Goal: Task Accomplishment & Management: Use online tool/utility

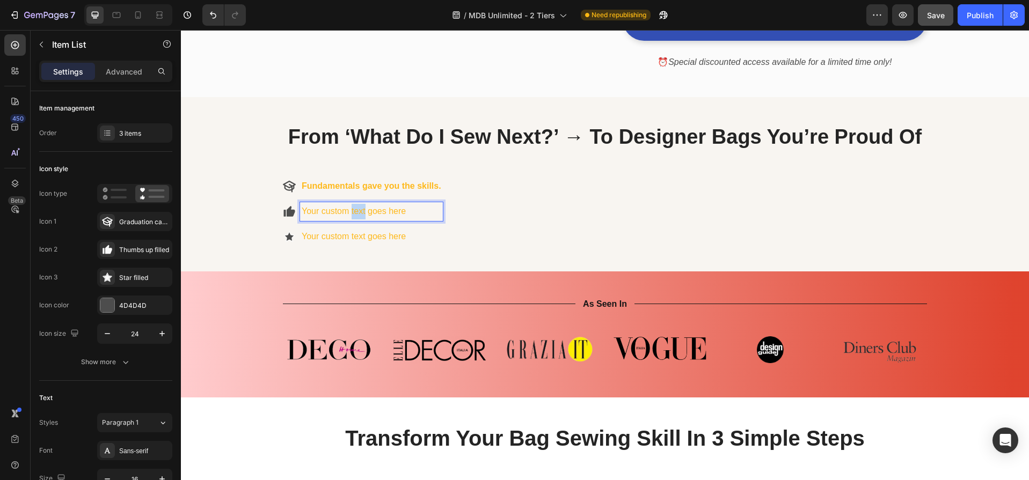
click at [346, 208] on p "Your custom text goes here" at bounding box center [372, 212] width 140 height 16
click at [287, 211] on icon at bounding box center [291, 211] width 9 height 11
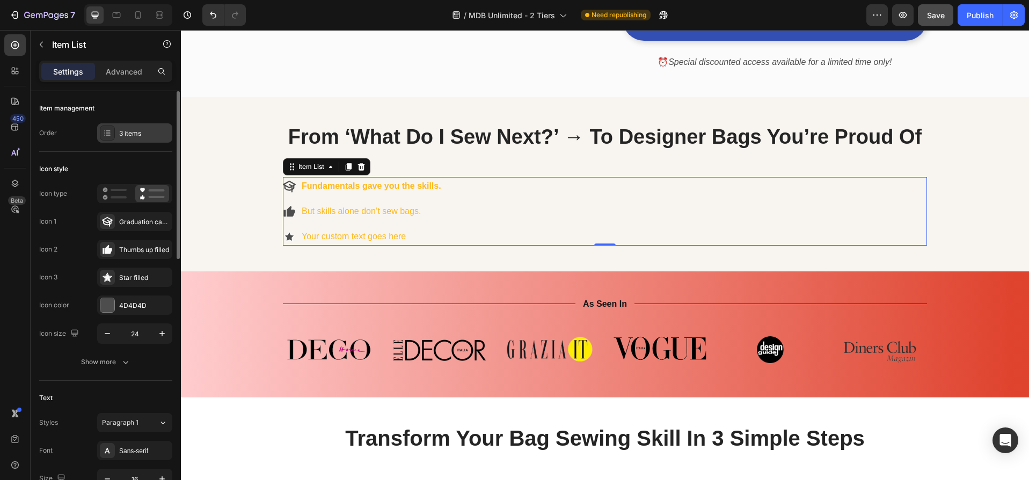
click at [131, 135] on div "3 items" at bounding box center [144, 134] width 50 height 10
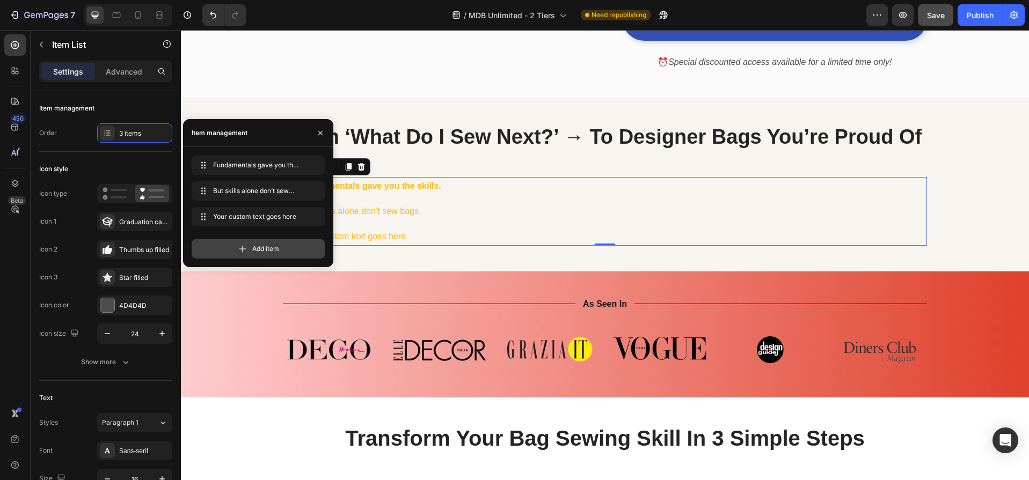
click at [268, 252] on span "Add item" at bounding box center [265, 249] width 27 height 10
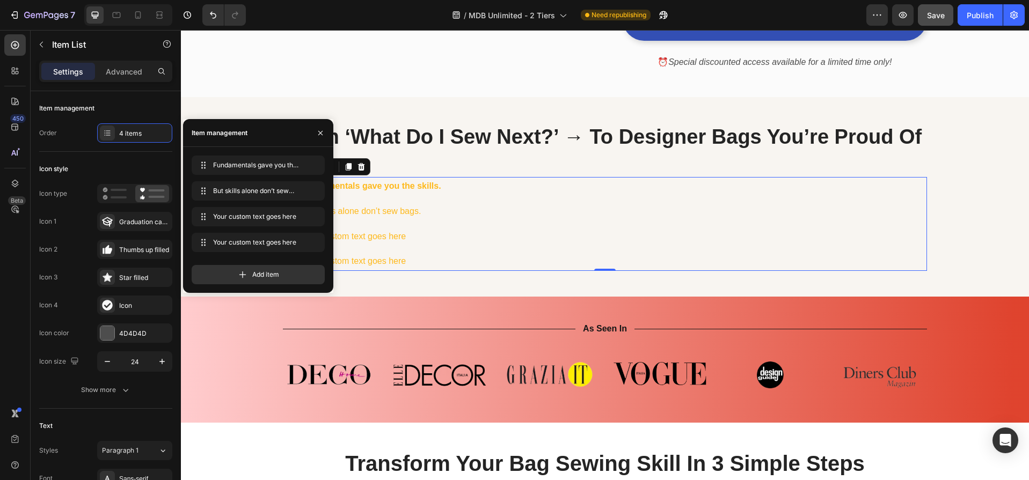
click at [523, 218] on div "Fundamentals gave you the skills. But skills alone don’t sew bags. Your custom …" at bounding box center [605, 224] width 644 height 94
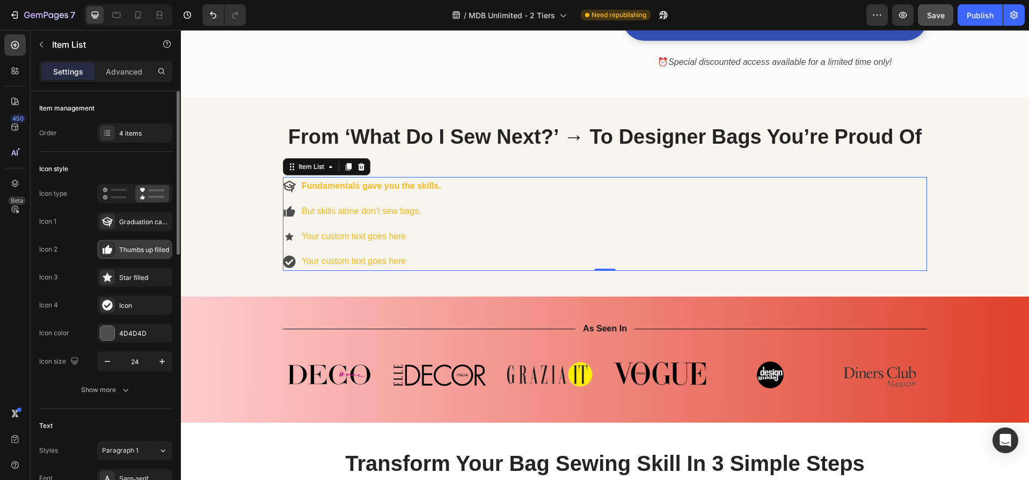
click at [107, 251] on icon at bounding box center [108, 249] width 7 height 9
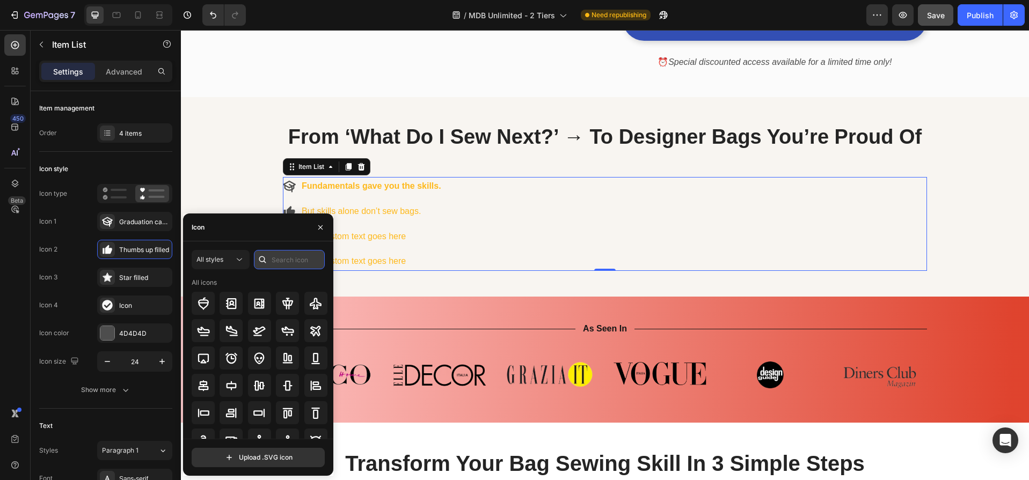
click at [298, 260] on input "text" at bounding box center [289, 259] width 71 height 19
paste input "Thread"
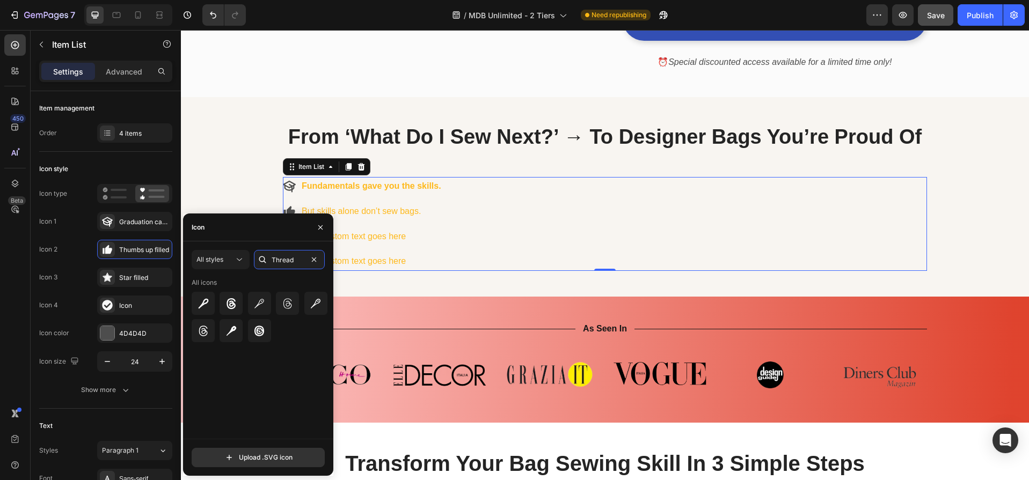
drag, startPoint x: 297, startPoint y: 260, endPoint x: 269, endPoint y: 259, distance: 27.9
click at [269, 259] on div "Thread" at bounding box center [289, 259] width 71 height 19
type input "sciss"
click at [204, 300] on icon at bounding box center [203, 303] width 13 height 13
click at [512, 226] on div "Fundamentals gave you the skills. But skills alone don’t sew bags. Your custom …" at bounding box center [605, 224] width 644 height 94
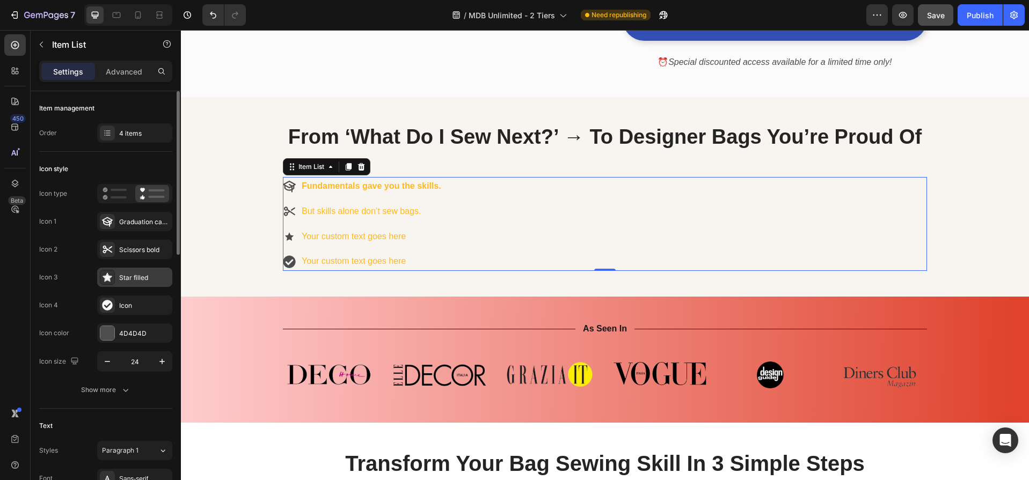
click at [109, 278] on icon at bounding box center [108, 277] width 10 height 9
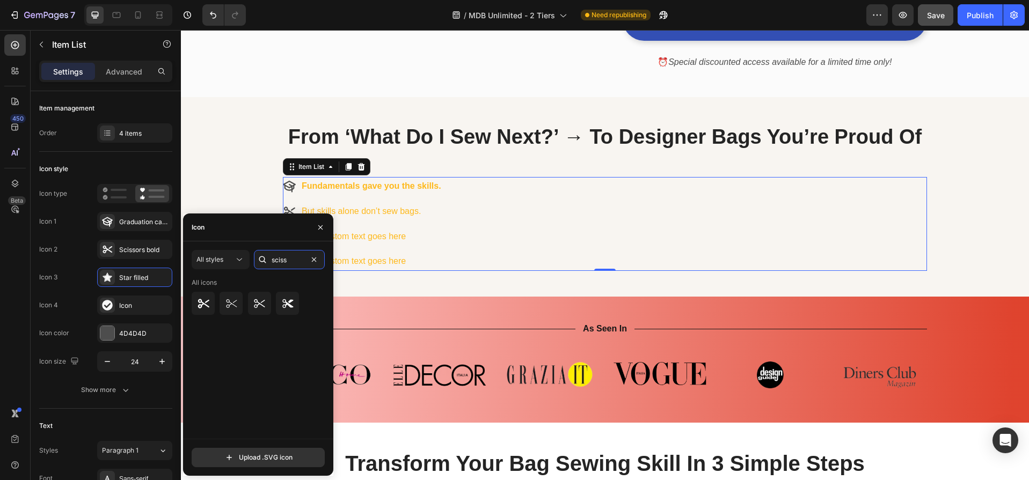
drag, startPoint x: 282, startPoint y: 260, endPoint x: 266, endPoint y: 260, distance: 16.1
click at [266, 260] on div "sciss" at bounding box center [289, 259] width 71 height 19
paste input "help-circle"
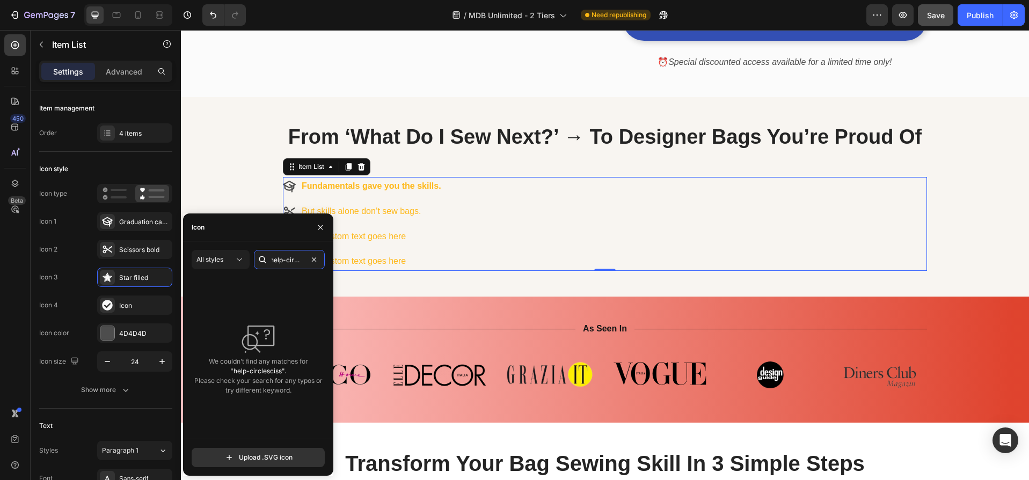
paste input "text"
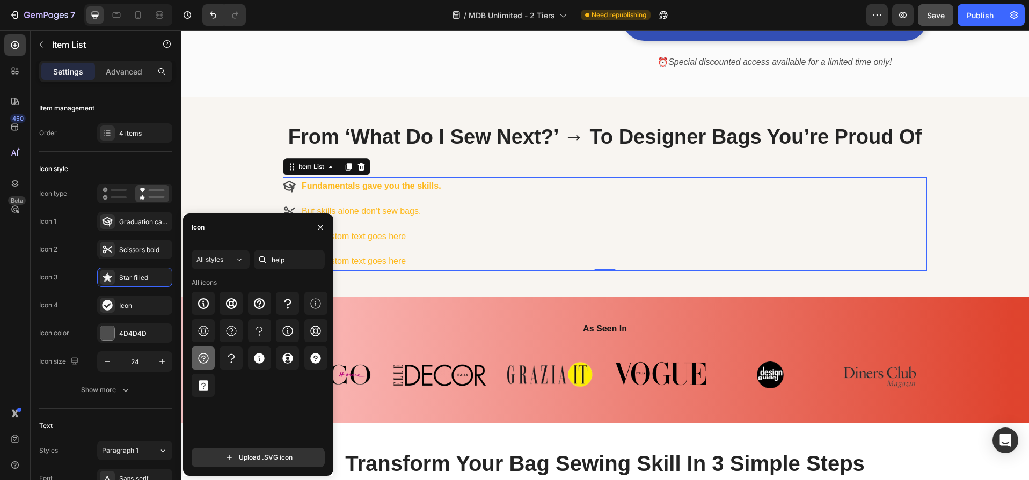
click at [203, 359] on icon at bounding box center [203, 358] width 11 height 11
click at [557, 226] on div "Fundamentals gave you the skills. But skills alone don’t sew bags. Your custom …" at bounding box center [605, 224] width 644 height 94
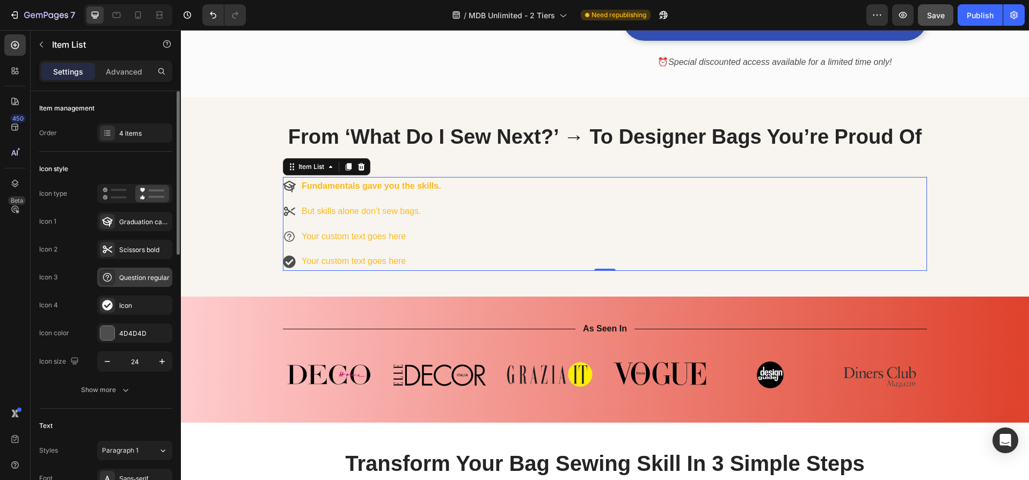
click at [107, 276] on icon at bounding box center [107, 277] width 11 height 11
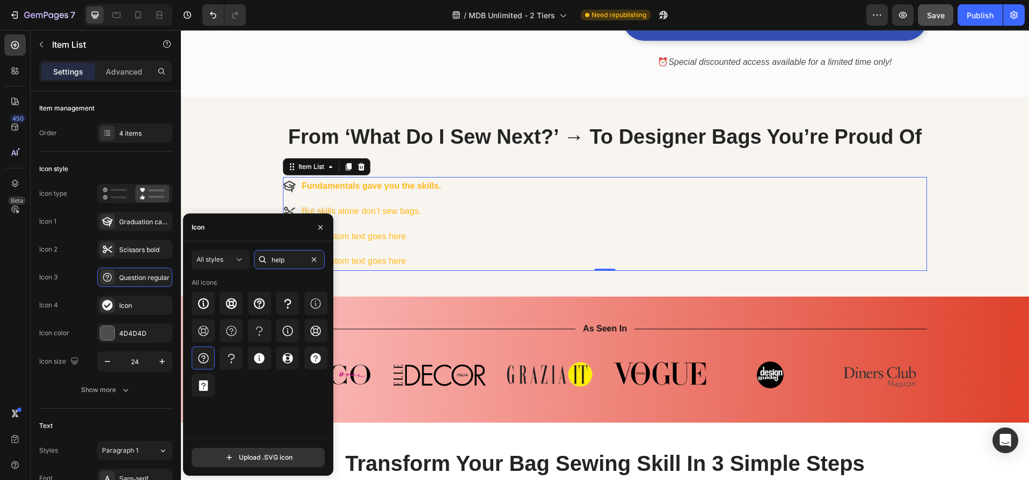
drag, startPoint x: 286, startPoint y: 260, endPoint x: 270, endPoint y: 259, distance: 16.1
click at [269, 261] on div "help" at bounding box center [289, 259] width 71 height 19
paste input "Thinking Face"
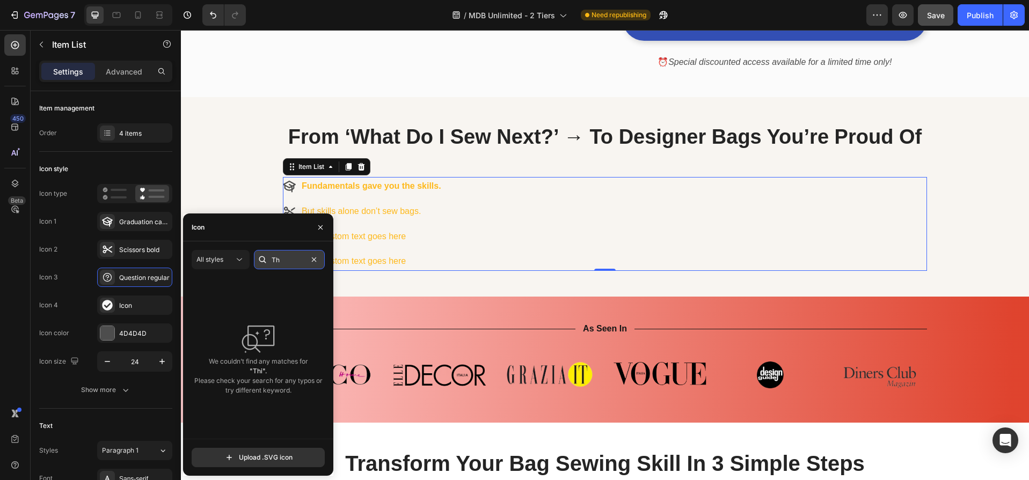
type input "T"
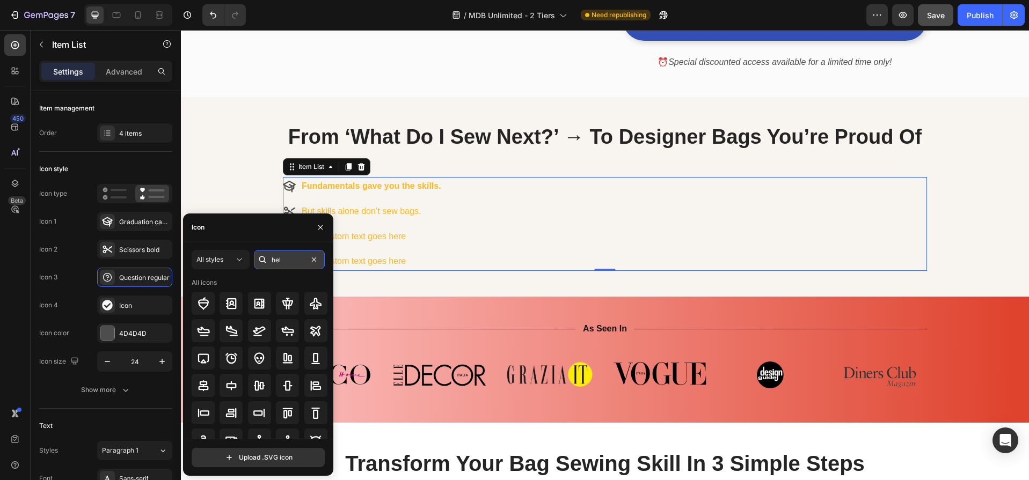
type input "help"
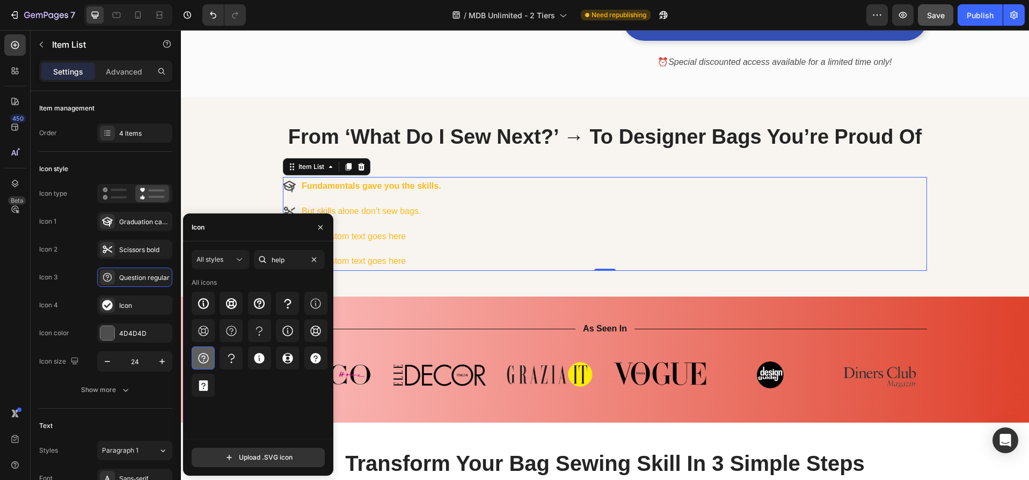
click at [201, 358] on icon at bounding box center [203, 358] width 13 height 13
click at [260, 302] on icon at bounding box center [259, 303] width 13 height 13
click at [530, 226] on div "Fundamentals gave you the skills. But skills alone don’t sew bags. Your custom …" at bounding box center [605, 224] width 644 height 94
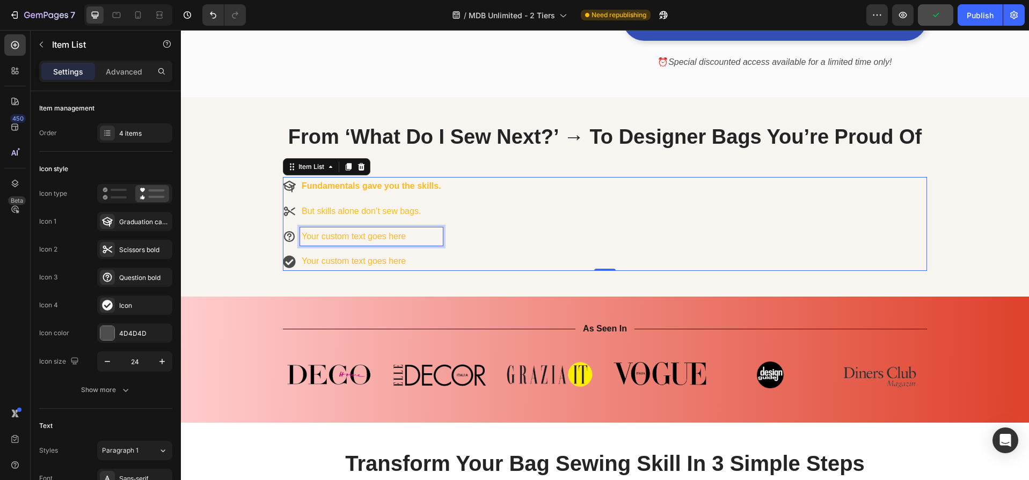
click at [343, 238] on p "Your custom text goes here" at bounding box center [372, 237] width 140 height 16
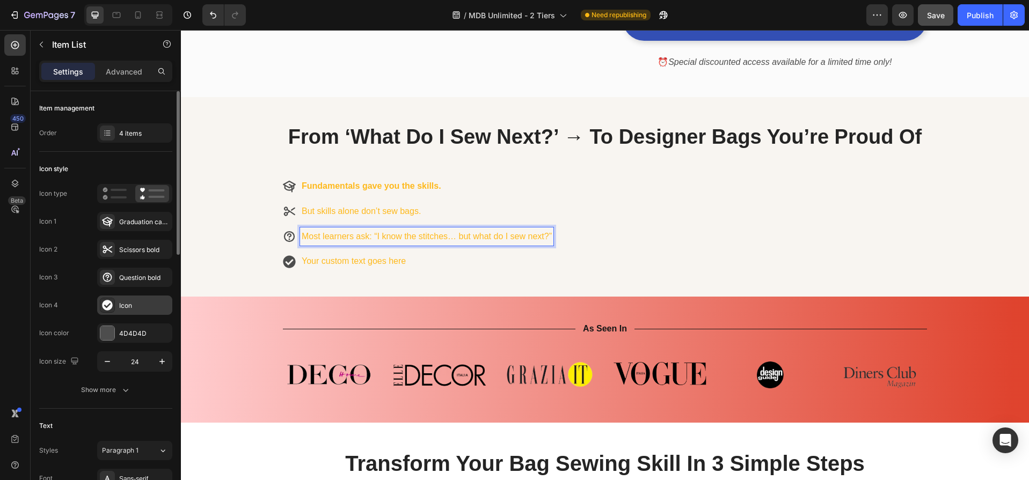
click at [109, 306] on icon at bounding box center [107, 305] width 10 height 10
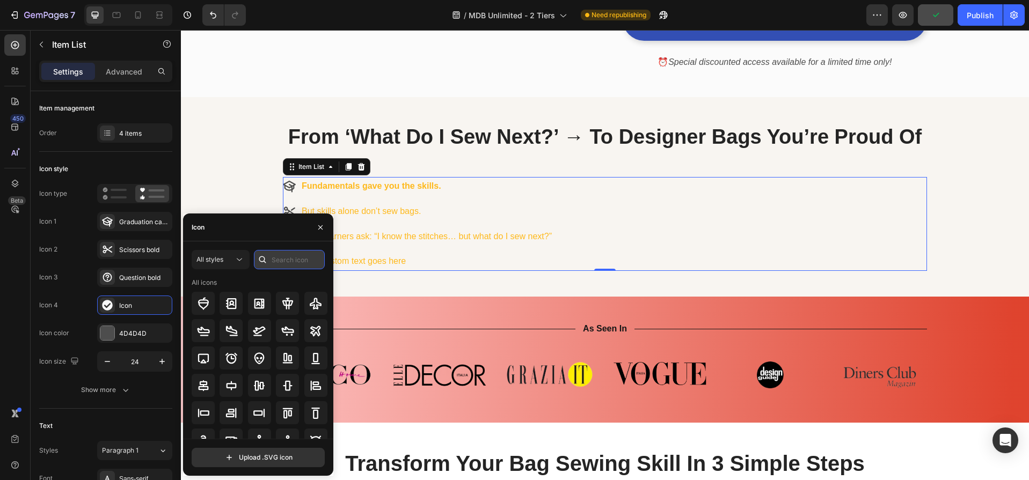
paste input "Target"
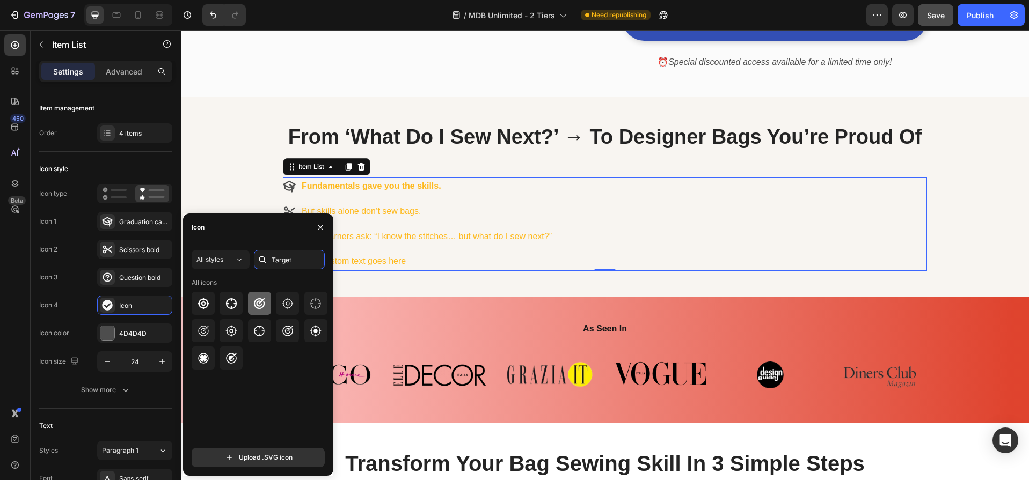
type input "Target"
click at [260, 304] on icon at bounding box center [259, 303] width 13 height 13
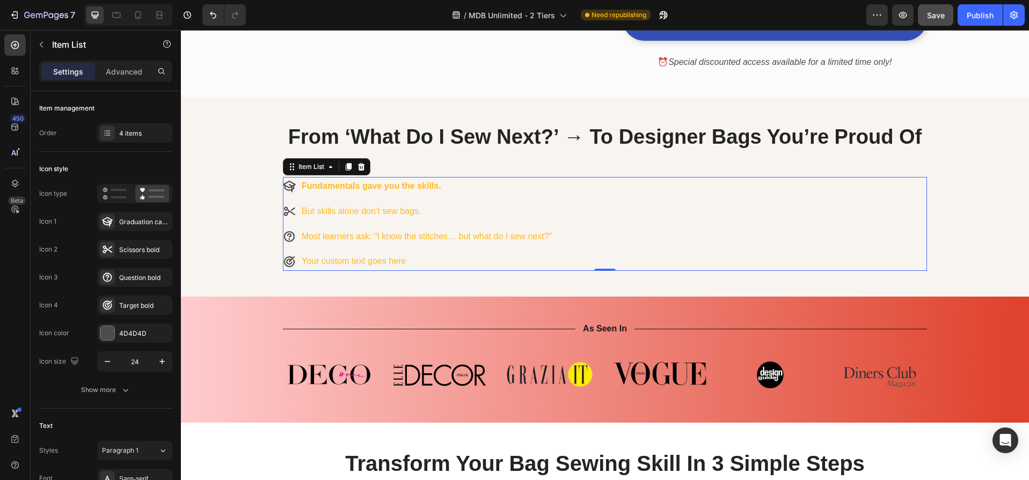
click at [662, 252] on div "Fundamentals gave you the skills. But skills alone don’t sew bags. Most learner…" at bounding box center [605, 224] width 644 height 94
click at [340, 265] on p "Your custom text goes here" at bounding box center [427, 262] width 250 height 16
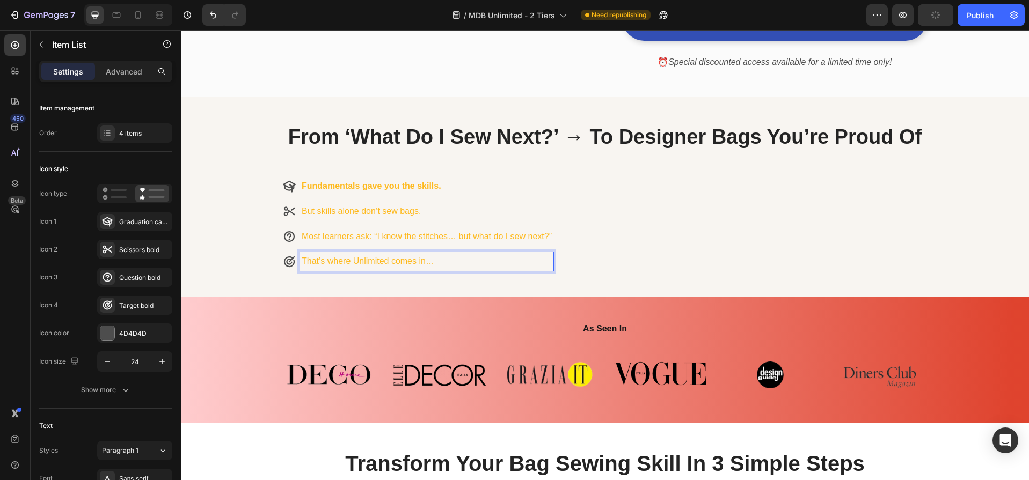
click at [729, 250] on div "Fundamentals gave you the skills. But skills alone don’t sew bags. Most learner…" at bounding box center [605, 224] width 644 height 94
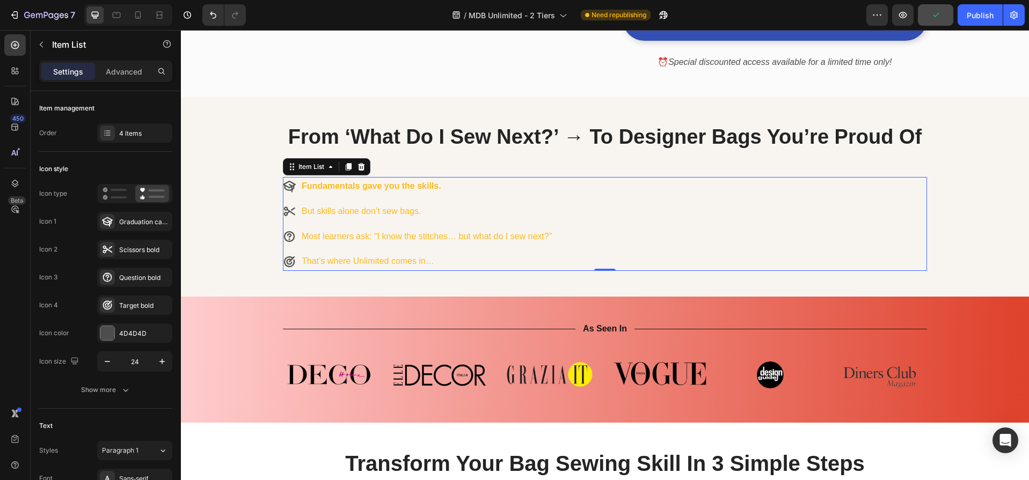
click at [368, 182] on strong "Fundamentals gave you the skills." at bounding box center [372, 185] width 140 height 9
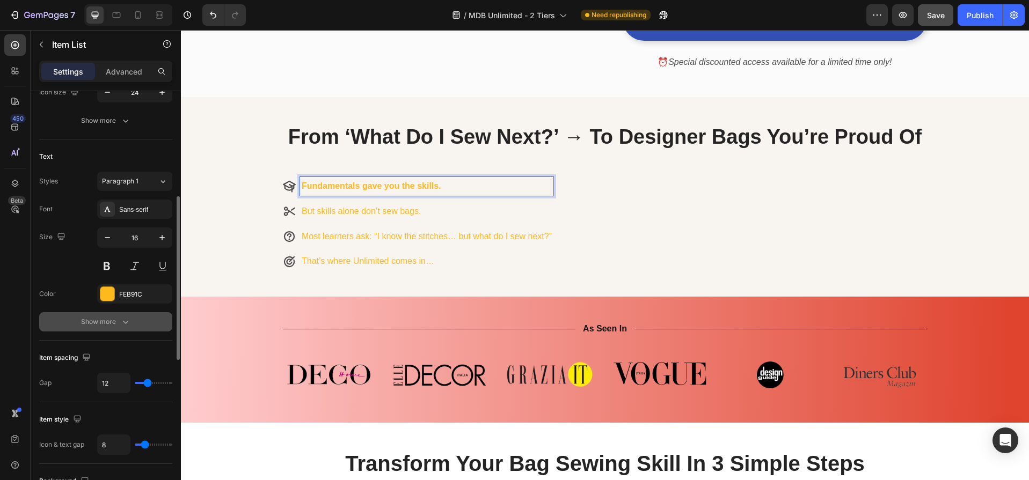
scroll to position [263, 0]
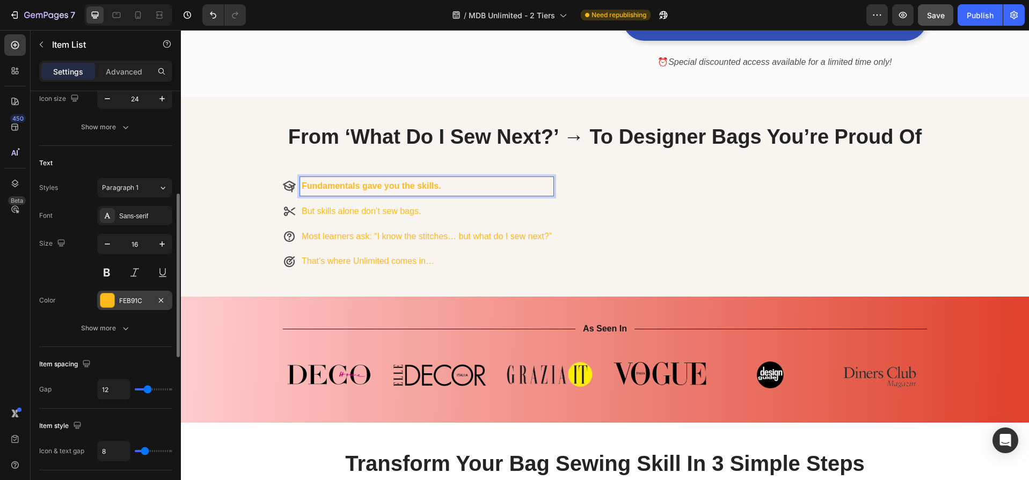
click at [109, 300] on div at bounding box center [107, 301] width 14 height 14
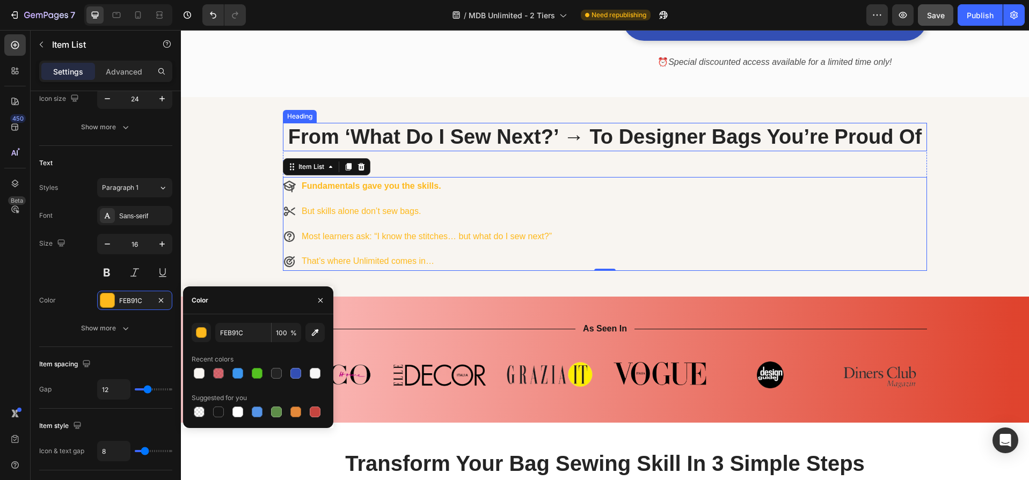
click at [702, 132] on strong "From ‘What Do I Sew Next?’ → To Designer Bags You’re Proud Of" at bounding box center [604, 137] width 633 height 23
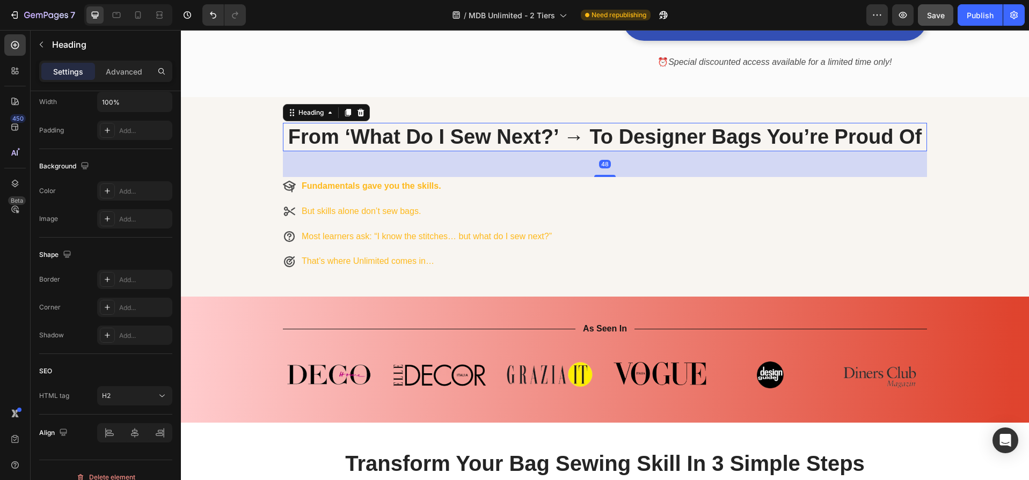
scroll to position [0, 0]
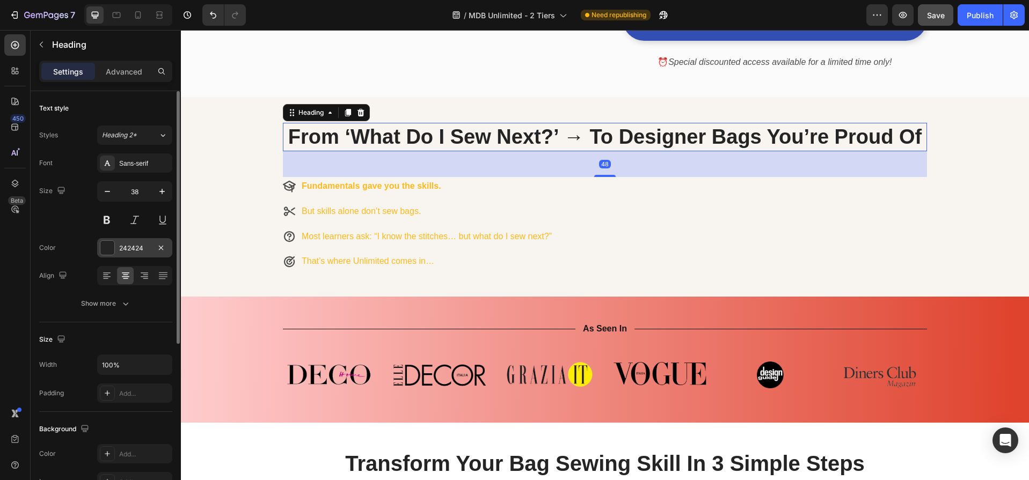
click at [144, 247] on div "242424" at bounding box center [134, 249] width 31 height 10
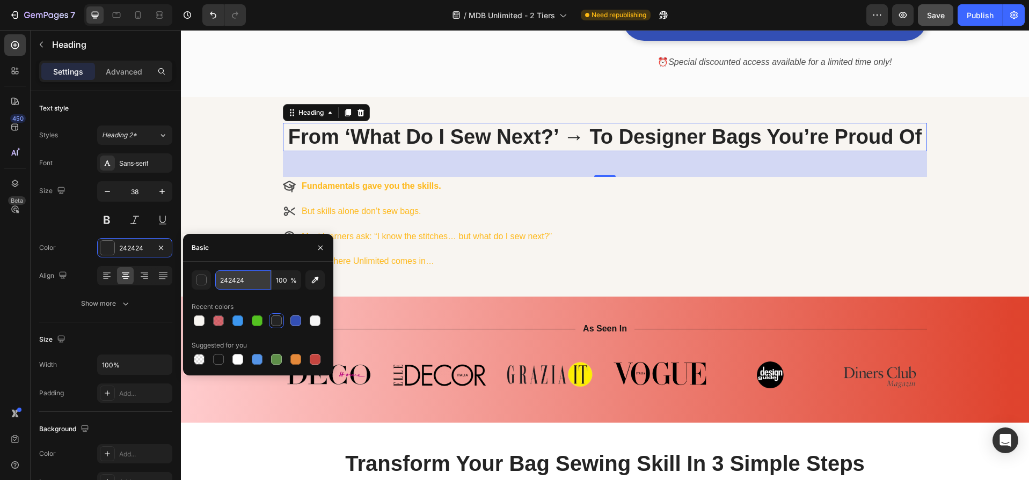
click at [257, 279] on input "242424" at bounding box center [243, 279] width 56 height 19
drag, startPoint x: 243, startPoint y: 280, endPoint x: 214, endPoint y: 279, distance: 29.0
click at [214, 279] on div "242424 100 %" at bounding box center [258, 279] width 133 height 19
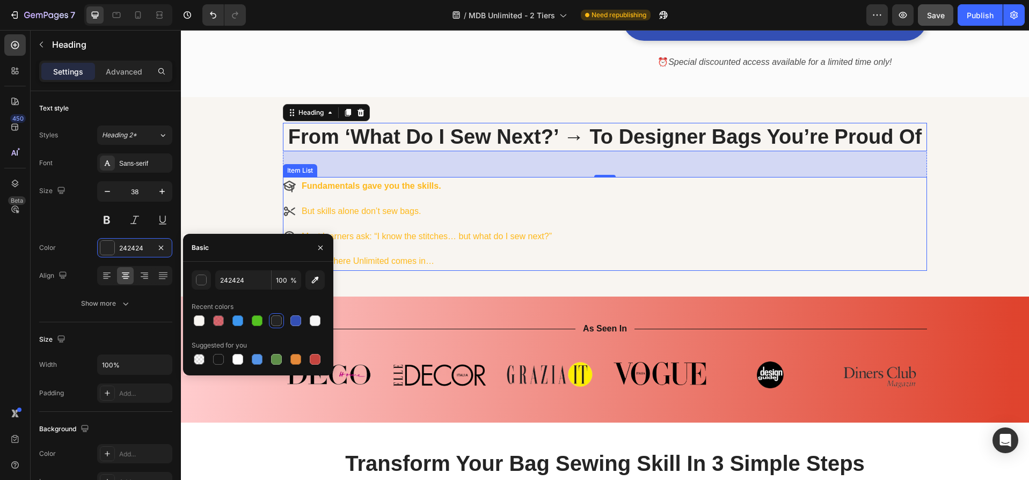
click at [420, 181] on strong "Fundamentals gave you the skills." at bounding box center [372, 185] width 140 height 9
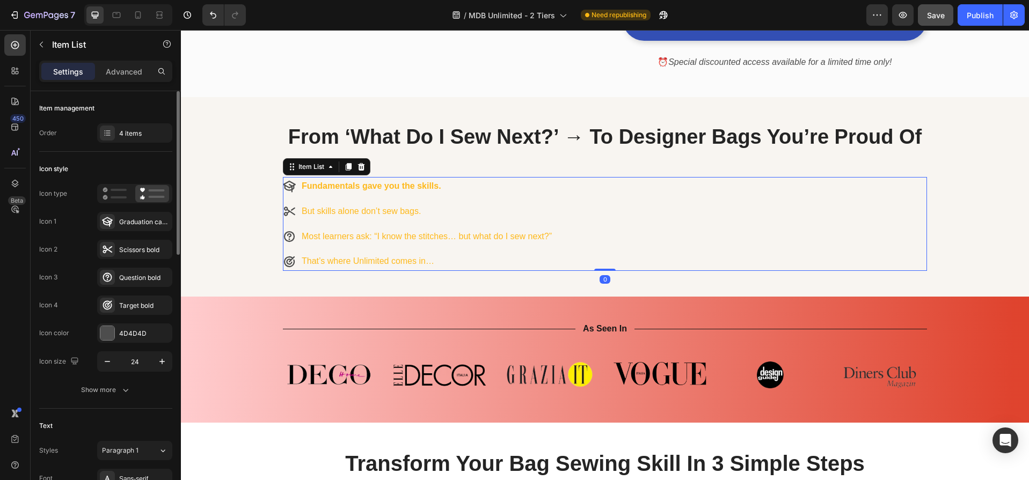
scroll to position [244, 0]
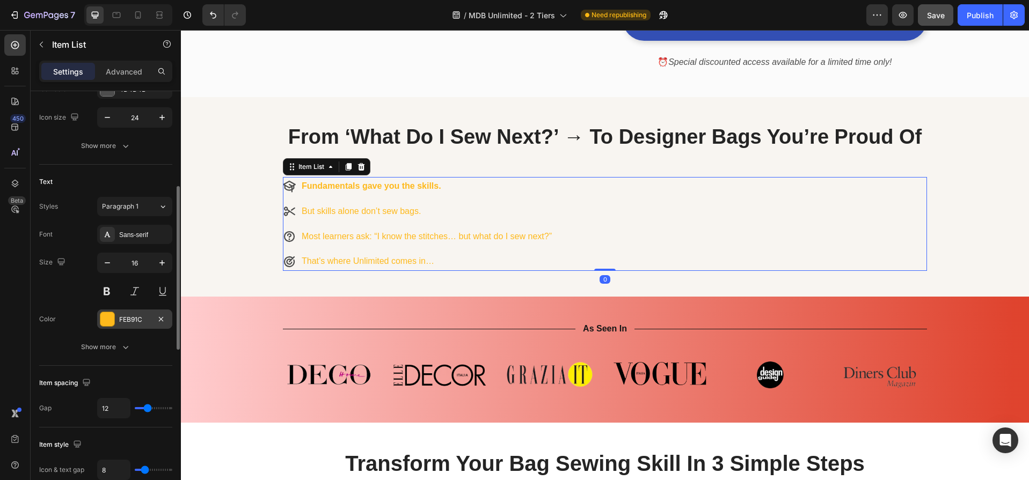
click at [107, 320] on div at bounding box center [107, 319] width 14 height 14
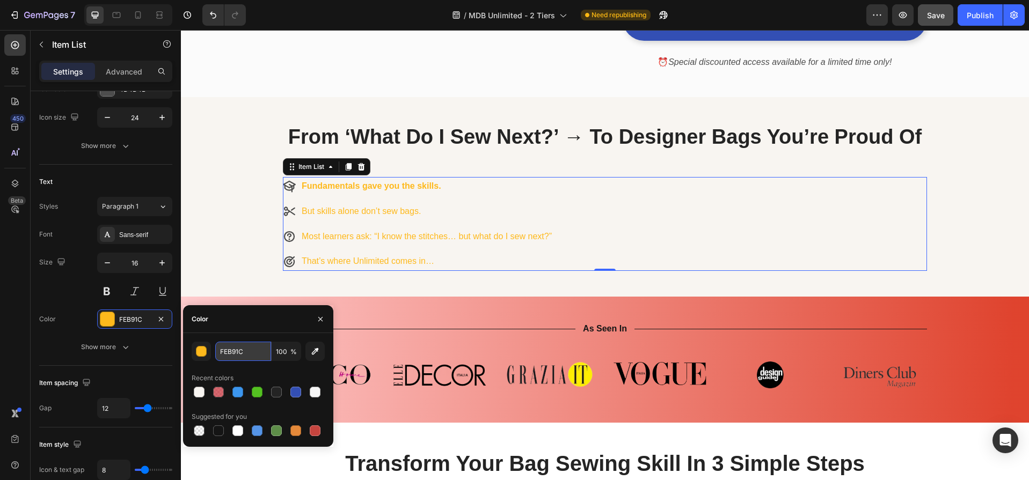
click at [253, 351] on input "FEB91C" at bounding box center [243, 351] width 56 height 19
paste input "242424"
type input "242424"
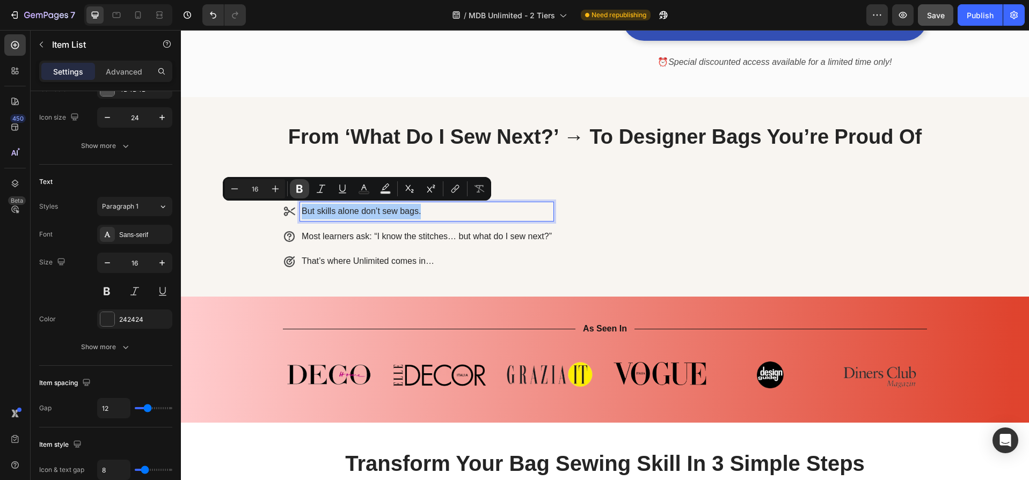
click at [299, 189] on icon "Editor contextual toolbar" at bounding box center [299, 189] width 11 height 11
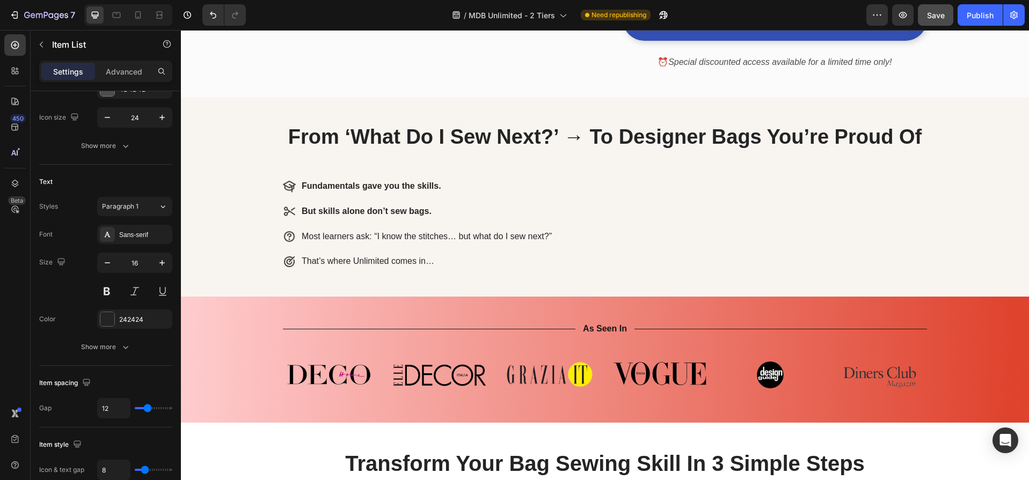
click at [412, 232] on p "Most learners ask: “I know the stitches… but what do I sew next?”" at bounding box center [427, 237] width 250 height 16
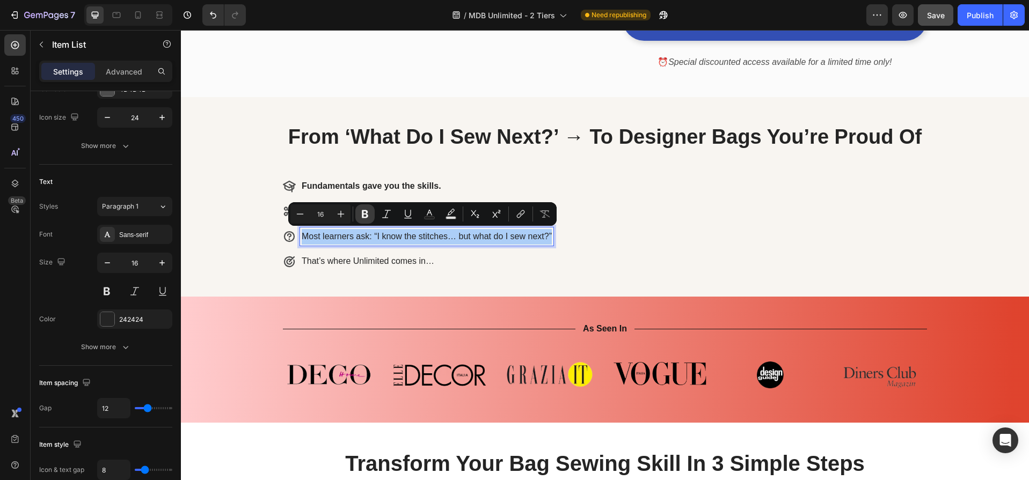
click at [365, 212] on icon "Editor contextual toolbar" at bounding box center [365, 214] width 6 height 8
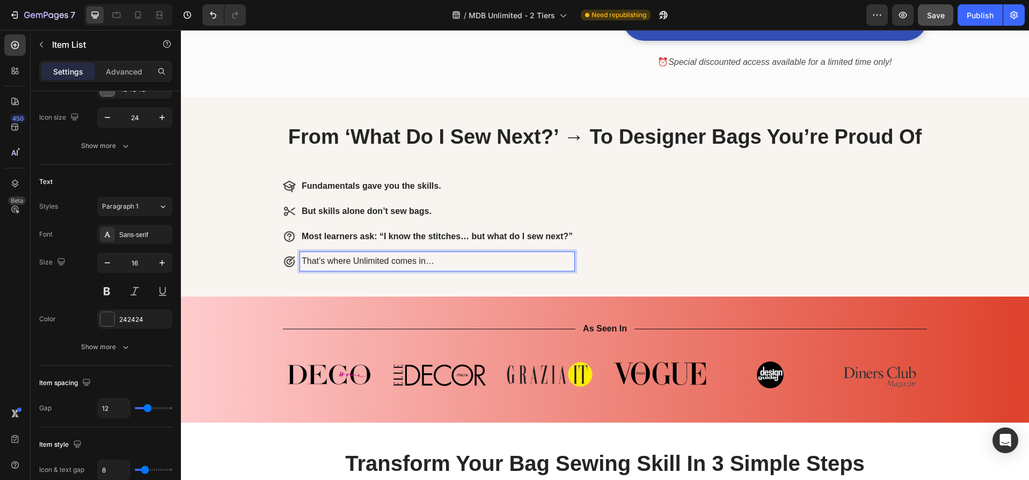
click at [397, 262] on p "That’s where Unlimited comes in…" at bounding box center [437, 262] width 271 height 16
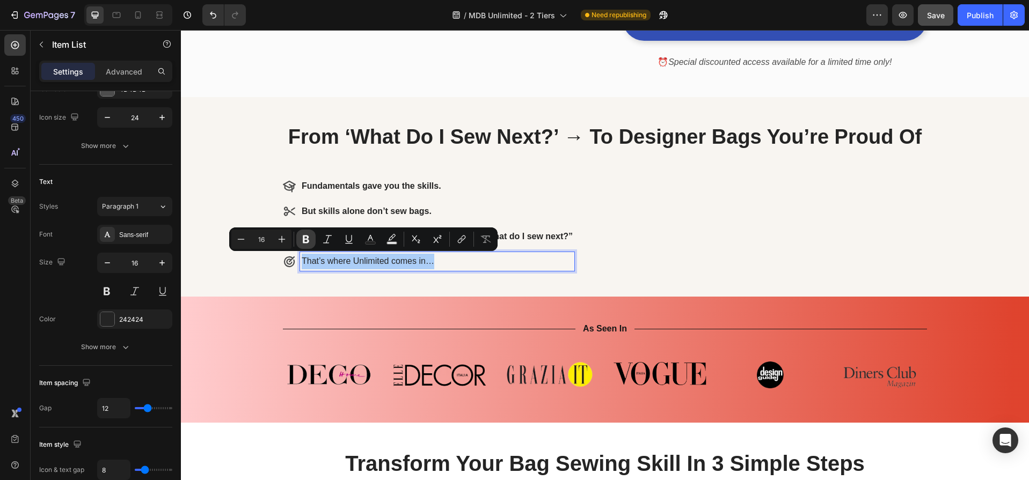
click at [306, 239] on icon "Editor contextual toolbar" at bounding box center [306, 240] width 6 height 8
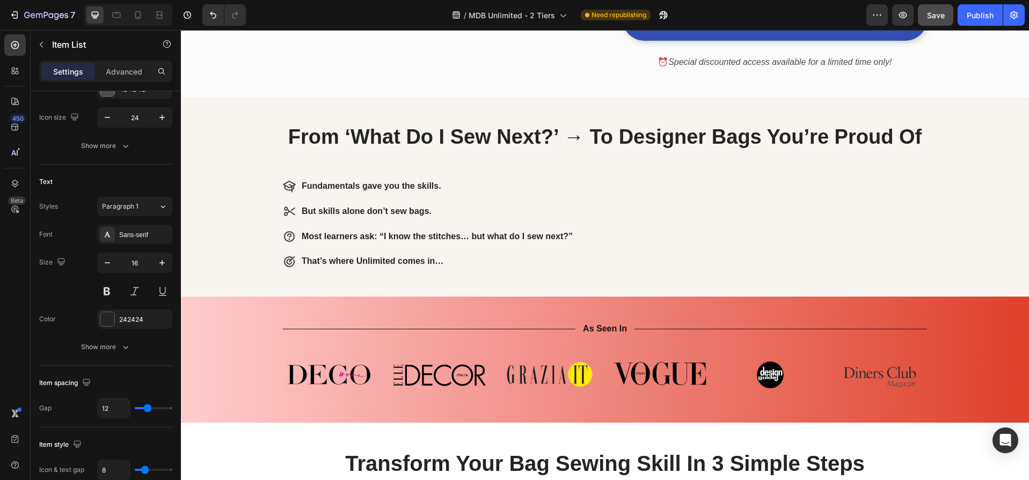
click at [780, 235] on div "Fundamentals gave you the skills. But skills alone don’t sew bags. Most learner…" at bounding box center [605, 224] width 644 height 94
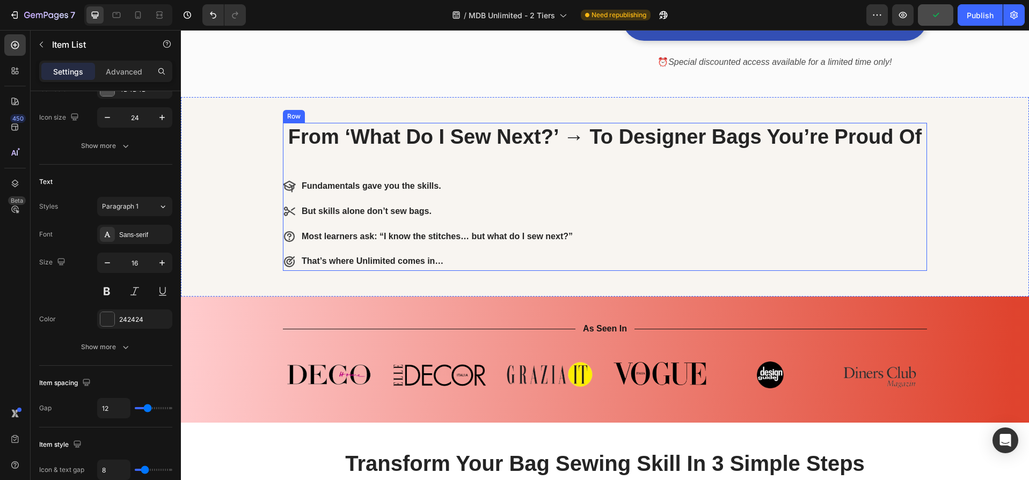
click at [297, 153] on div "⁠⁠⁠⁠⁠⁠⁠ From ‘What Do I Sew Next?’ → To Designer Bags You’re Proud Of Heading F…" at bounding box center [605, 197] width 644 height 149
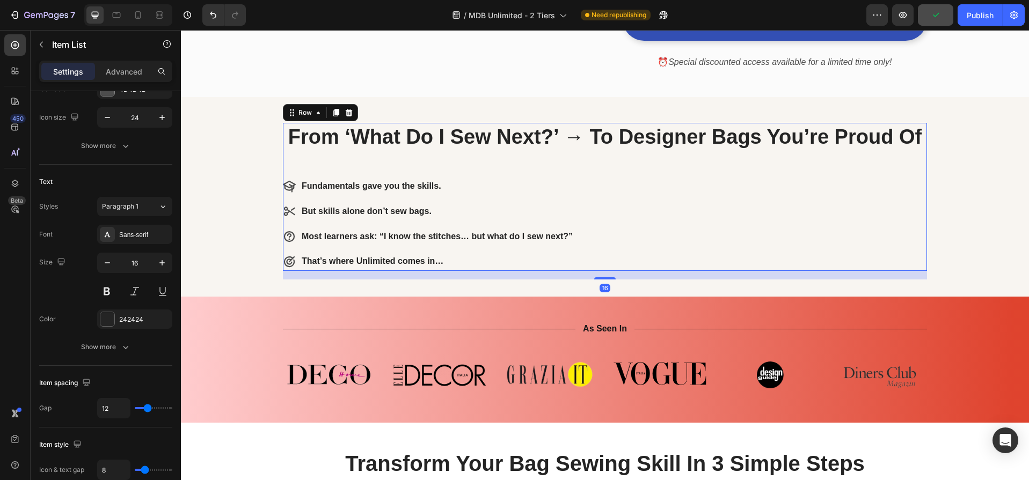
scroll to position [0, 0]
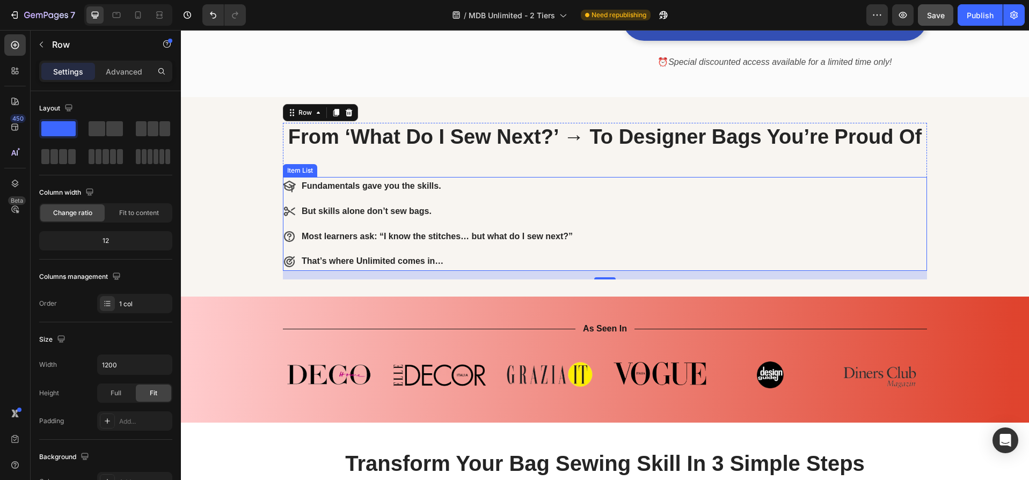
click at [657, 186] on div "Fundamentals gave you the skills. But skills alone don’t sew bags. Most learner…" at bounding box center [605, 224] width 644 height 94
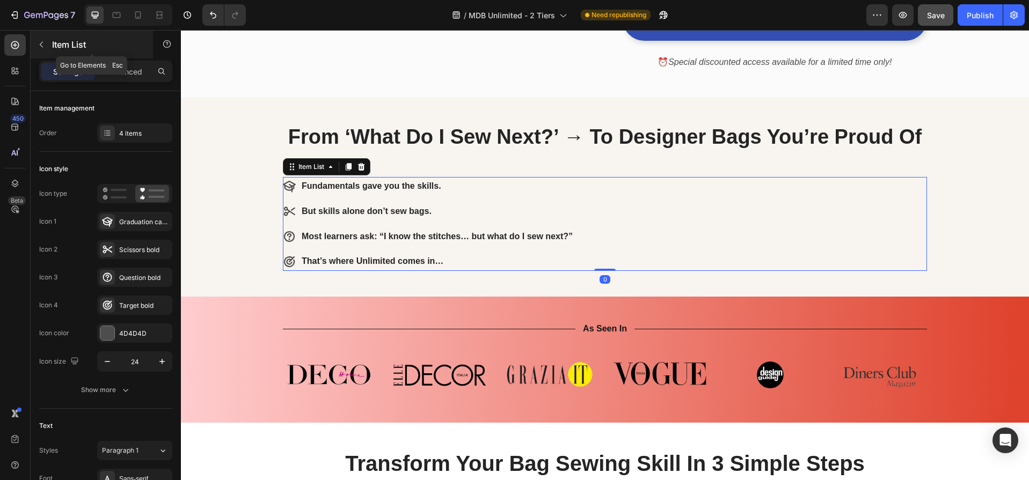
click at [43, 44] on icon "button" at bounding box center [41, 44] width 9 height 9
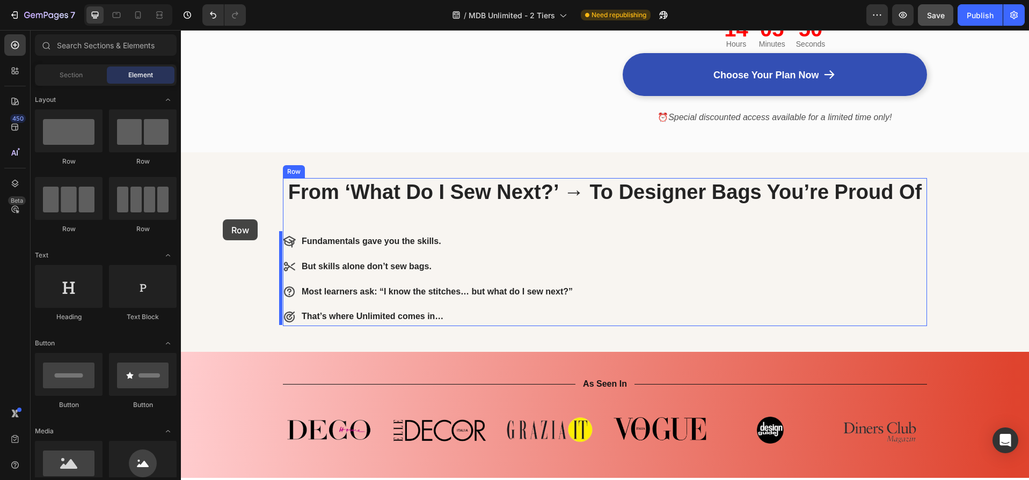
scroll to position [320, 0]
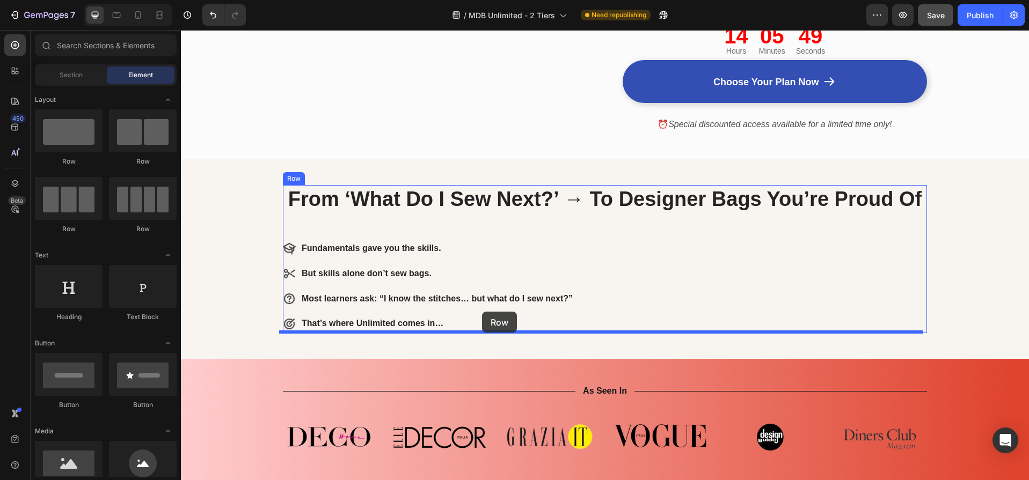
drag, startPoint x: 238, startPoint y: 164, endPoint x: 482, endPoint y: 312, distance: 285.1
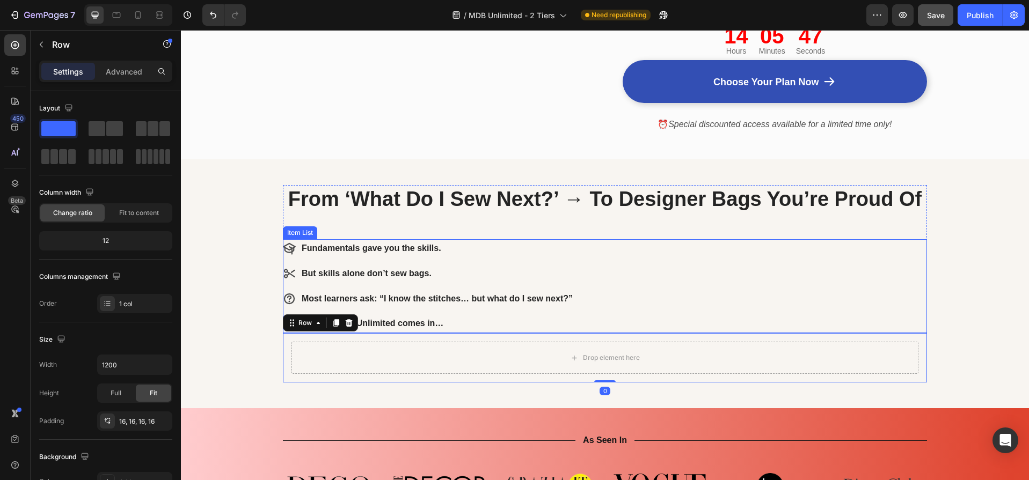
click at [658, 258] on div "Fundamentals gave you the skills. But skills alone don’t sew bags. Most learner…" at bounding box center [605, 286] width 644 height 94
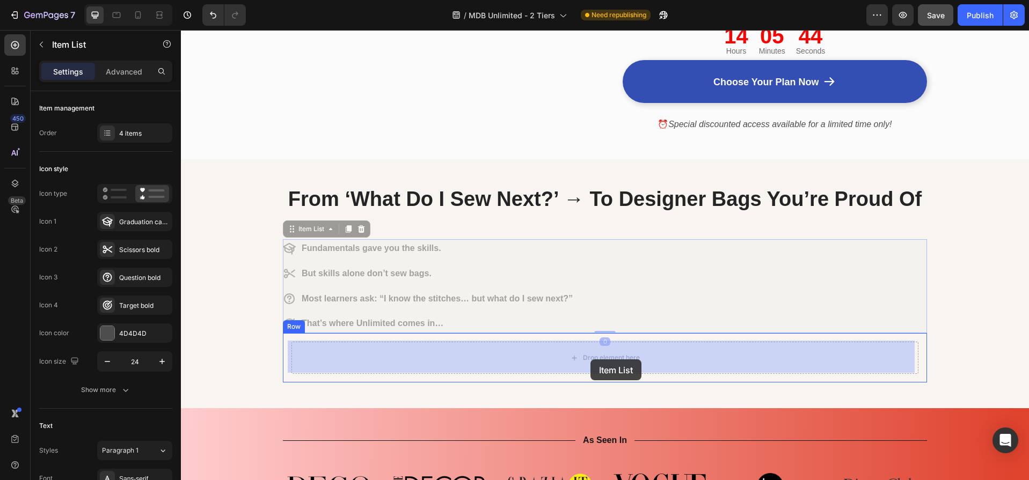
drag, startPoint x: 287, startPoint y: 228, endPoint x: 590, endPoint y: 360, distance: 331.2
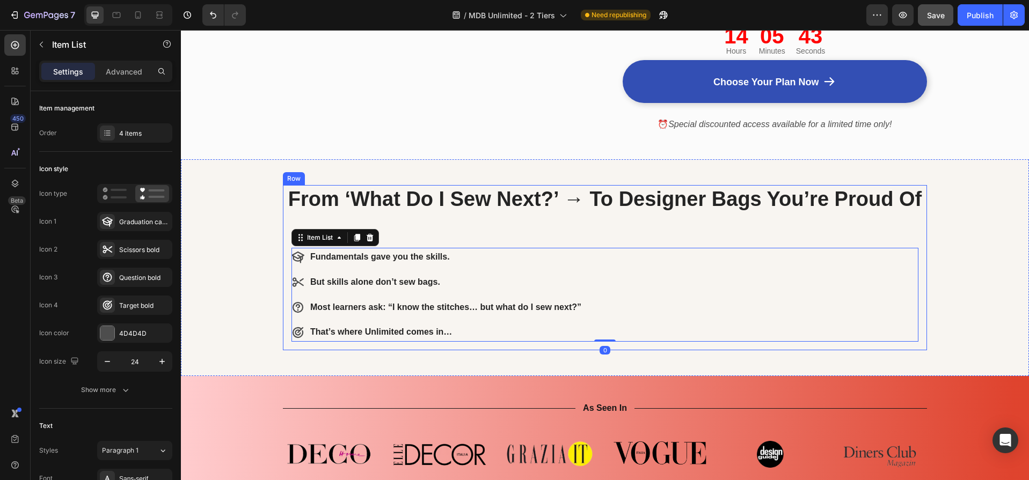
click at [582, 224] on div "⁠⁠⁠⁠⁠⁠⁠ From ‘What Do I Sew Next?’ → To Designer Bags You’re Proud Of Heading F…" at bounding box center [605, 268] width 644 height 166
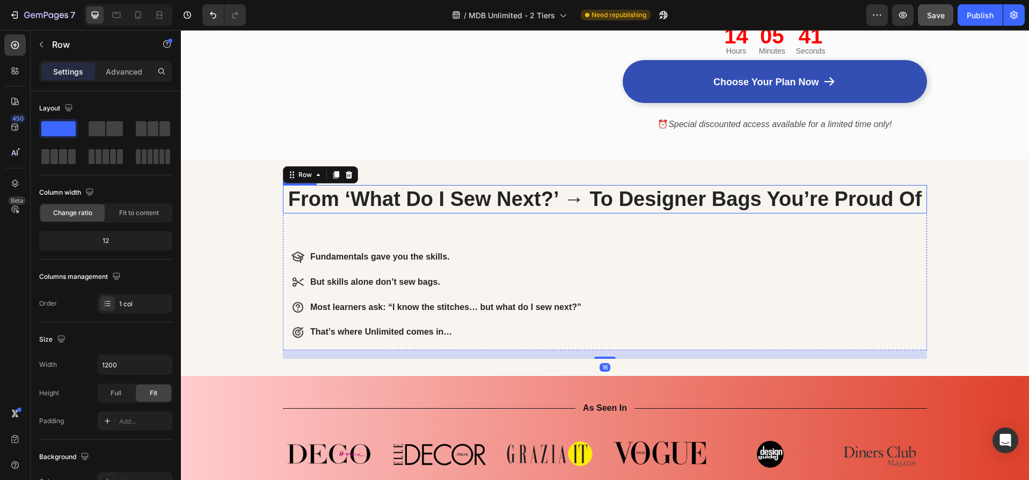
click at [565, 209] on strong "From ‘What Do I Sew Next?’ → To Designer Bags You’re Proud Of" at bounding box center [604, 199] width 633 height 23
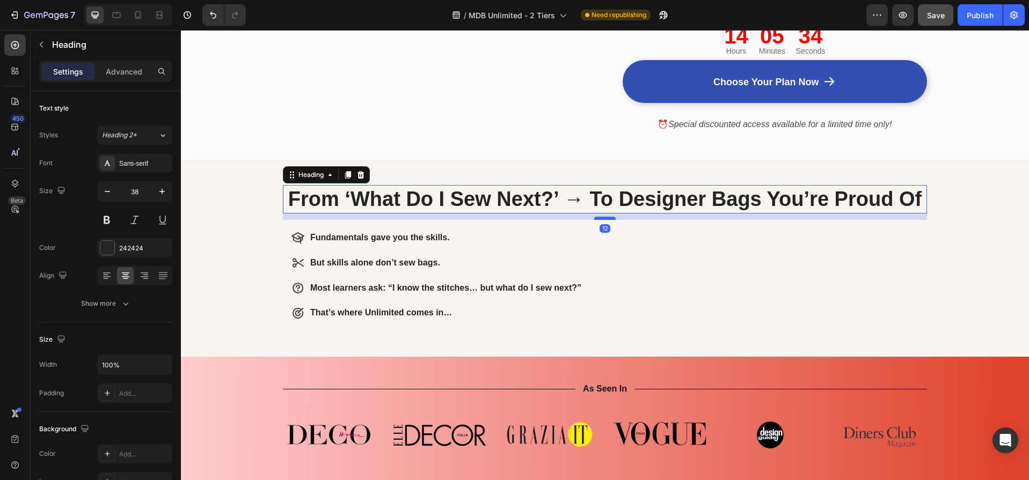
drag, startPoint x: 600, startPoint y: 237, endPoint x: 602, endPoint y: 217, distance: 19.4
click at [602, 217] on div at bounding box center [604, 218] width 21 height 3
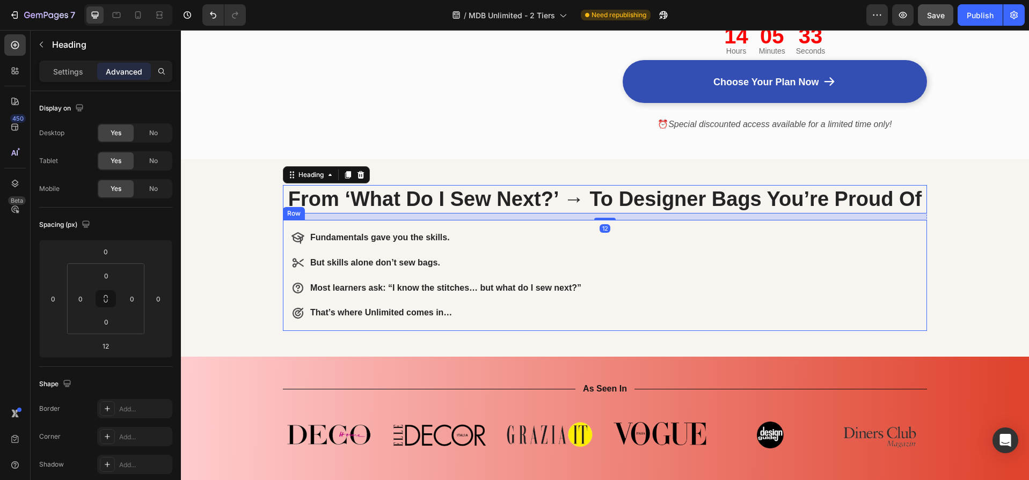
click at [585, 322] on div "Fundamentals gave you the skills. But skills alone don’t sew bags. Most learner…" at bounding box center [605, 275] width 644 height 111
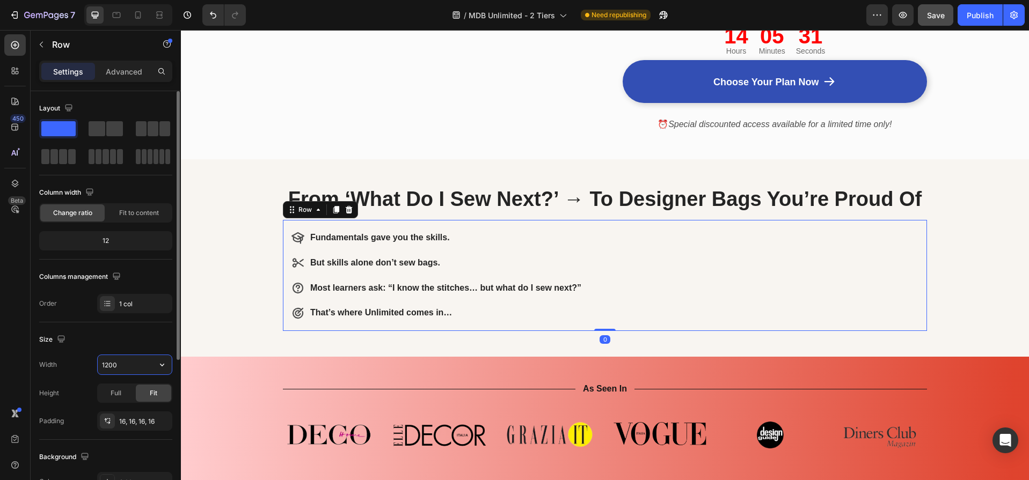
click at [129, 365] on input "1200" at bounding box center [135, 364] width 74 height 19
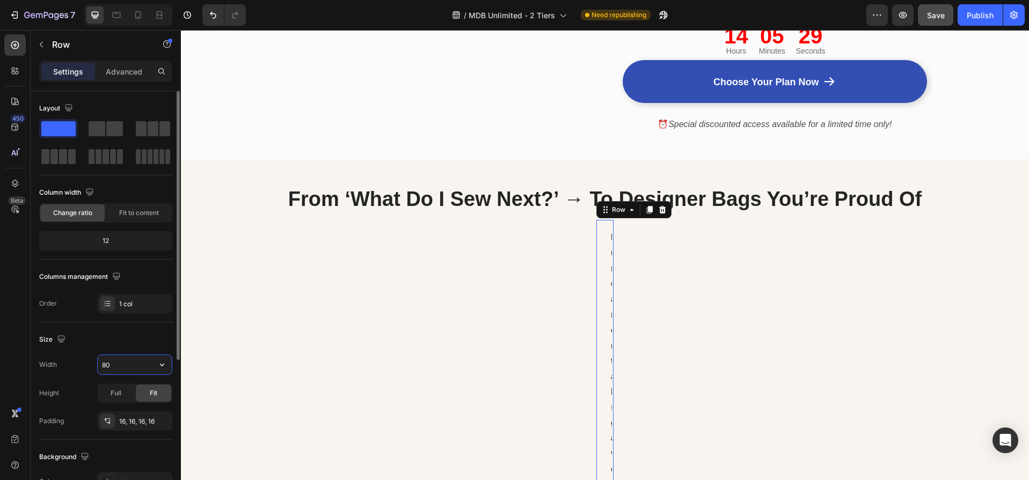
type input "800"
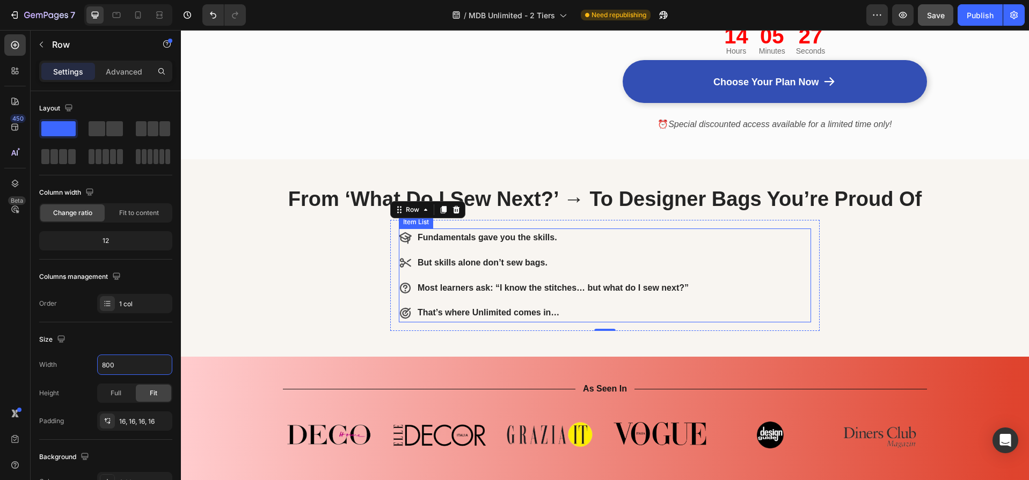
click at [464, 238] on strong "Fundamentals gave you the skills." at bounding box center [488, 237] width 140 height 9
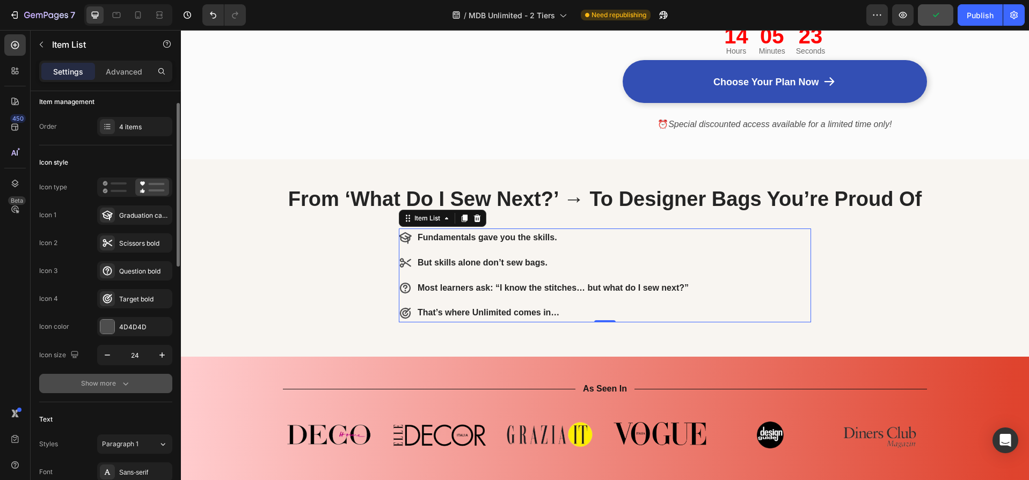
scroll to position [137, 0]
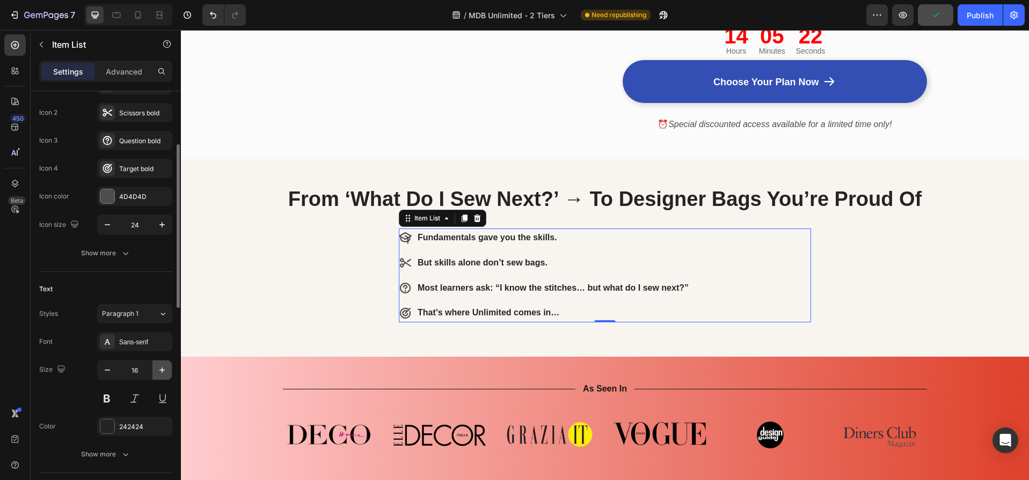
click at [161, 369] on icon "button" at bounding box center [162, 370] width 11 height 11
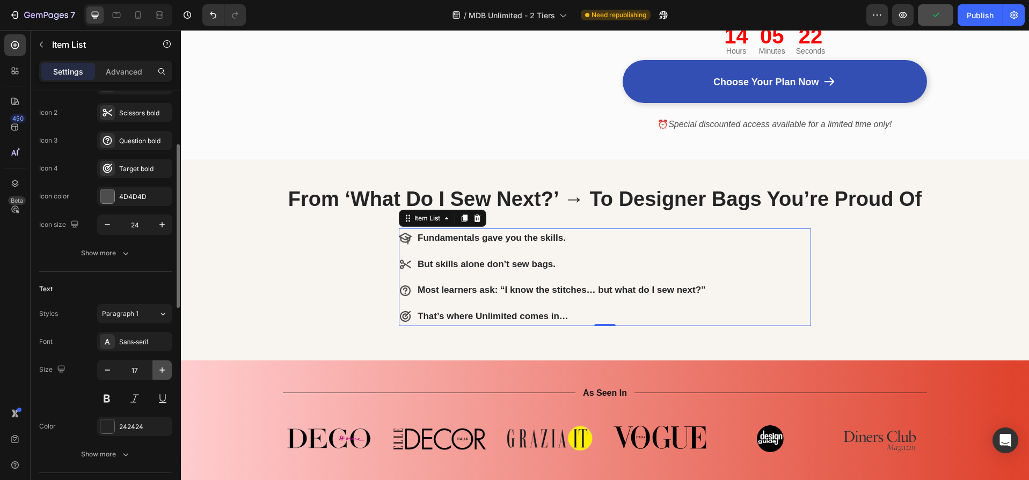
click at [161, 369] on icon "button" at bounding box center [162, 370] width 11 height 11
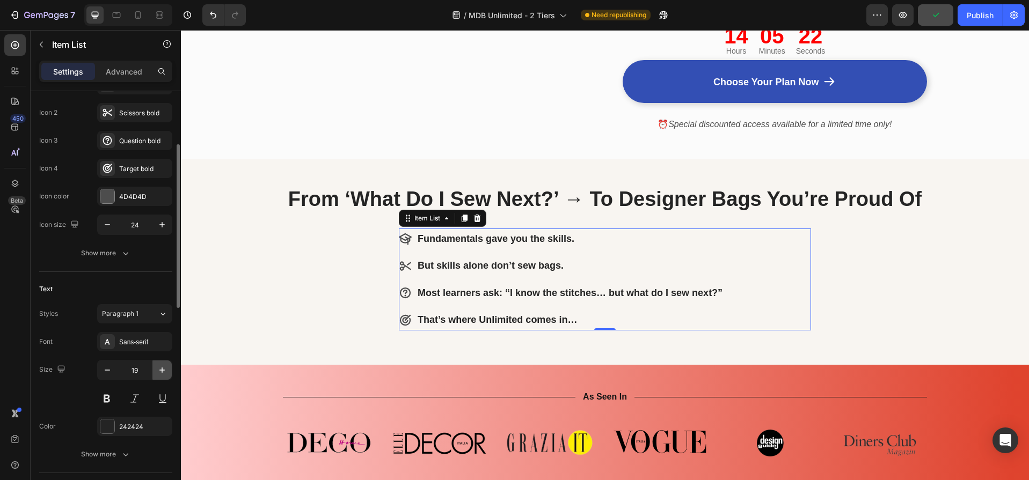
click at [161, 369] on icon "button" at bounding box center [162, 370] width 11 height 11
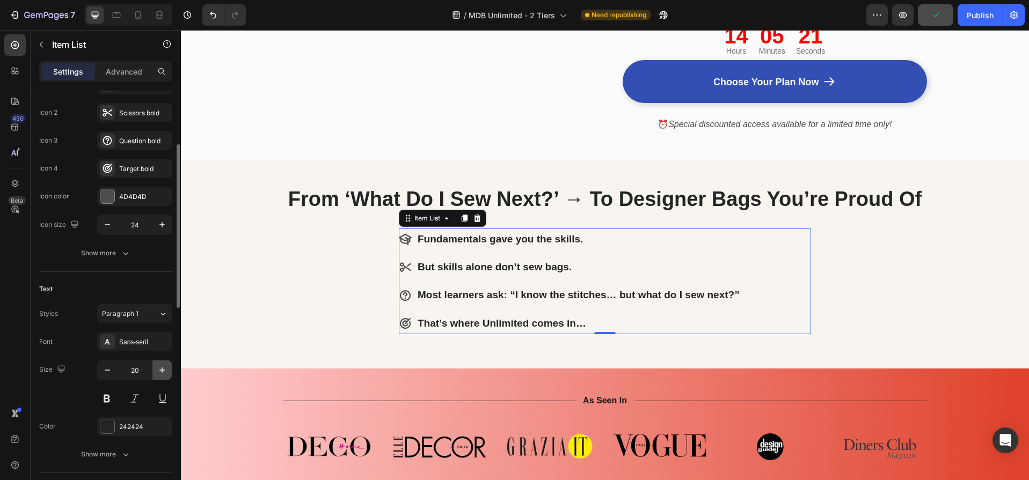
click at [161, 369] on icon "button" at bounding box center [162, 370] width 11 height 11
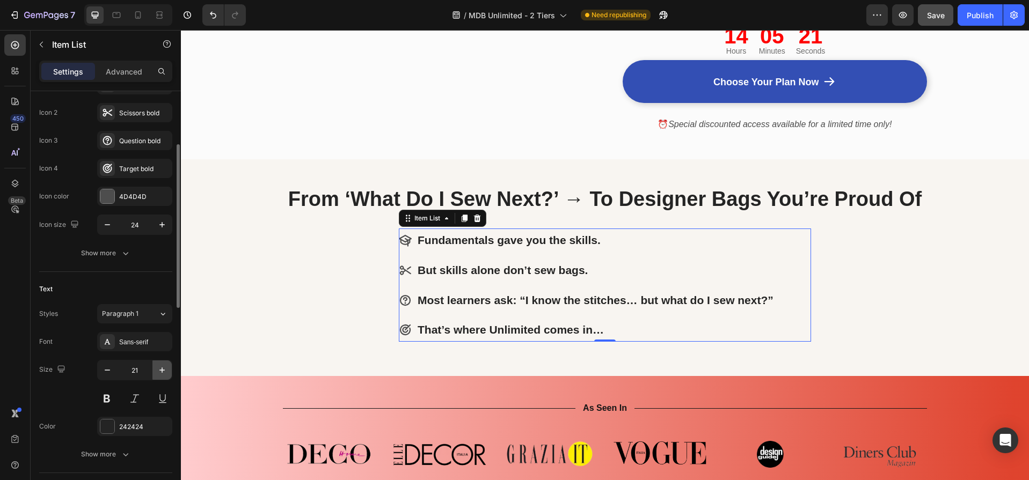
click at [161, 369] on icon "button" at bounding box center [162, 370] width 11 height 11
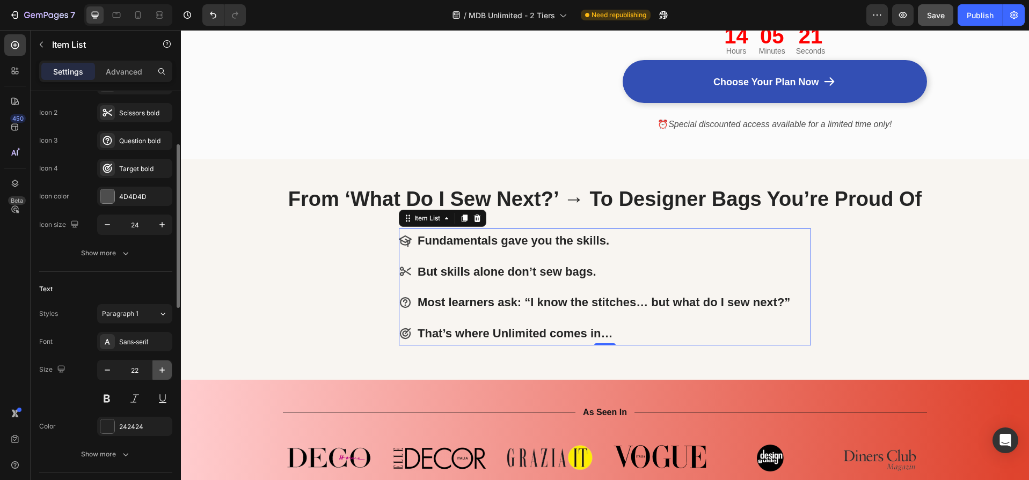
click at [161, 369] on icon "button" at bounding box center [162, 370] width 11 height 11
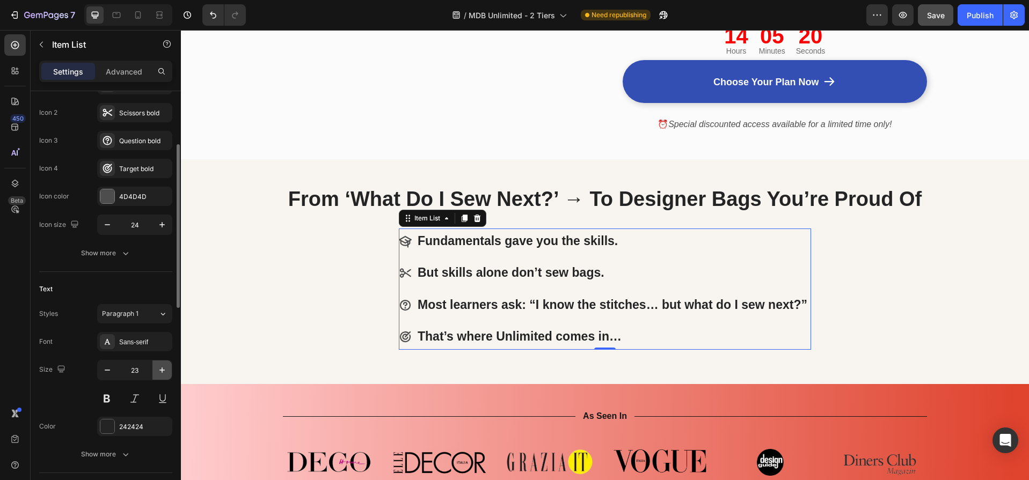
click at [161, 369] on icon "button" at bounding box center [162, 370] width 11 height 11
type input "24"
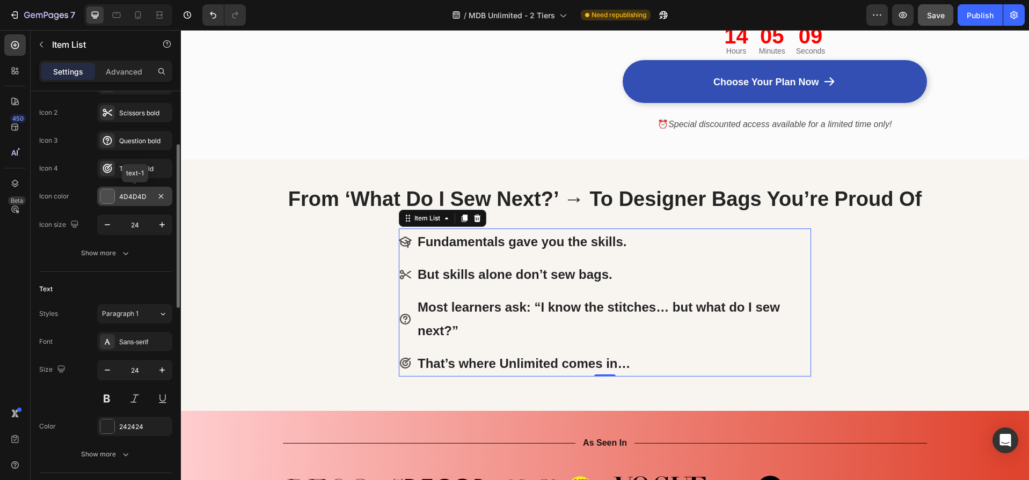
click at [107, 196] on div at bounding box center [107, 196] width 14 height 14
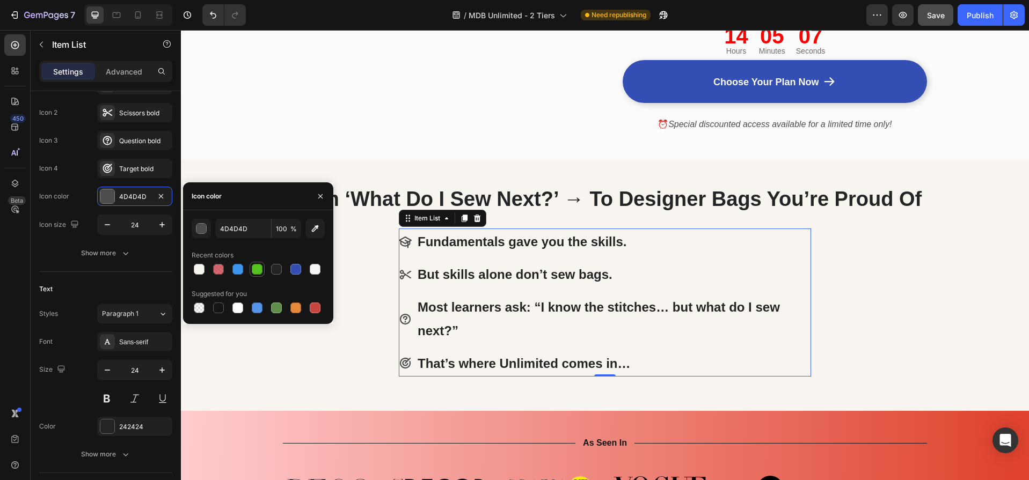
click at [257, 269] on div at bounding box center [257, 269] width 11 height 11
type input "54C121"
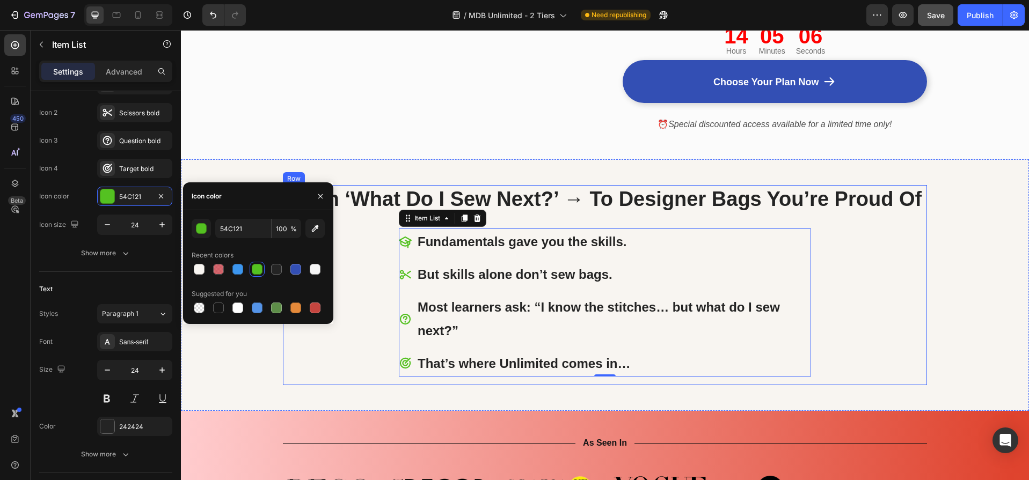
click at [887, 312] on div "⁠⁠⁠⁠⁠⁠⁠ From ‘What Do I Sew Next?’ → To Designer Bags You’re Proud Of Heading F…" at bounding box center [605, 285] width 644 height 200
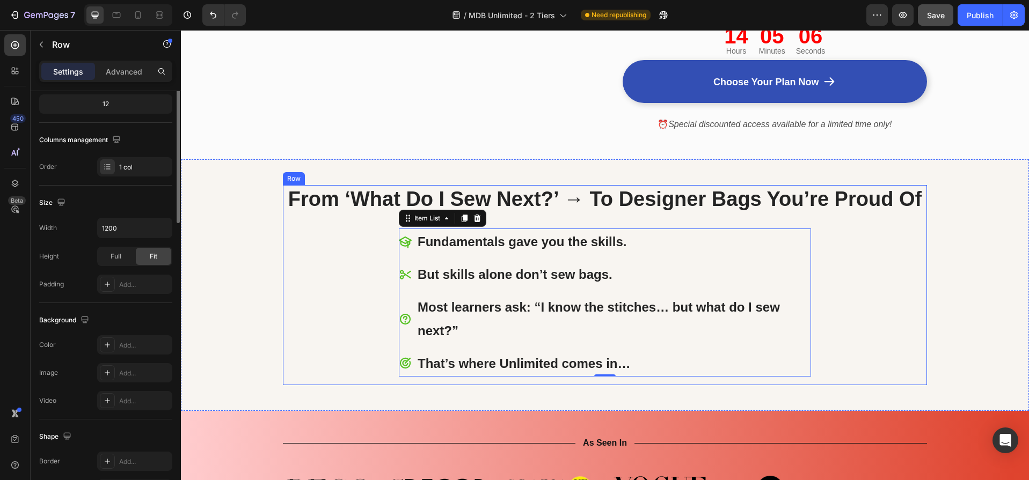
scroll to position [0, 0]
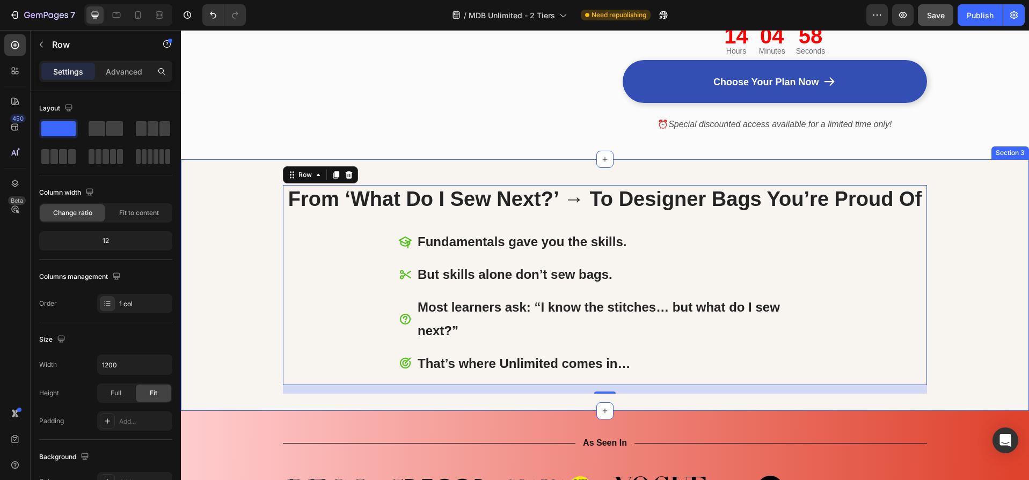
click at [975, 305] on div "⁠⁠⁠⁠⁠⁠⁠ From ‘What Do I Sew Next?’ → To Designer Bags You’re Proud Of Heading F…" at bounding box center [605, 289] width 832 height 209
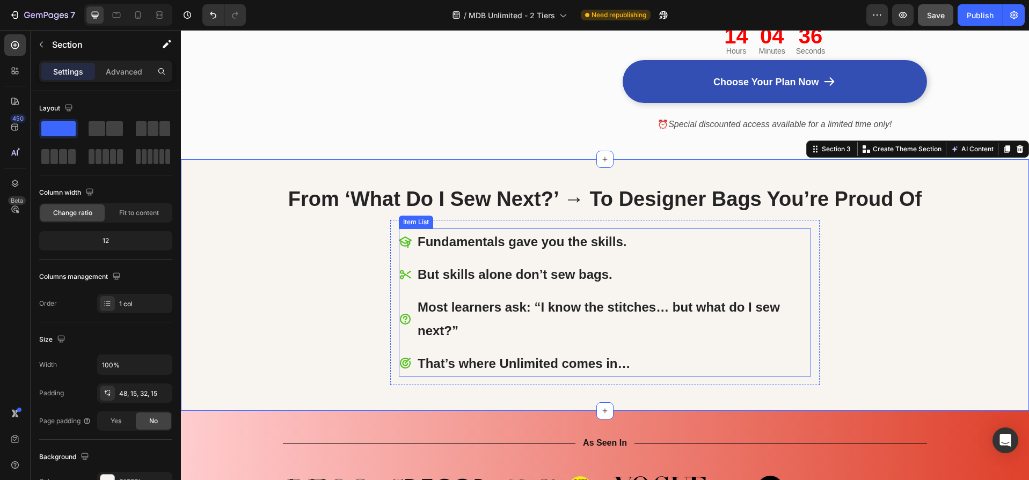
click at [505, 309] on strong "Most learners ask: “I know the stitches… but what do I sew next?”" at bounding box center [599, 319] width 362 height 38
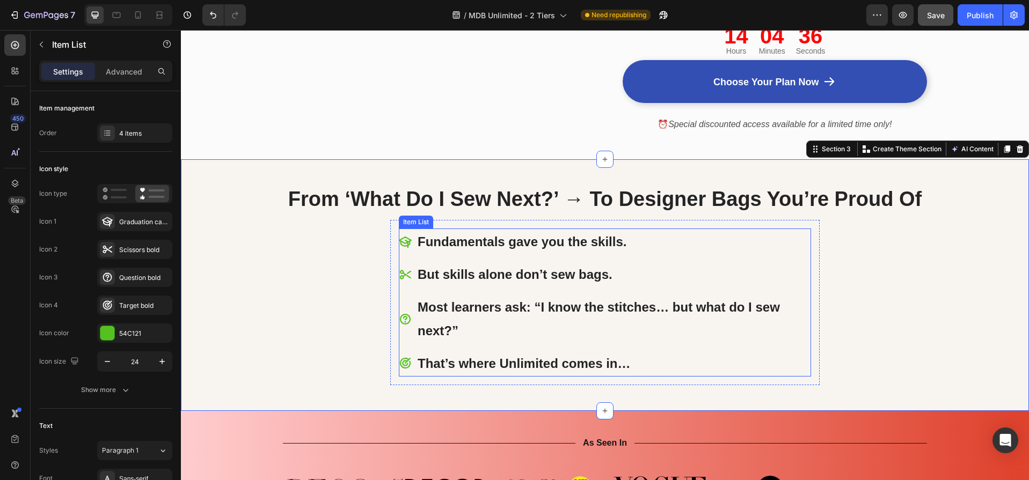
click at [505, 309] on strong "Most learners ask: “I know the stitches… but what do I sew next?”" at bounding box center [599, 319] width 362 height 38
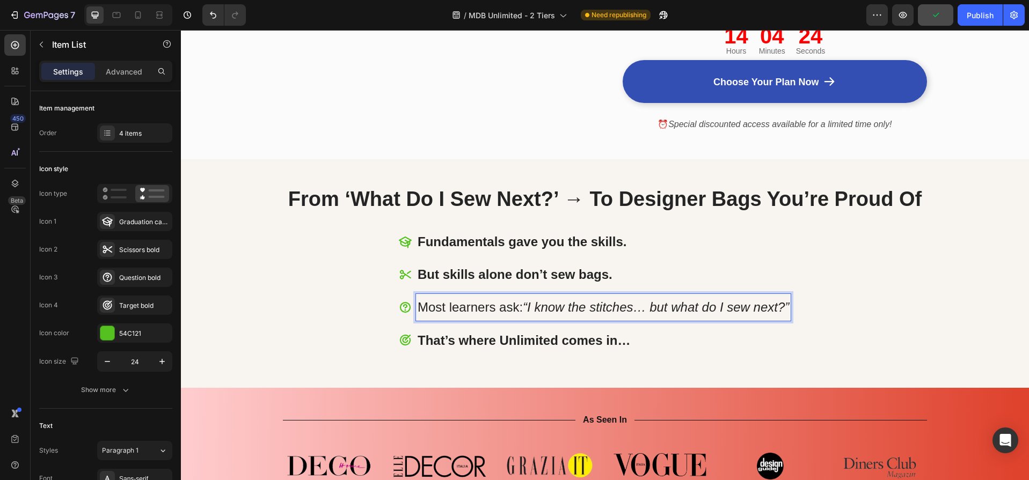
click at [599, 337] on strong "That’s where Unlimited comes in…" at bounding box center [524, 340] width 213 height 14
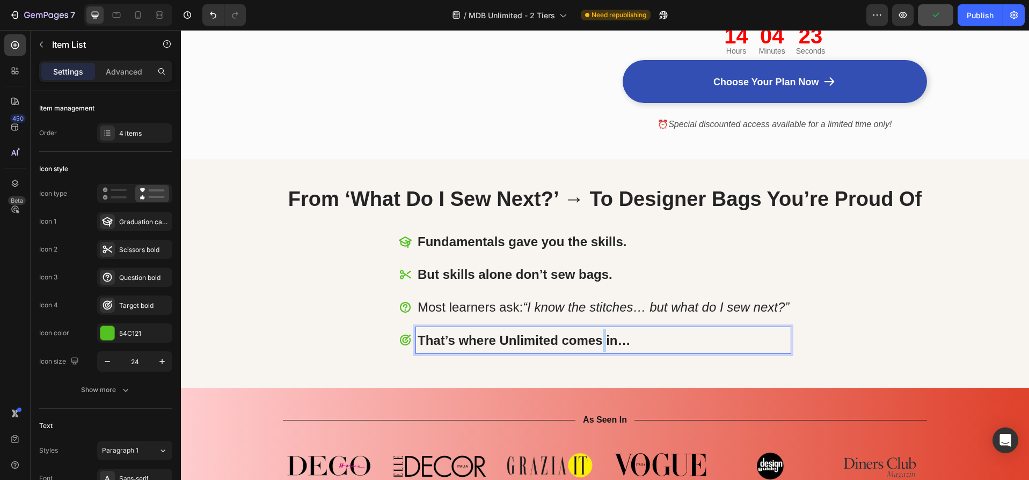
click at [599, 337] on strong "That’s where Unlimited comes in…" at bounding box center [524, 340] width 213 height 14
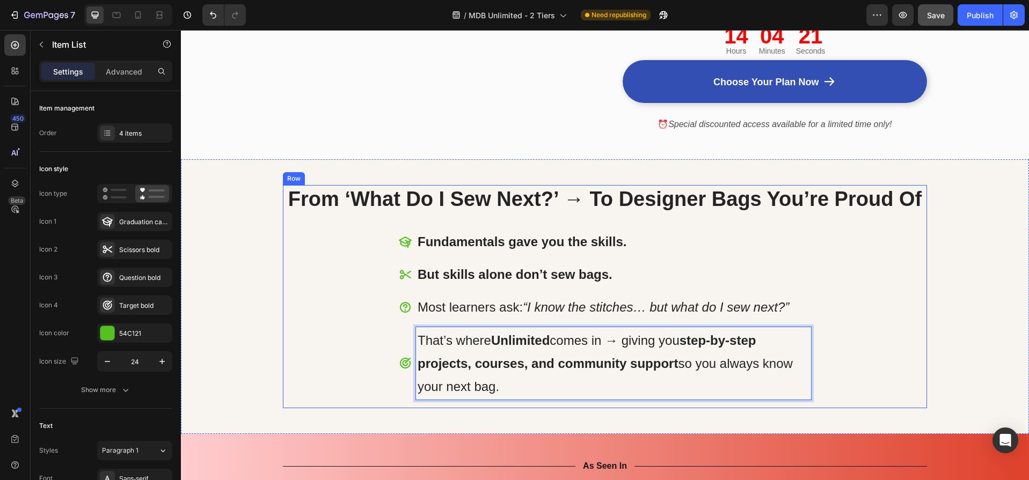
click at [873, 345] on div "⁠⁠⁠⁠⁠⁠⁠ From ‘What Do I Sew Next?’ → To Designer Bags You’re Proud Of Heading F…" at bounding box center [605, 297] width 644 height 224
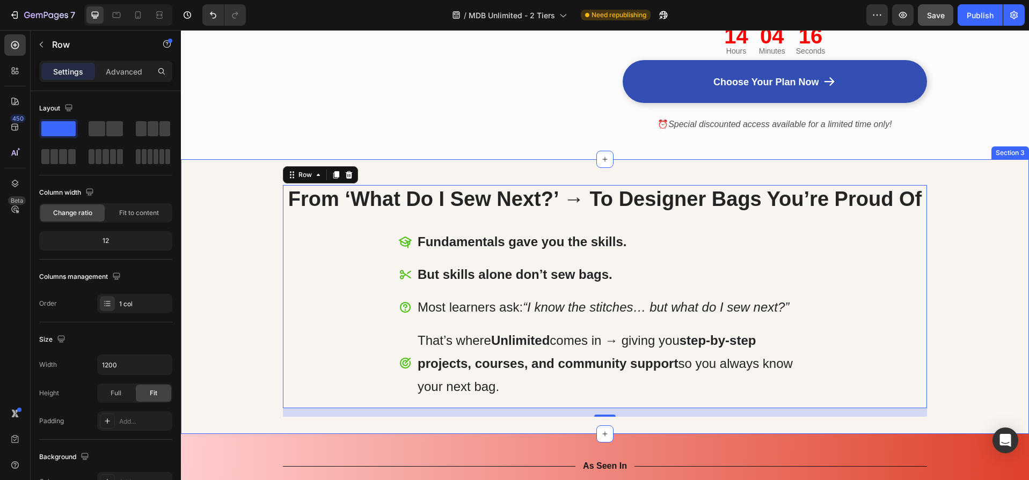
click at [985, 347] on div "⁠⁠⁠⁠⁠⁠⁠ From ‘What Do I Sew Next?’ → To Designer Bags You’re Proud Of Heading F…" at bounding box center [605, 301] width 832 height 232
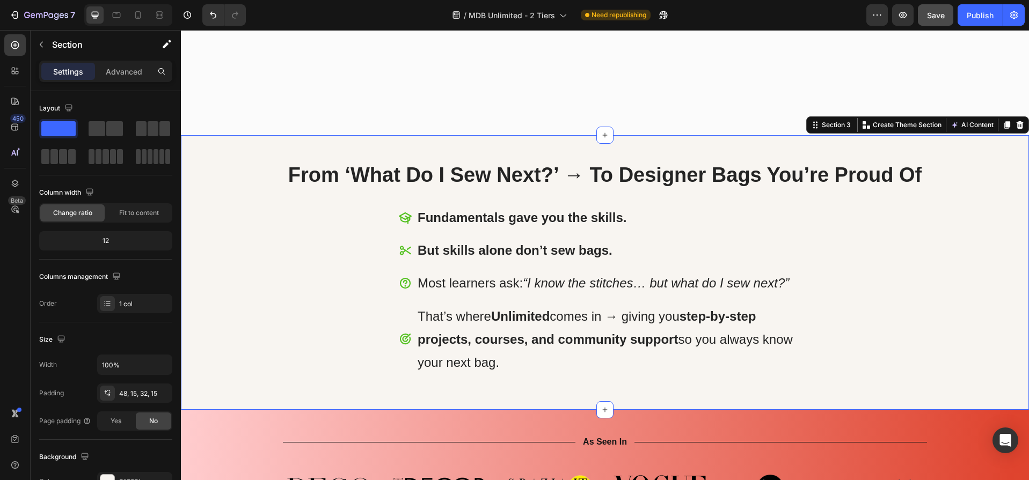
scroll to position [674, 0]
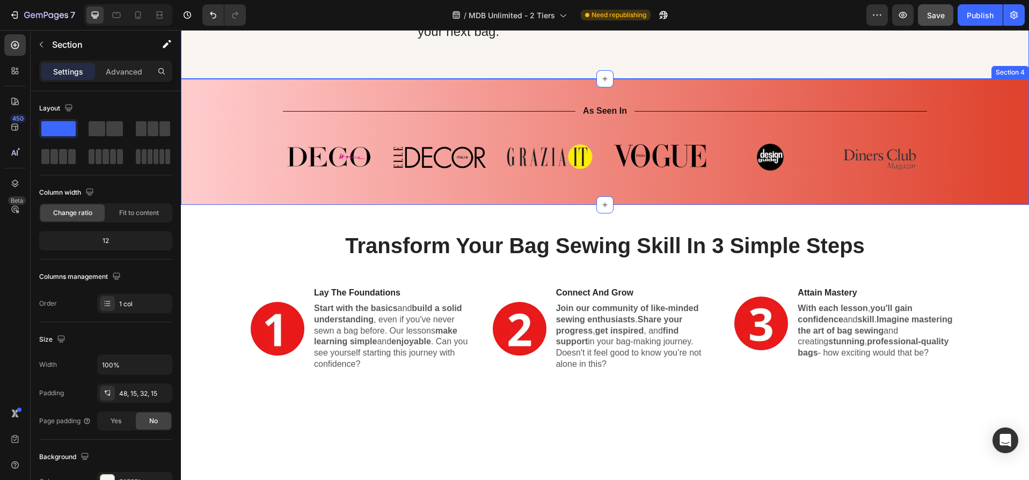
click at [961, 164] on div "Title Line As Seen In Text Block Title Line Row Image Image Image Image Image I…" at bounding box center [605, 146] width 832 height 83
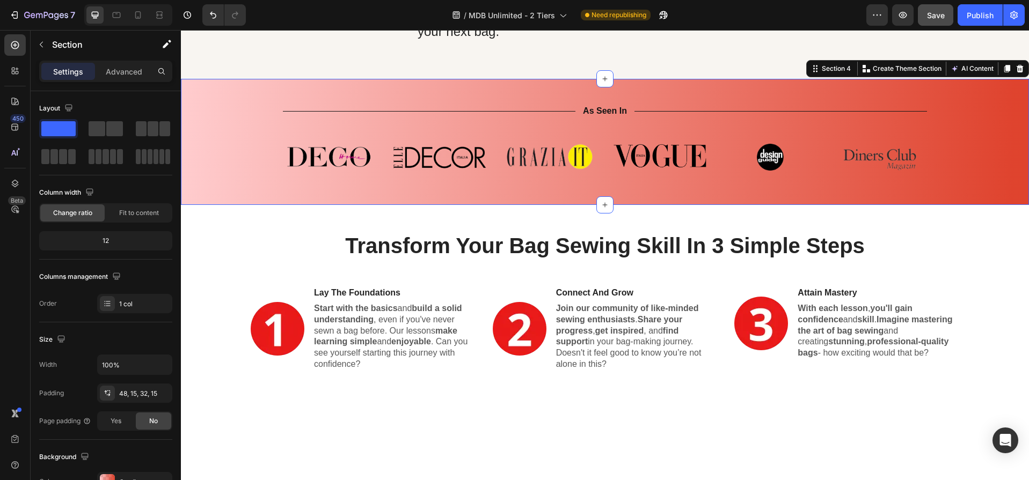
click at [1015, 69] on icon at bounding box center [1019, 68] width 9 height 9
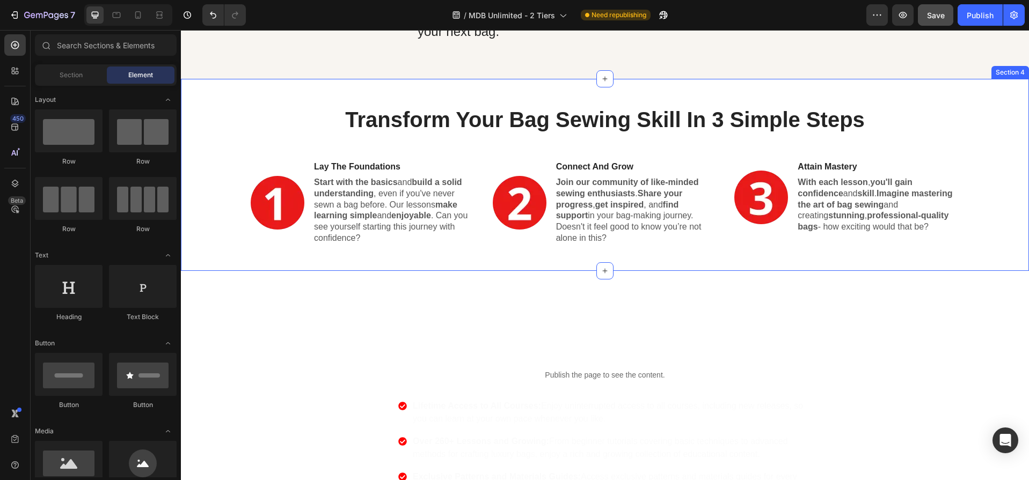
click at [1006, 104] on div "Transform Your Bag Sewing Skill In 3 Simple Steps Heading Image Lay The Foundat…" at bounding box center [605, 175] width 848 height 192
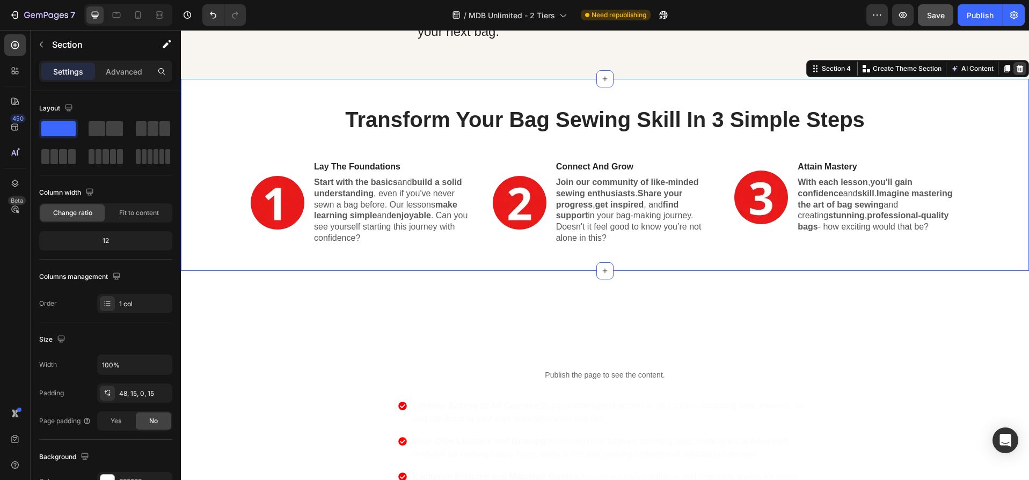
click at [1016, 70] on icon at bounding box center [1019, 69] width 7 height 8
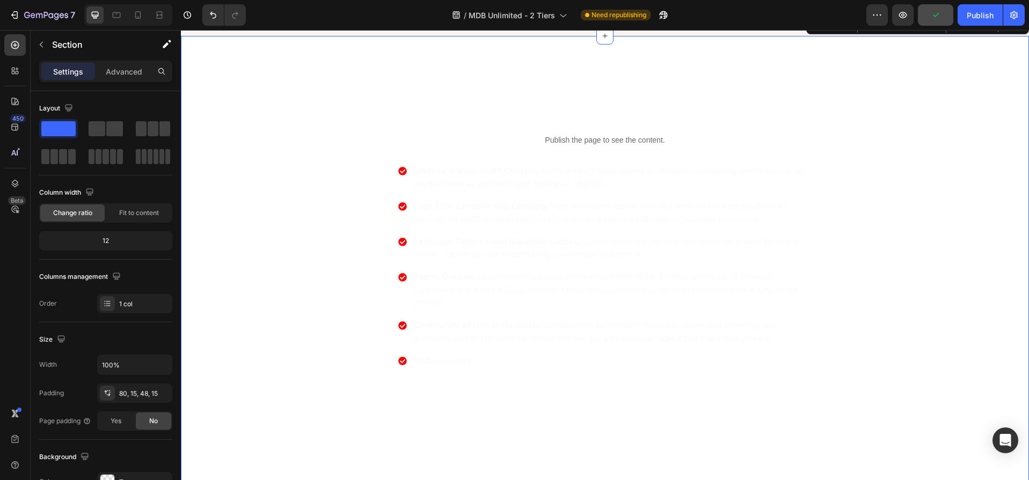
scroll to position [723, 0]
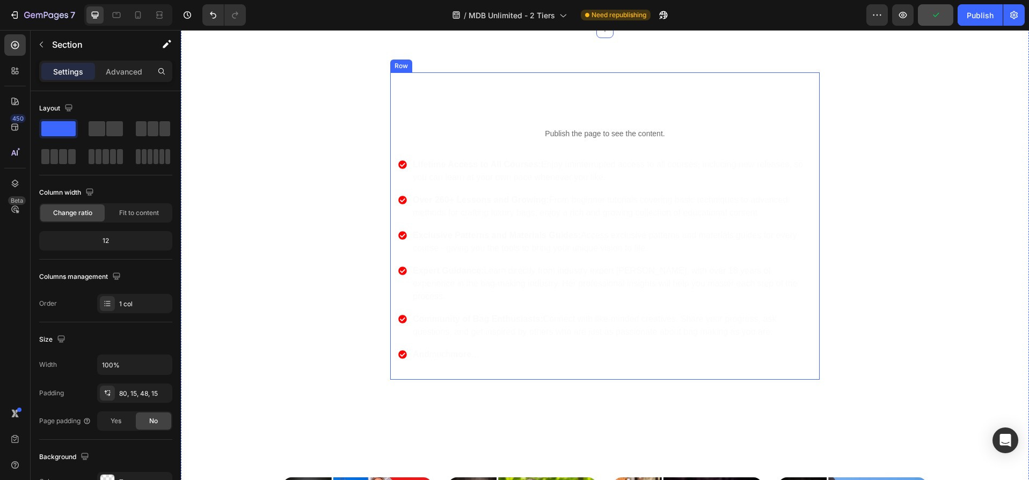
click at [600, 364] on div "Here’s What You Get with 'MakeDesignerBags - Unlimited' Heading Publish the pag…" at bounding box center [604, 226] width 413 height 308
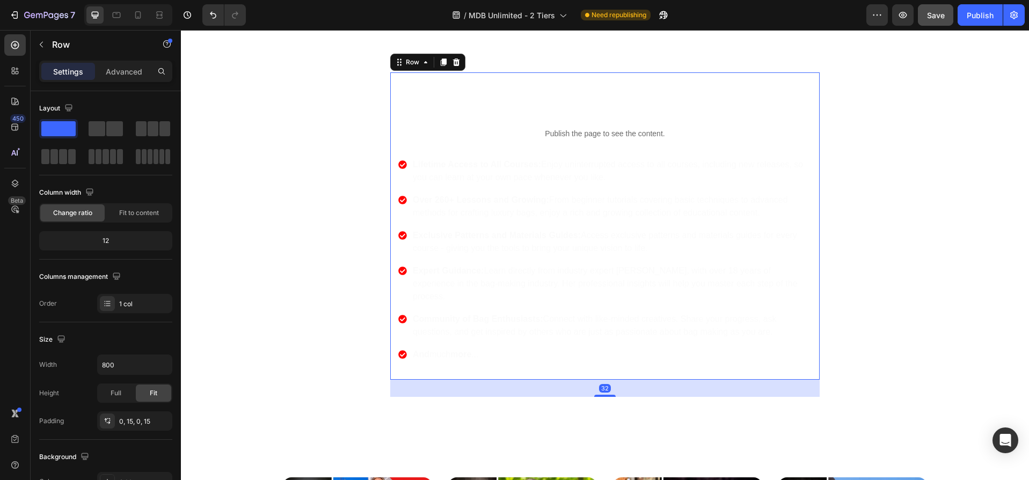
click at [455, 61] on icon at bounding box center [456, 62] width 9 height 9
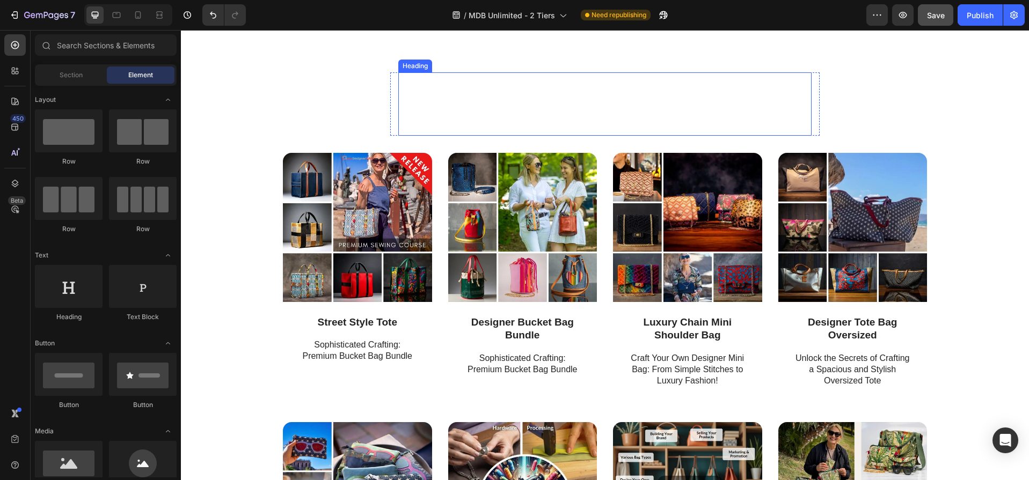
scroll to position [599, 0]
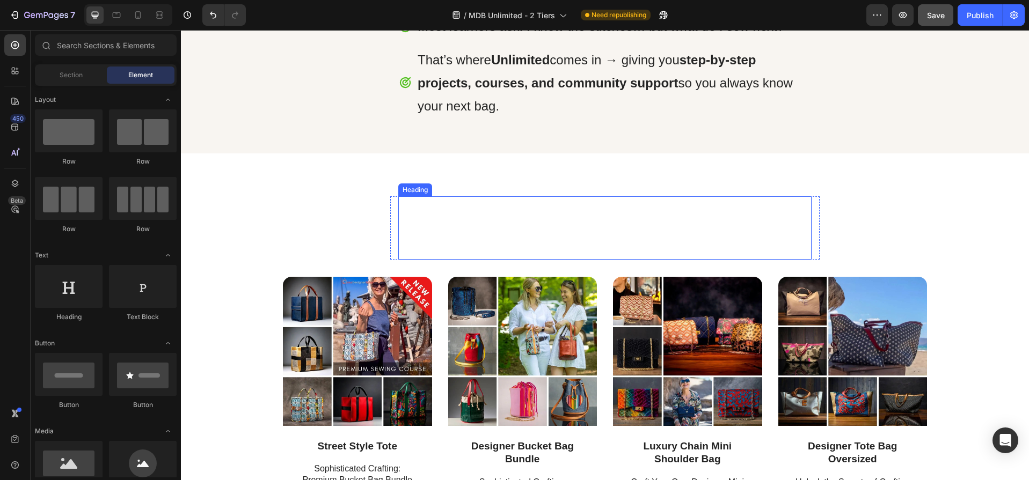
click at [596, 223] on h2 "What Courses Are Currently Included?" at bounding box center [604, 227] width 413 height 63
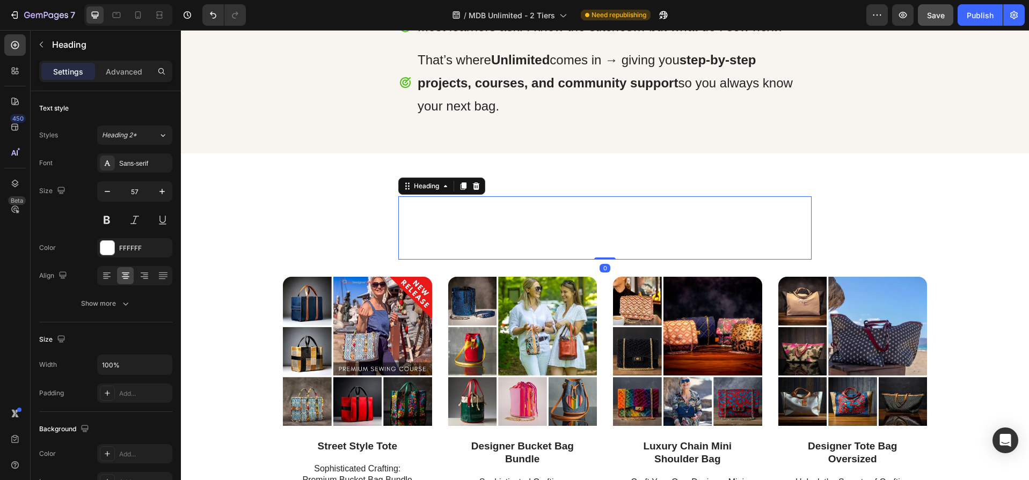
click at [596, 223] on h2 "What Courses Are Currently Included?" at bounding box center [604, 227] width 413 height 63
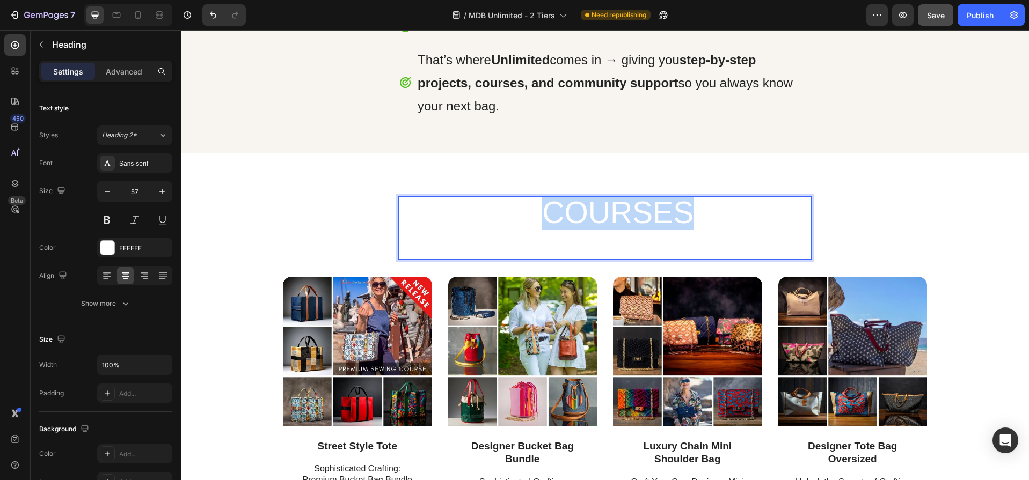
click at [596, 223] on p "What Courses Are Currently Included?" at bounding box center [604, 227] width 411 height 61
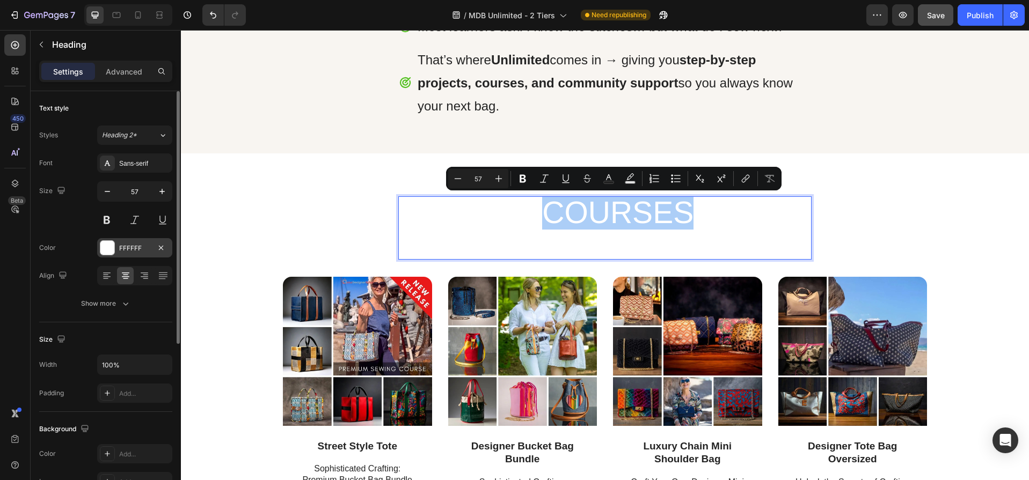
click at [108, 248] on div at bounding box center [107, 248] width 14 height 14
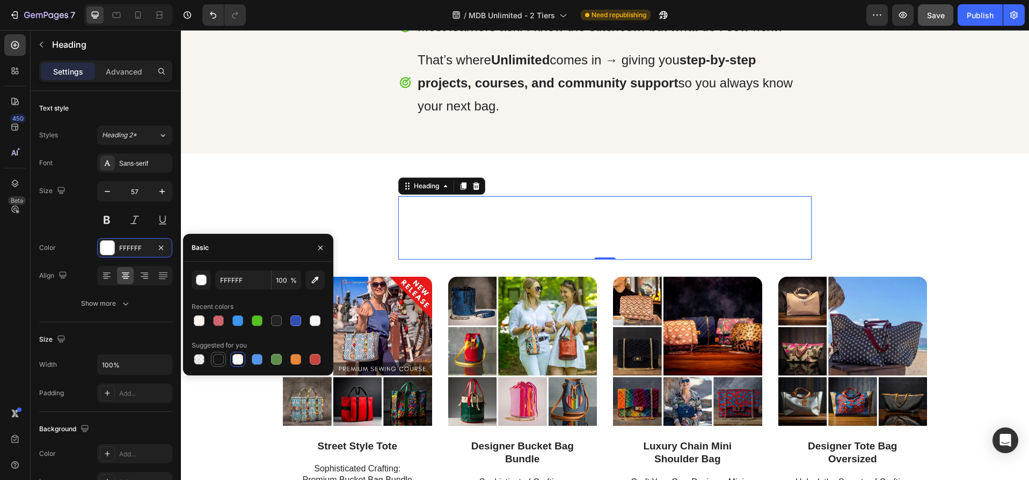
click at [219, 361] on div at bounding box center [218, 359] width 11 height 11
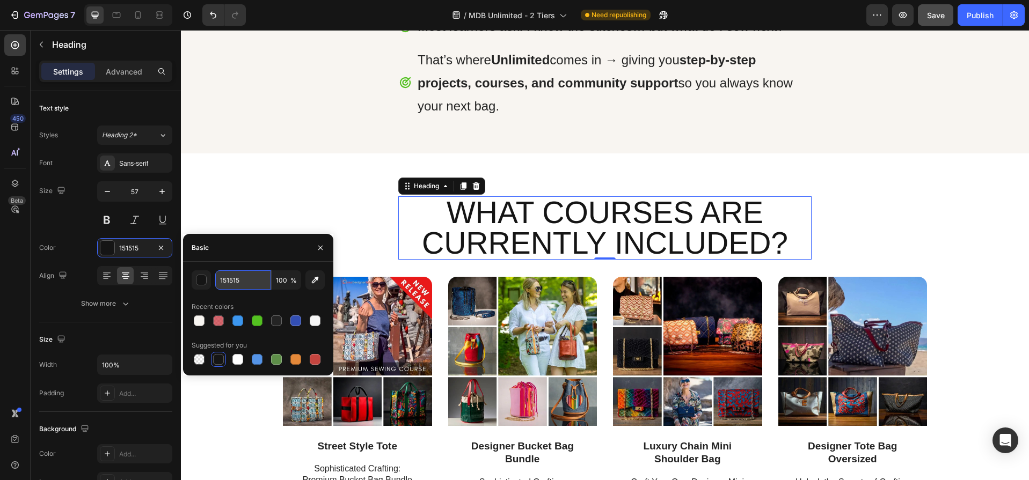
click at [257, 279] on input "151515" at bounding box center [243, 279] width 56 height 19
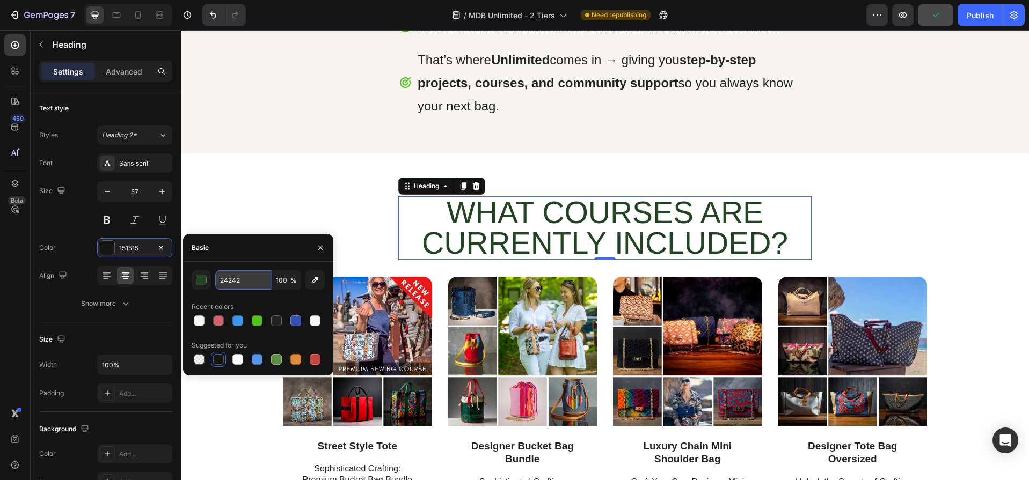
type input "242424"
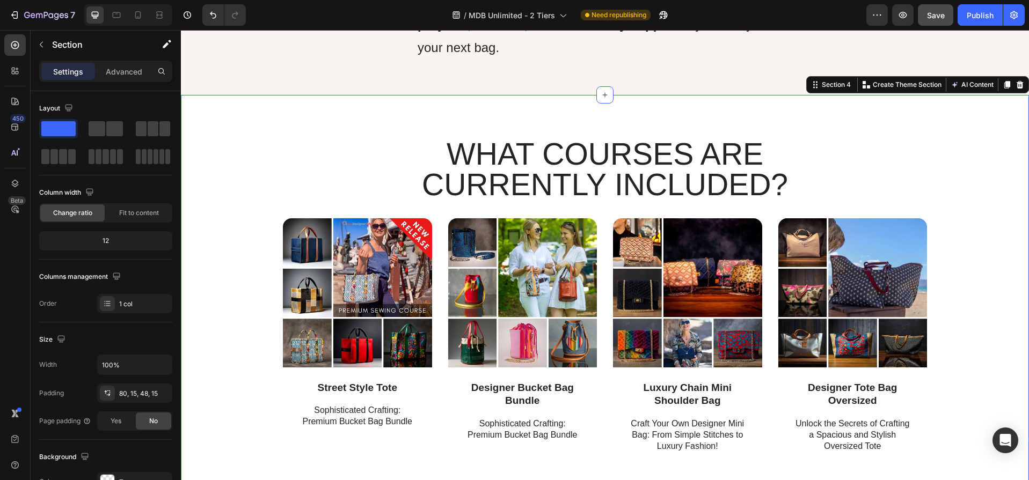
scroll to position [652, 0]
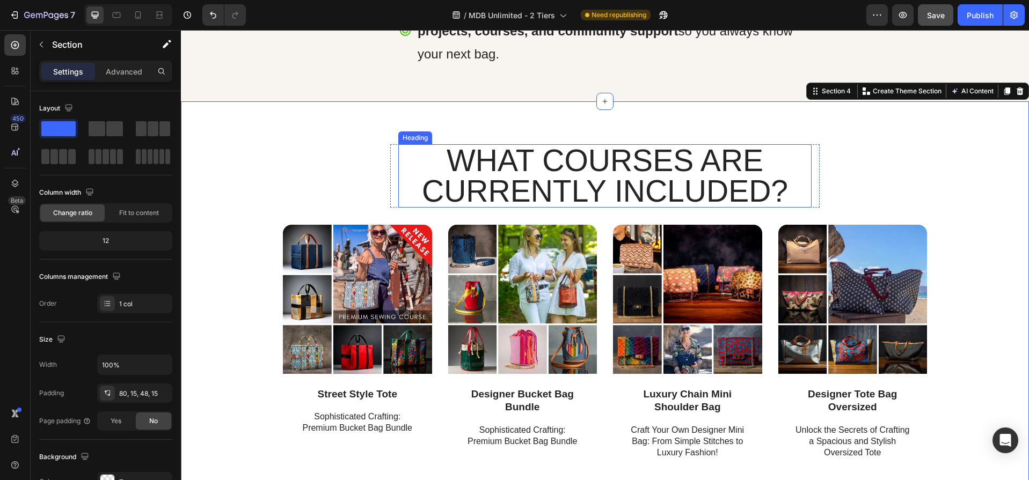
click at [588, 170] on p "What Courses Are Currently Included?" at bounding box center [604, 175] width 411 height 61
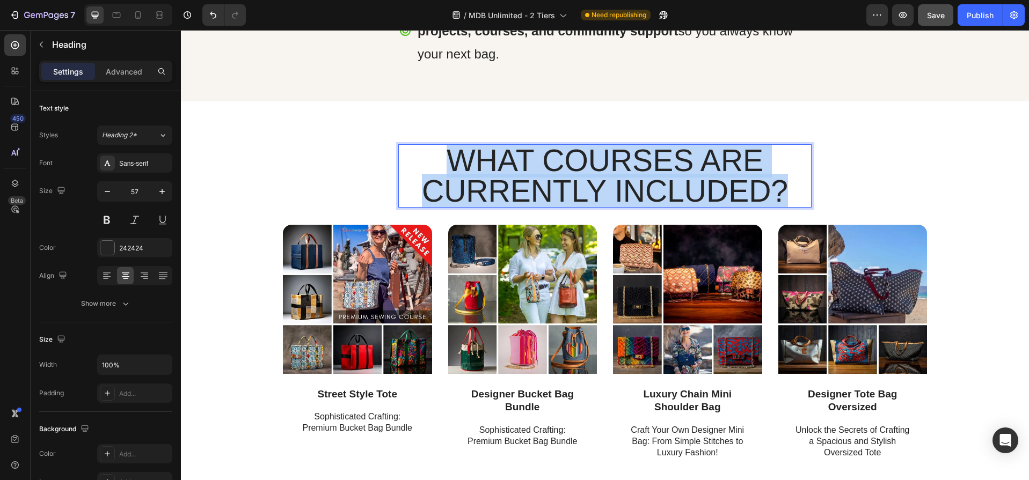
scroll to position [1, 0]
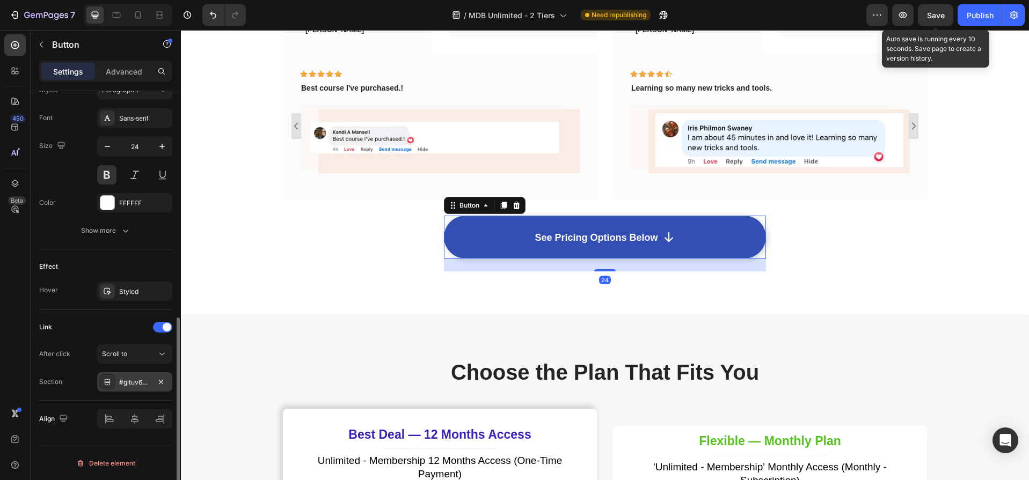
click at [130, 380] on div "#gltuv6Cm3s" at bounding box center [134, 383] width 31 height 10
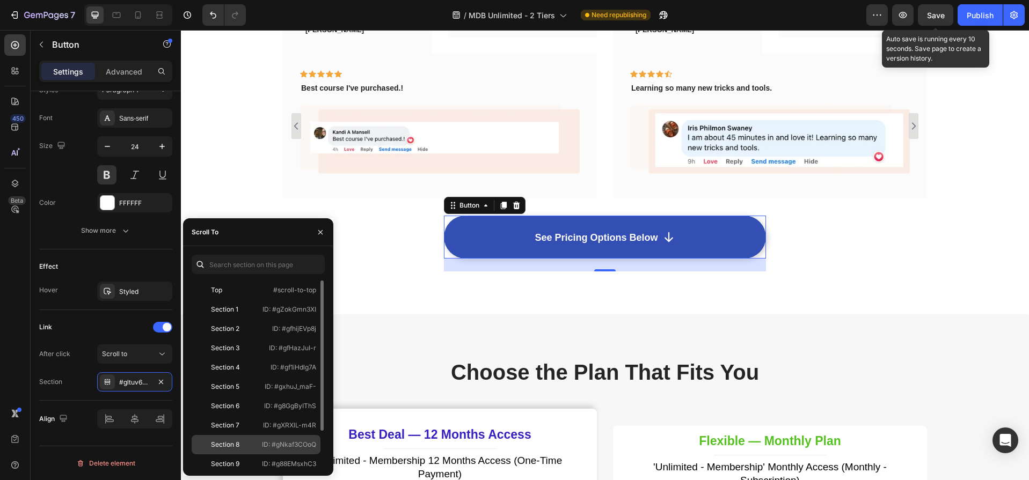
click at [233, 443] on div "Section 8" at bounding box center [225, 445] width 28 height 10
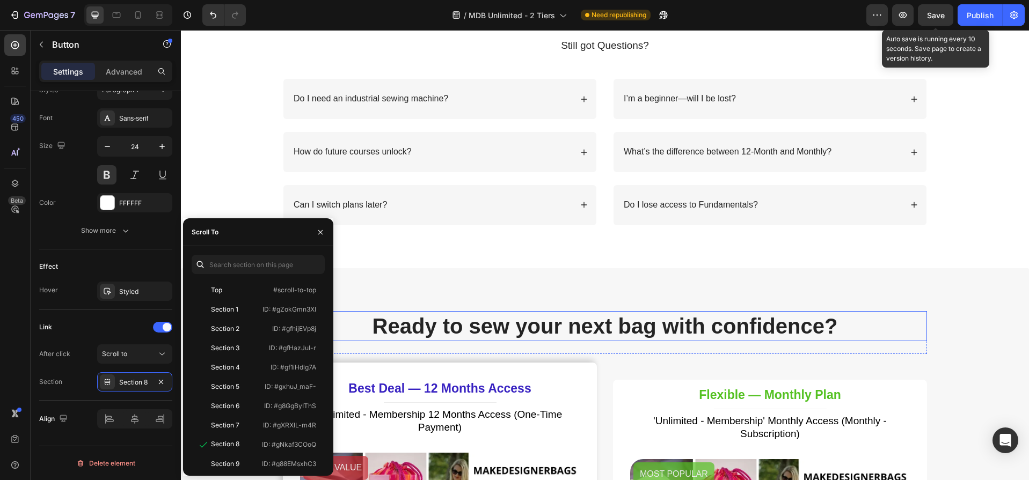
scroll to position [4338, 0]
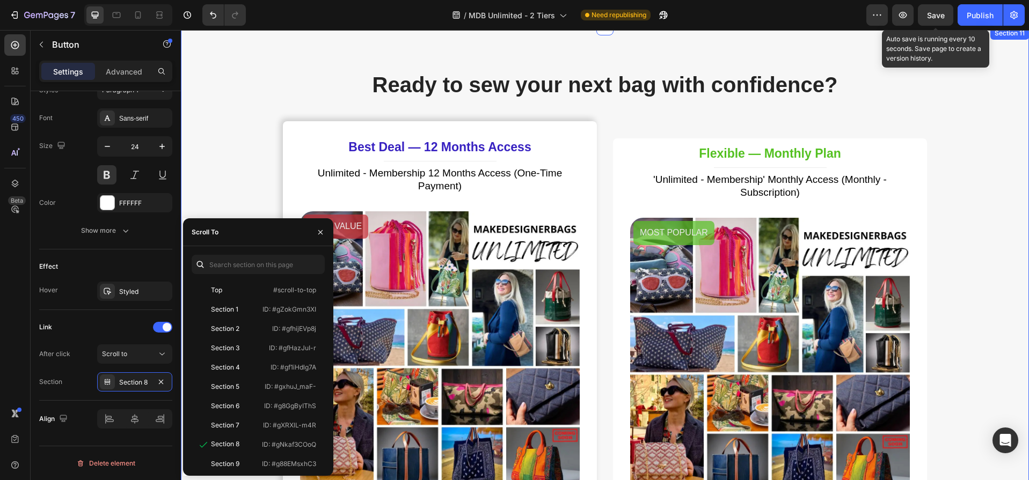
click at [983, 208] on div "Ready to sew your next bag with confidence? Heading Row Best Deal — 12 Months A…" at bounding box center [605, 466] width 832 height 793
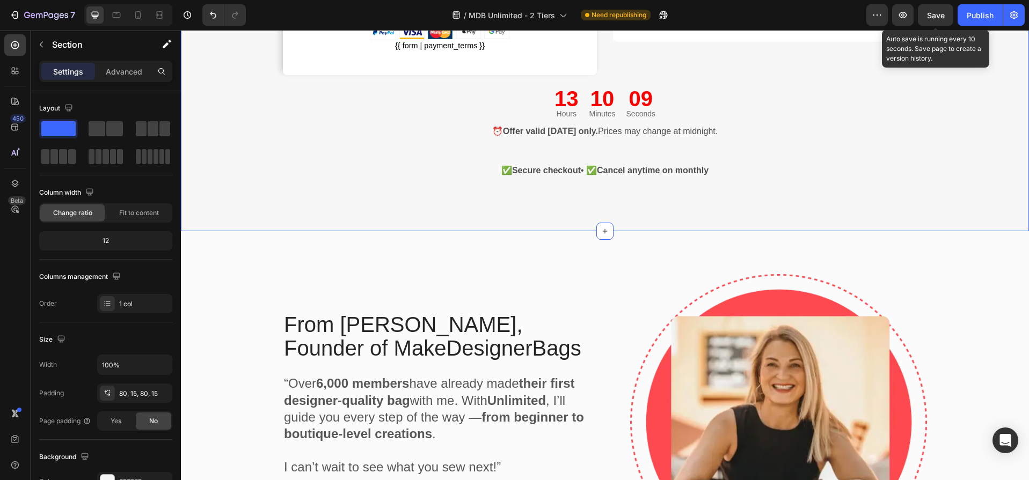
scroll to position [3661, 0]
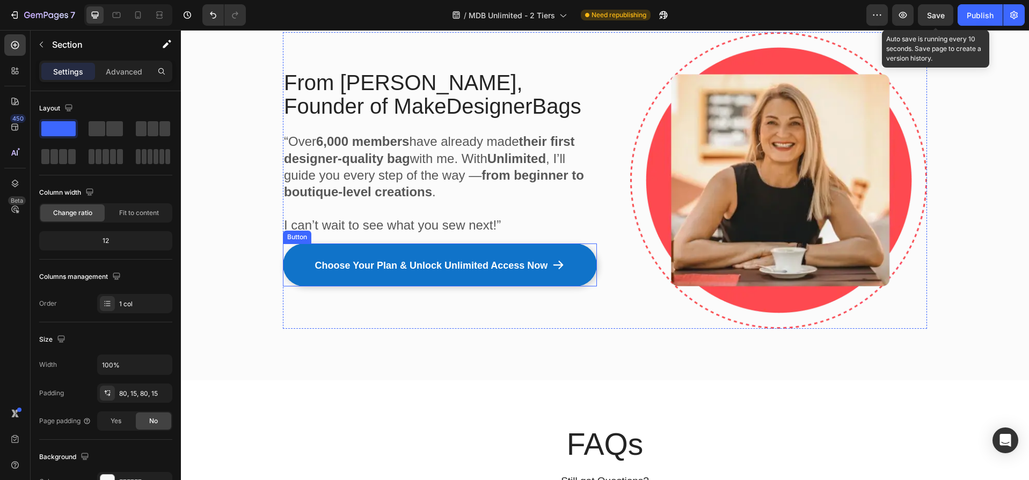
click at [526, 280] on link "Choose Your Plan & Unlock Unlimited Access Now" at bounding box center [440, 265] width 314 height 43
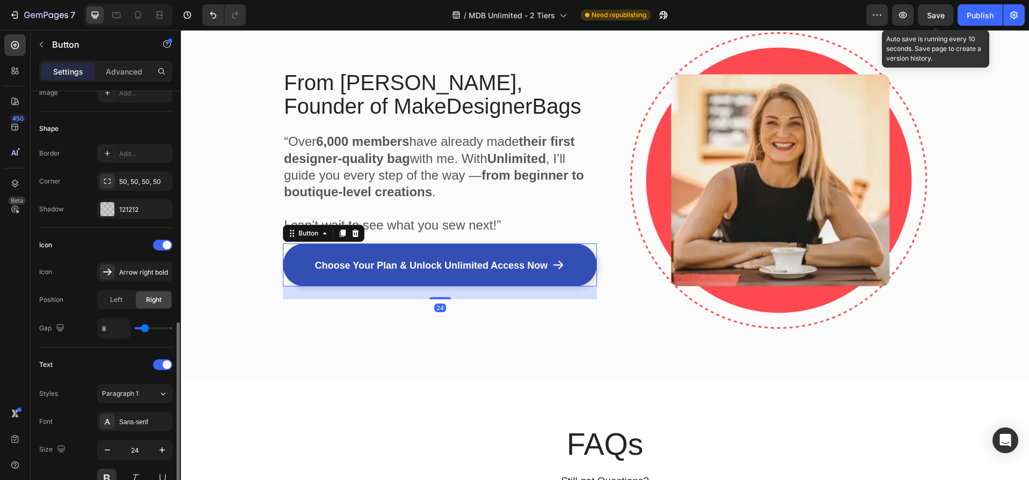
scroll to position [491, 0]
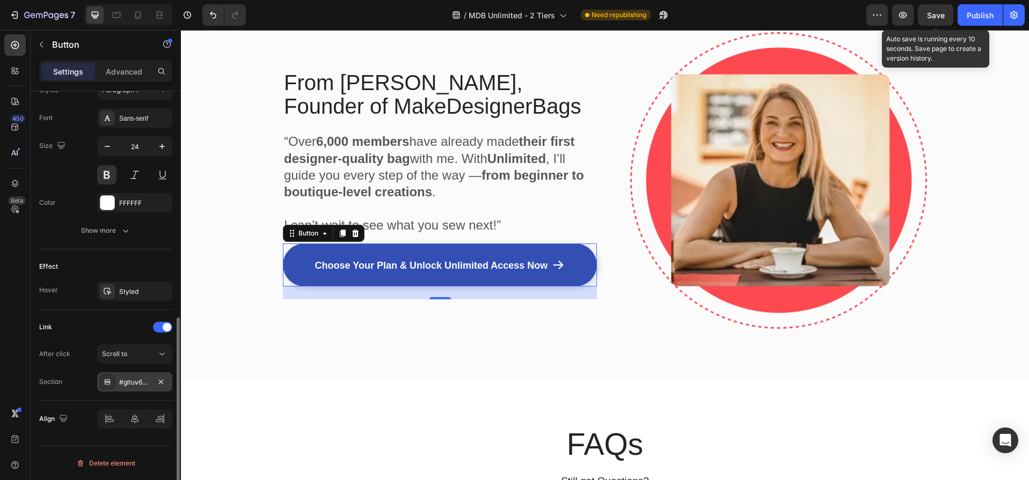
click at [139, 383] on div "#gltuv6Cm3s" at bounding box center [134, 383] width 31 height 10
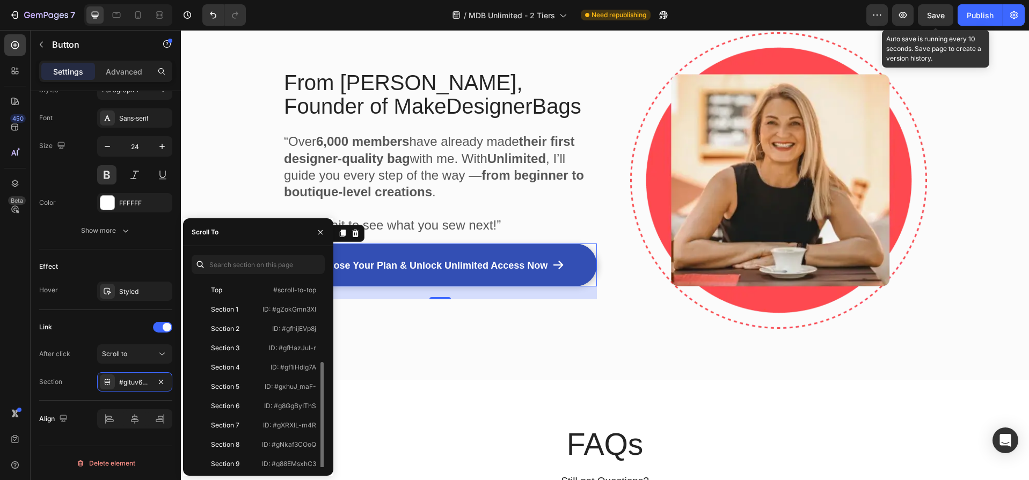
scroll to position [45, 0]
click at [214, 456] on div "Section 11" at bounding box center [226, 458] width 30 height 10
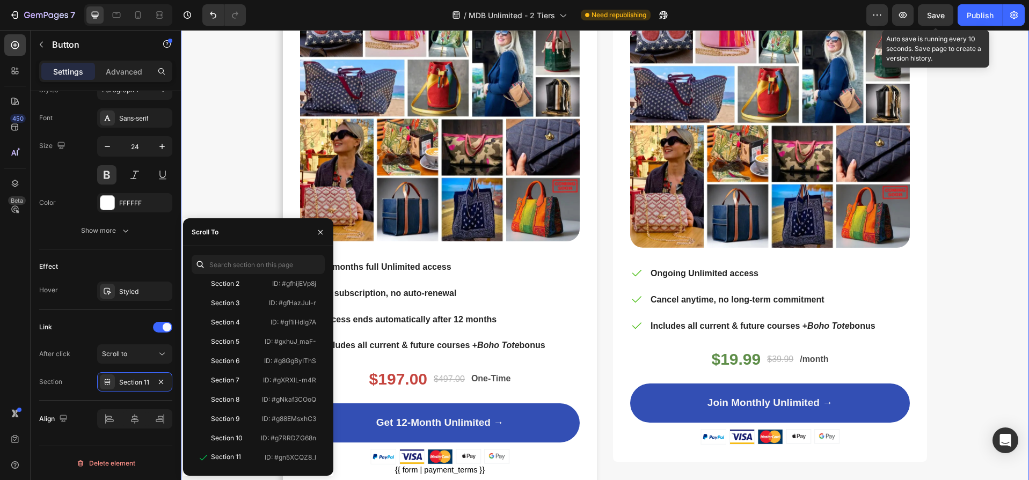
scroll to position [4830, 0]
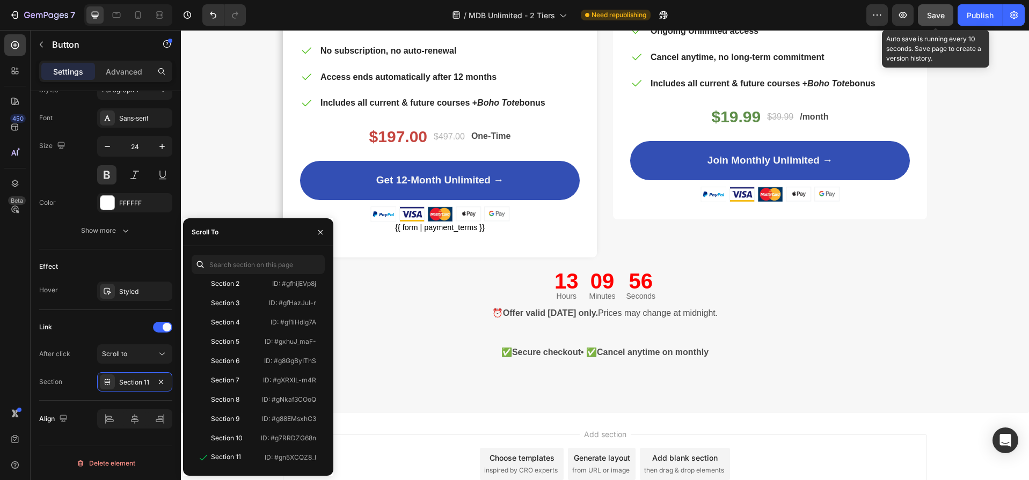
click at [936, 11] on span "Save" at bounding box center [936, 15] width 18 height 9
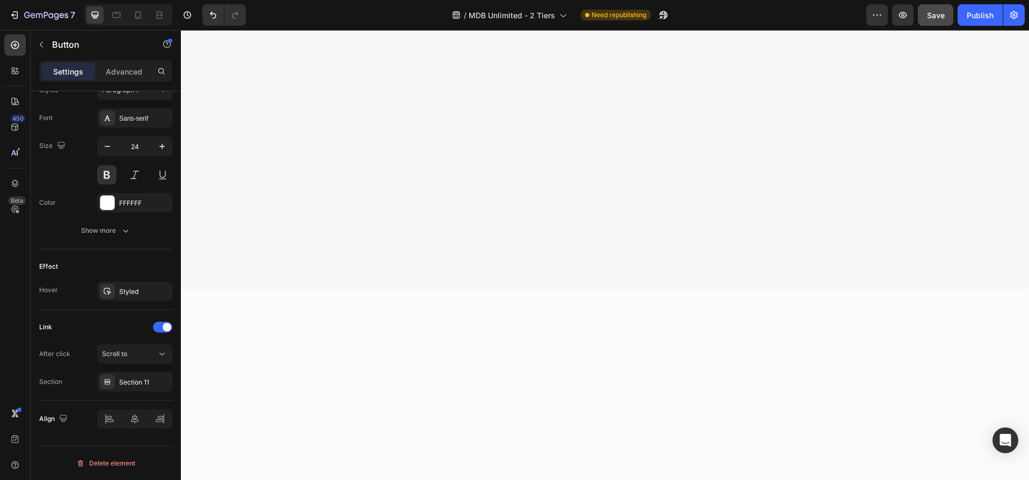
scroll to position [0, 0]
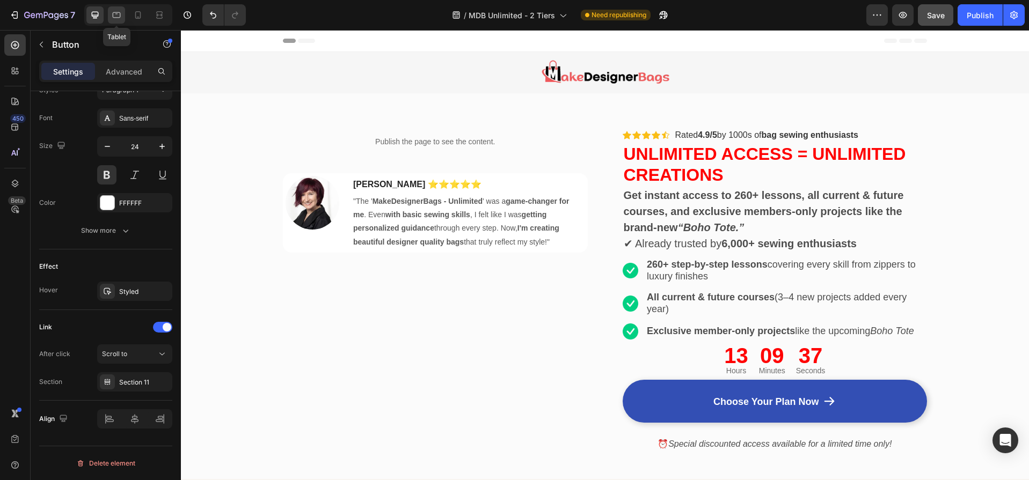
click at [118, 15] on icon at bounding box center [116, 15] width 11 height 11
type input "16"
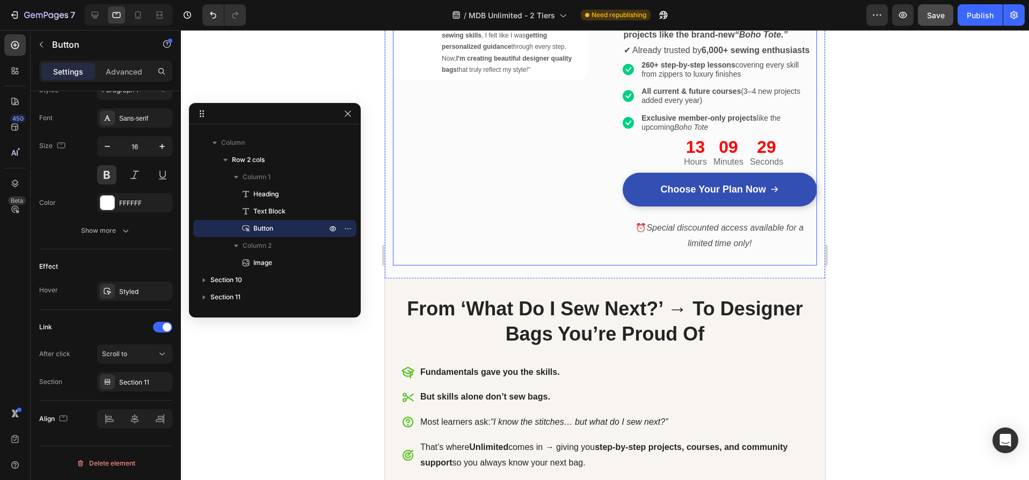
scroll to position [353, 0]
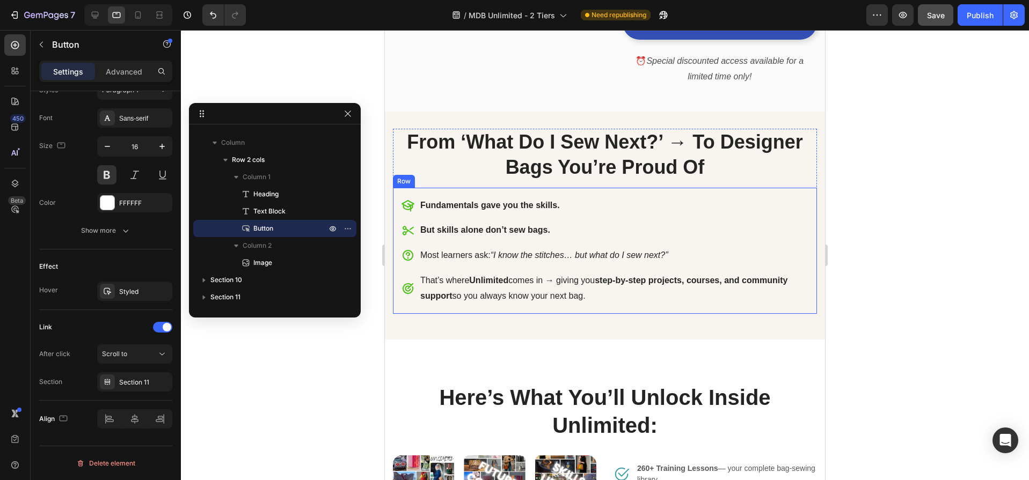
click at [621, 314] on div "Fundamentals gave you the skills. But skills alone don’t sew bags. Most learner…" at bounding box center [605, 251] width 424 height 127
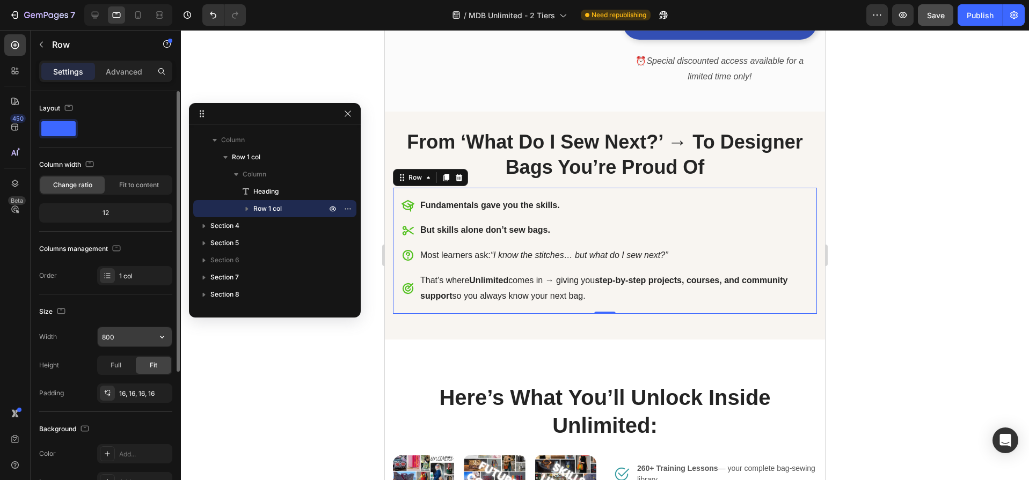
click at [119, 339] on input "800" at bounding box center [135, 336] width 74 height 19
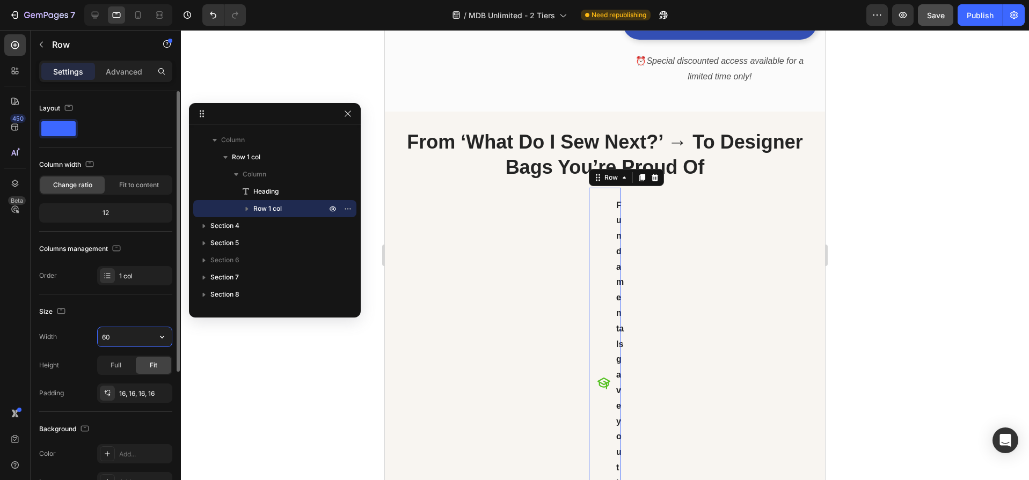
type input "600"
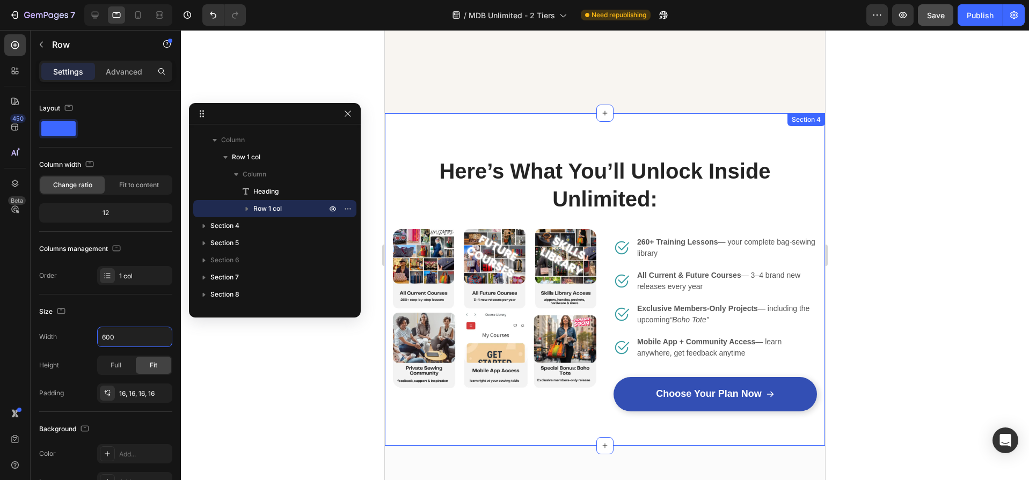
scroll to position [868, 0]
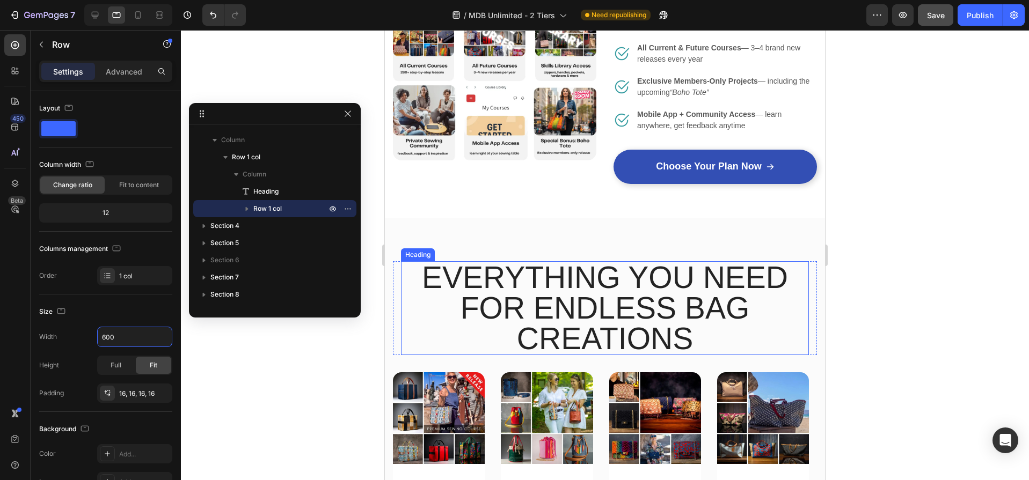
click at [600, 332] on h2 "Everything You Need for Endless Bag Creations" at bounding box center [605, 308] width 408 height 94
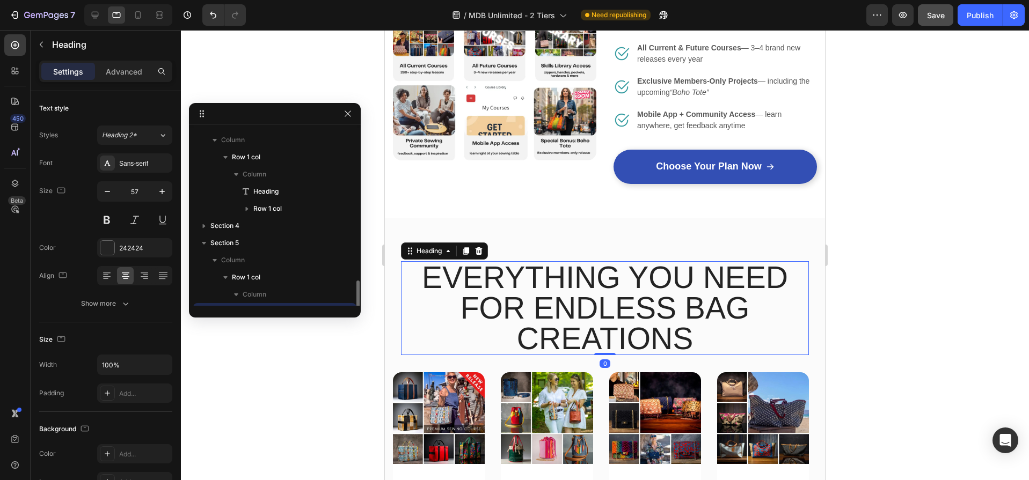
scroll to position [152, 0]
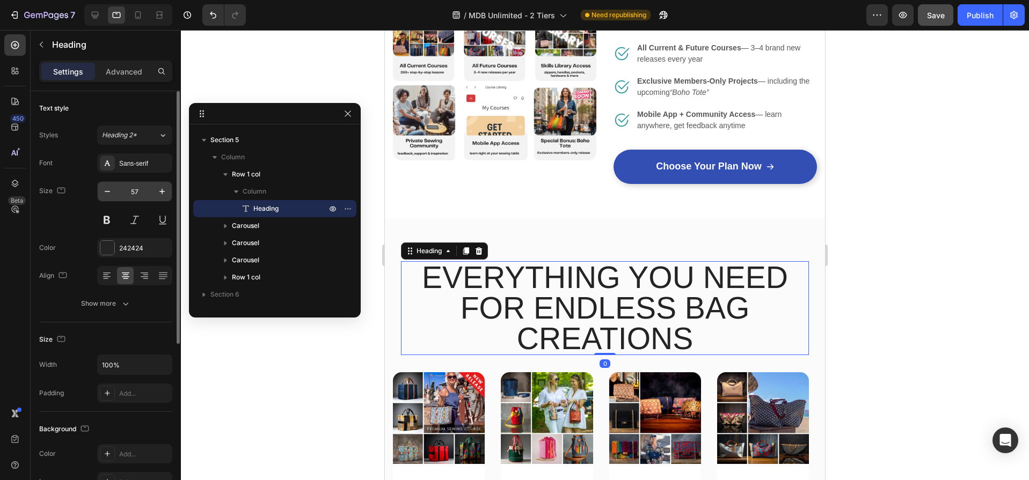
click at [141, 188] on input "57" at bounding box center [134, 191] width 35 height 19
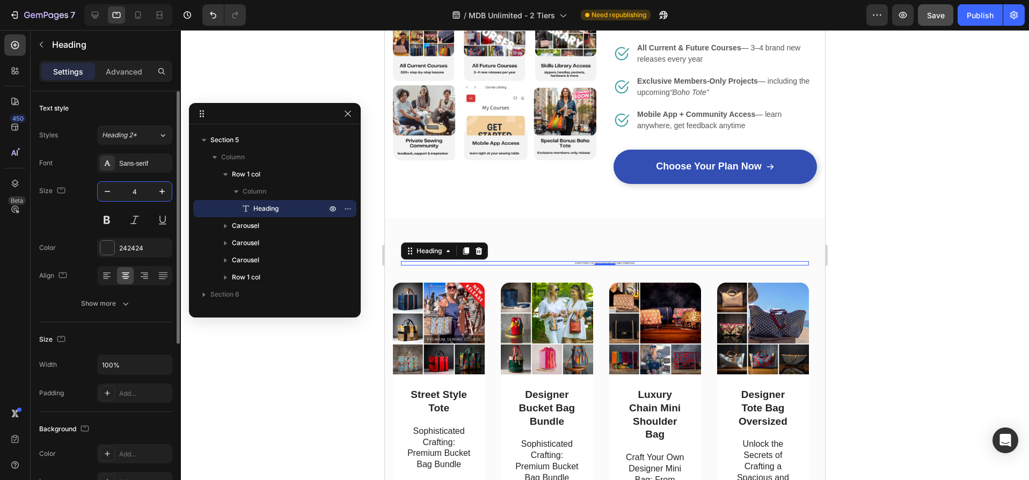
type input "48"
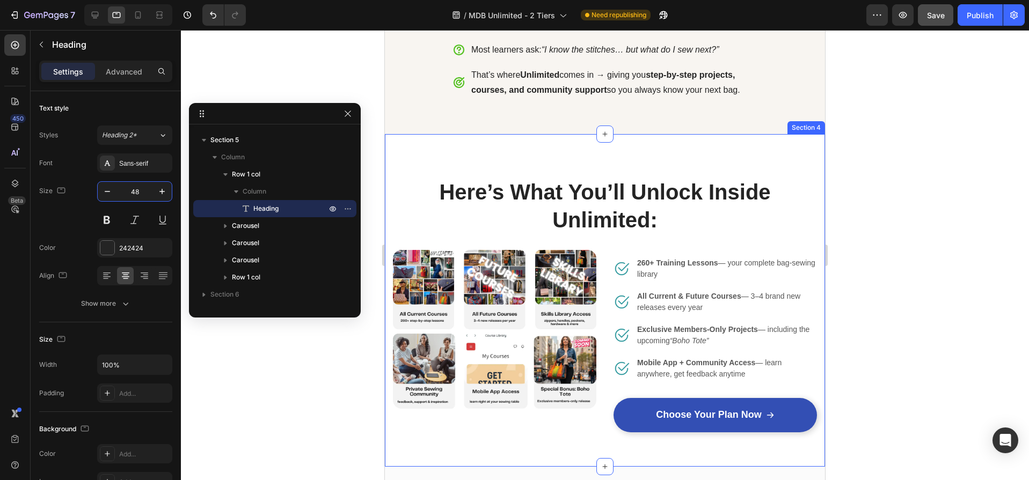
scroll to position [626, 0]
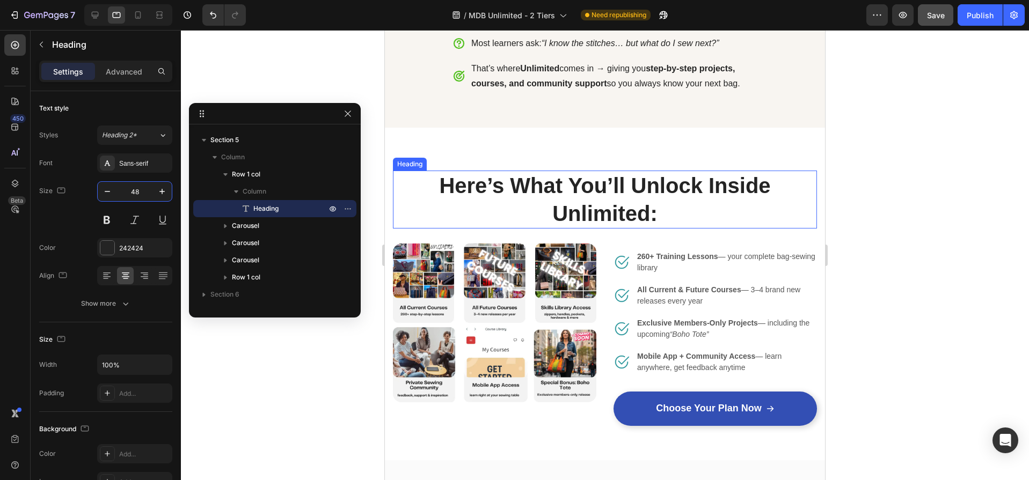
click at [594, 181] on h2 "Here’s What You’ll Unlock Inside Unlimited:" at bounding box center [605, 200] width 424 height 58
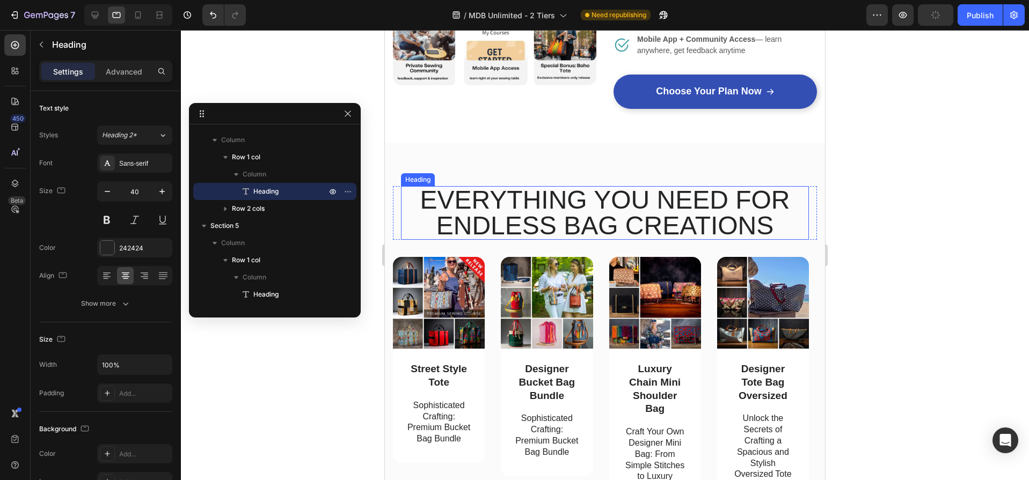
scroll to position [936, 0]
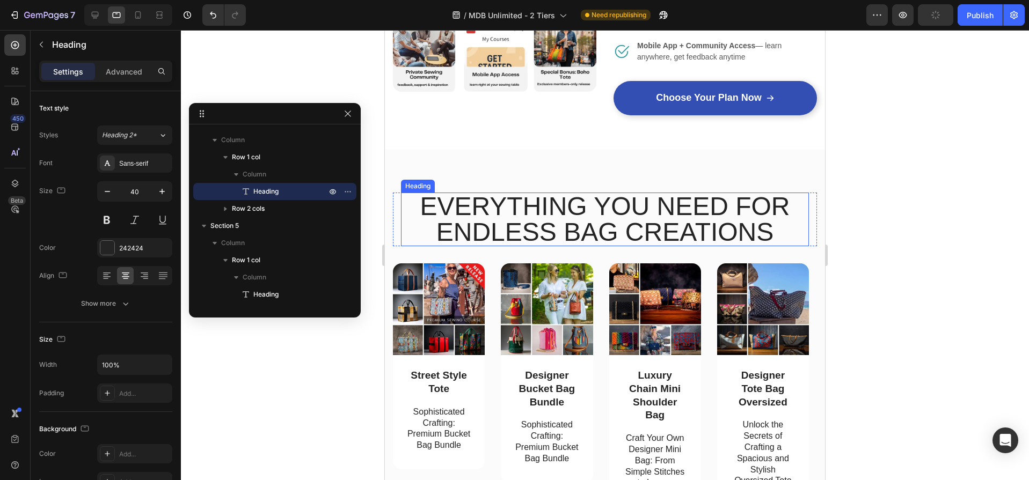
click at [642, 222] on h2 "Everything You Need for Endless Bag Creations" at bounding box center [605, 220] width 408 height 54
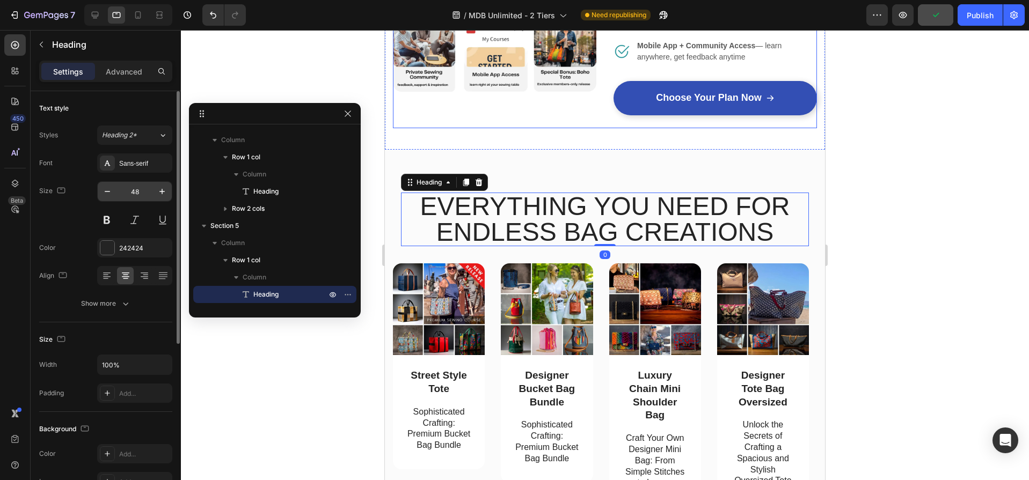
click at [140, 191] on input "48" at bounding box center [134, 191] width 35 height 19
type input "40"
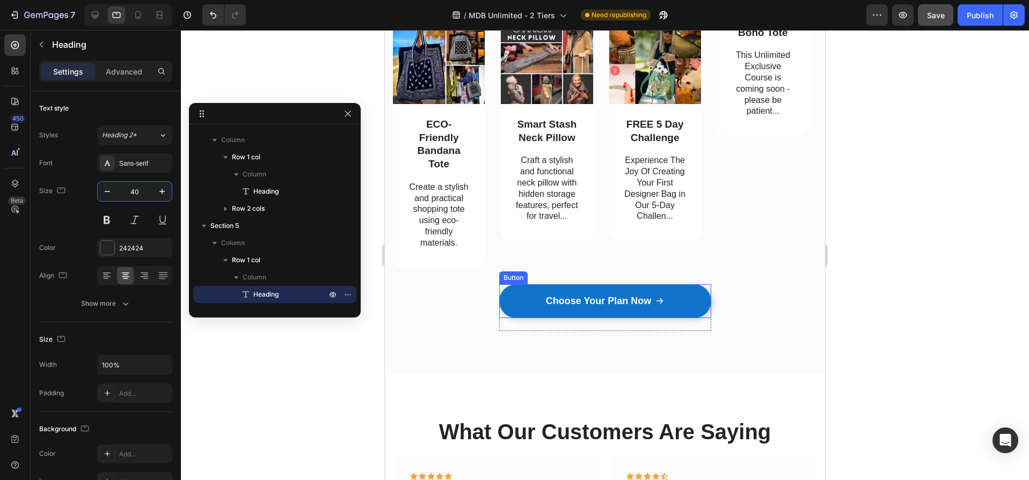
scroll to position [1849, 0]
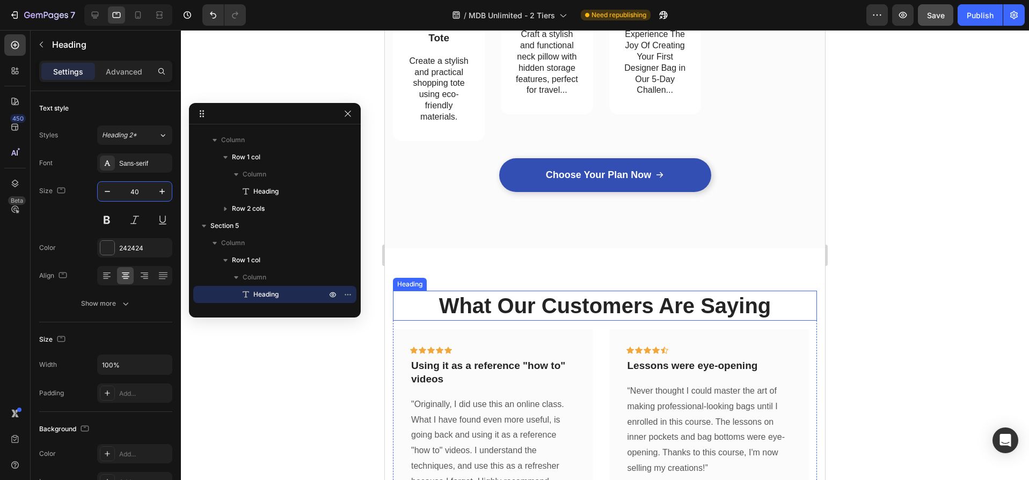
click at [603, 312] on p "What Our Customers Are Saying" at bounding box center [605, 306] width 422 height 28
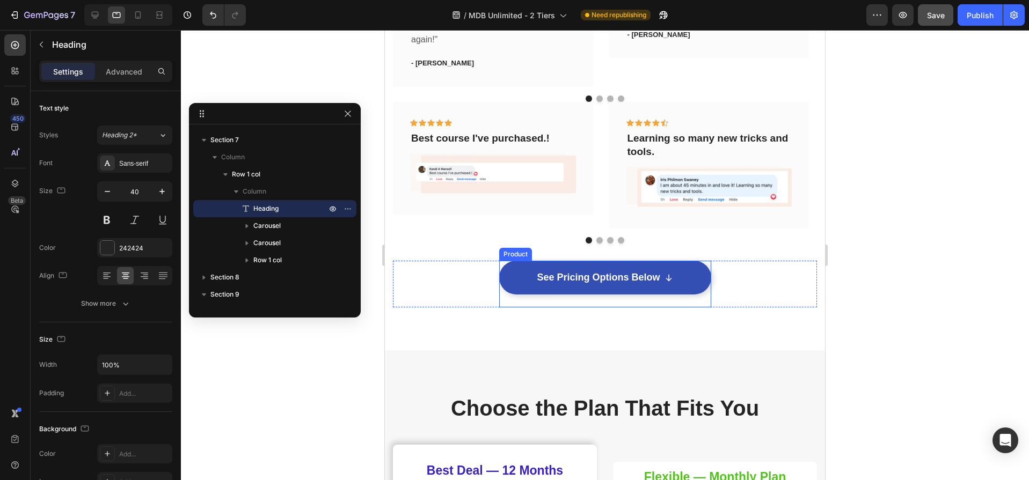
scroll to position [2437, 0]
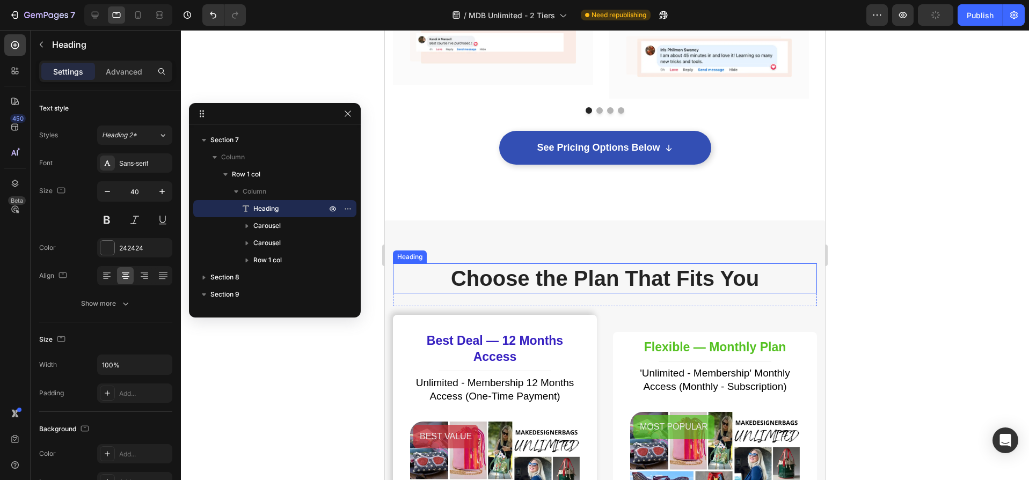
click at [634, 285] on h2 "Choose the Plan That Fits You" at bounding box center [605, 279] width 424 height 30
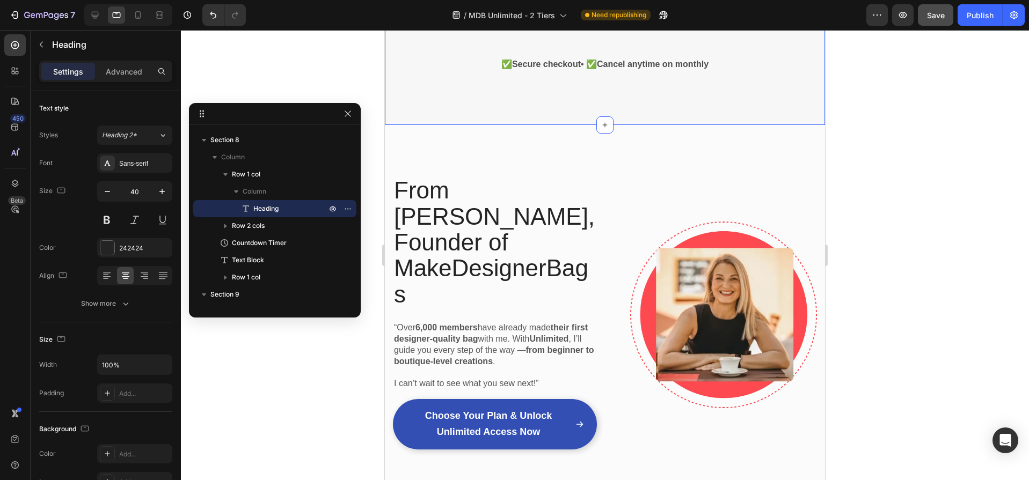
scroll to position [3407, 0]
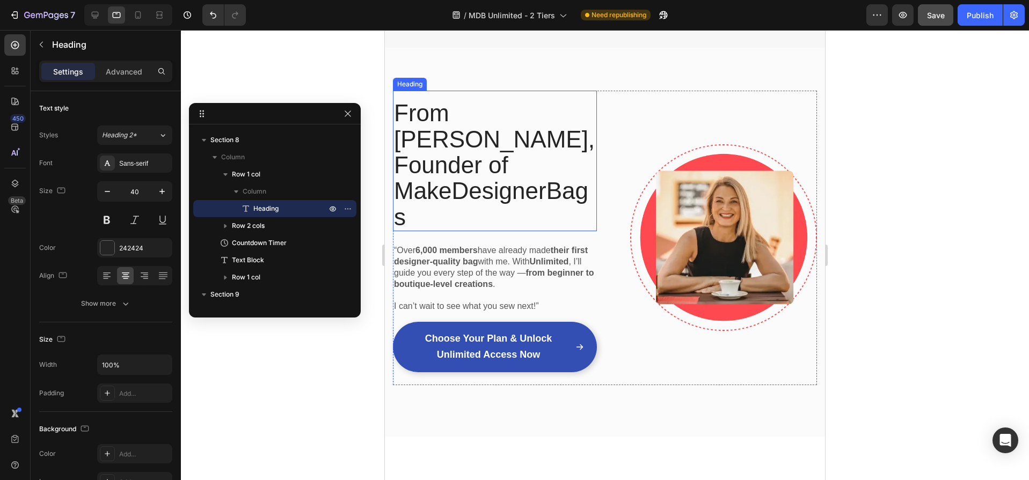
click at [423, 137] on h2 "From [PERSON_NAME], Founder of MakeDesignerBags" at bounding box center [495, 165] width 204 height 132
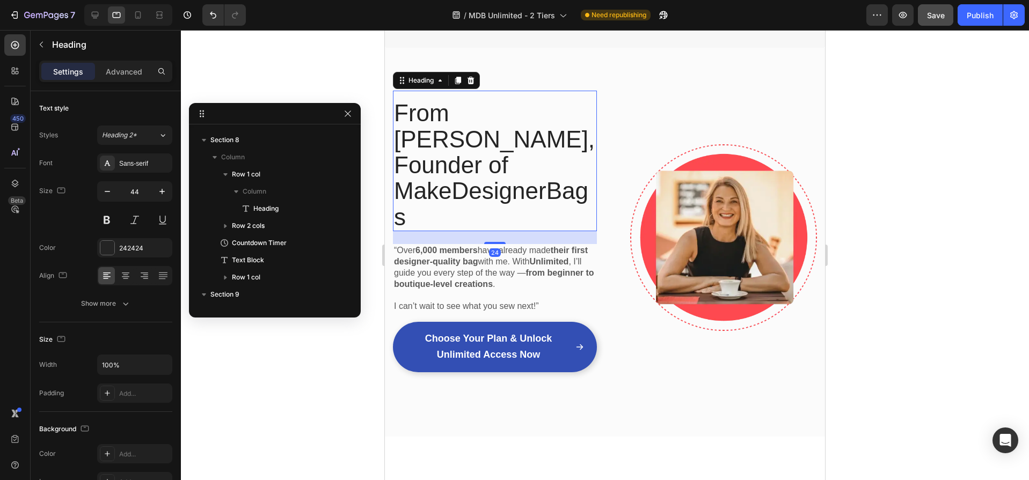
scroll to position [1354, 0]
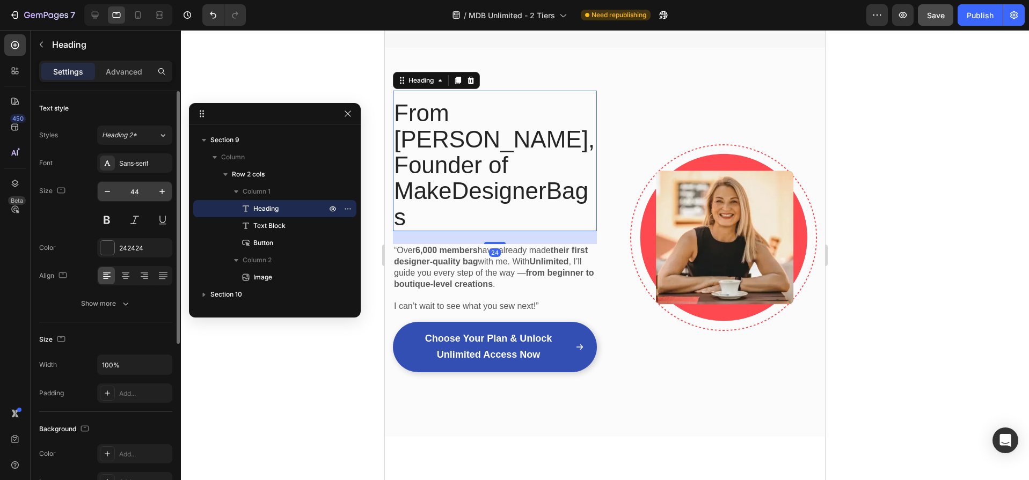
click at [145, 190] on input "44" at bounding box center [134, 191] width 35 height 19
type input "30"
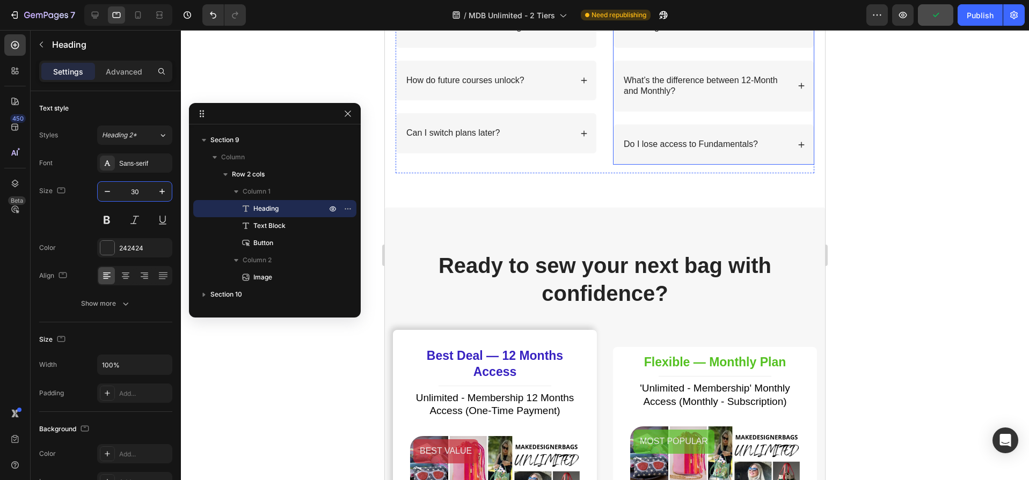
scroll to position [3939, 0]
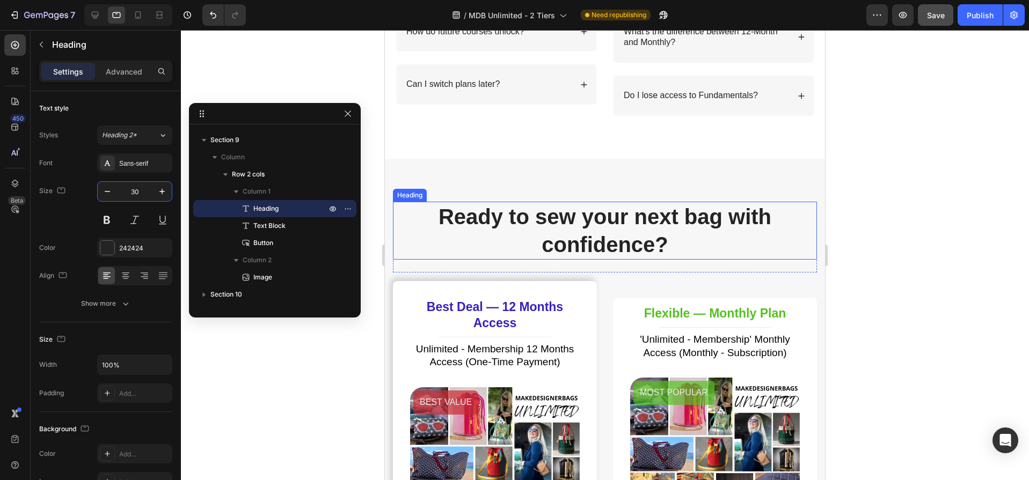
click at [606, 241] on h2 "Ready to sew your next bag with confidence?" at bounding box center [605, 231] width 424 height 58
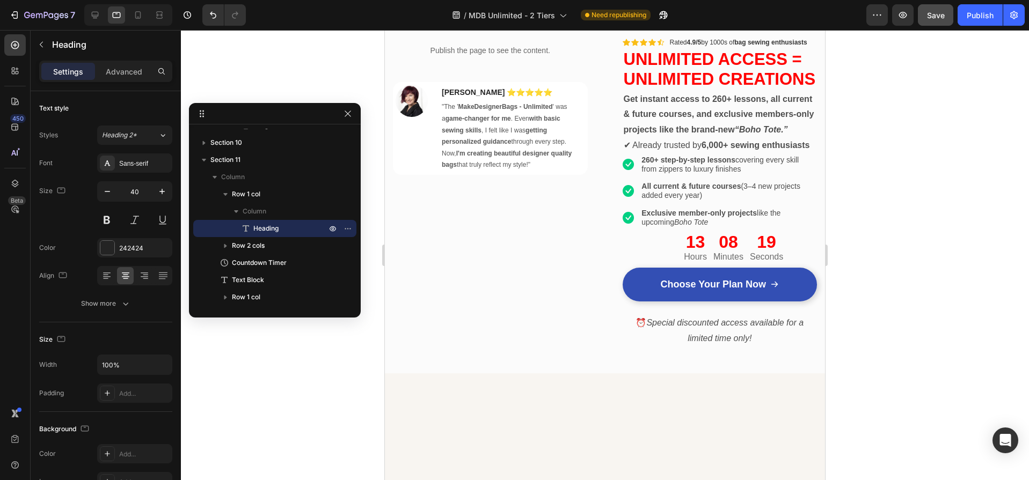
scroll to position [0, 0]
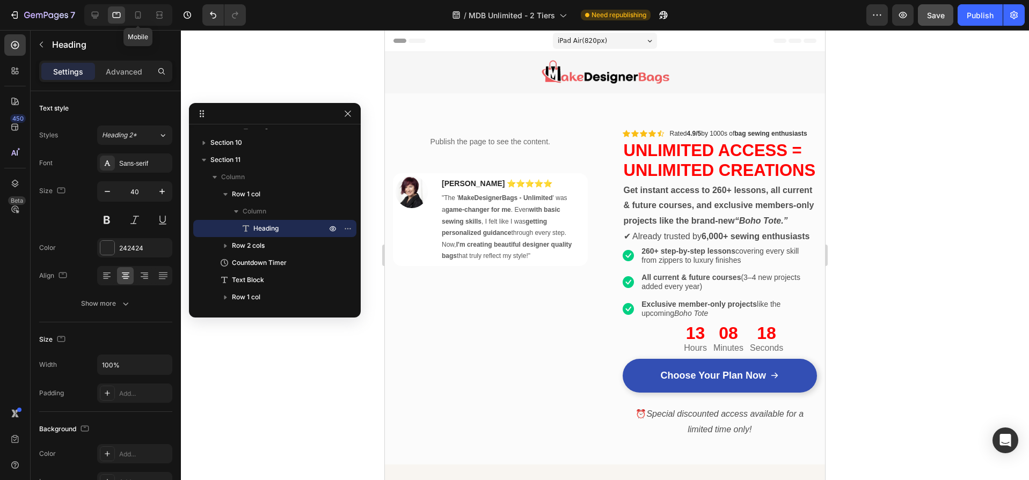
drag, startPoint x: 140, startPoint y: 10, endPoint x: 163, endPoint y: 58, distance: 53.8
click at [140, 11] on icon at bounding box center [138, 15] width 11 height 11
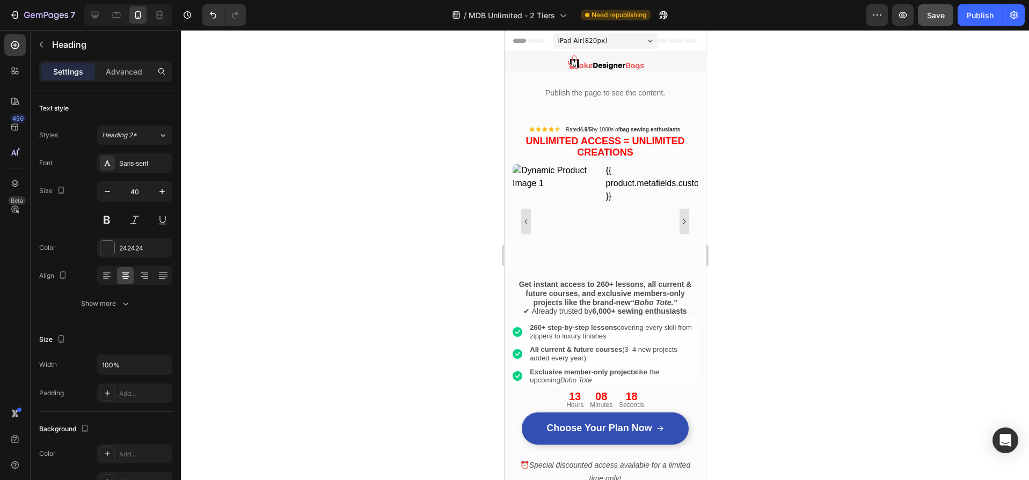
type input "28"
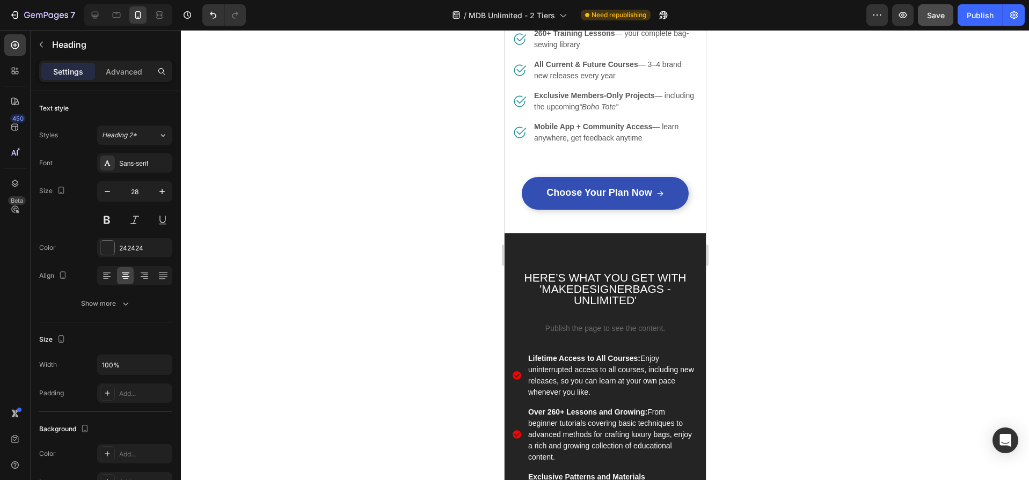
scroll to position [1107, 0]
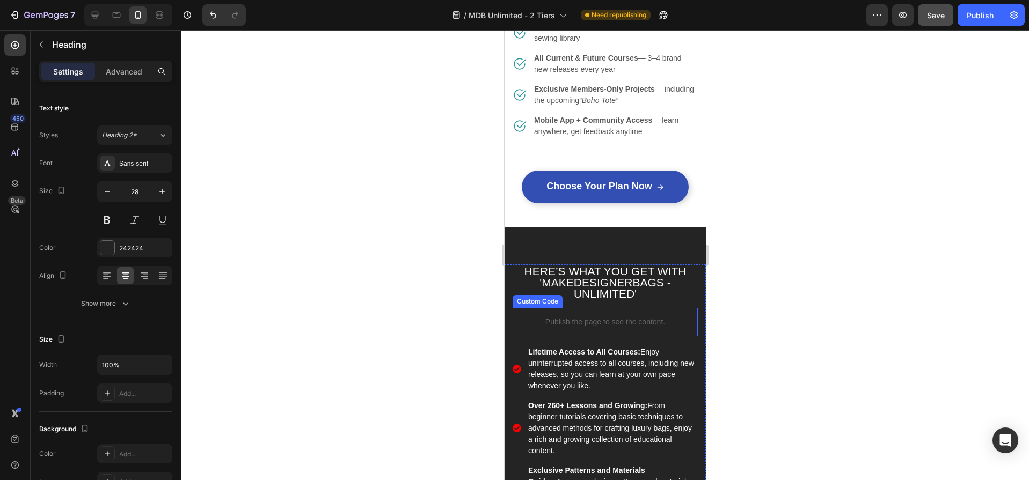
click at [616, 317] on p "Publish the page to see the content." at bounding box center [604, 322] width 185 height 11
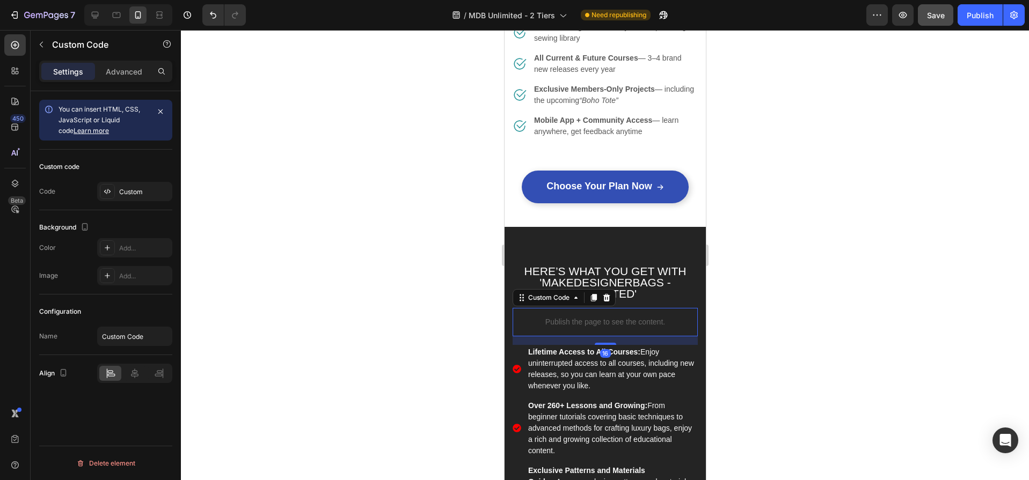
click at [595, 294] on icon at bounding box center [593, 298] width 6 height 8
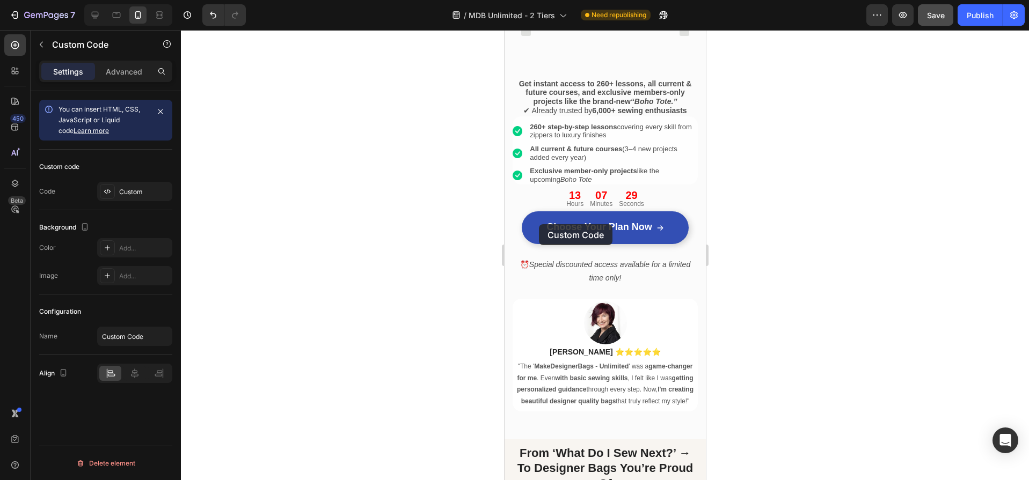
scroll to position [0, 0]
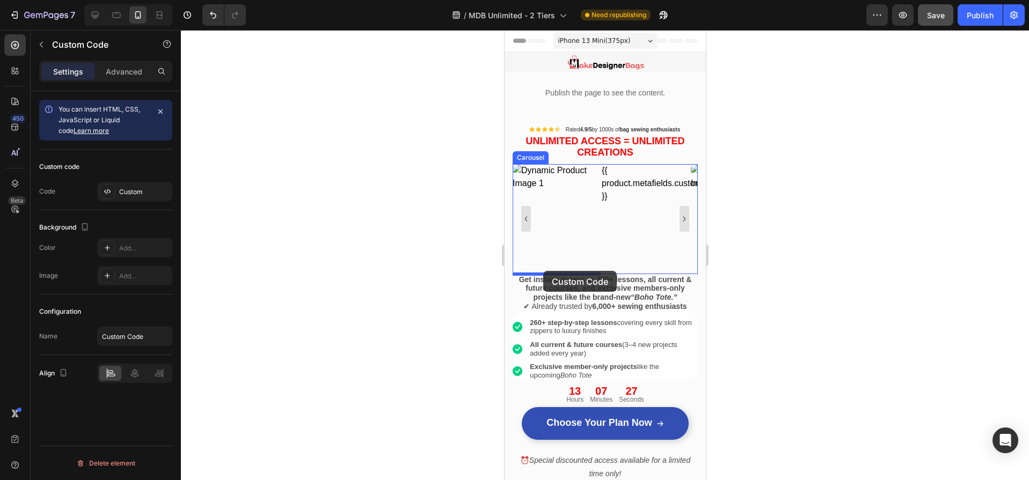
drag, startPoint x: 522, startPoint y: 331, endPoint x: 543, endPoint y: 271, distance: 63.5
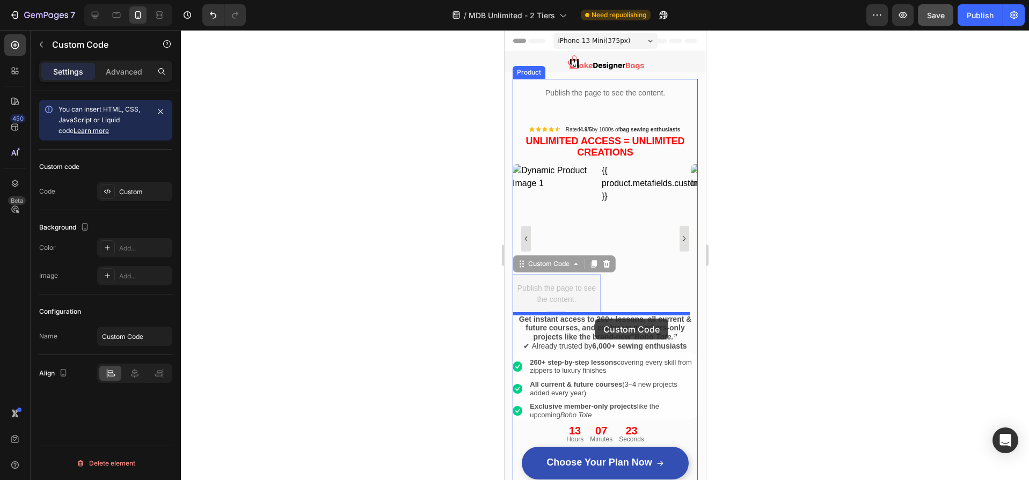
drag, startPoint x: 521, startPoint y: 265, endPoint x: 594, endPoint y: 317, distance: 89.5
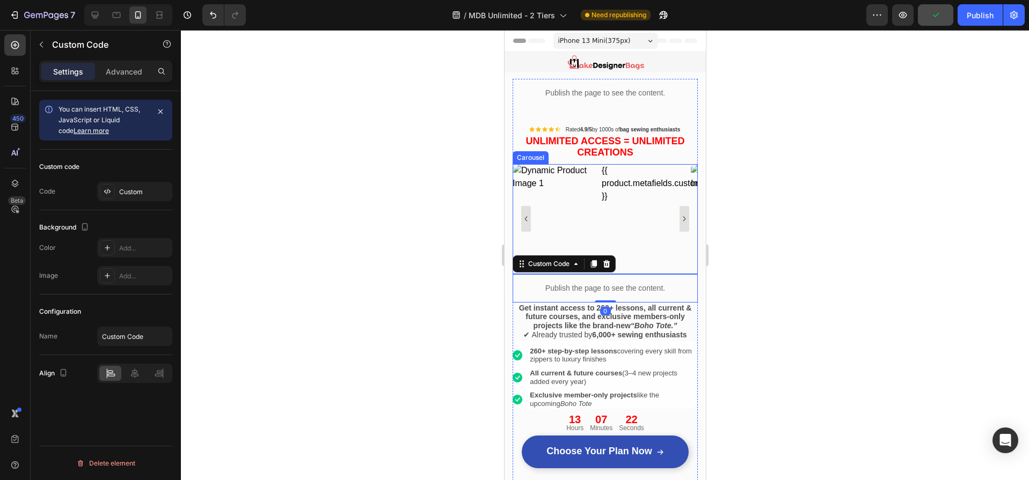
click at [647, 258] on div "{{ product.metafields.custom.product_slider_video_2 }} Custom Code" at bounding box center [645, 219] width 88 height 110
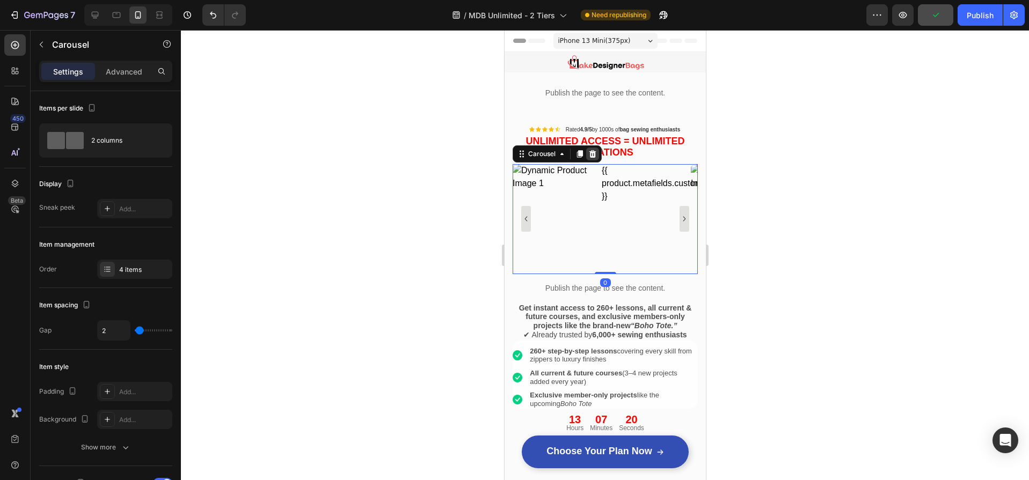
click at [591, 153] on icon at bounding box center [592, 154] width 7 height 8
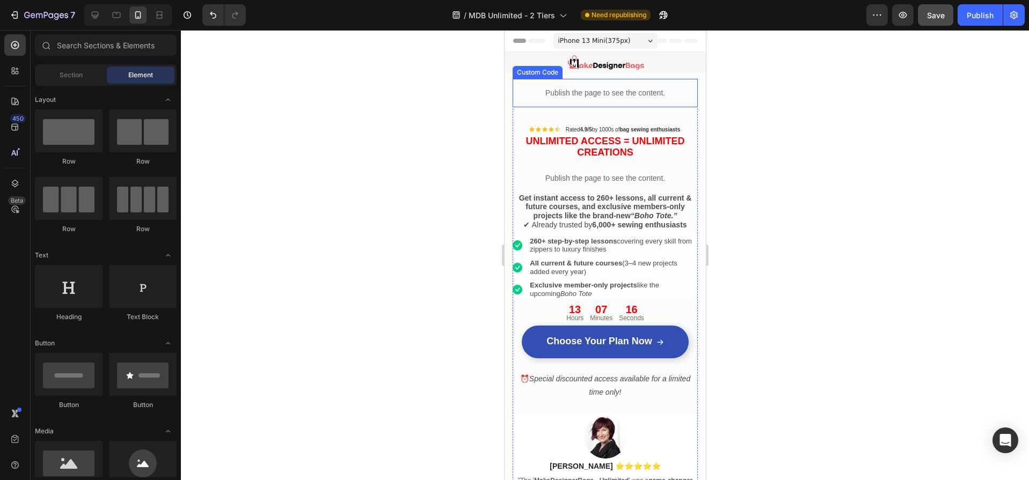
click at [668, 97] on p "Publish the page to see the content." at bounding box center [604, 92] width 185 height 11
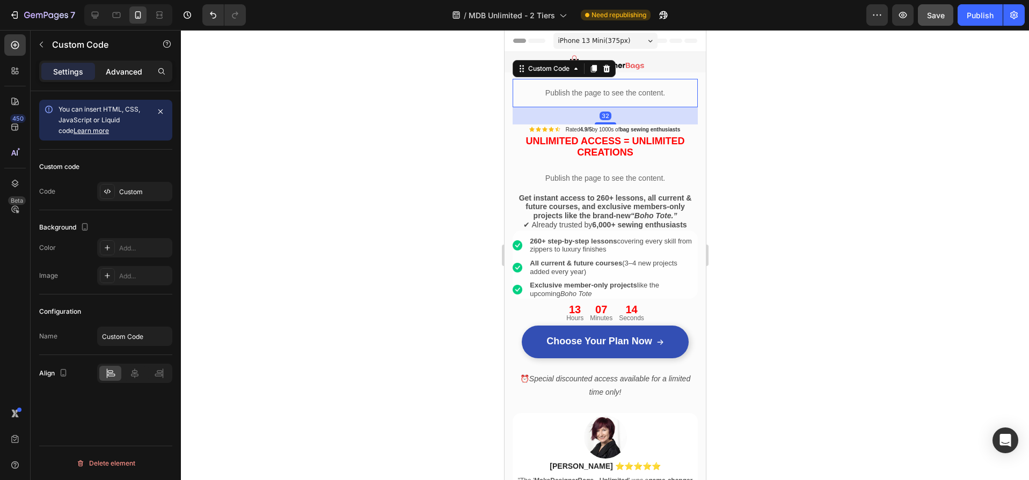
click at [124, 66] on p "Advanced" at bounding box center [124, 71] width 36 height 11
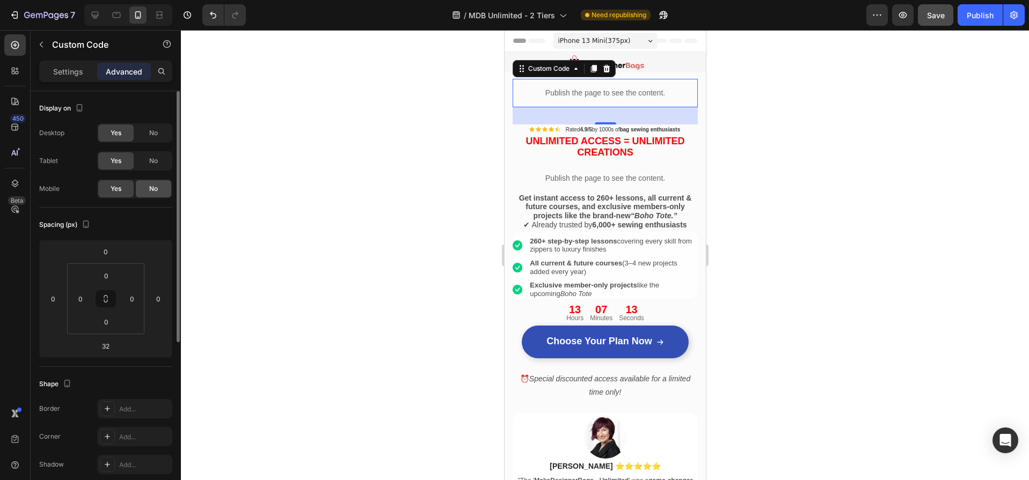
click at [153, 188] on span "No" at bounding box center [153, 189] width 9 height 10
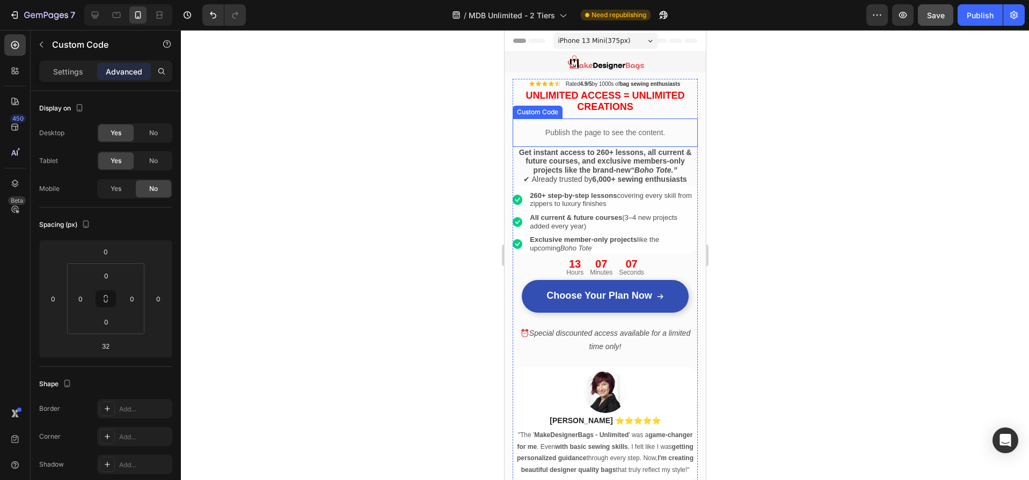
click at [655, 130] on p "Publish the page to see the content." at bounding box center [604, 132] width 185 height 11
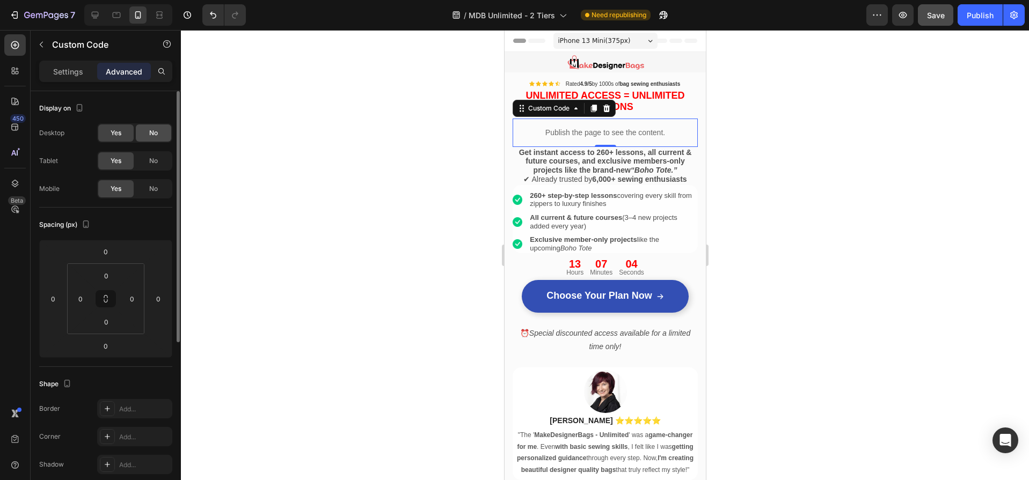
click at [151, 133] on span "No" at bounding box center [153, 133] width 9 height 10
click at [154, 162] on span "No" at bounding box center [153, 161] width 9 height 10
click at [97, 16] on icon at bounding box center [95, 15] width 11 height 11
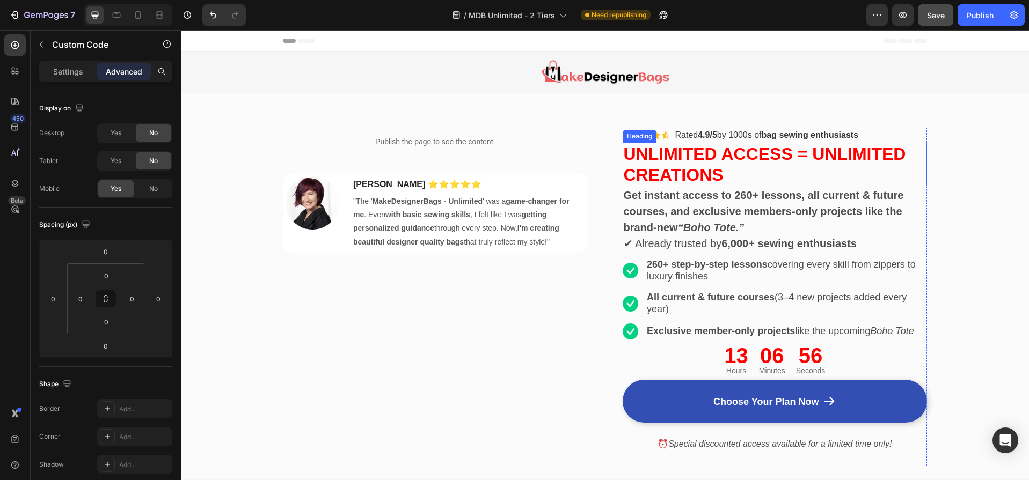
click at [712, 158] on span "Unlimited Access = Unlimited Creations" at bounding box center [765, 164] width 282 height 40
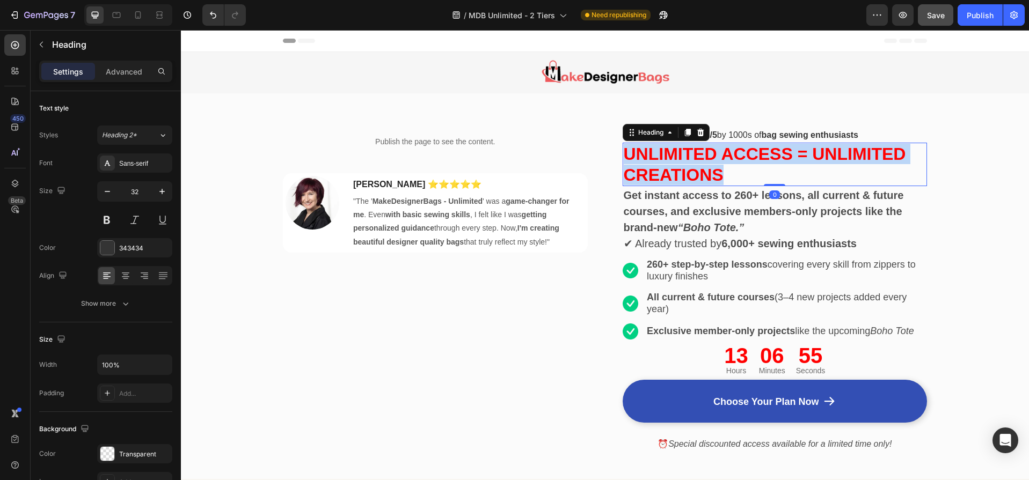
click at [712, 158] on span "Unlimited Access = Unlimited Creations" at bounding box center [765, 164] width 282 height 40
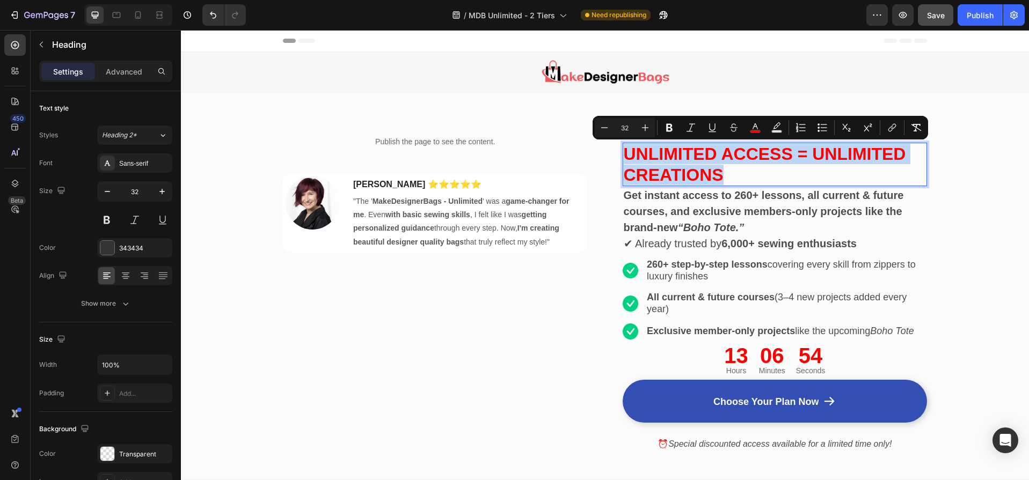
copy span "Unlimited Access = Unlimited Creations"
click at [140, 16] on icon at bounding box center [138, 15] width 6 height 8
type input "18"
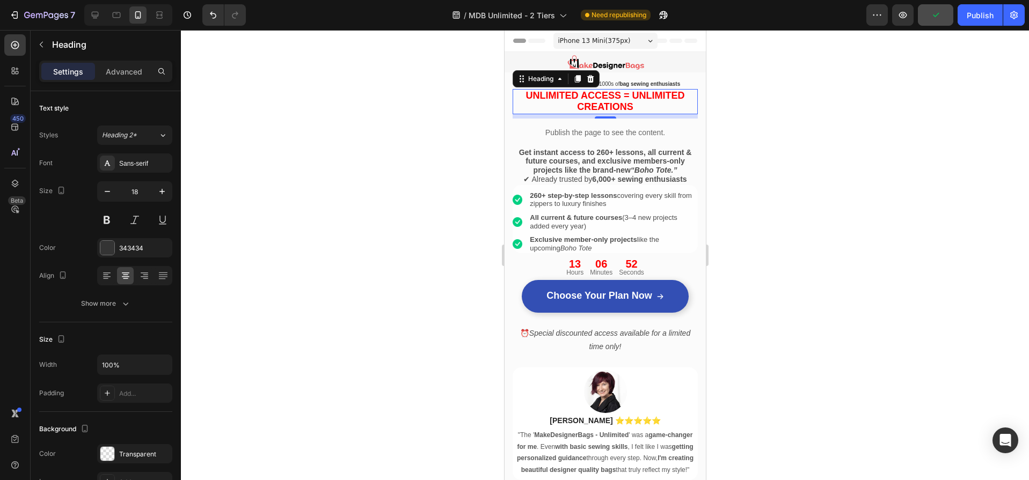
scroll to position [21, 0]
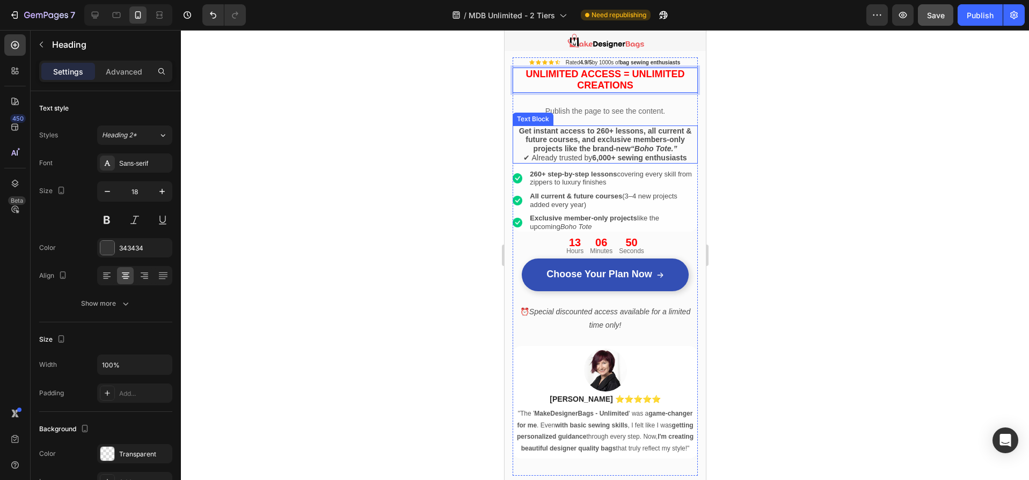
click at [599, 139] on strong "Get instant access to 260+ lessons, all current & future courses, and exclusive…" at bounding box center [604, 140] width 173 height 27
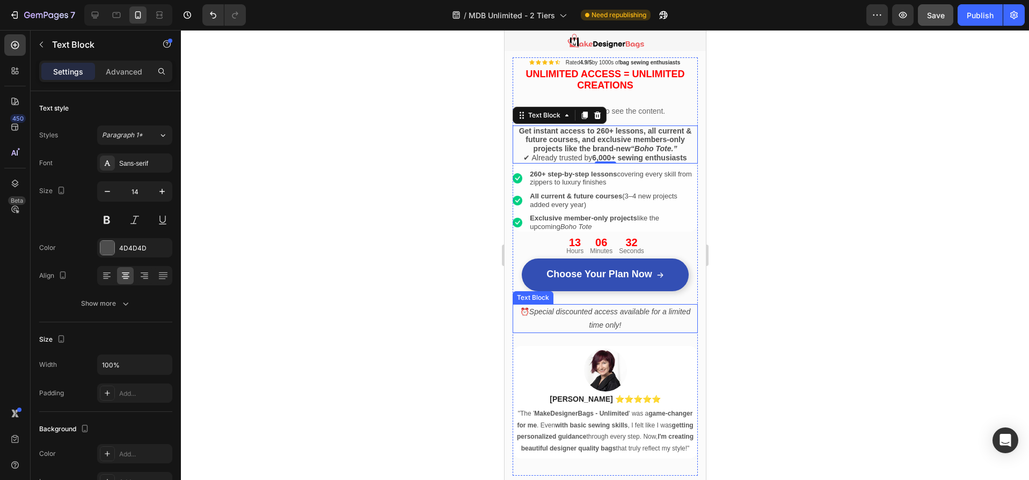
click at [626, 314] on icon "Special discounted access available for a limited time only!" at bounding box center [609, 319] width 161 height 22
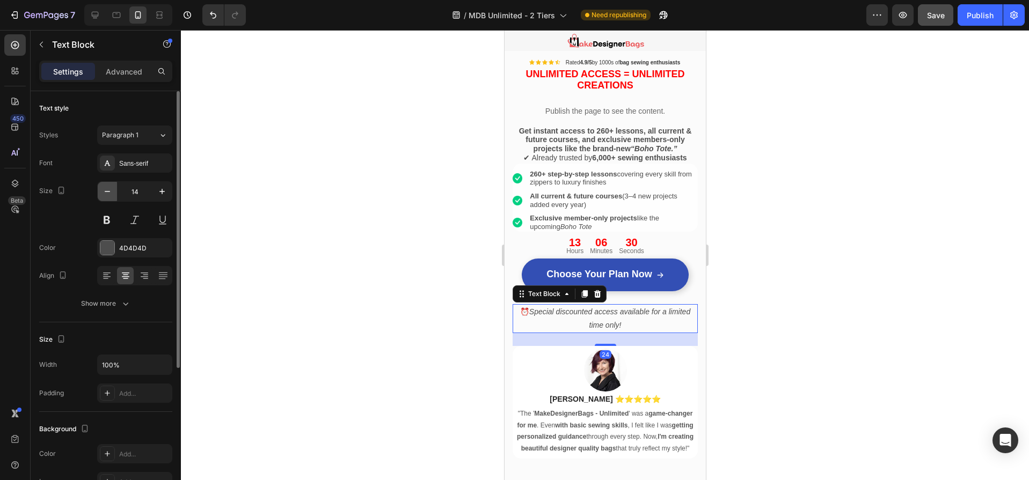
click at [109, 190] on icon "button" at bounding box center [107, 191] width 11 height 11
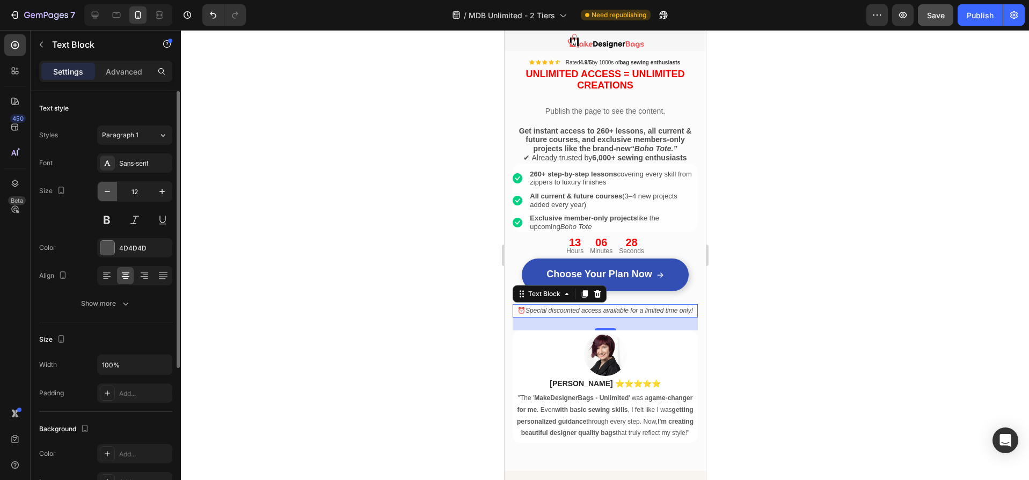
click at [109, 190] on icon "button" at bounding box center [107, 191] width 11 height 11
type input "10"
click at [383, 336] on div at bounding box center [605, 255] width 848 height 450
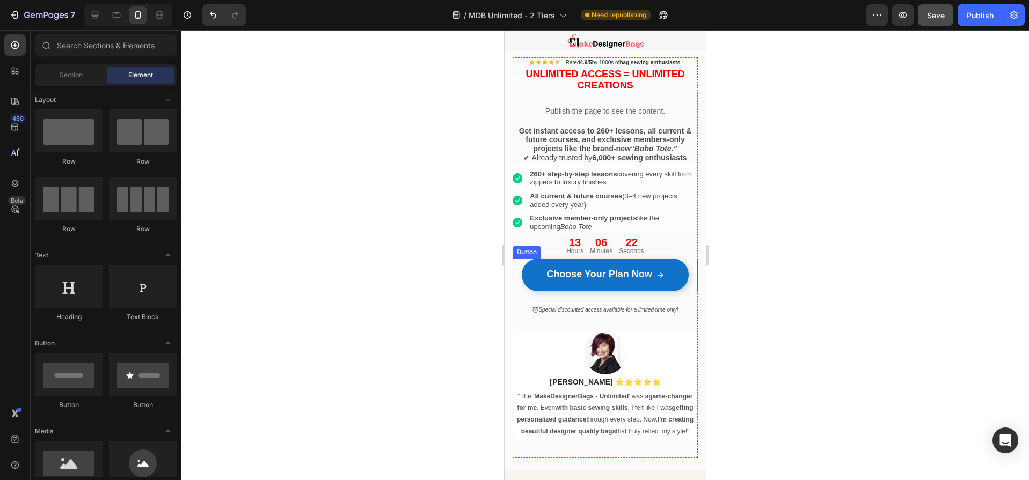
click at [618, 285] on link "Choose Your Plan Now" at bounding box center [604, 275] width 167 height 32
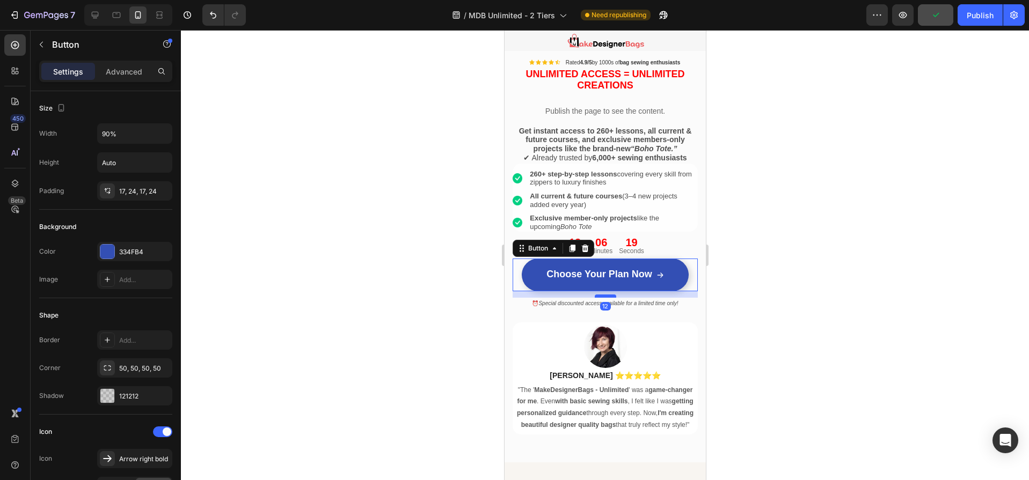
drag, startPoint x: 605, startPoint y: 303, endPoint x: 605, endPoint y: 296, distance: 6.4
click at [605, 296] on div at bounding box center [604, 296] width 21 height 3
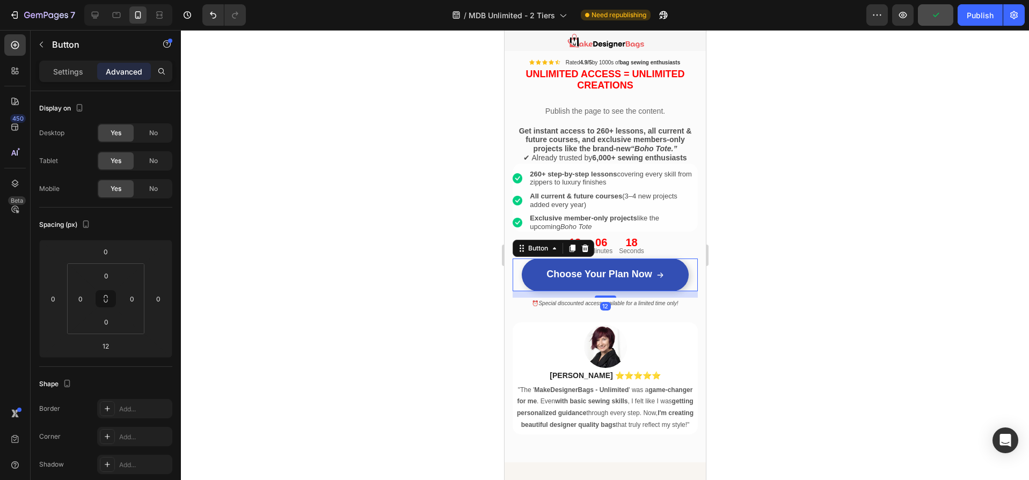
click at [348, 318] on div at bounding box center [605, 255] width 848 height 450
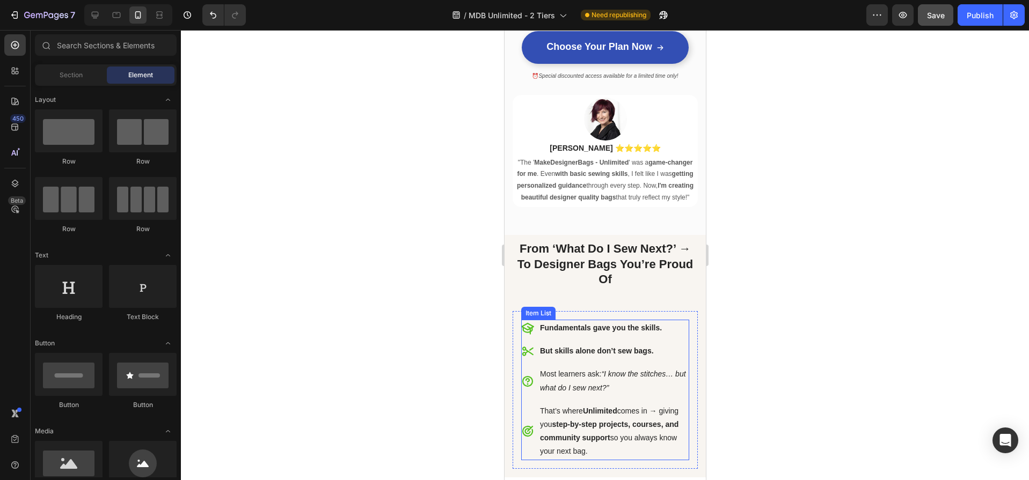
scroll to position [380, 0]
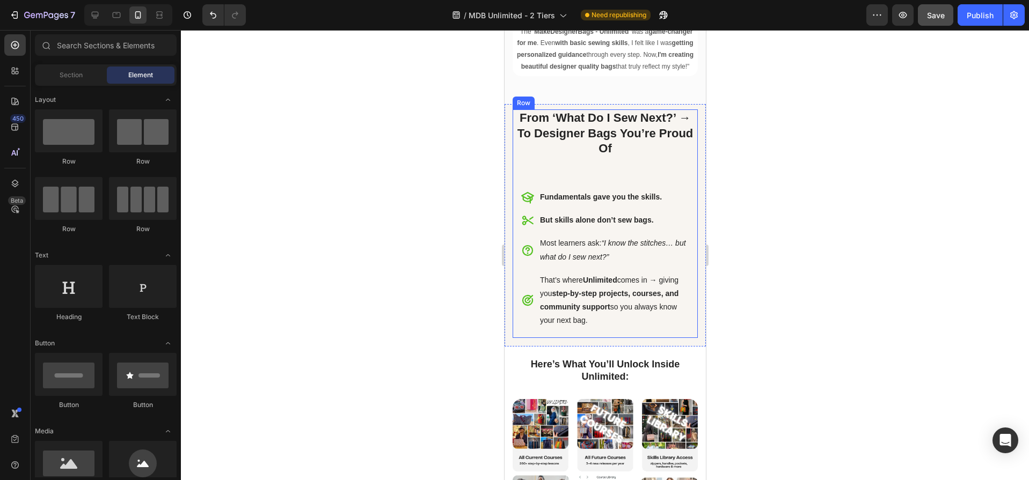
click at [634, 172] on div "From ‘What Do I Sew Next?’ → To Designer Bags You’re Proud Of Heading Fundament…" at bounding box center [604, 223] width 185 height 228
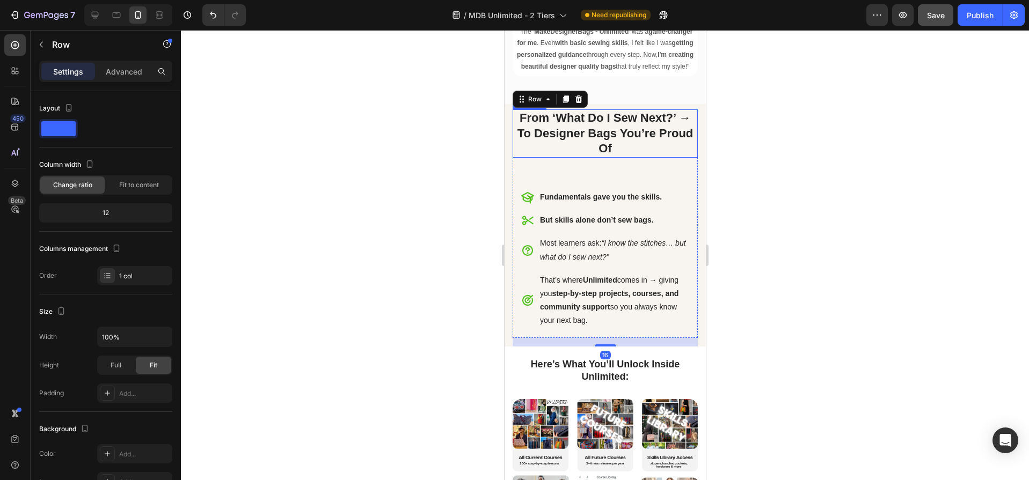
click at [624, 152] on h2 "From ‘What Do I Sew Next?’ → To Designer Bags You’re Proud Of" at bounding box center [604, 133] width 185 height 48
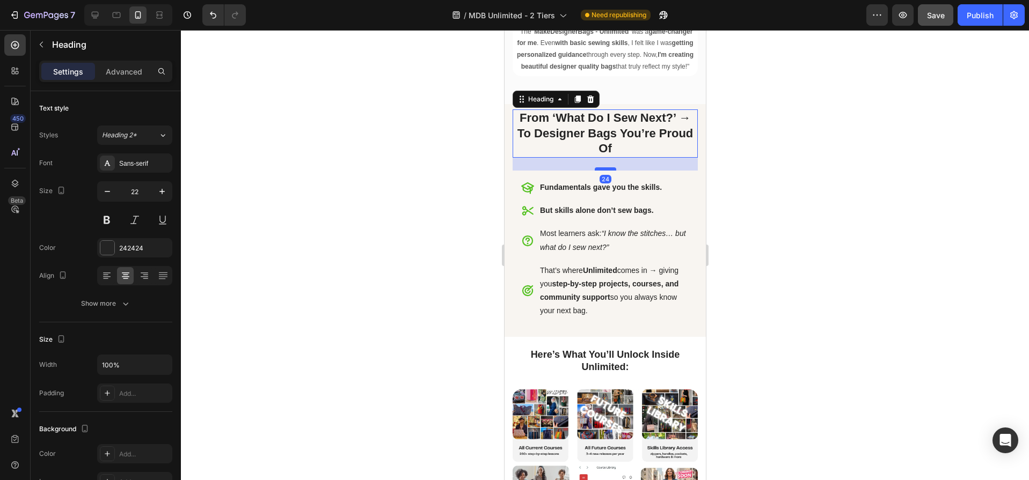
drag, startPoint x: 607, startPoint y: 190, endPoint x: 940, endPoint y: 222, distance: 334.3
click at [607, 171] on div at bounding box center [604, 168] width 21 height 3
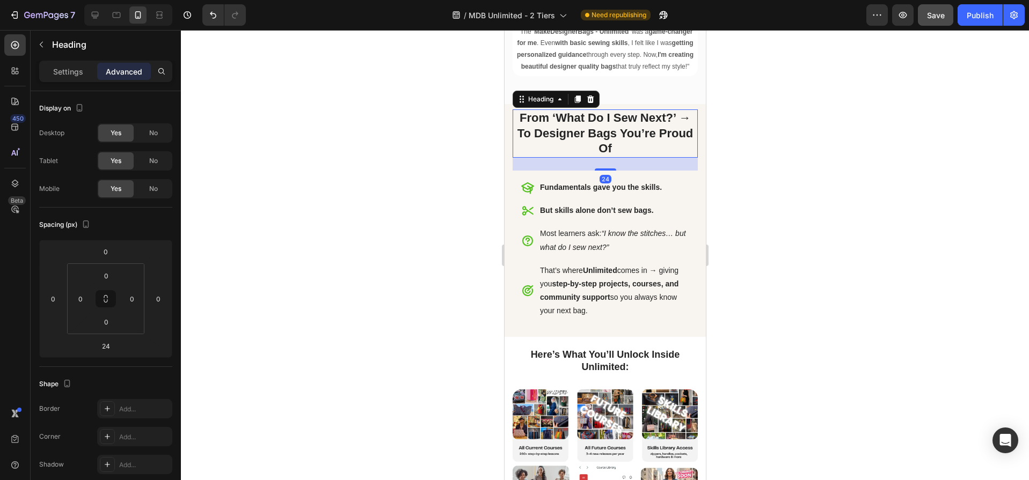
click at [426, 195] on div at bounding box center [605, 255] width 848 height 450
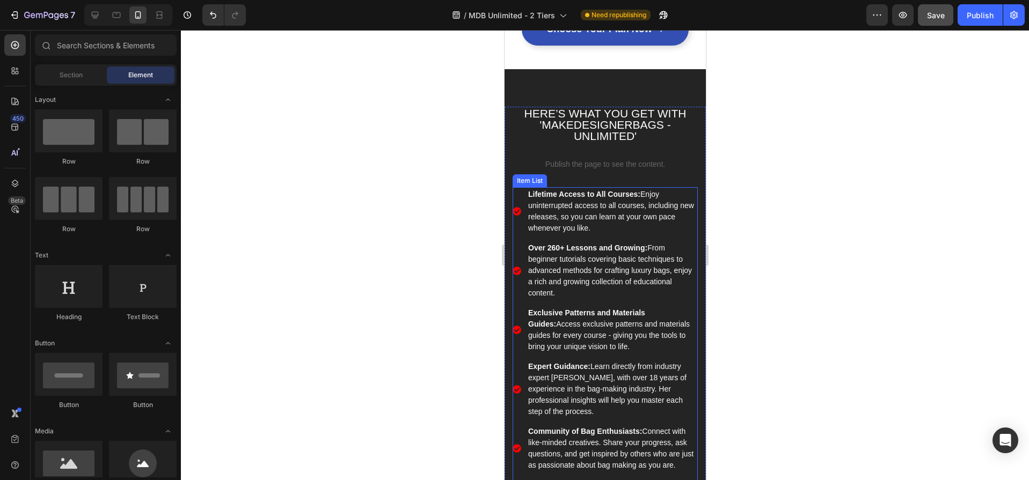
scroll to position [1049, 0]
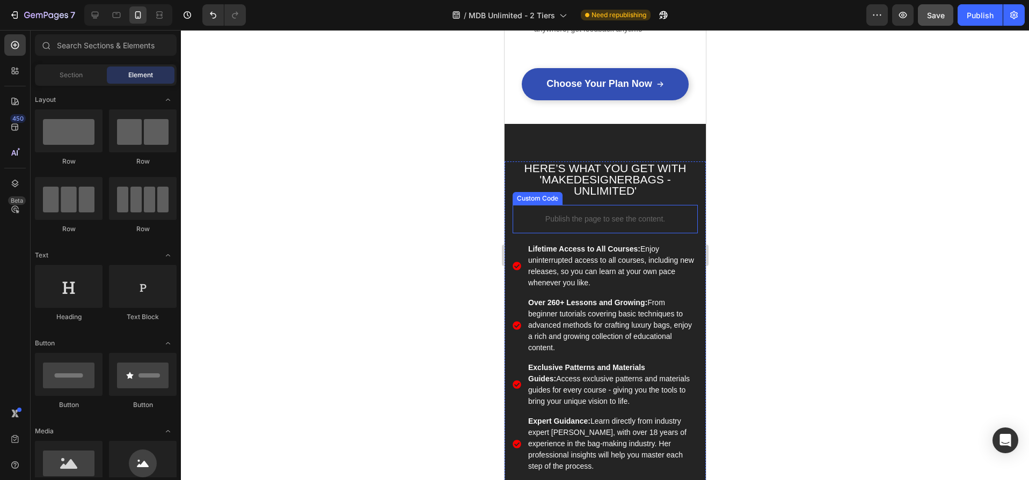
click at [649, 219] on div "Publish the page to see the content." at bounding box center [604, 219] width 185 height 28
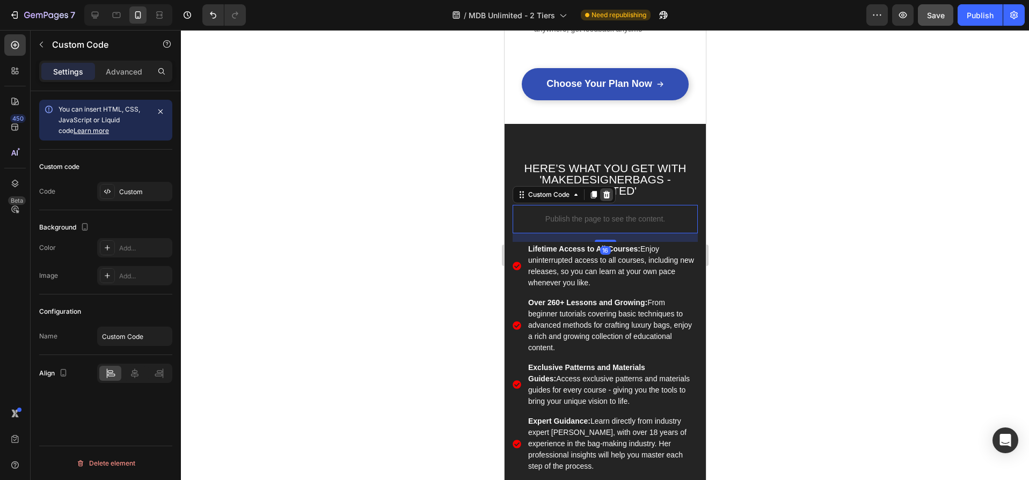
click at [607, 191] on icon at bounding box center [606, 195] width 9 height 9
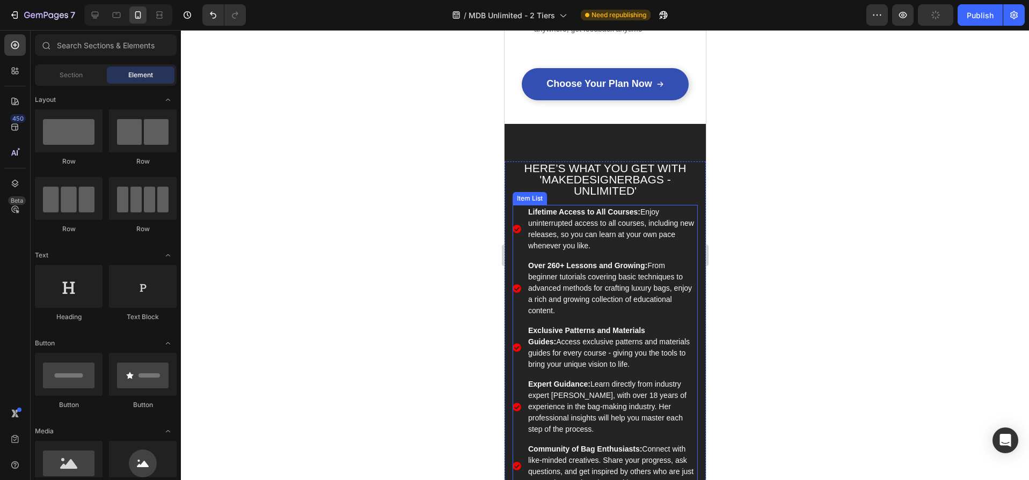
click at [523, 208] on div "Lifetime Access to All Courses: Enjoy uninterrupted access to all courses, incl…" at bounding box center [604, 229] width 185 height 48
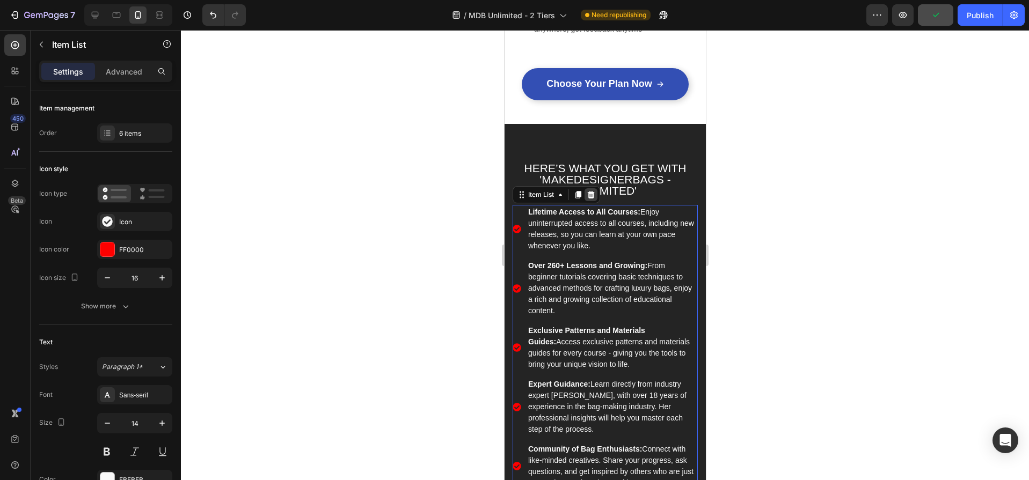
click at [592, 191] on icon at bounding box center [590, 195] width 9 height 9
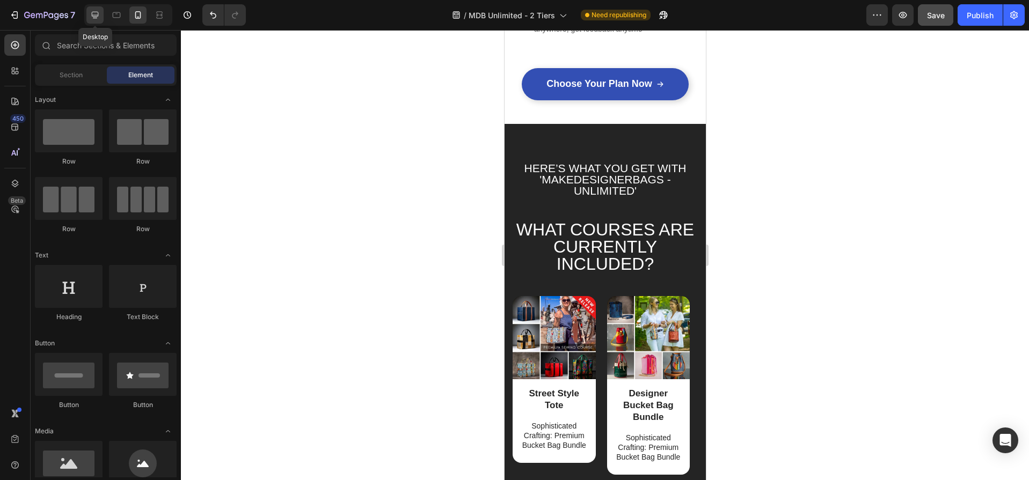
click at [93, 15] on icon at bounding box center [95, 15] width 7 height 7
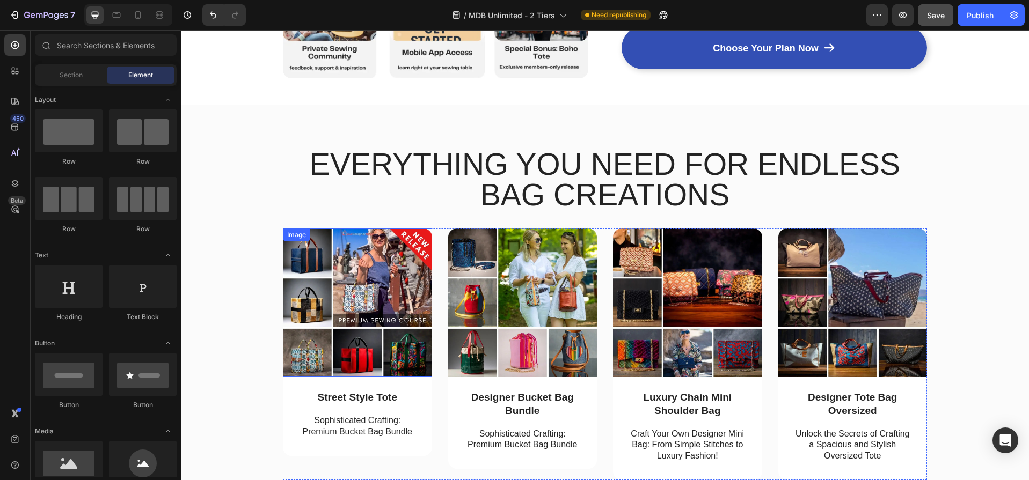
scroll to position [1066, 0]
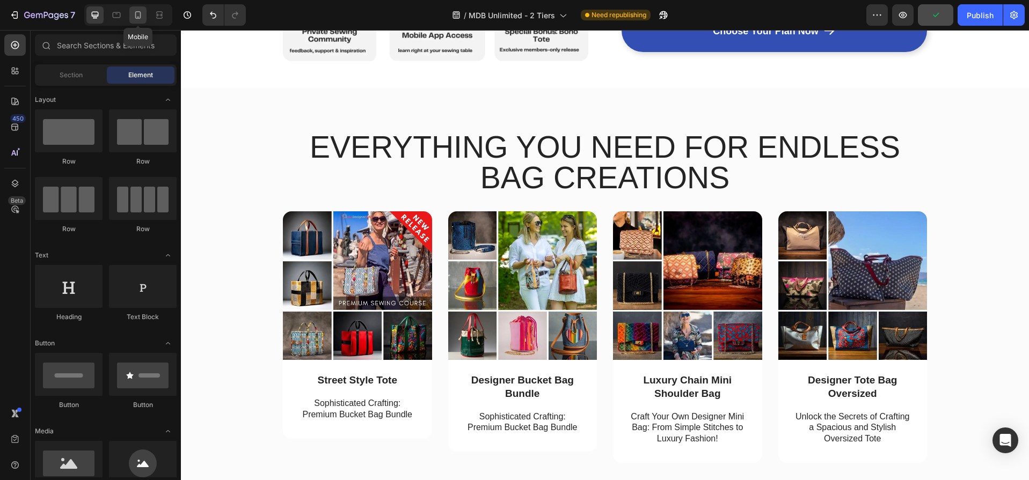
click at [141, 15] on icon at bounding box center [138, 15] width 6 height 8
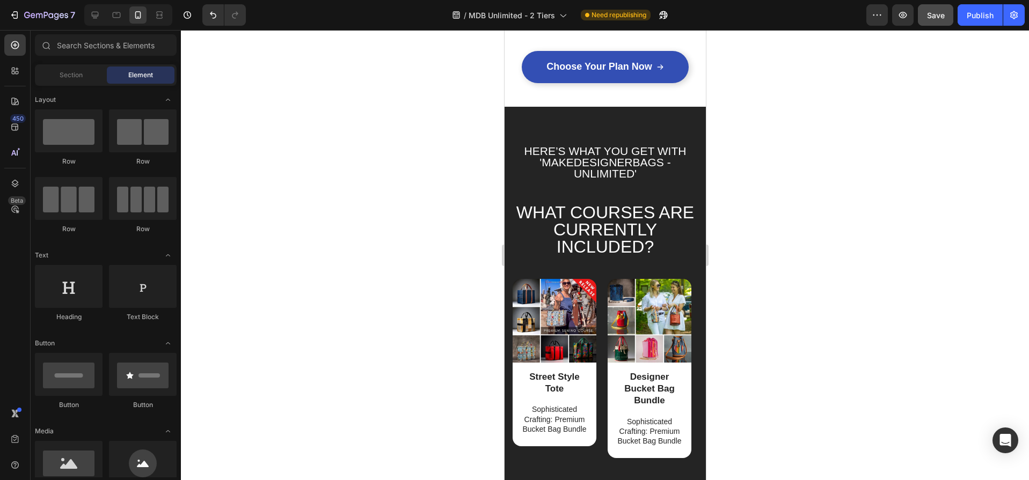
scroll to position [947, 0]
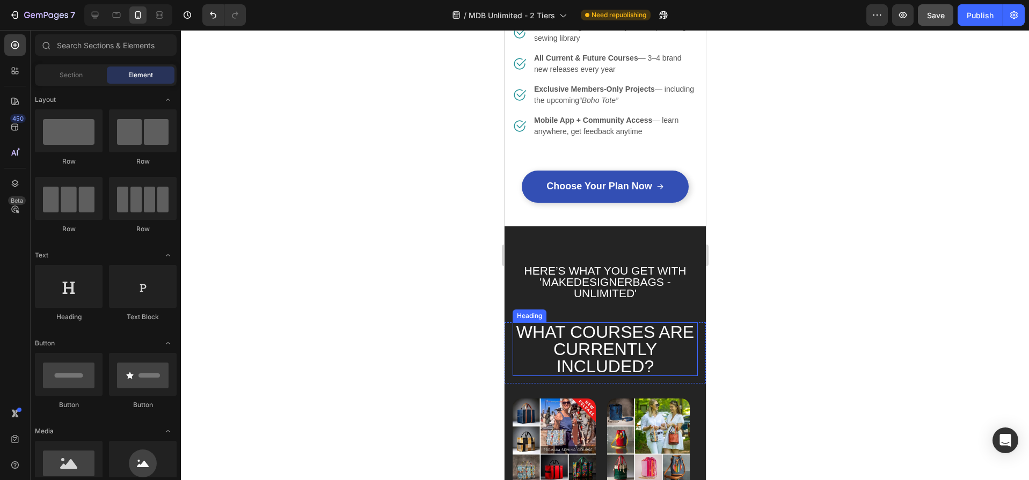
click at [637, 338] on h2 "What Courses Are Currently Included?" at bounding box center [604, 350] width 185 height 54
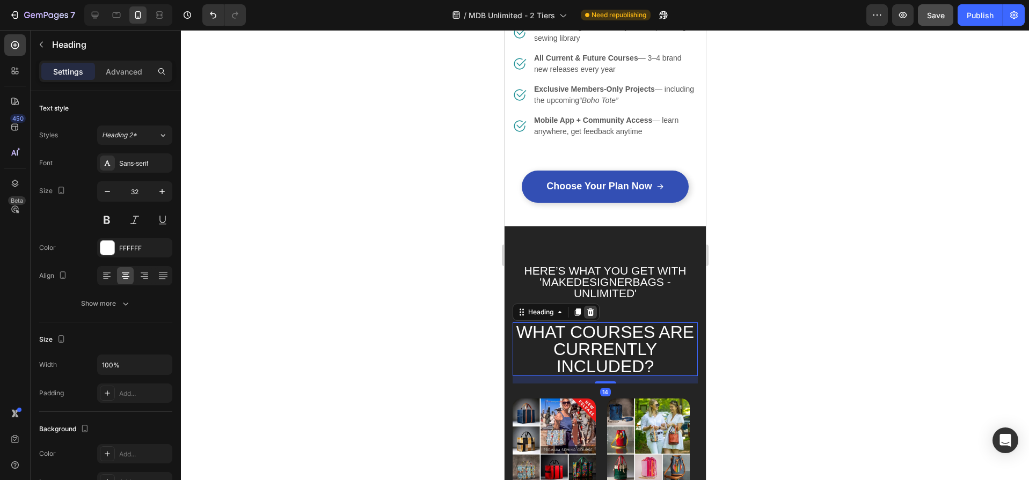
click at [590, 309] on icon at bounding box center [590, 313] width 7 height 8
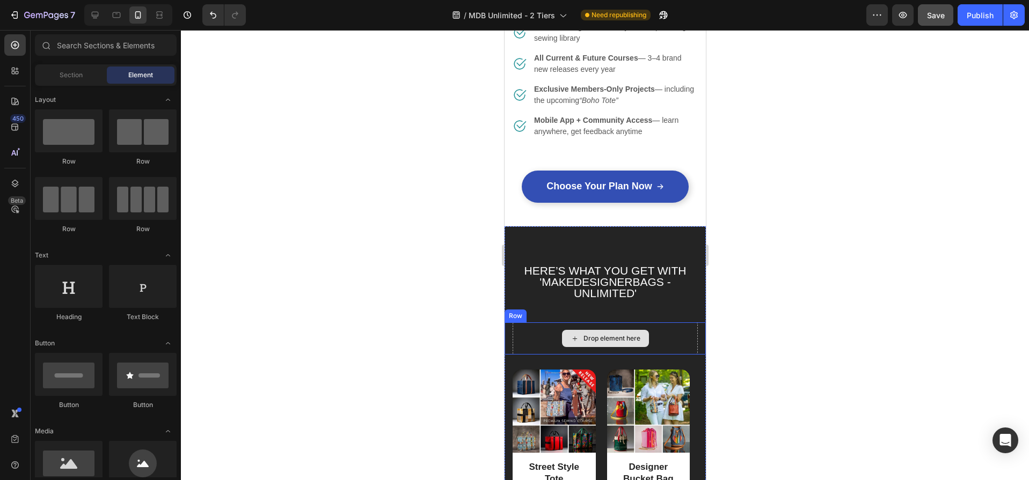
click at [656, 336] on div "Drop element here" at bounding box center [604, 339] width 185 height 32
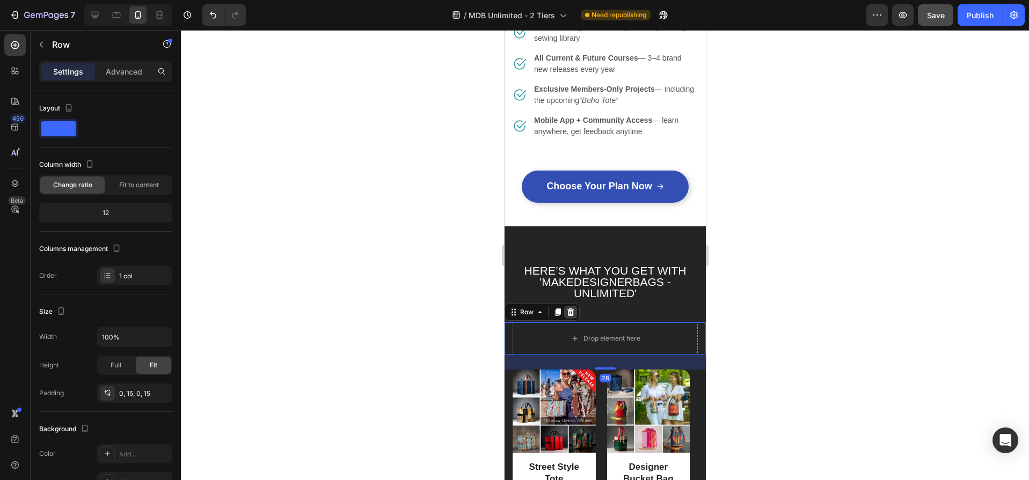
click at [570, 308] on icon at bounding box center [570, 312] width 9 height 9
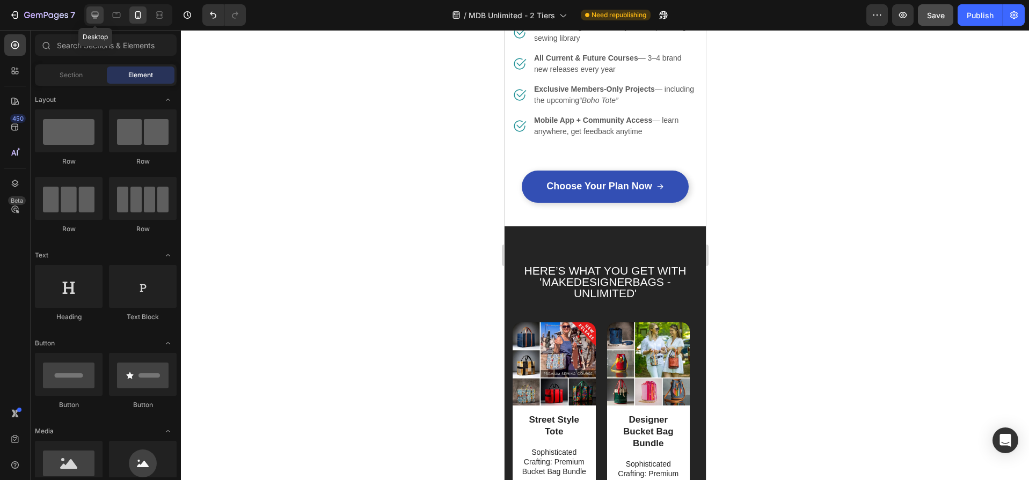
click at [97, 14] on icon at bounding box center [95, 15] width 11 height 11
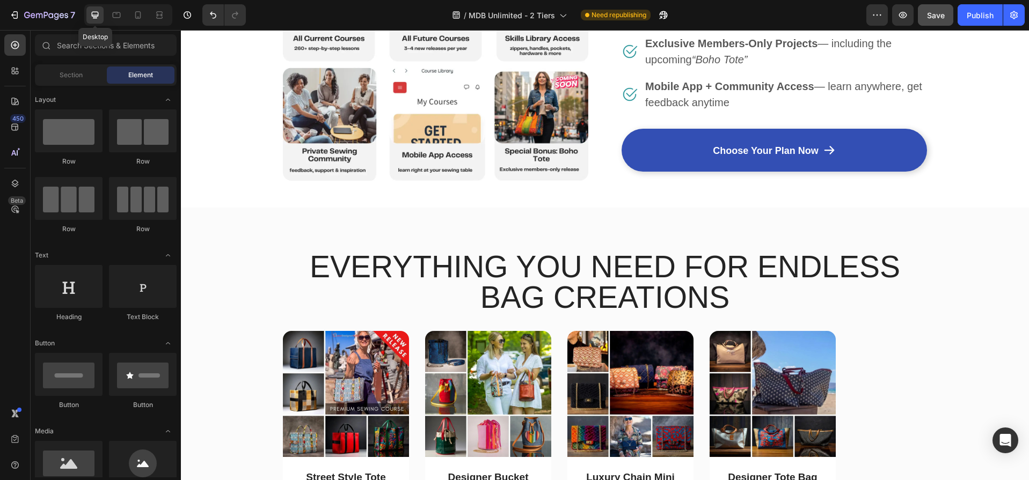
scroll to position [947, 0]
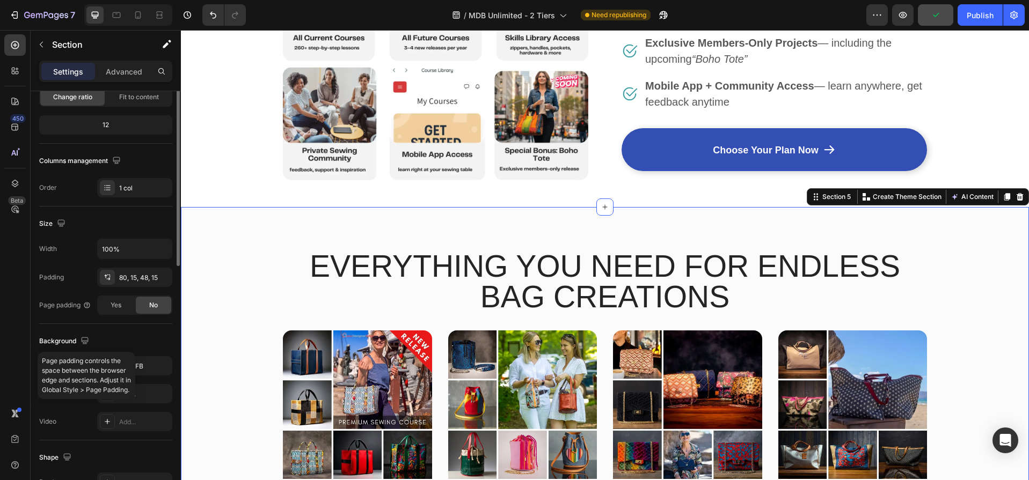
scroll to position [171, 0]
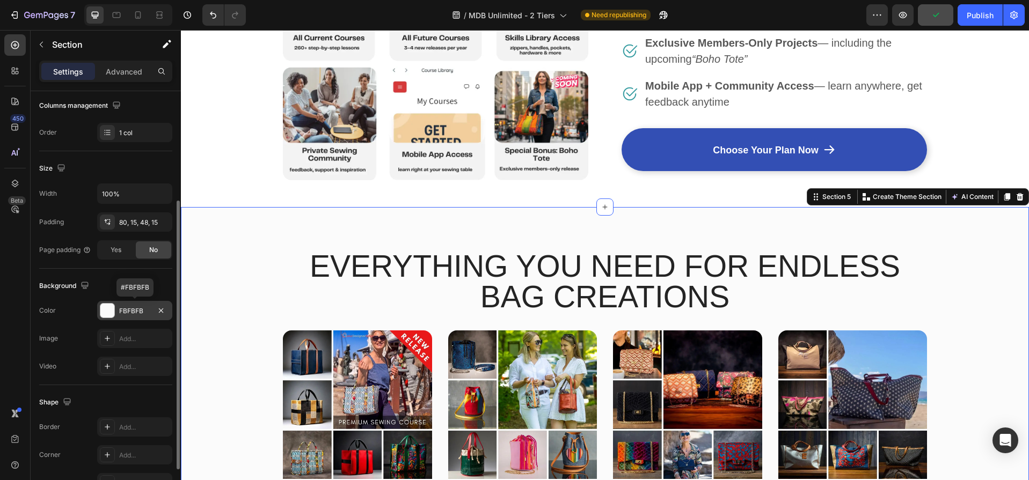
click at [142, 311] on div "FBFBFB" at bounding box center [134, 311] width 31 height 10
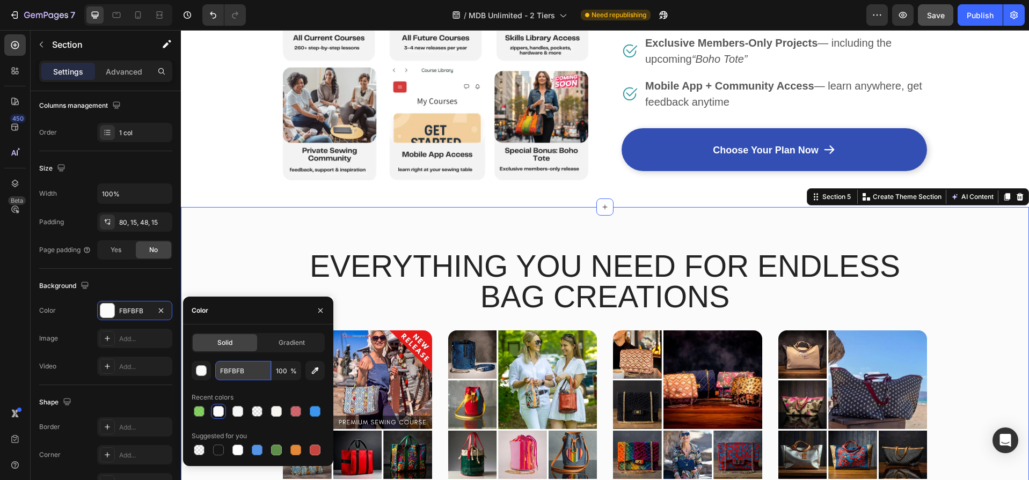
drag, startPoint x: 247, startPoint y: 372, endPoint x: 260, endPoint y: 372, distance: 12.3
click at [260, 372] on input "FBFBFB" at bounding box center [243, 370] width 56 height 19
click at [137, 17] on icon at bounding box center [138, 15] width 6 height 8
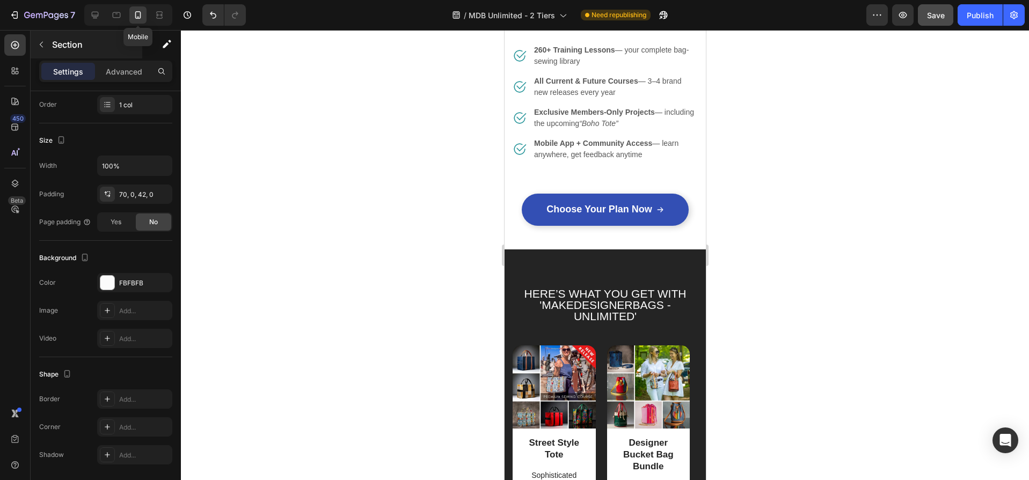
scroll to position [922, 0]
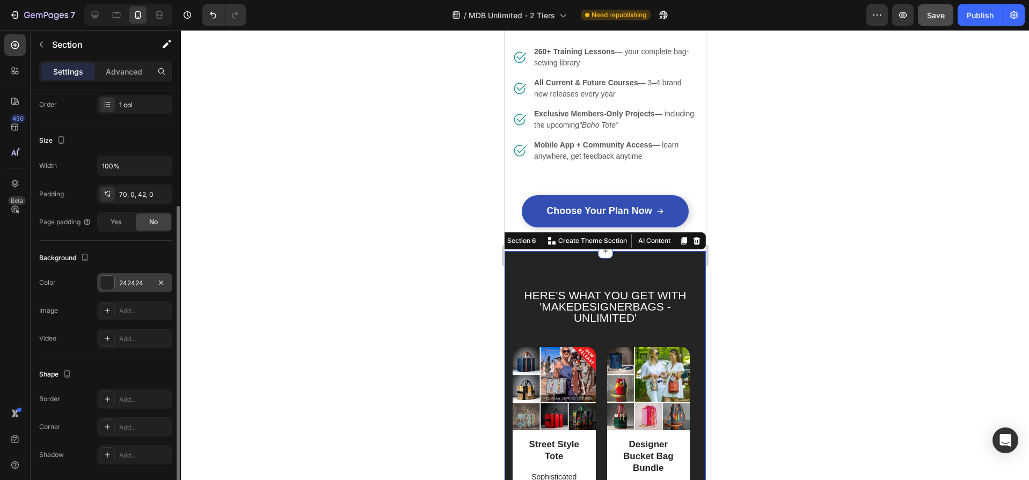
click at [109, 284] on div at bounding box center [107, 283] width 14 height 14
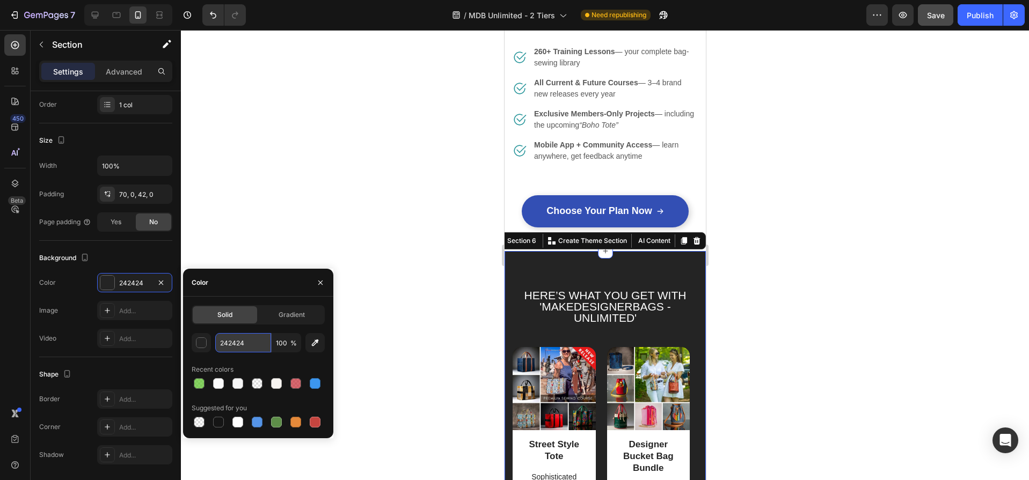
click at [249, 341] on input "242424" at bounding box center [243, 342] width 56 height 19
paste input "FBFBFB"
type input "FBFBFB"
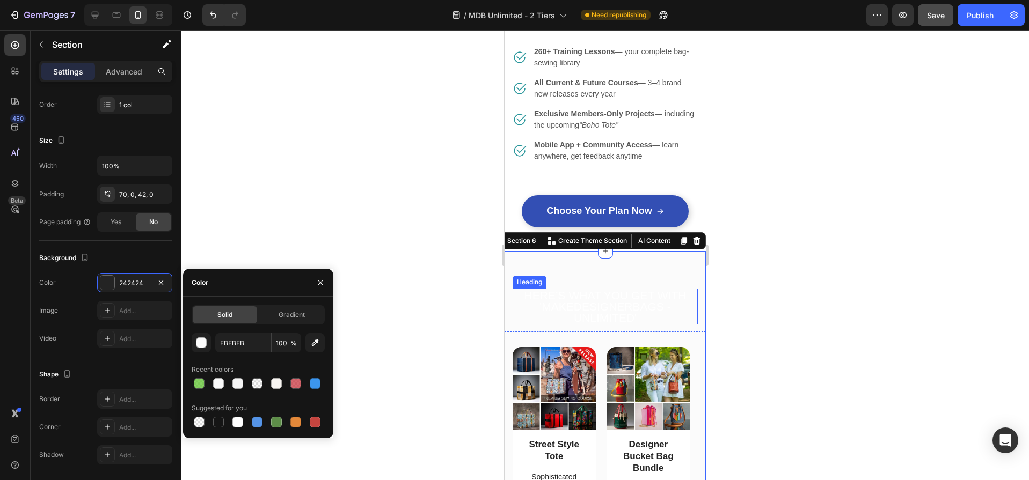
click at [624, 294] on h2 "Here’s What You Get with 'MakeDesignerBags - Unlimited'" at bounding box center [604, 307] width 185 height 36
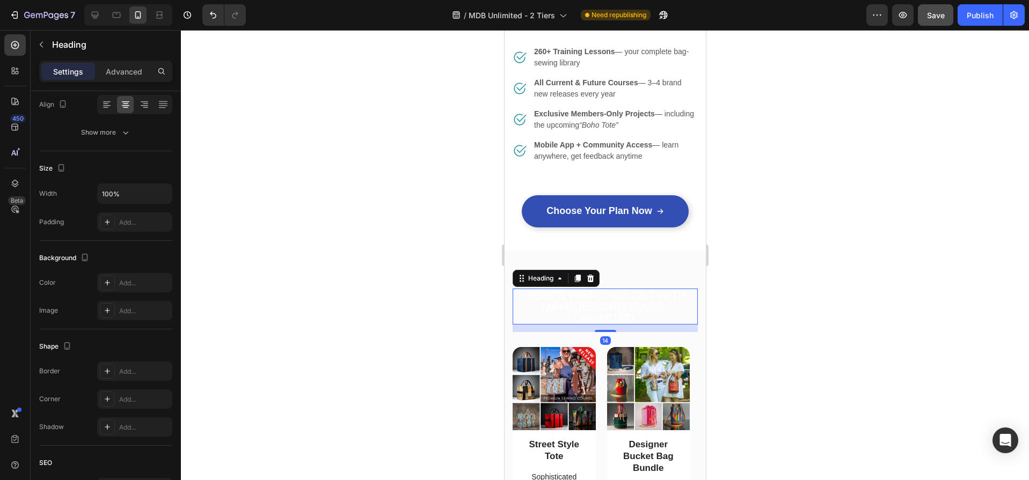
scroll to position [0, 0]
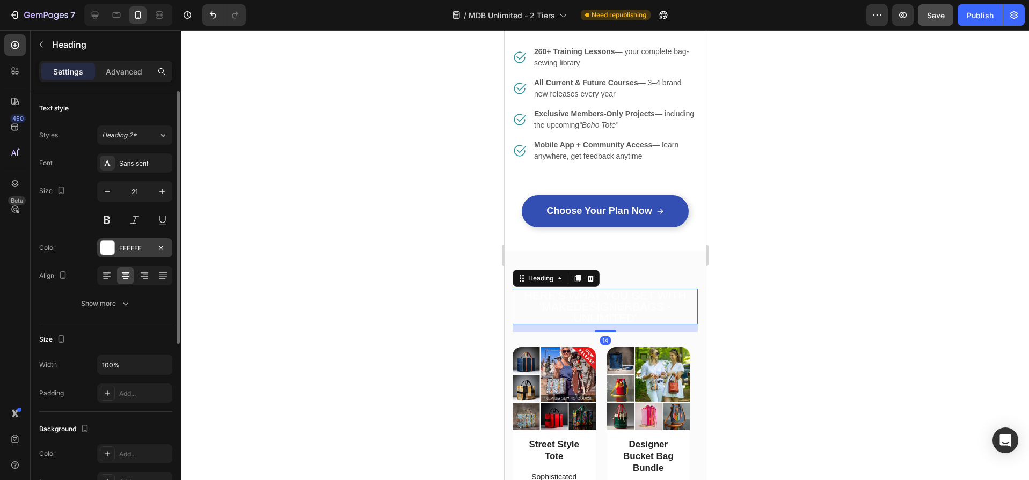
click at [107, 249] on div at bounding box center [107, 248] width 14 height 14
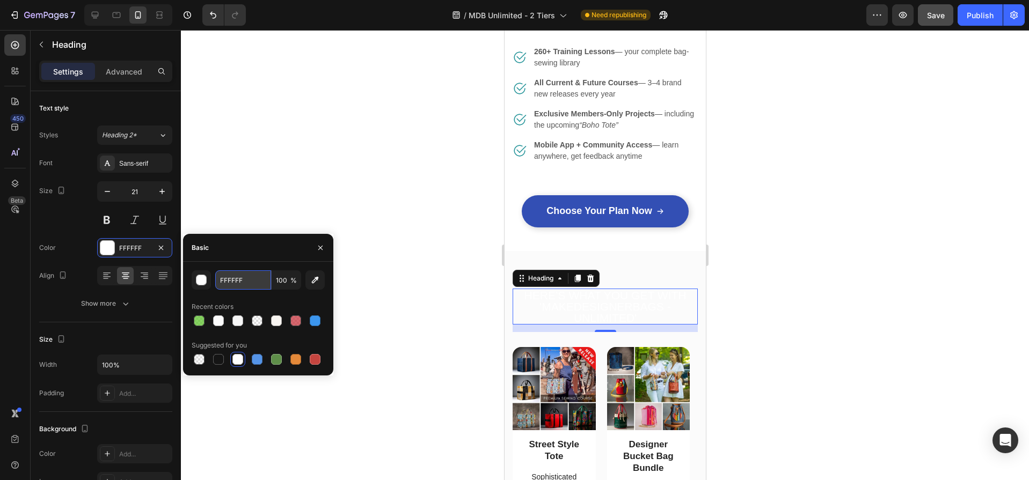
click at [251, 279] on input "FFFFFF" at bounding box center [243, 279] width 56 height 19
type input "242424"
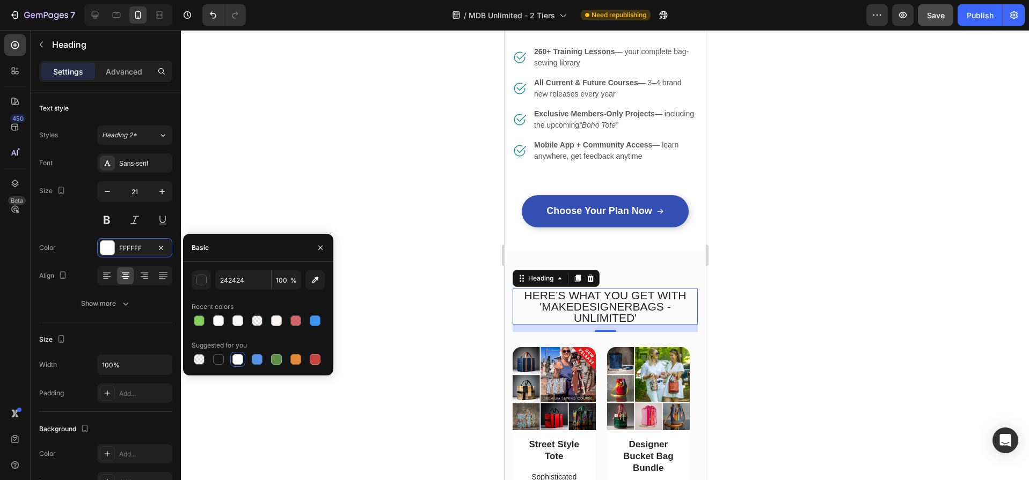
click at [369, 294] on div at bounding box center [605, 255] width 848 height 450
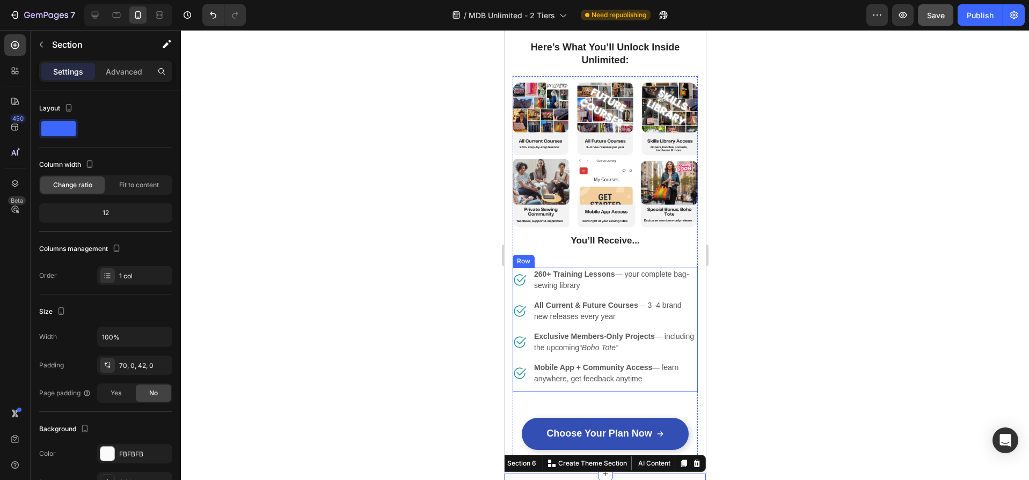
scroll to position [706, 0]
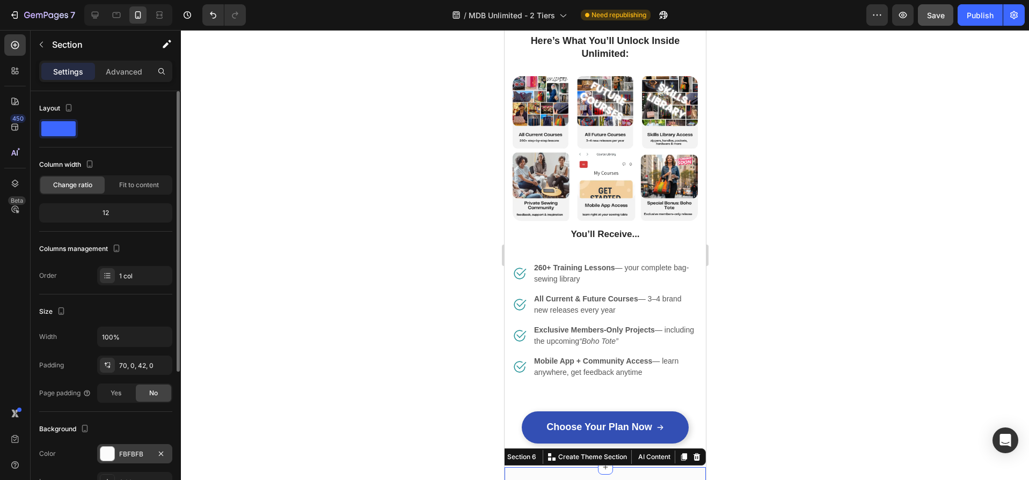
click at [111, 451] on div at bounding box center [107, 454] width 14 height 14
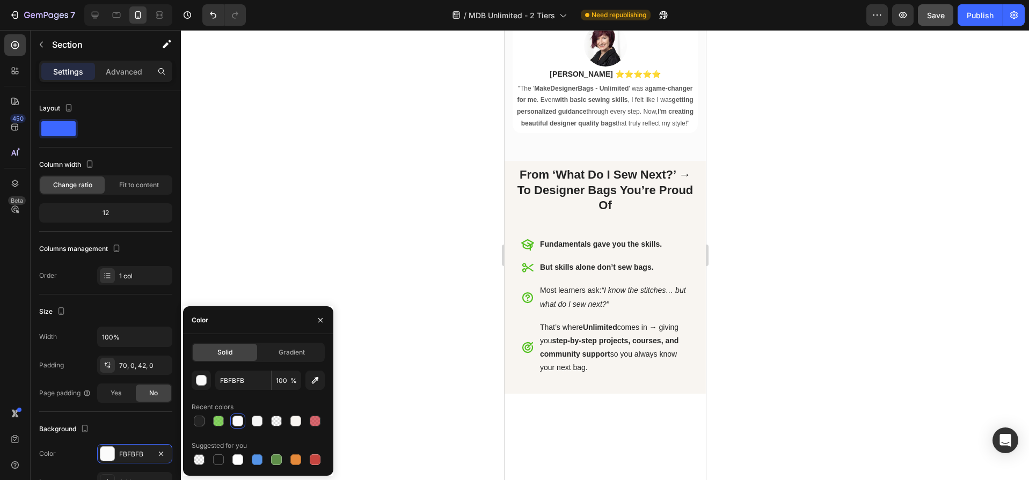
scroll to position [0, 0]
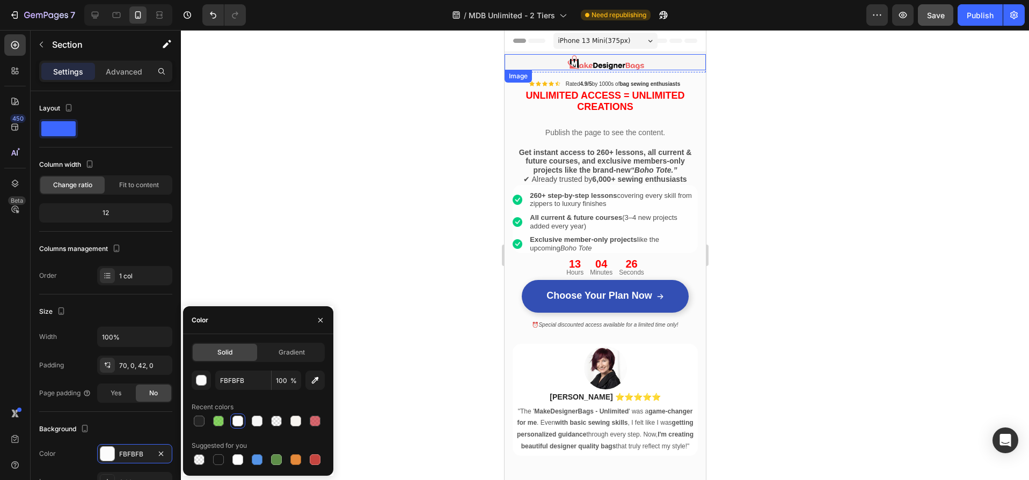
click at [529, 63] on div at bounding box center [604, 62] width 201 height 16
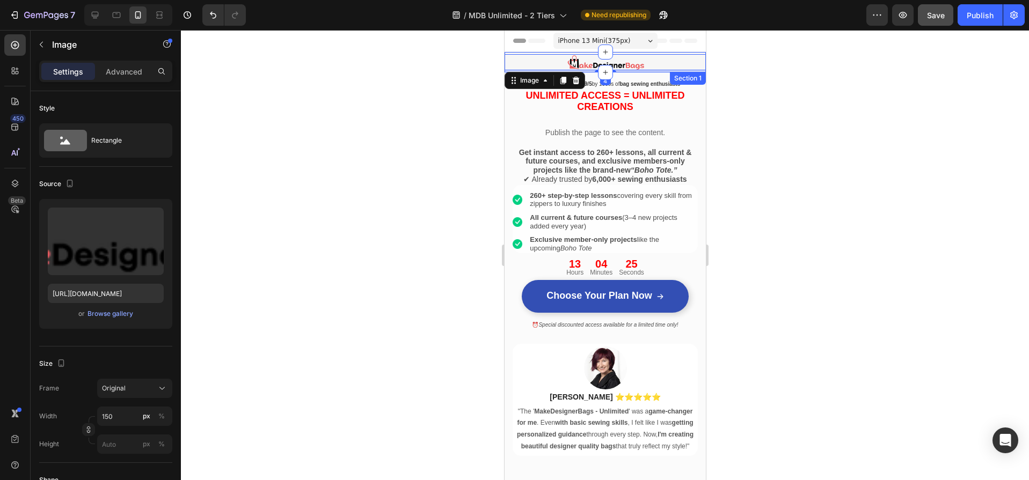
click at [524, 53] on div "Image 4 Row Section 1" at bounding box center [604, 62] width 201 height 20
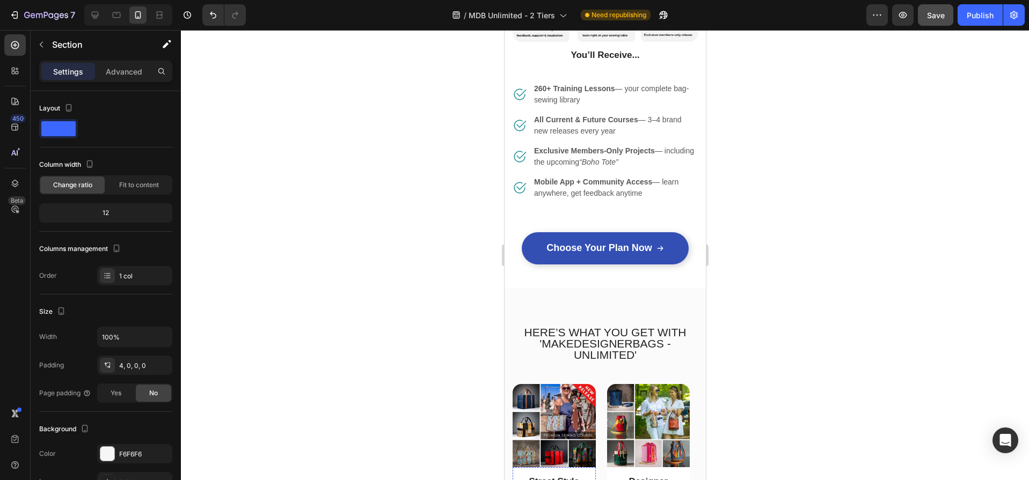
scroll to position [1074, 0]
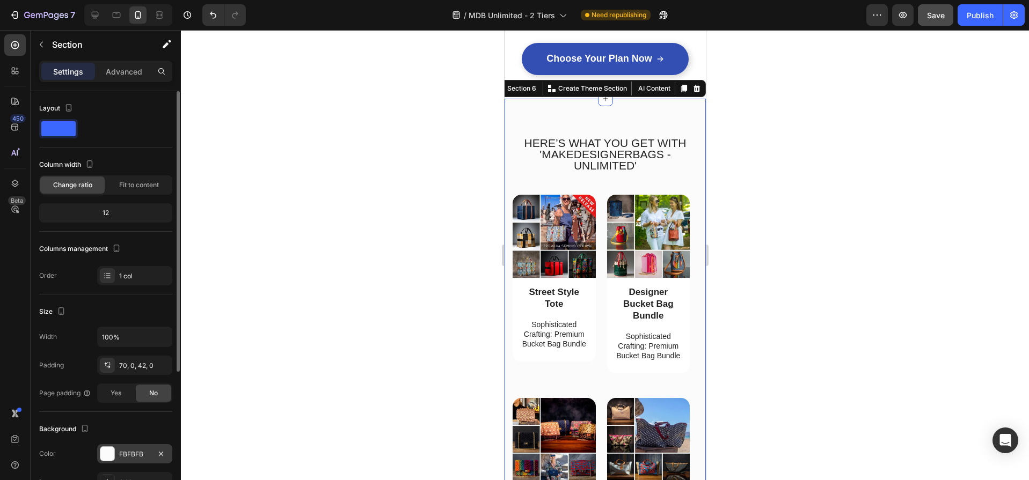
click at [105, 456] on div at bounding box center [107, 454] width 14 height 14
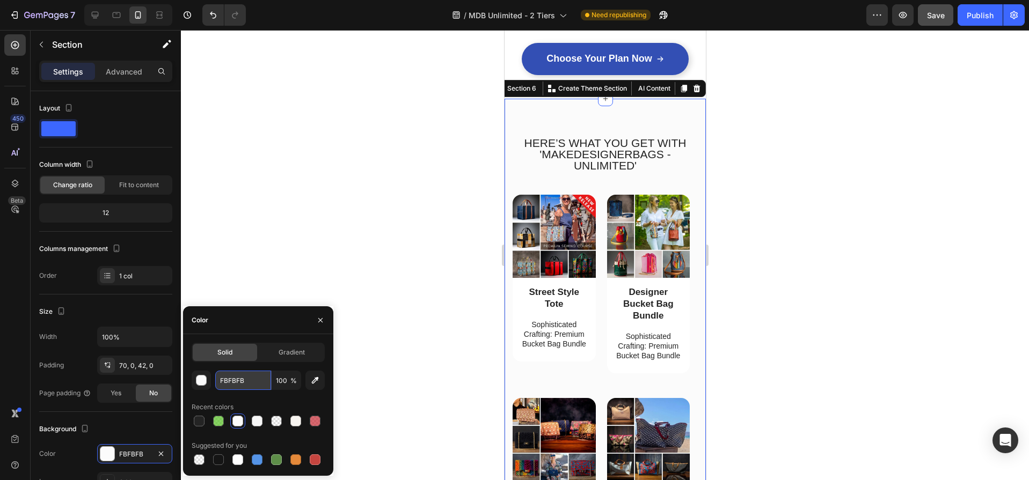
click at [251, 383] on input "FBFBFB" at bounding box center [243, 380] width 56 height 19
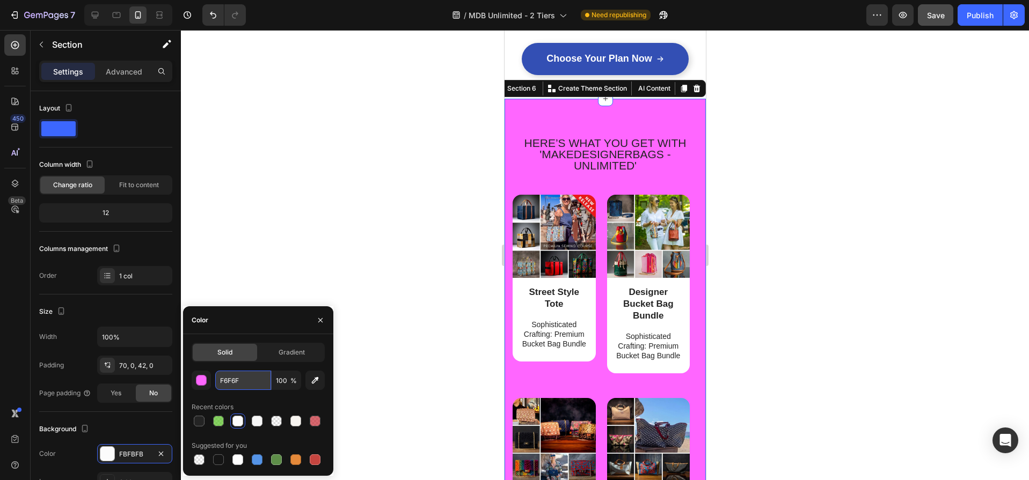
type input "F6F6F6"
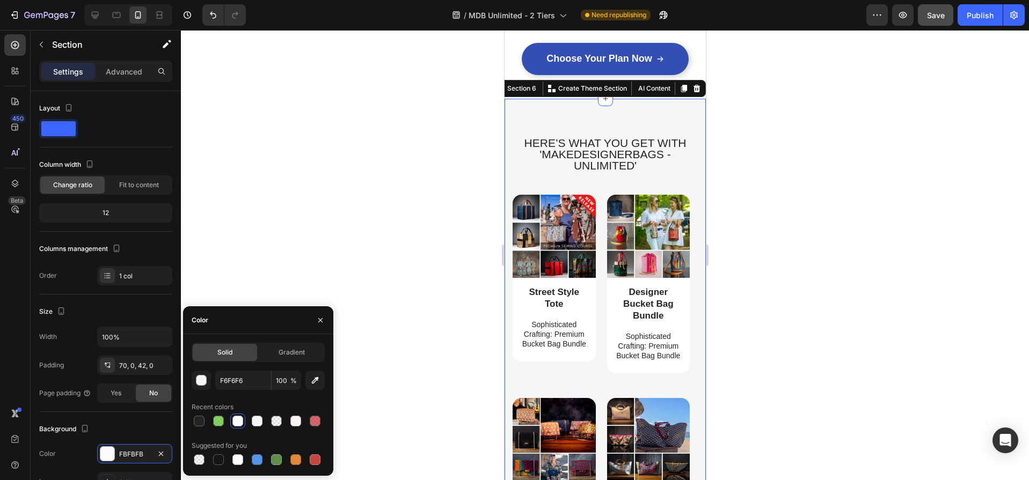
click at [396, 248] on div at bounding box center [605, 255] width 848 height 450
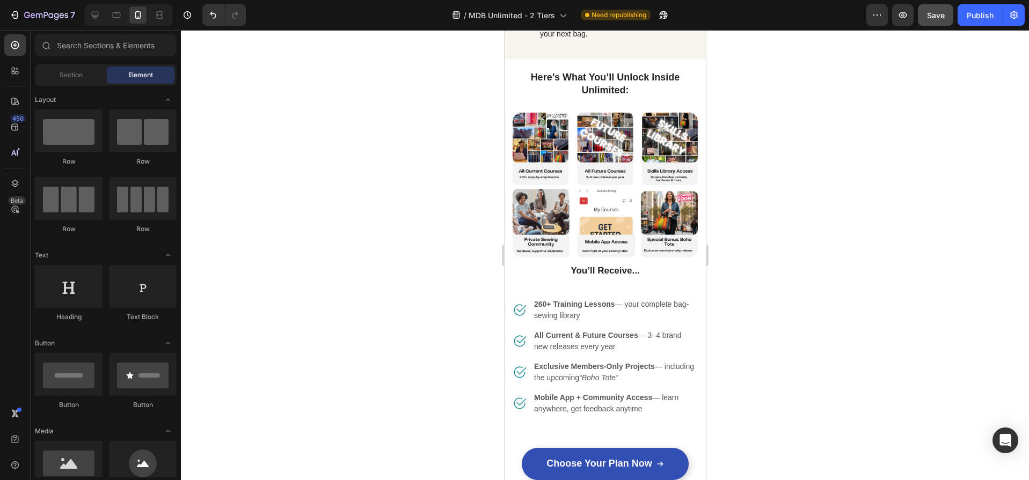
scroll to position [676, 0]
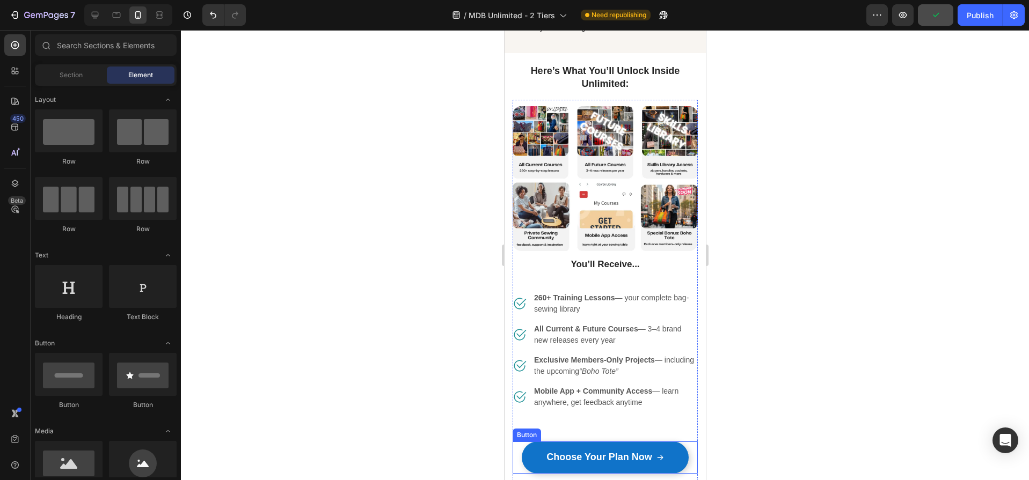
click at [590, 442] on link "Choose Your Plan Now" at bounding box center [604, 458] width 167 height 32
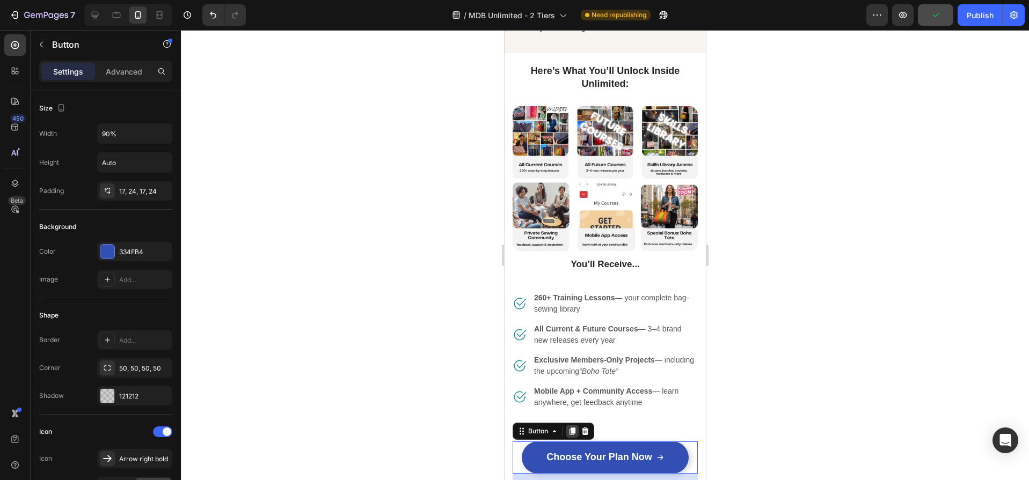
click at [572, 428] on icon at bounding box center [572, 432] width 6 height 8
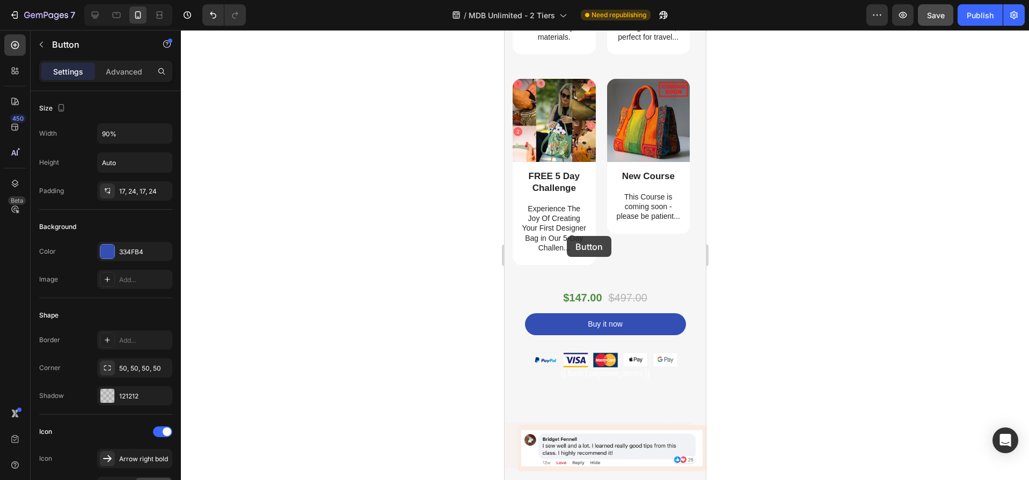
scroll to position [2303, 0]
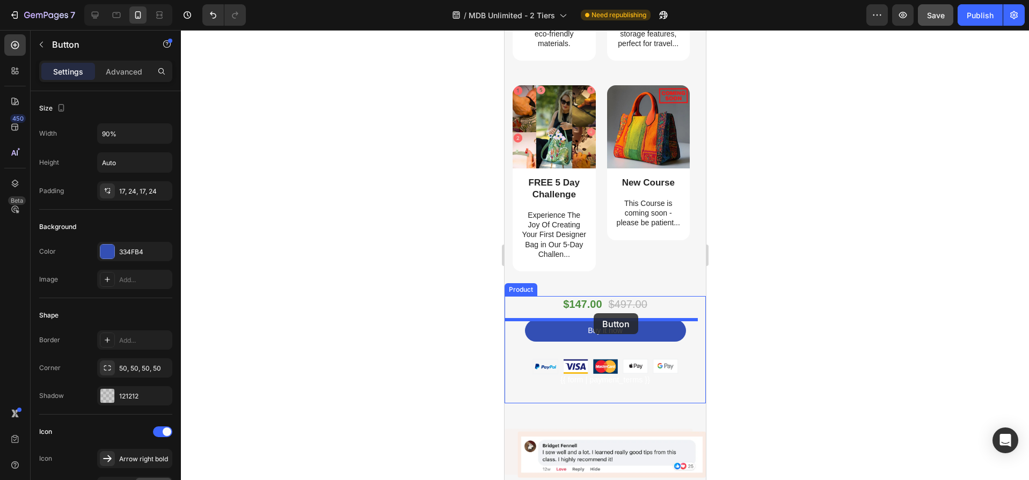
drag, startPoint x: 519, startPoint y: 57, endPoint x: 646, endPoint y: 308, distance: 281.3
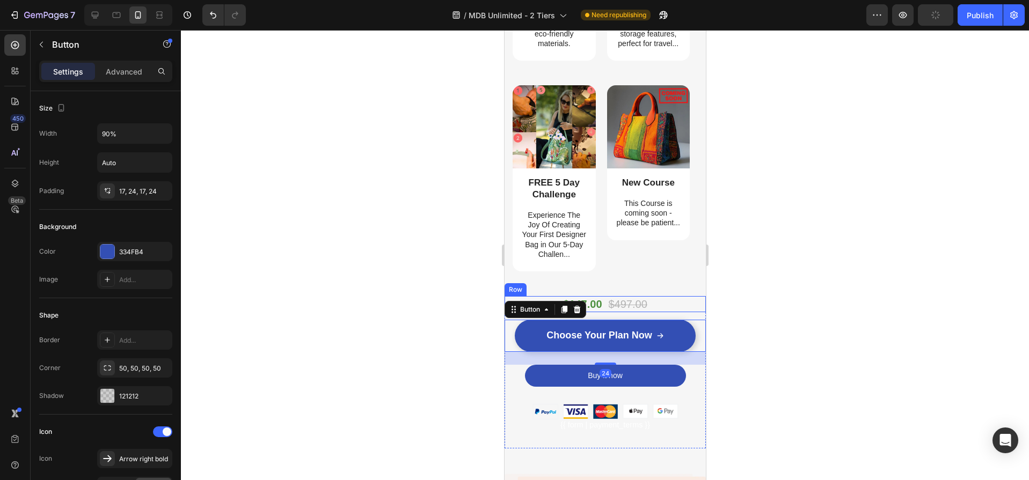
click at [658, 304] on div "$147.00 Product Price Product Price $497.00 Product Price Product Price Row" at bounding box center [604, 304] width 201 height 16
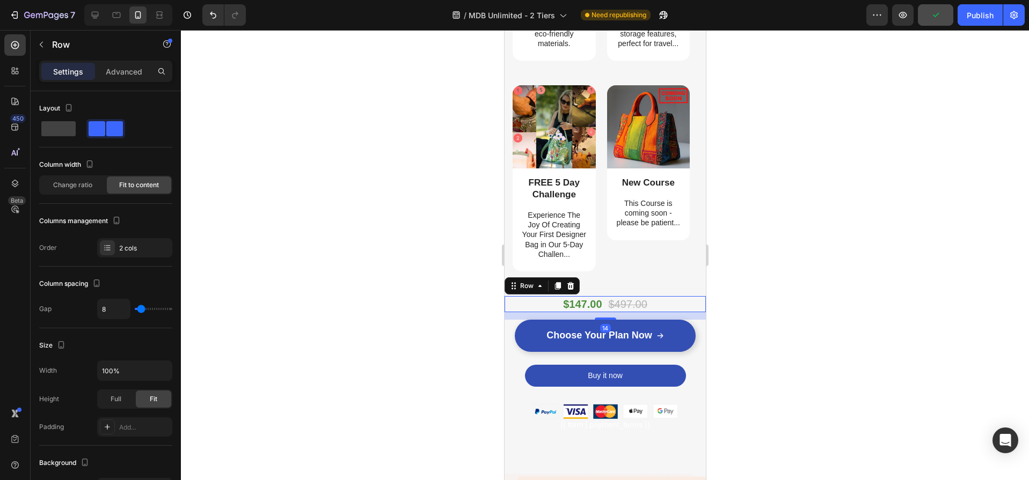
click at [572, 285] on icon at bounding box center [570, 286] width 7 height 8
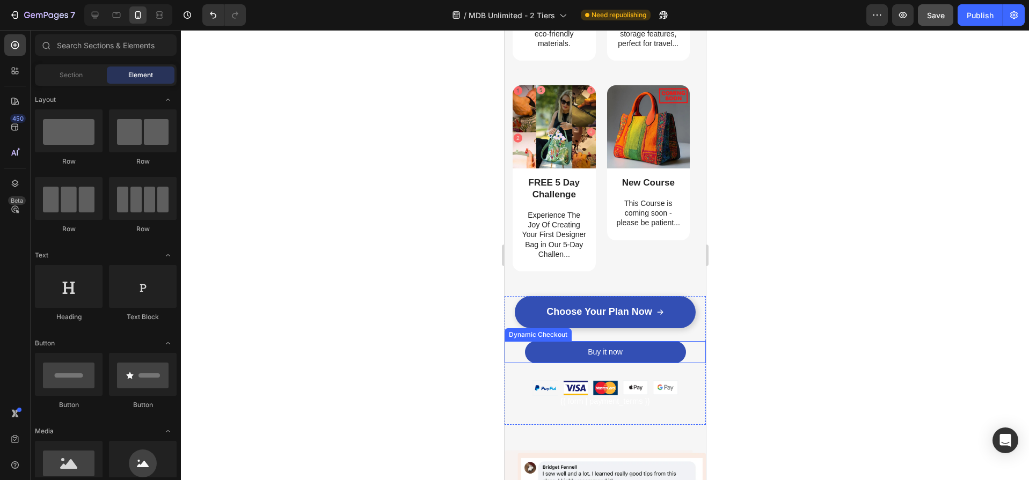
click at [682, 354] on div "Buy it now" at bounding box center [604, 352] width 201 height 22
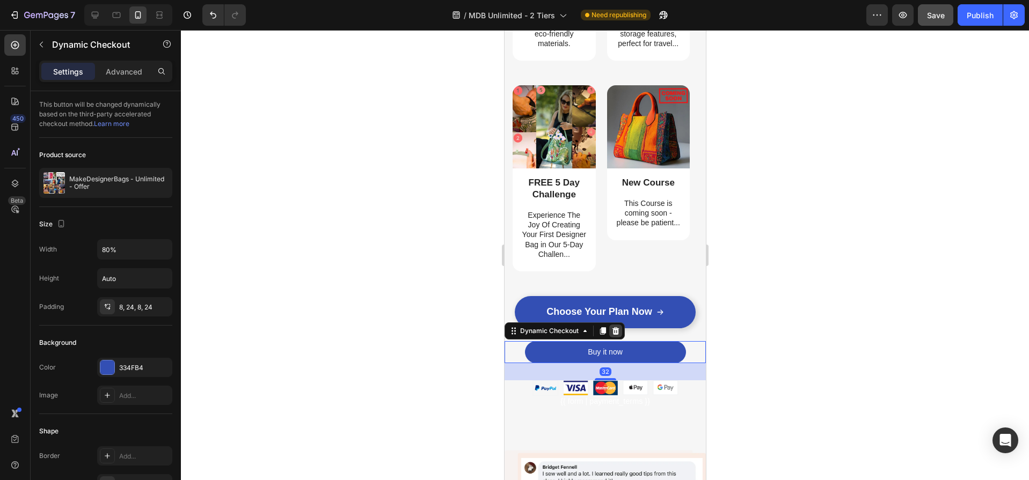
click at [614, 332] on icon at bounding box center [615, 331] width 7 height 8
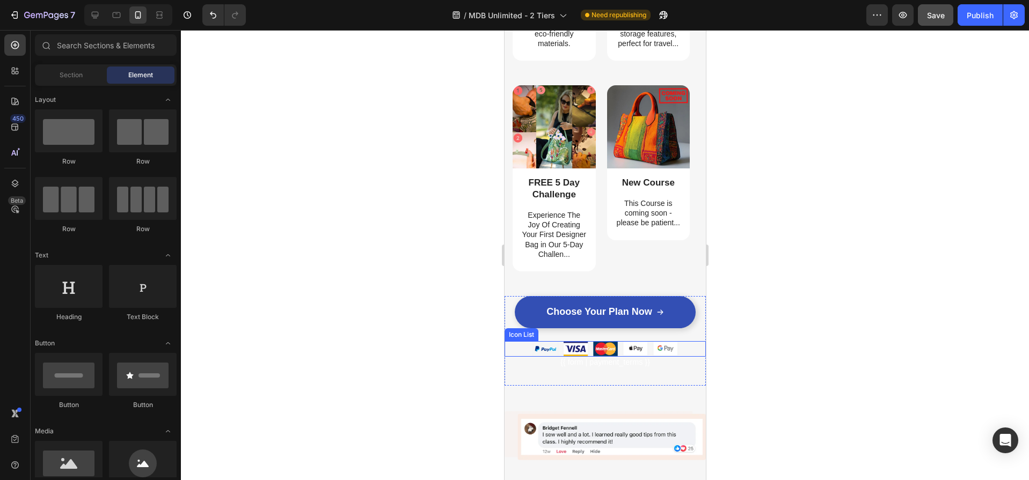
click at [682, 354] on div "Image Image Image Image Image" at bounding box center [604, 349] width 201 height 16
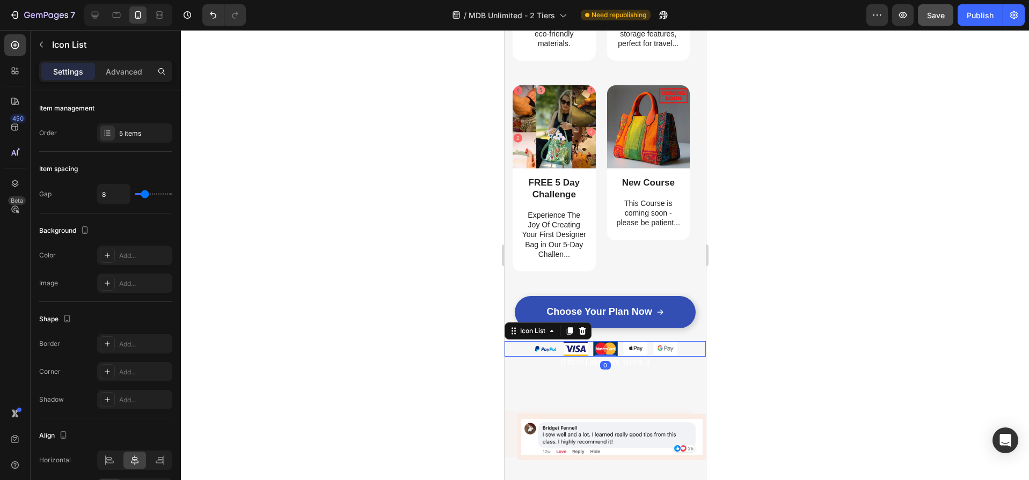
click at [584, 331] on icon at bounding box center [582, 331] width 7 height 8
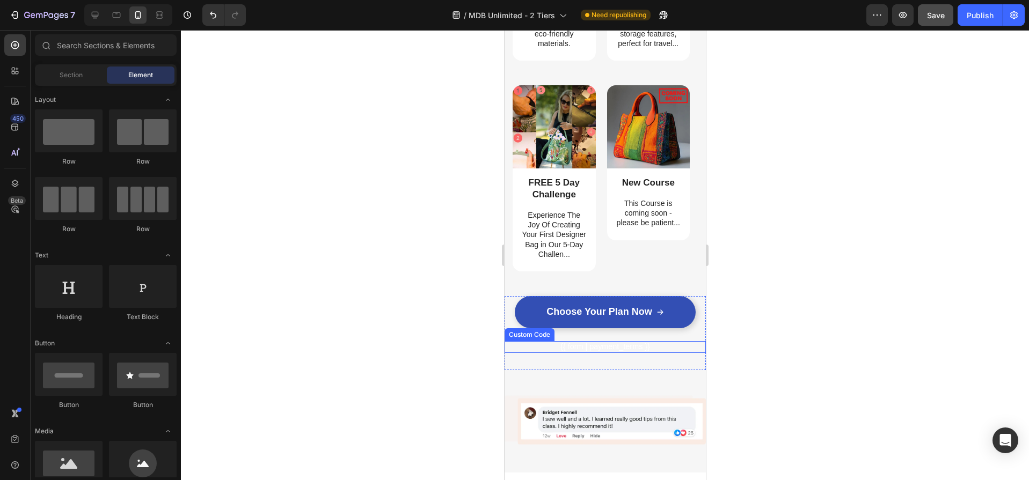
click at [623, 349] on p "{{ form | payment_terms }}" at bounding box center [604, 347] width 201 height 12
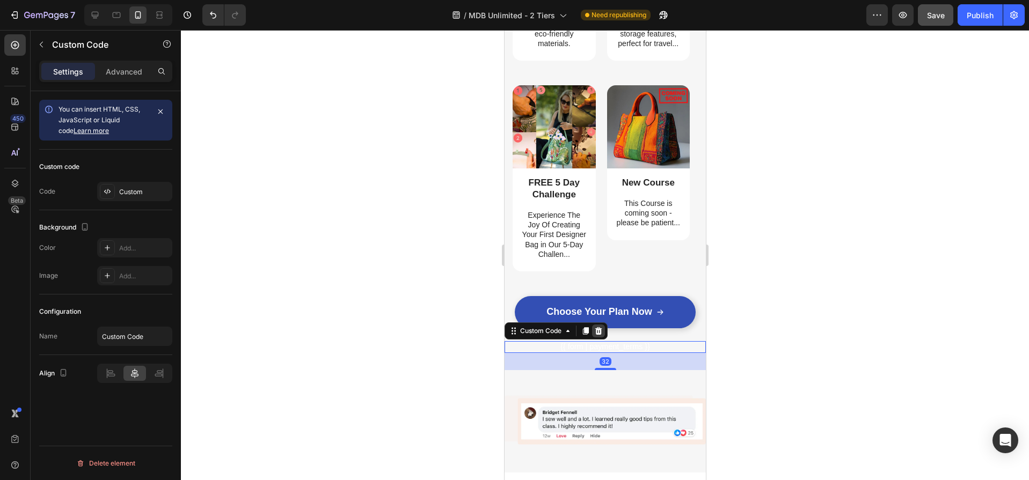
click at [601, 331] on icon at bounding box center [598, 331] width 7 height 8
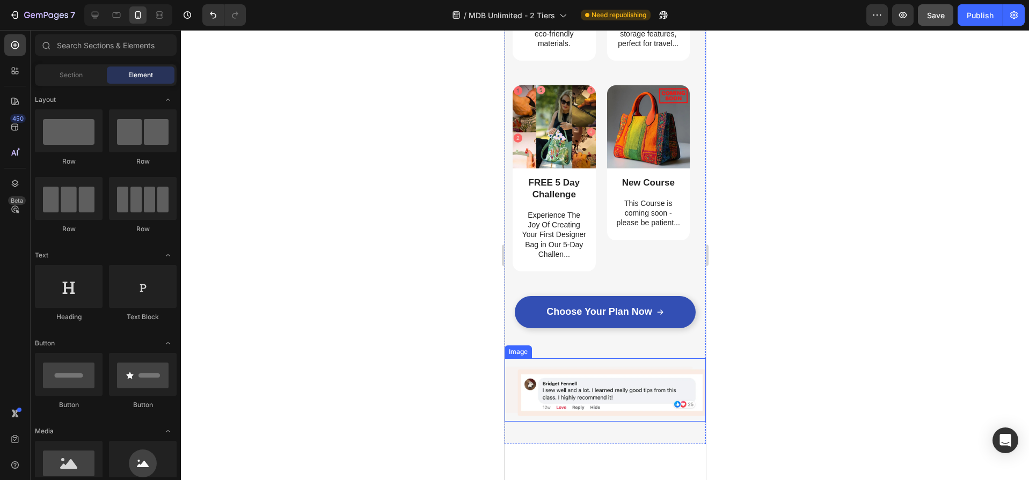
click at [632, 410] on img at bounding box center [604, 389] width 201 height 63
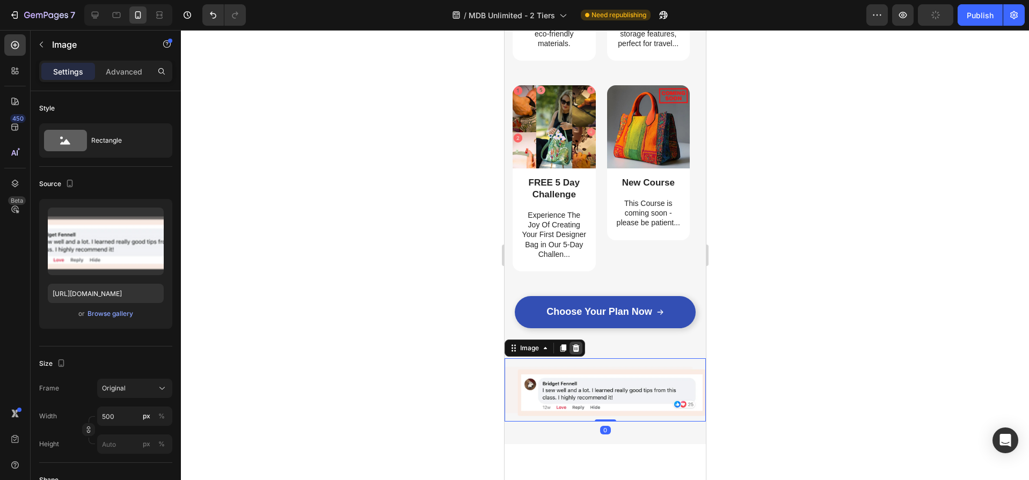
click at [576, 347] on icon at bounding box center [575, 349] width 7 height 8
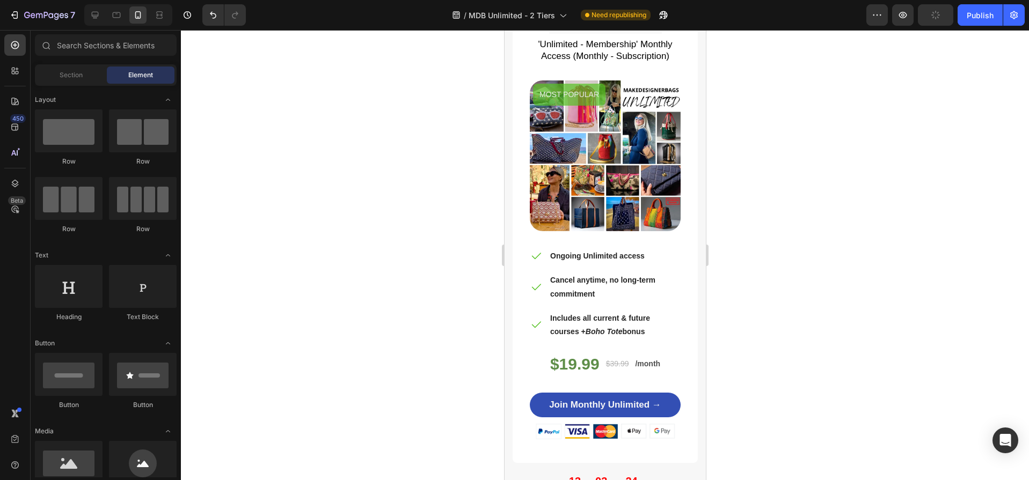
scroll to position [4203, 0]
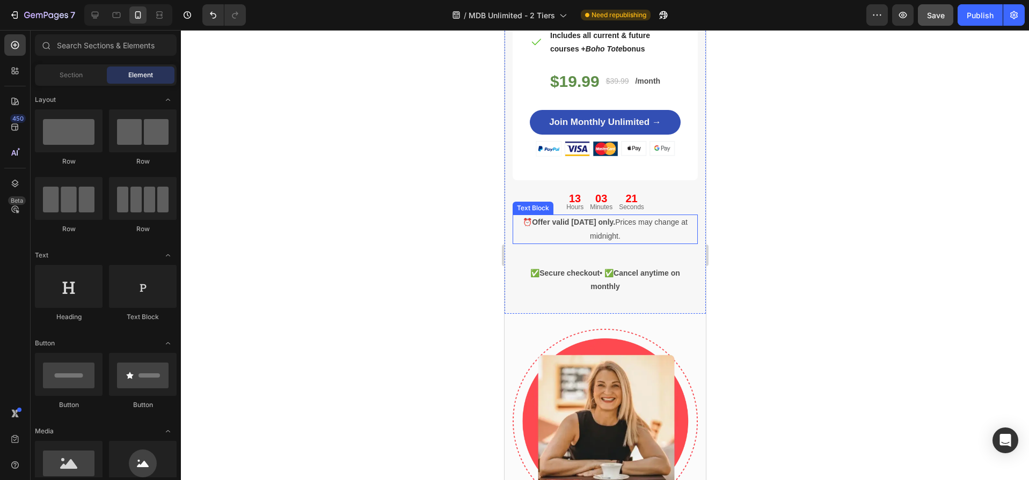
click at [621, 231] on p "⏰ Offer valid today only. Prices may change at midnight." at bounding box center [604, 229] width 183 height 27
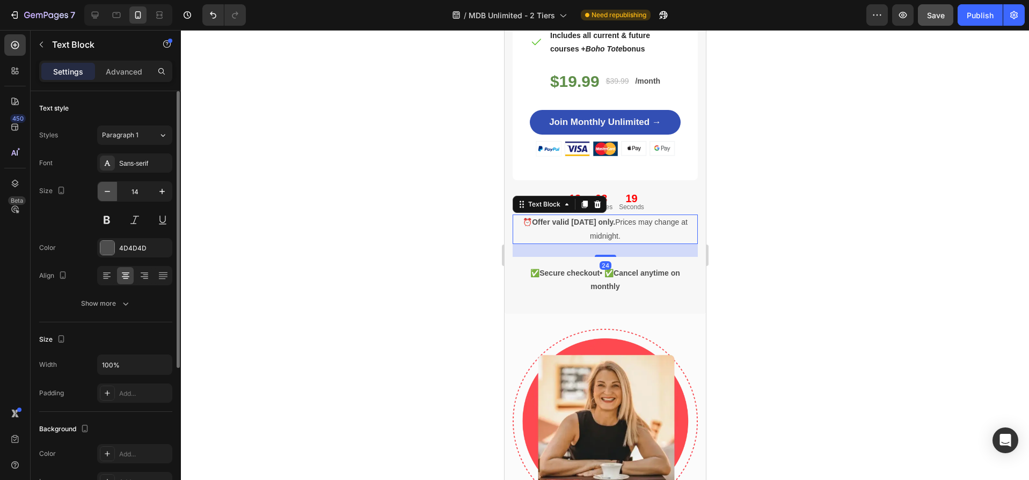
click at [107, 191] on icon "button" at bounding box center [107, 191] width 5 height 1
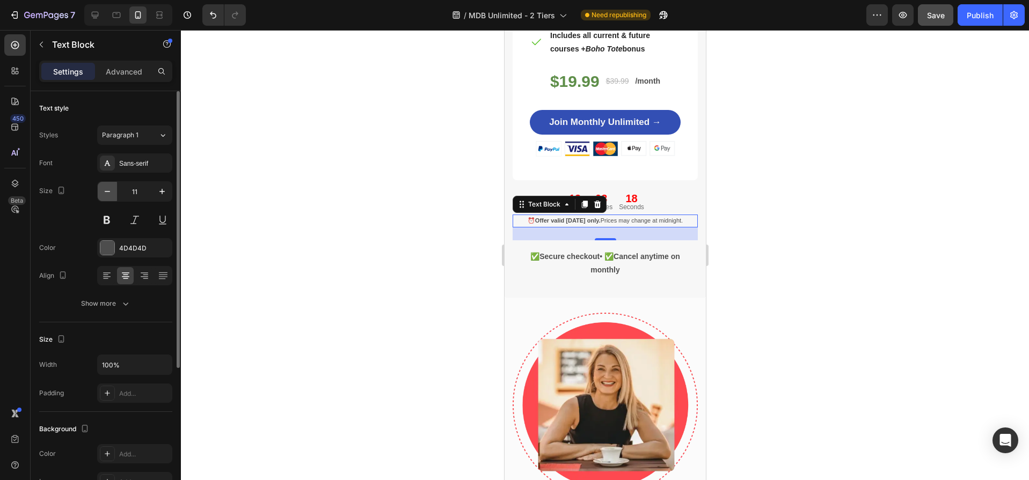
type input "10"
click at [447, 238] on div at bounding box center [605, 255] width 848 height 450
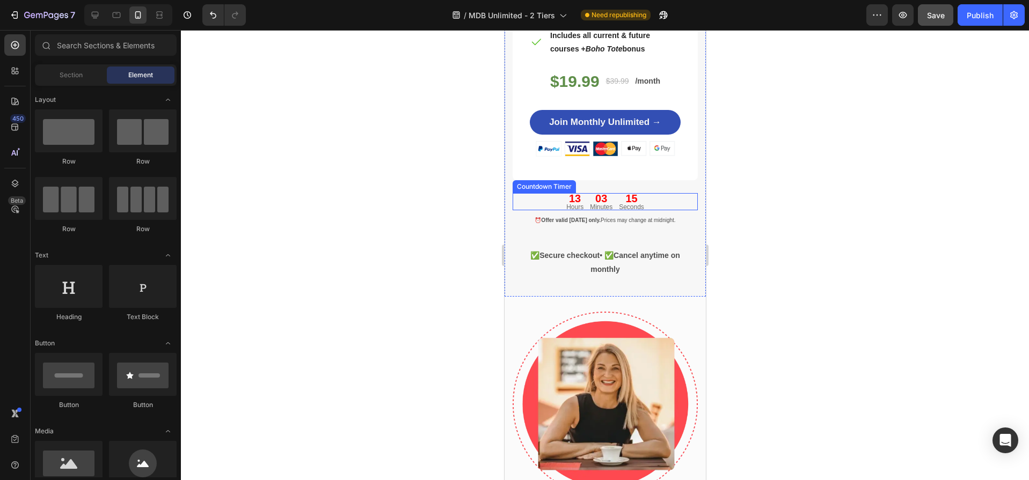
click at [589, 193] on div "03" at bounding box center [600, 198] width 23 height 11
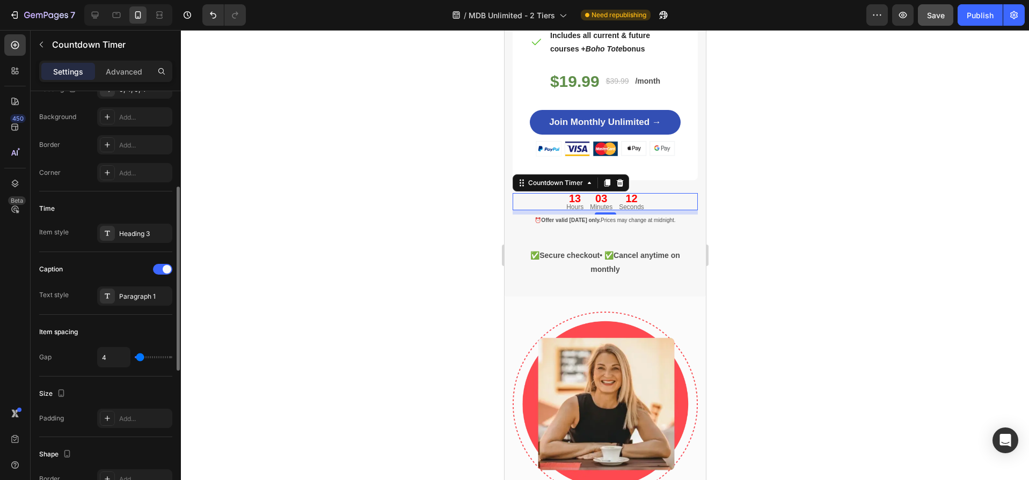
scroll to position [232, 0]
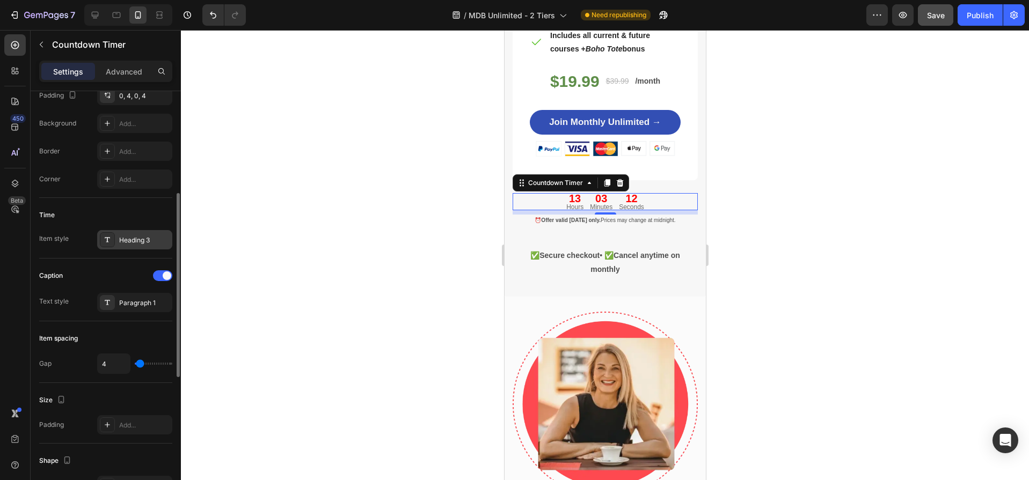
click at [137, 242] on div "Heading 3" at bounding box center [144, 241] width 50 height 10
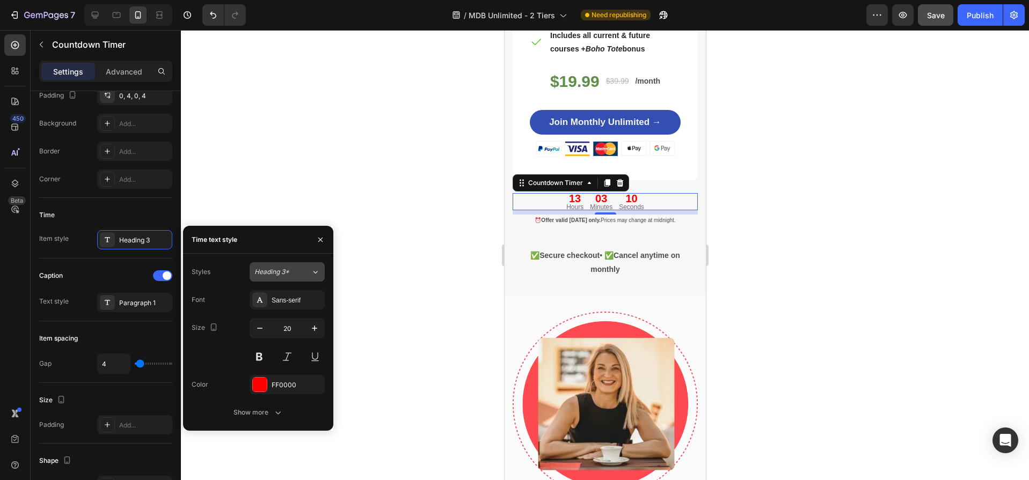
click at [282, 273] on span "Heading 3*" at bounding box center [271, 272] width 35 height 10
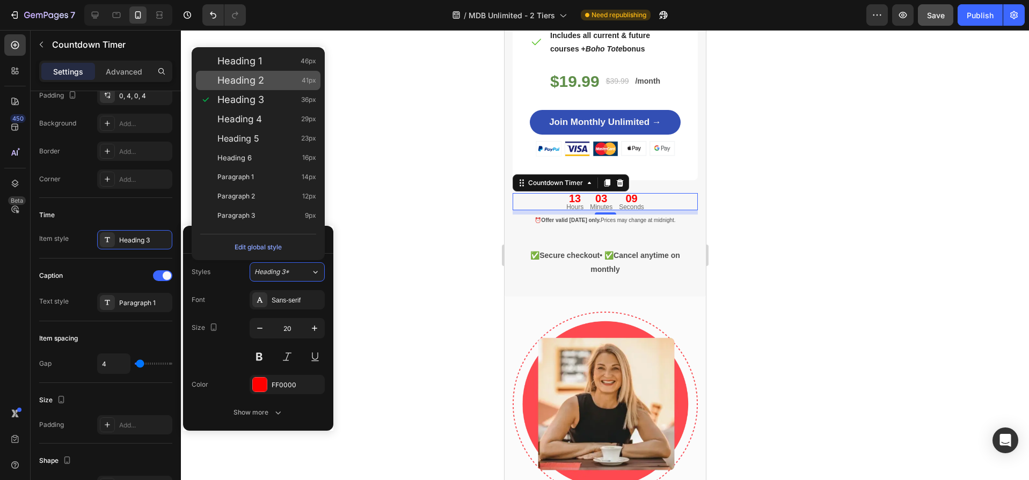
click at [270, 79] on div "Heading 2 41px" at bounding box center [266, 80] width 99 height 11
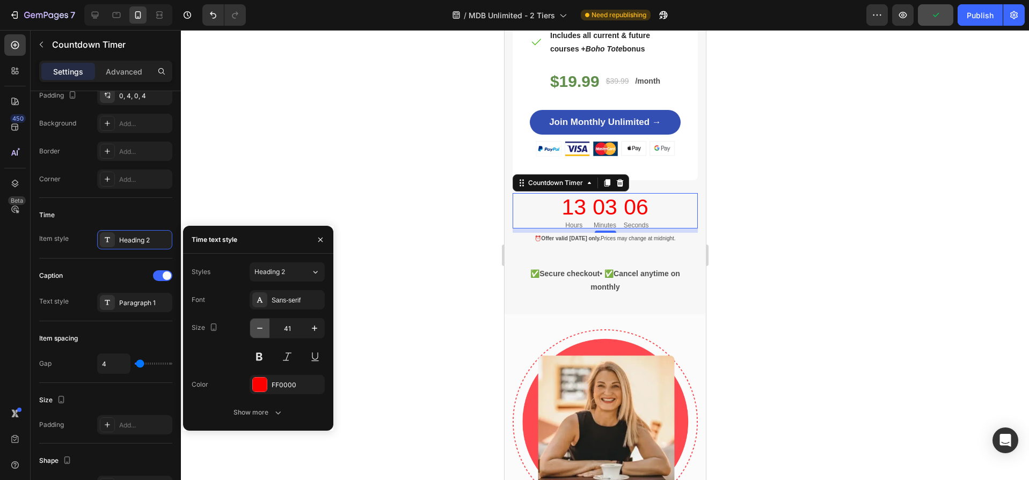
click at [260, 327] on icon "button" at bounding box center [259, 328] width 11 height 11
click at [294, 327] on input "40" at bounding box center [286, 328] width 35 height 19
type input "30"
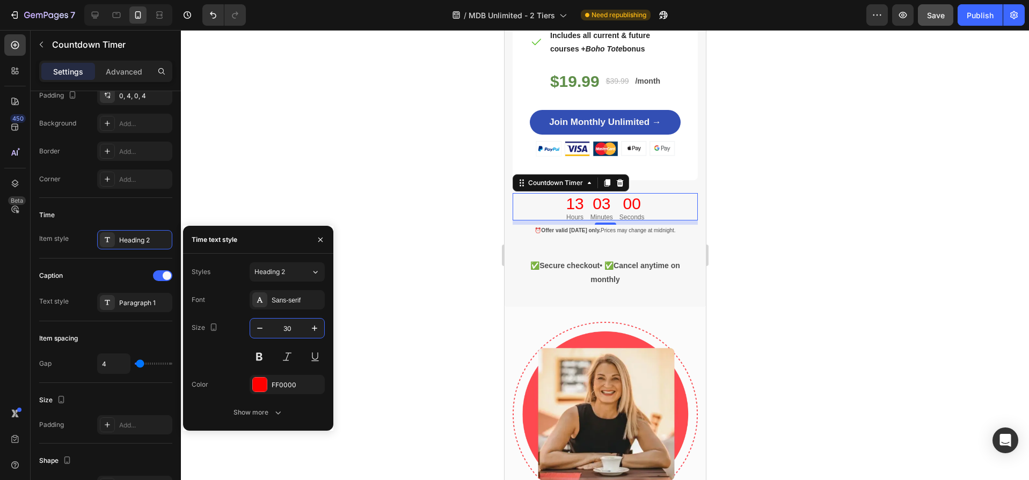
click at [423, 271] on div at bounding box center [605, 255] width 848 height 450
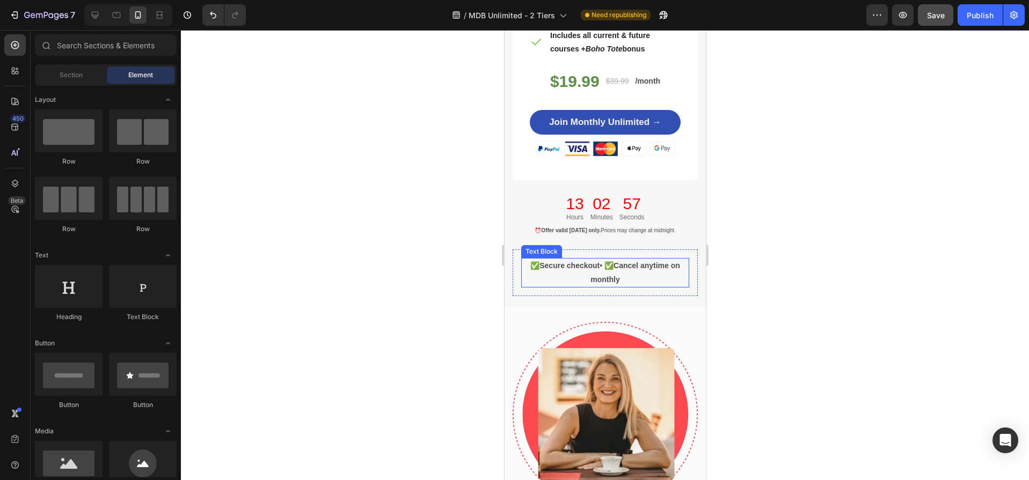
click at [563, 261] on strong "Secure checkout" at bounding box center [569, 265] width 60 height 9
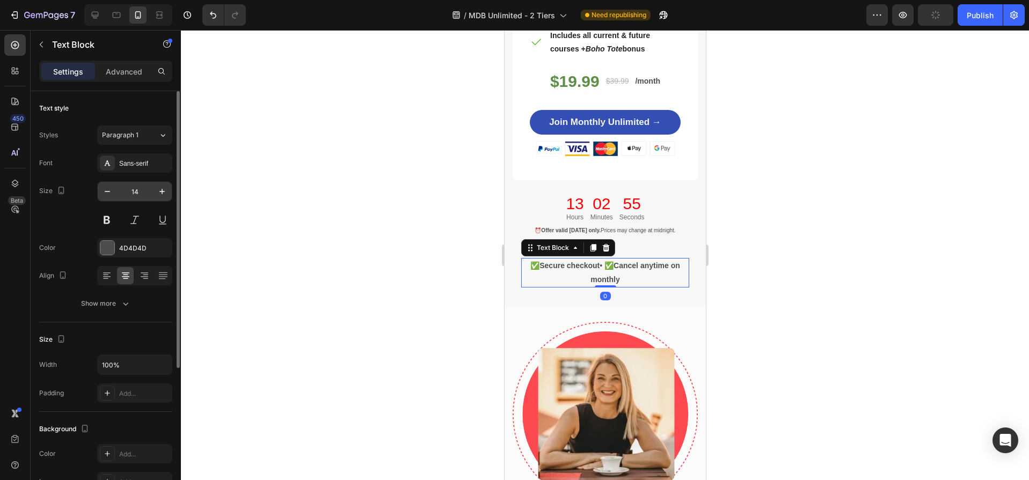
click at [143, 191] on input "14" at bounding box center [134, 191] width 35 height 19
type input "10"
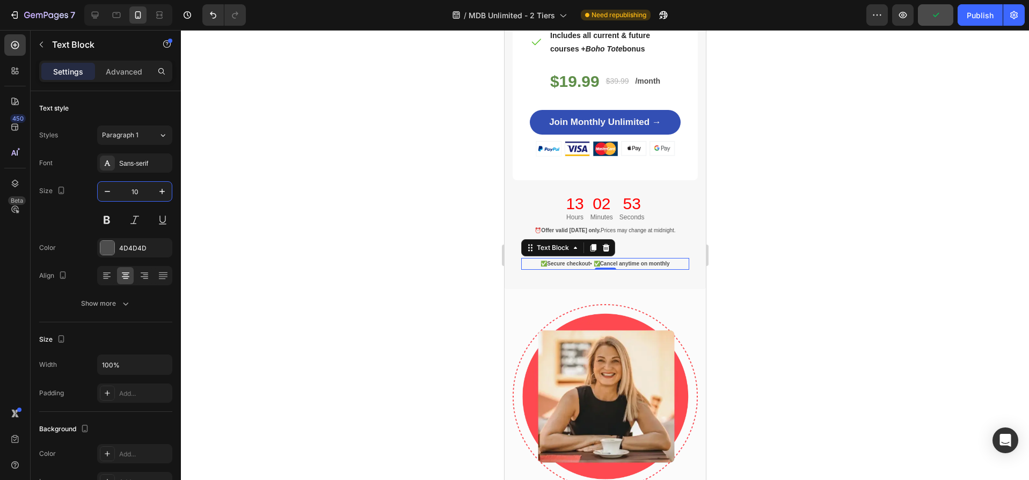
click at [316, 232] on div at bounding box center [605, 255] width 848 height 450
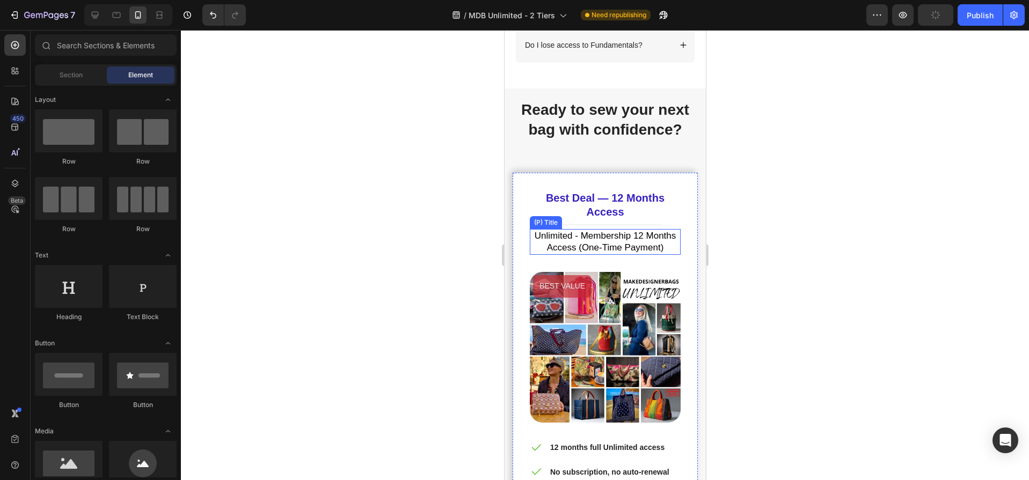
scroll to position [6206, 0]
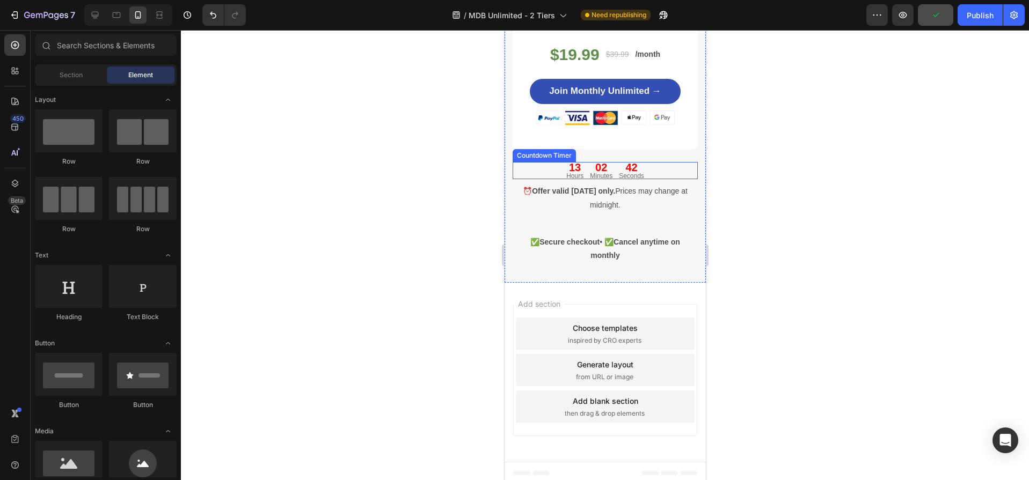
click at [616, 164] on div "42 Seconds" at bounding box center [631, 170] width 30 height 17
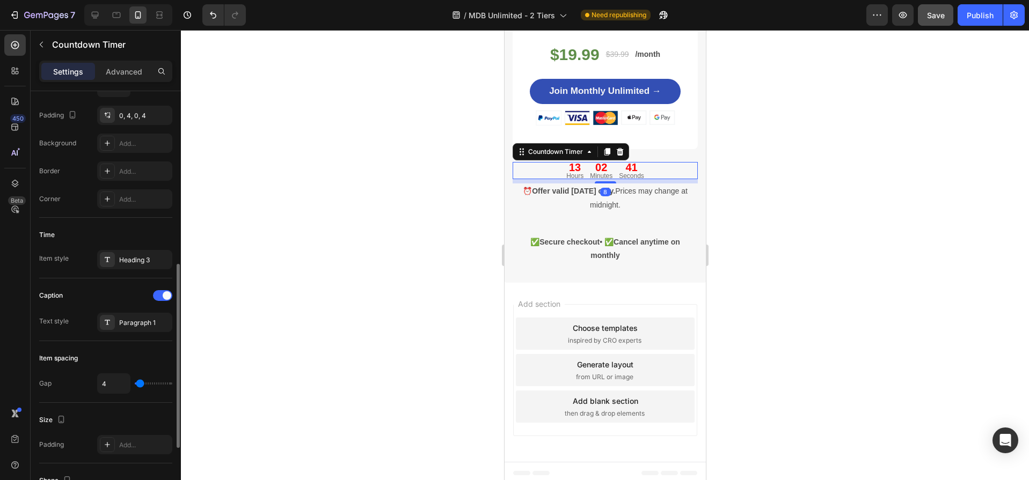
scroll to position [267, 0]
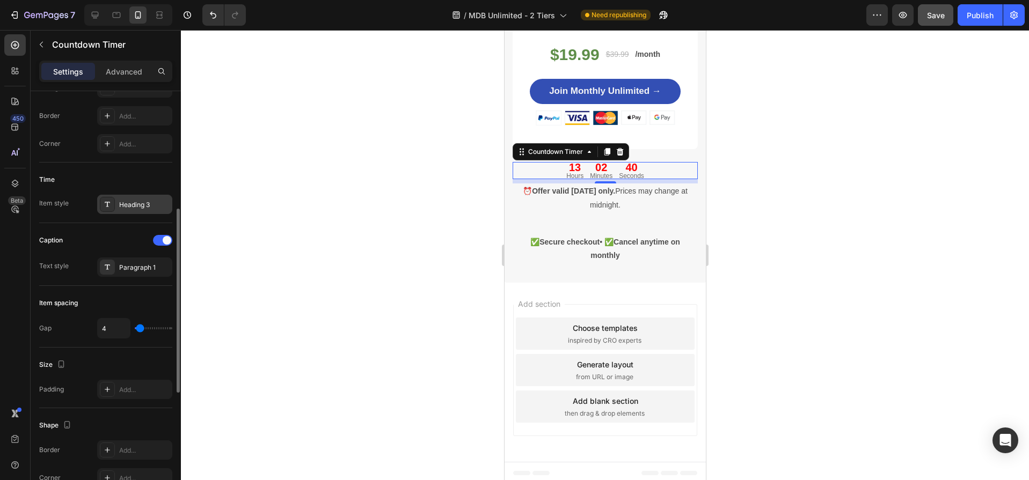
click at [131, 200] on div "Heading 3" at bounding box center [144, 205] width 50 height 10
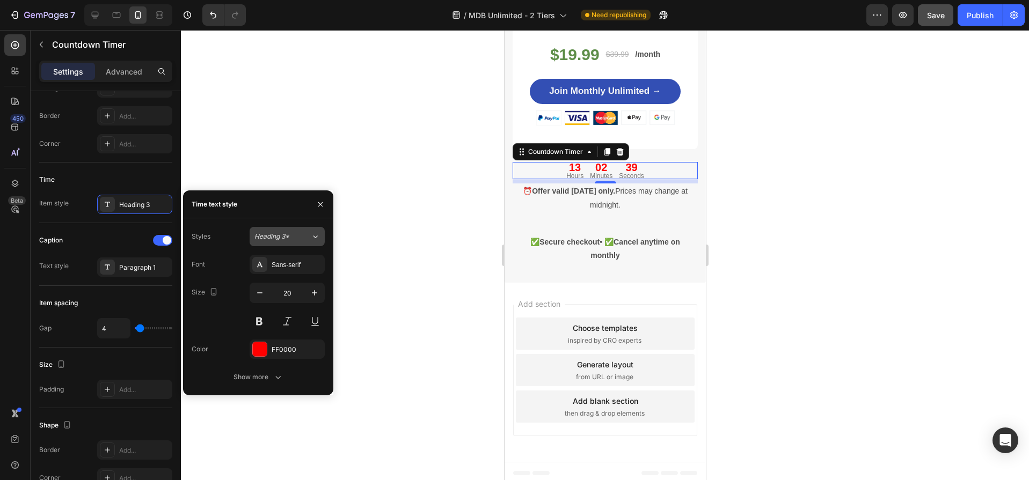
click at [266, 238] on span "Heading 3*" at bounding box center [271, 237] width 35 height 10
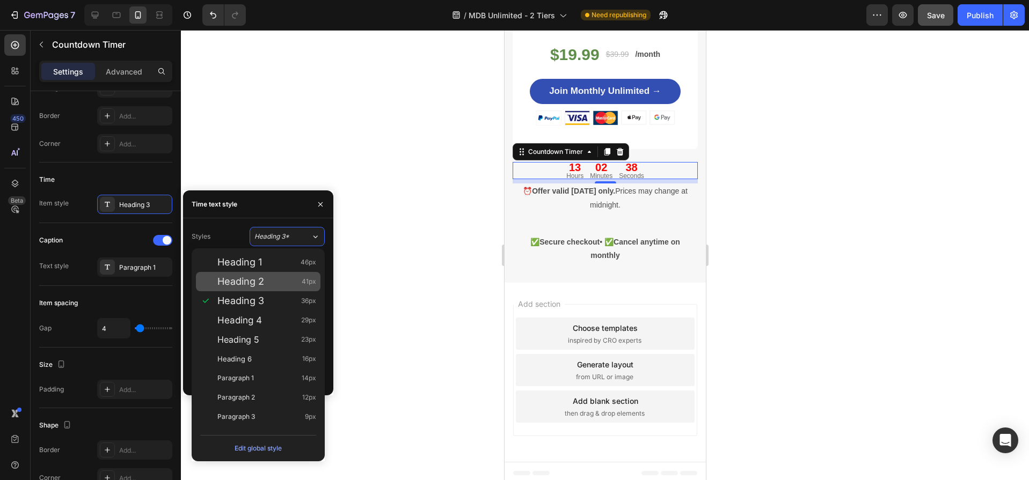
click at [247, 284] on span "Heading 2" at bounding box center [240, 281] width 47 height 11
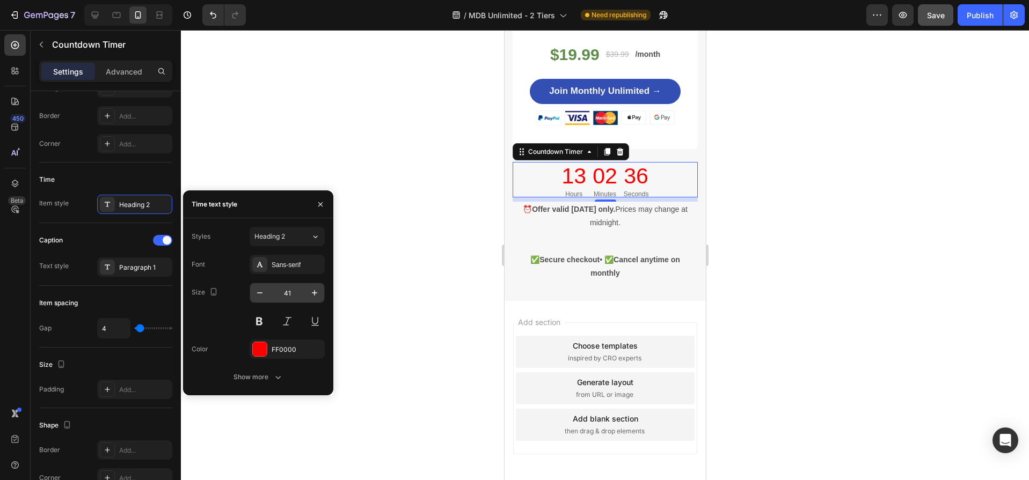
click at [297, 293] on input "41" at bounding box center [286, 292] width 35 height 19
type input "30"
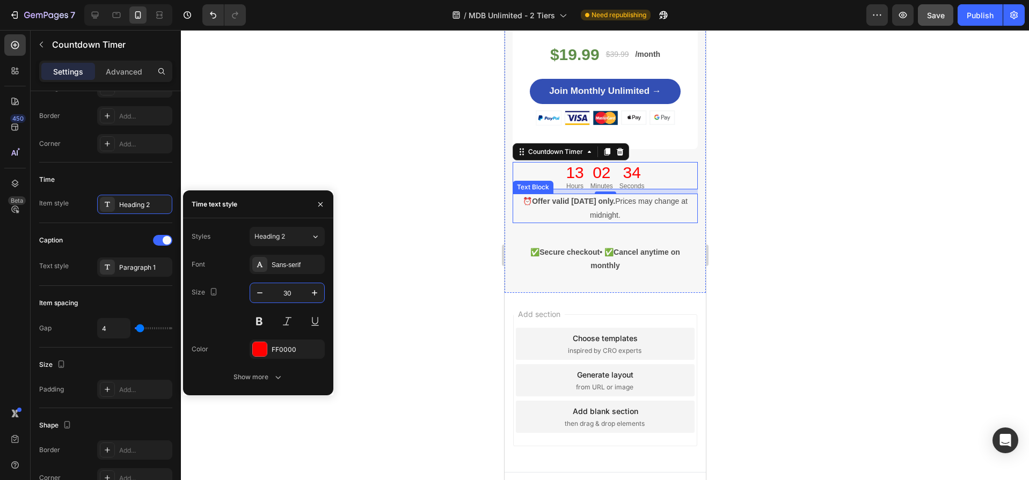
click at [568, 211] on p "⏰ Offer valid today only. Prices may change at midnight." at bounding box center [604, 208] width 183 height 27
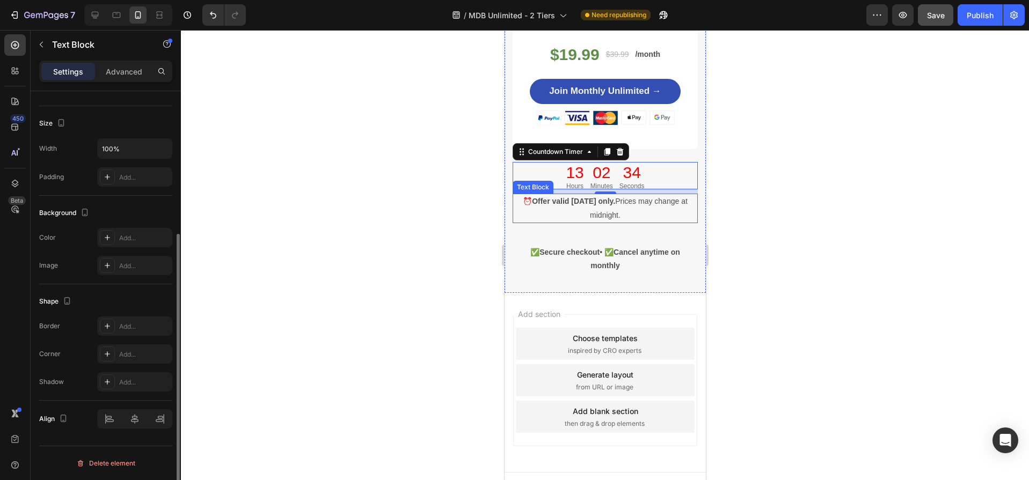
scroll to position [0, 0]
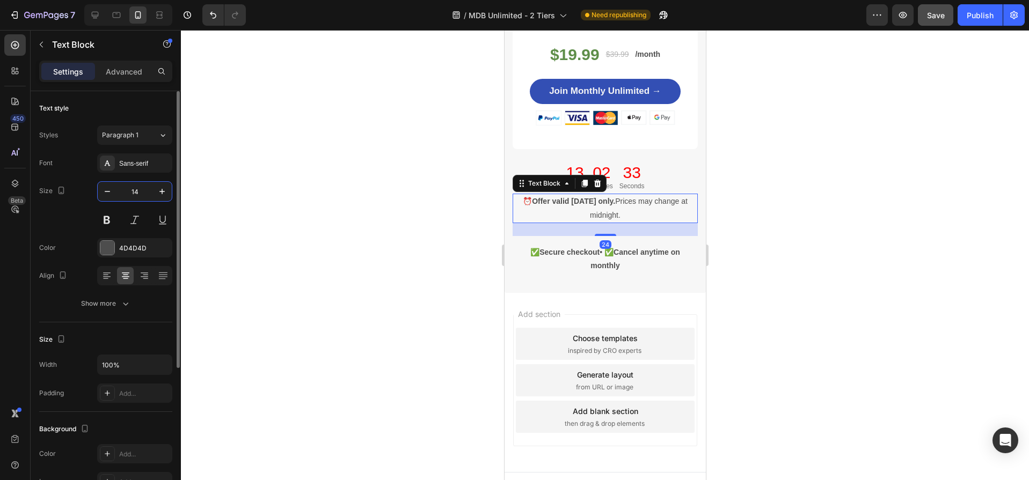
click at [138, 191] on input "14" at bounding box center [134, 191] width 35 height 19
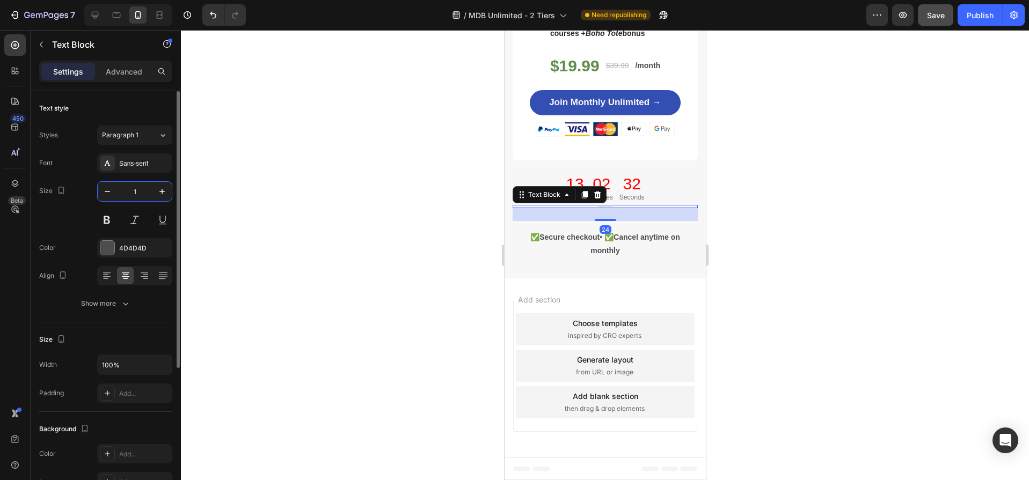
type input "10"
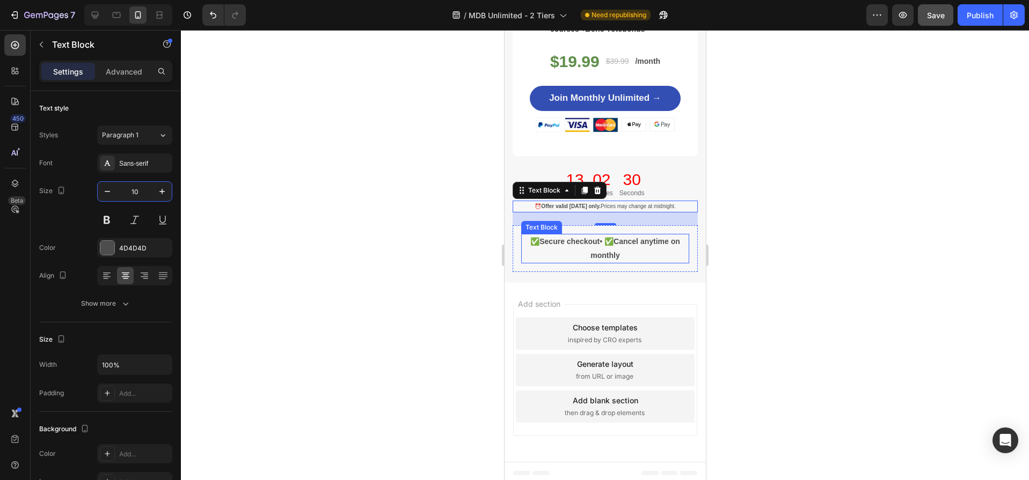
click at [539, 237] on strong "Secure checkout" at bounding box center [569, 241] width 60 height 9
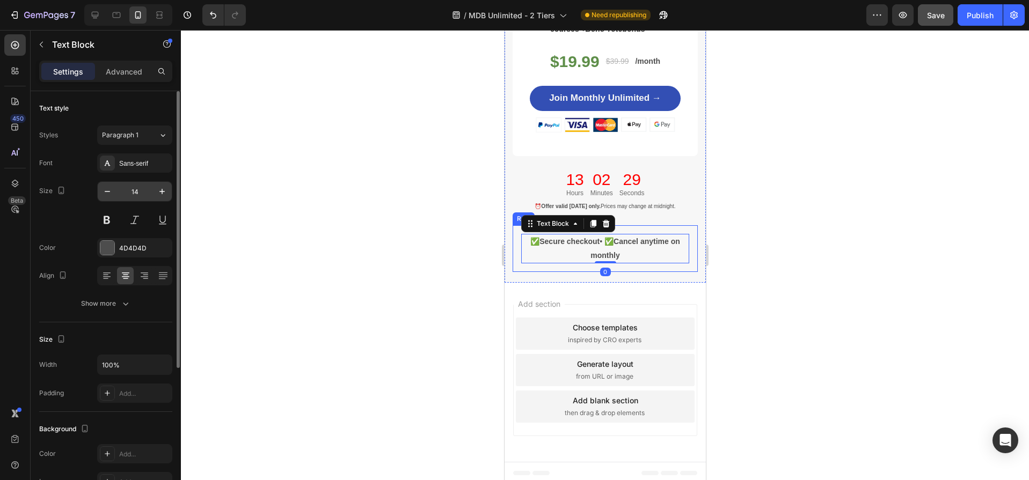
click at [148, 191] on input "14" at bounding box center [134, 191] width 35 height 19
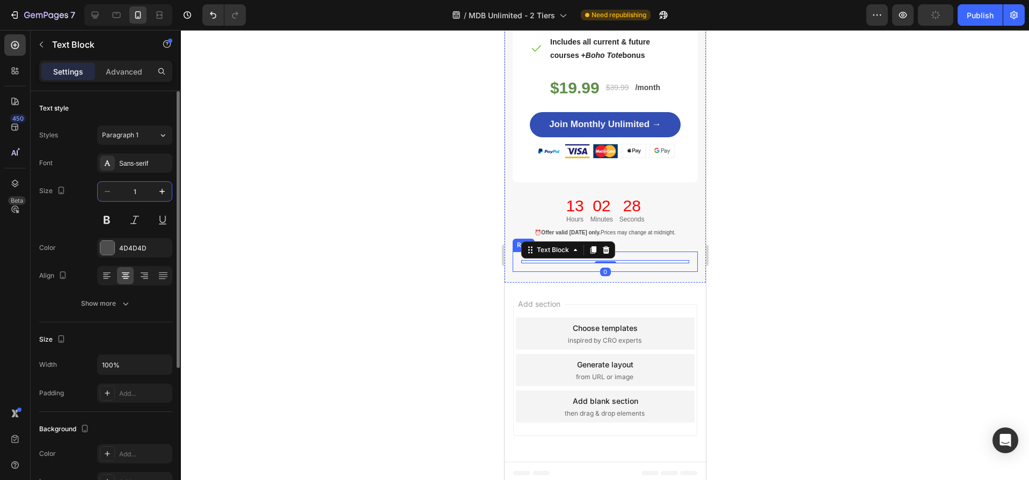
type input "10"
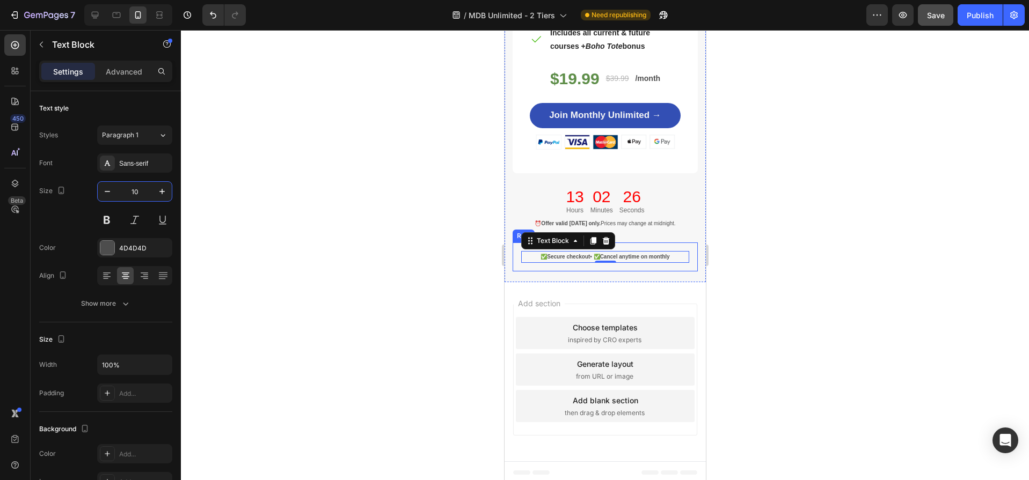
click at [272, 236] on div at bounding box center [605, 255] width 848 height 450
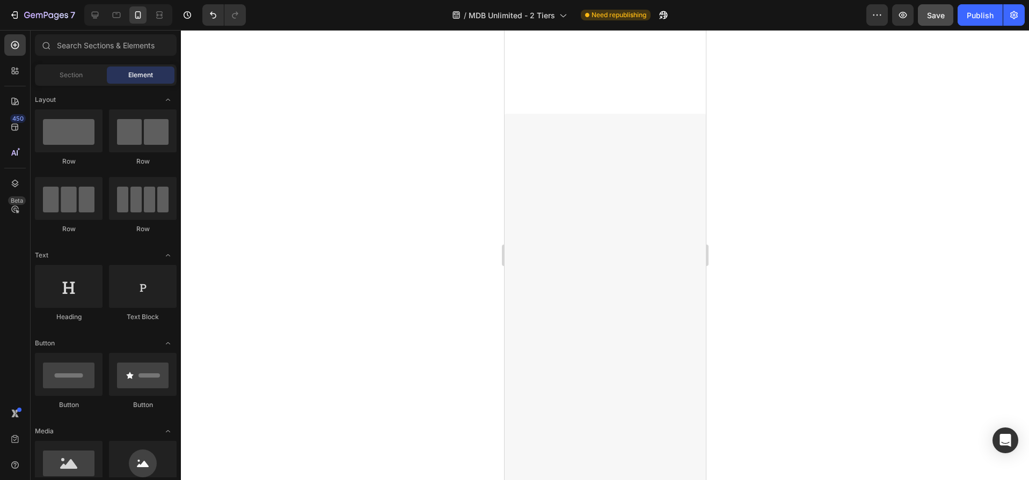
scroll to position [0, 0]
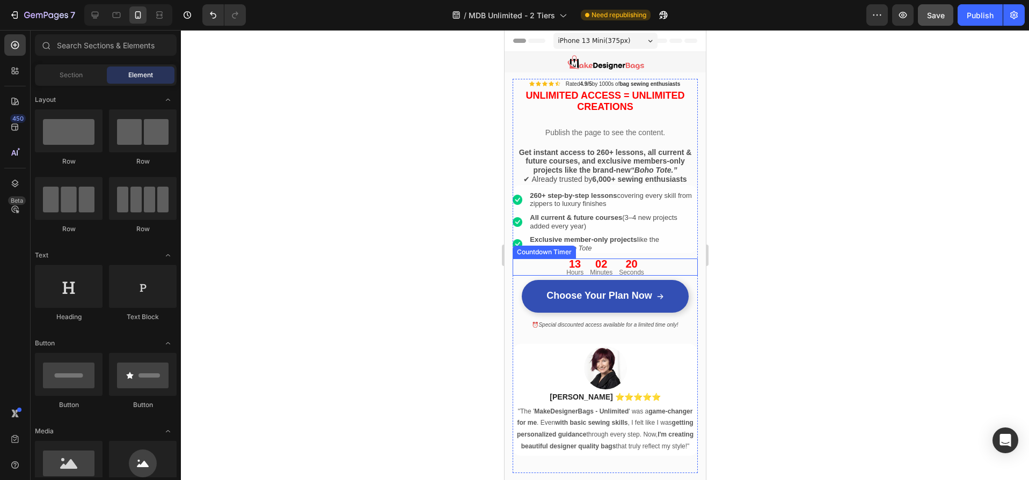
click at [607, 267] on div "02" at bounding box center [600, 264] width 23 height 11
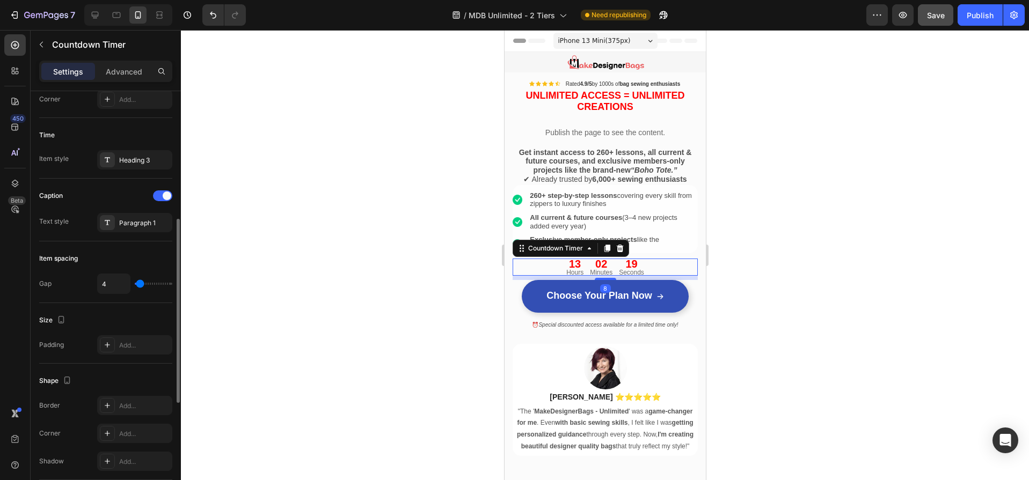
scroll to position [305, 0]
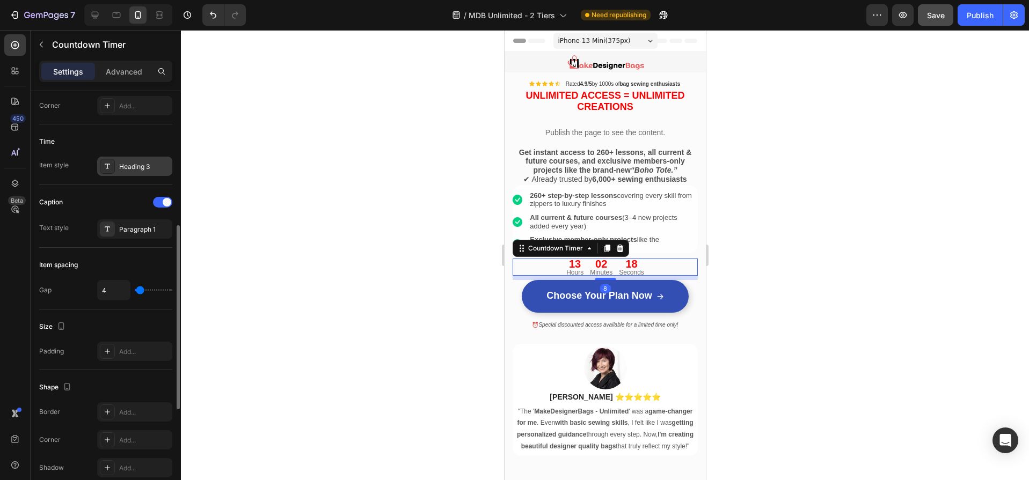
click at [132, 163] on div "Heading 3" at bounding box center [144, 167] width 50 height 10
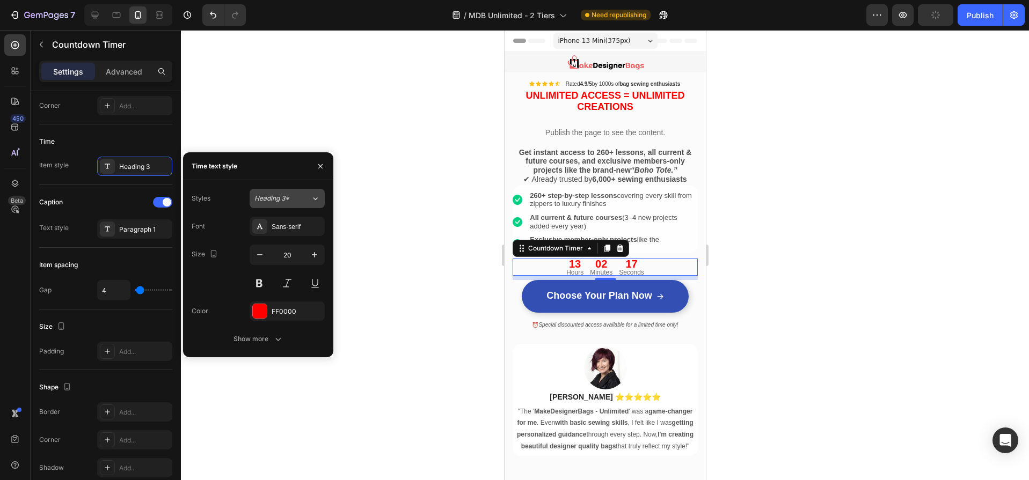
click at [288, 198] on span "Heading 3*" at bounding box center [271, 199] width 35 height 10
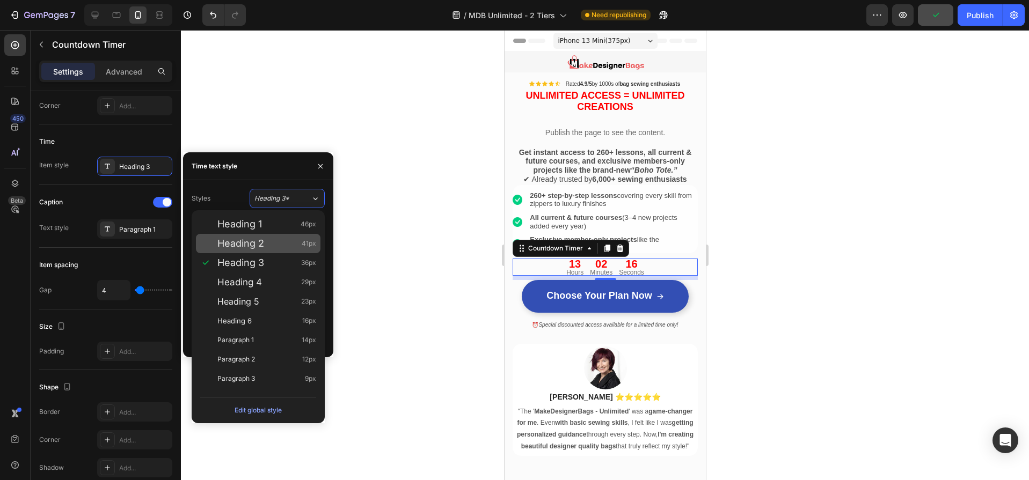
click at [259, 244] on span "Heading 2" at bounding box center [240, 243] width 47 height 11
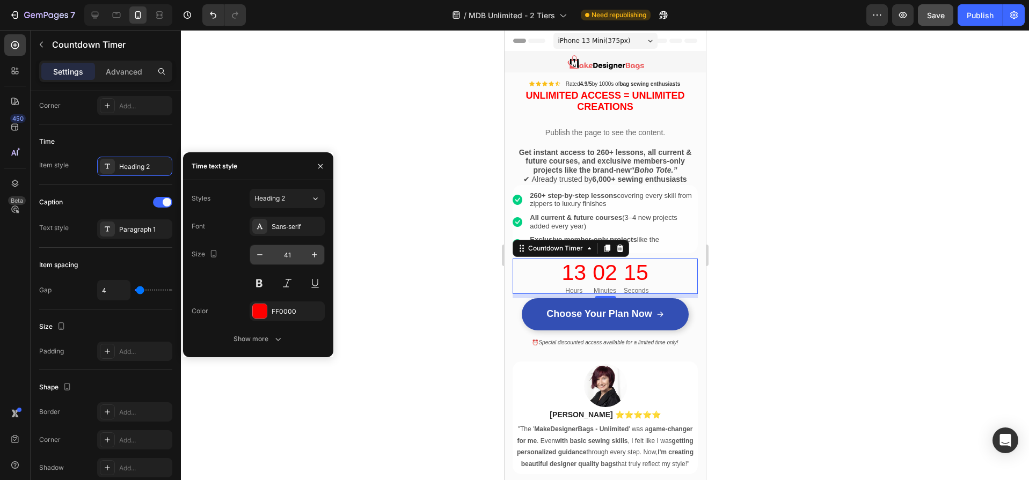
click at [293, 255] on input "41" at bounding box center [286, 254] width 35 height 19
type input "30"
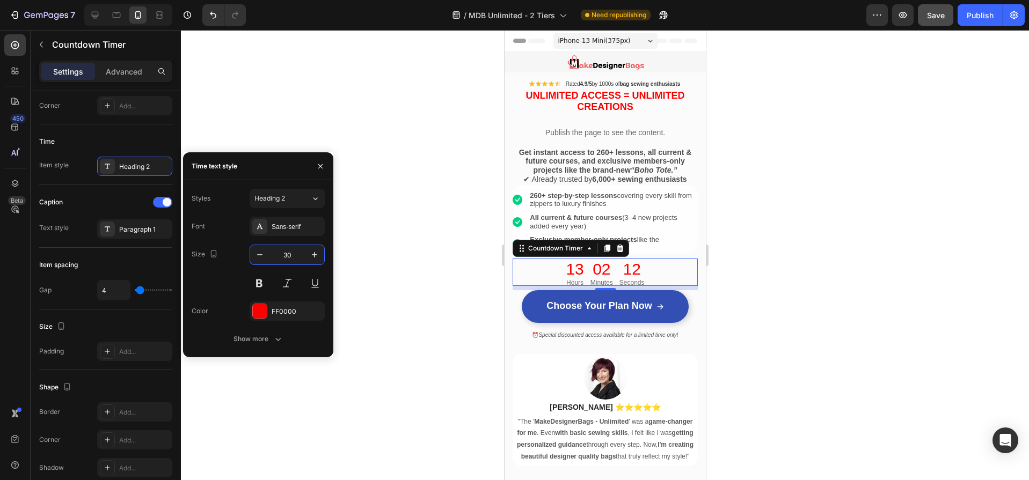
click at [478, 266] on div at bounding box center [605, 255] width 848 height 450
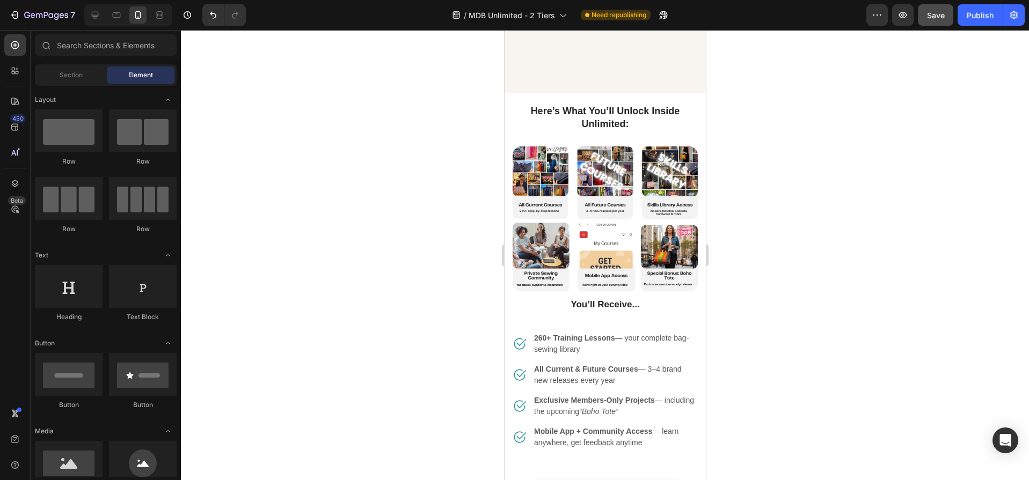
scroll to position [785, 0]
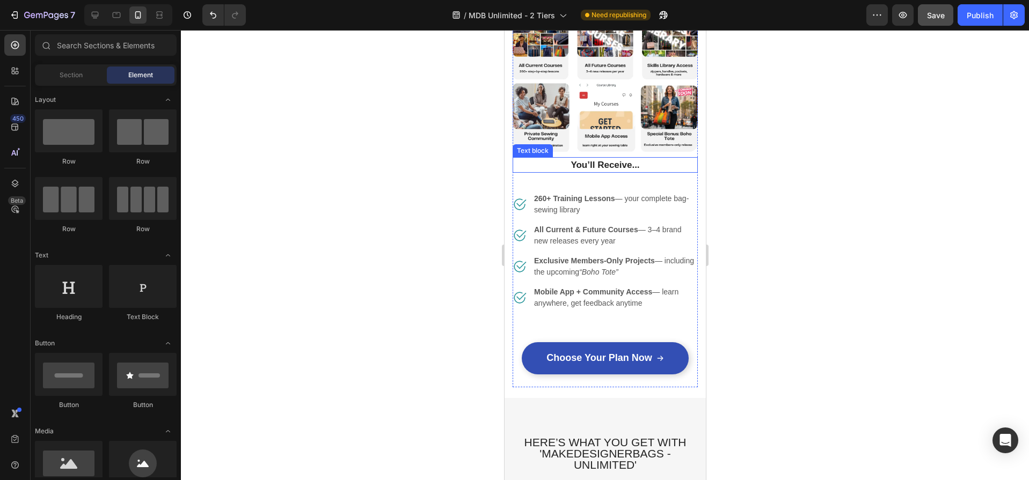
click at [636, 158] on p "You’ll Receive..." at bounding box center [604, 165] width 183 height 14
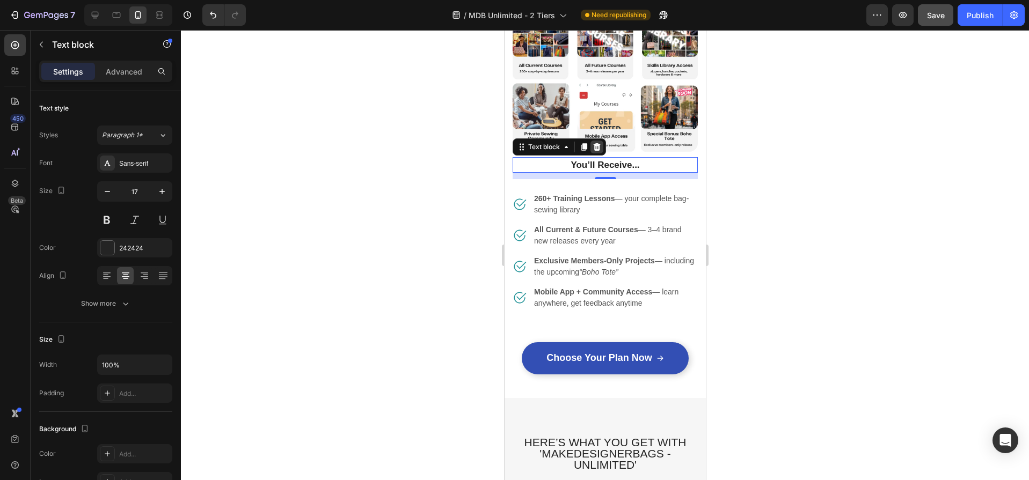
click at [598, 143] on icon at bounding box center [596, 147] width 7 height 8
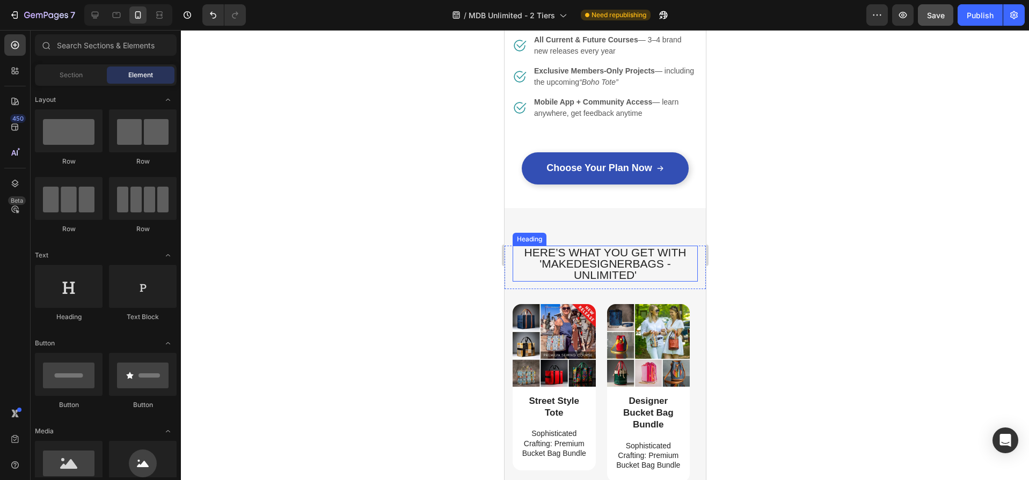
scroll to position [1086, 0]
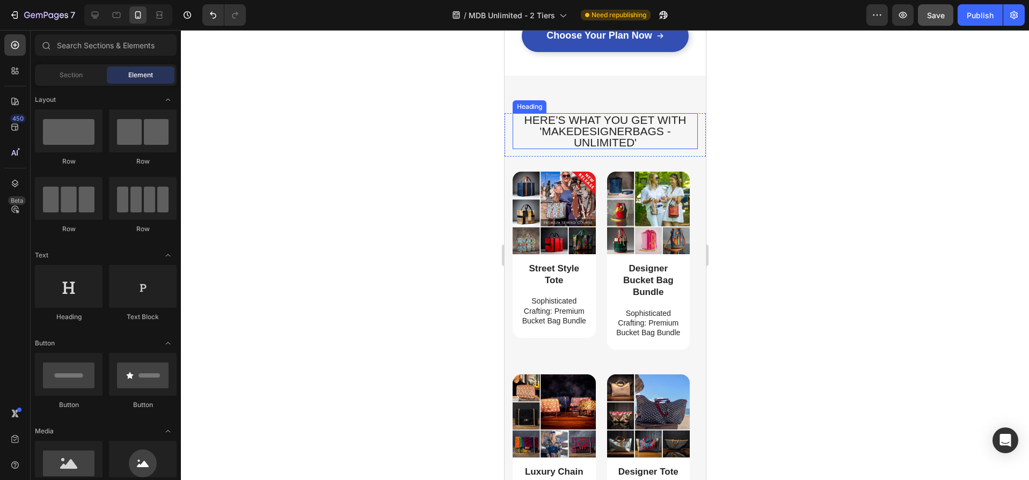
click at [606, 129] on h2 "Here’s What You Get with 'MakeDesignerBags - Unlimited'" at bounding box center [604, 131] width 185 height 36
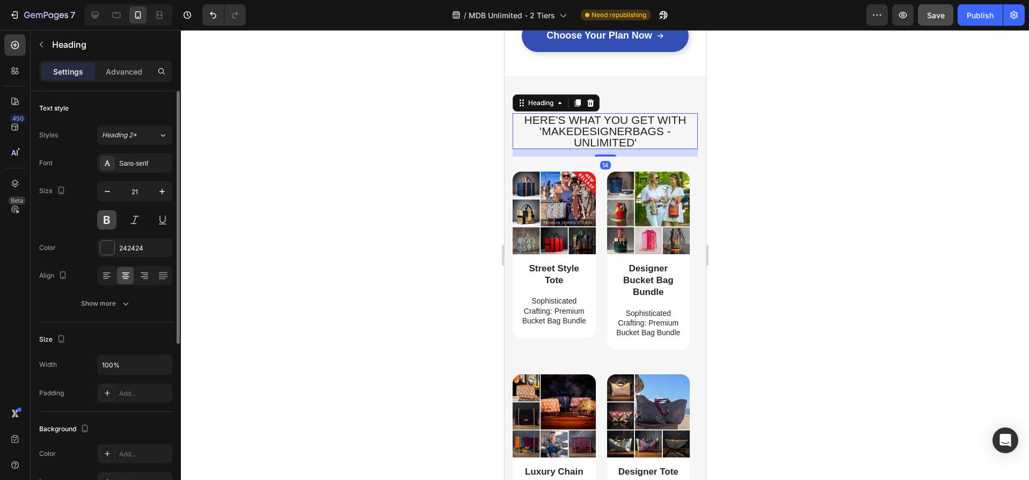
click at [107, 222] on button at bounding box center [106, 219] width 19 height 19
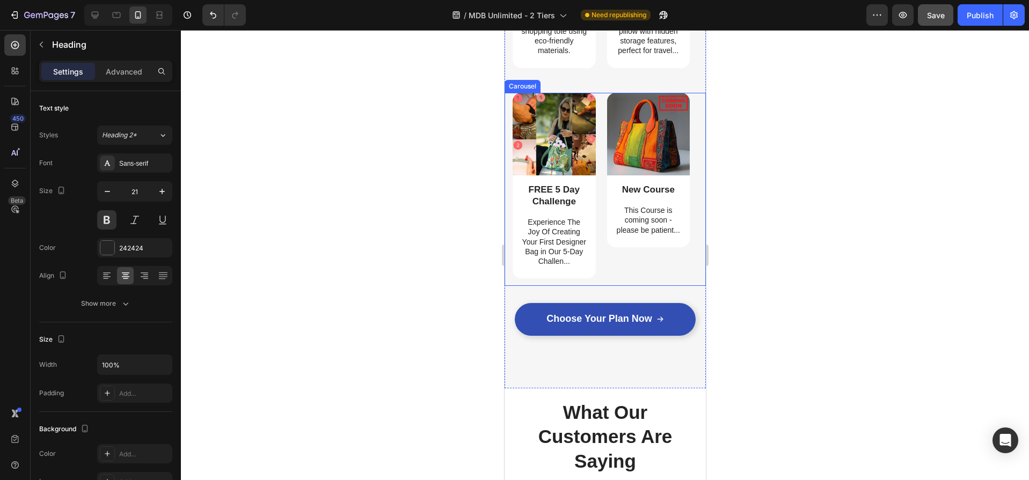
scroll to position [2245, 0]
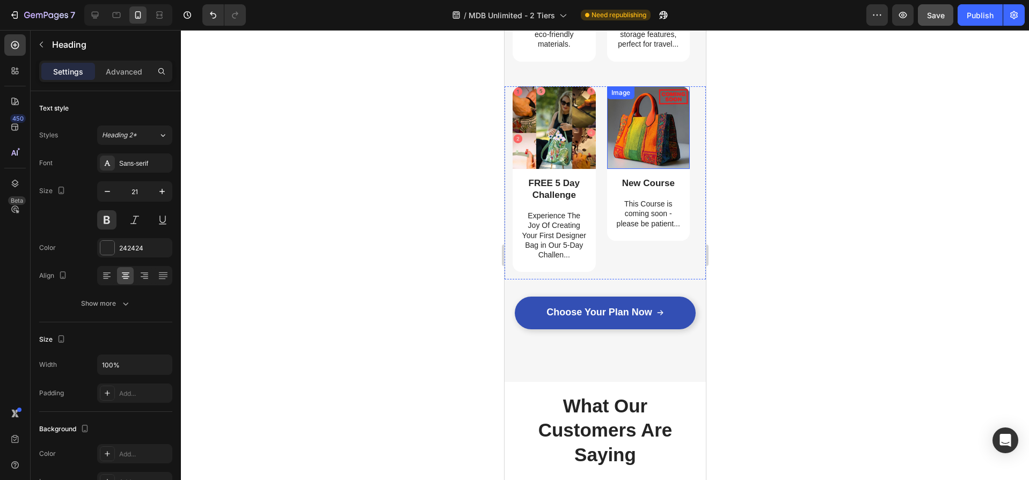
click at [650, 121] on img at bounding box center [647, 127] width 83 height 83
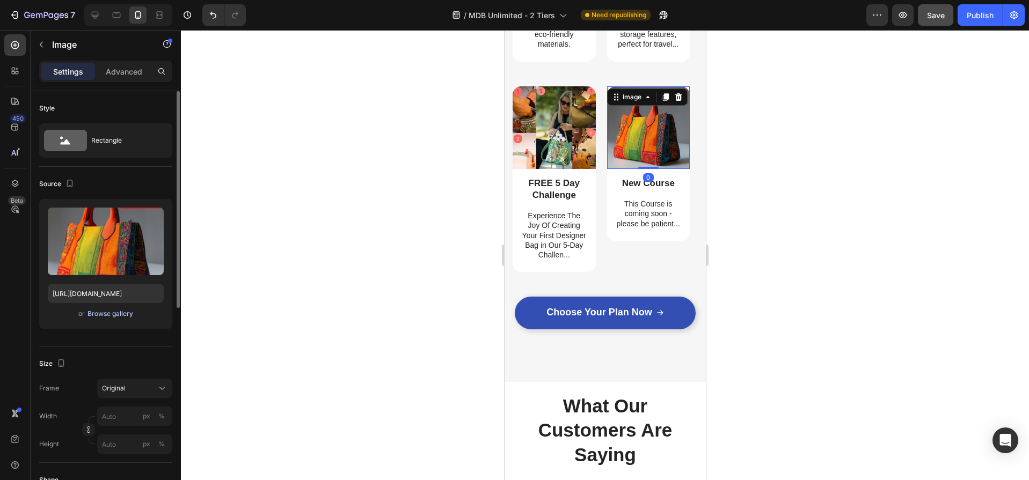
click at [97, 314] on div "Browse gallery" at bounding box center [110, 314] width 46 height 10
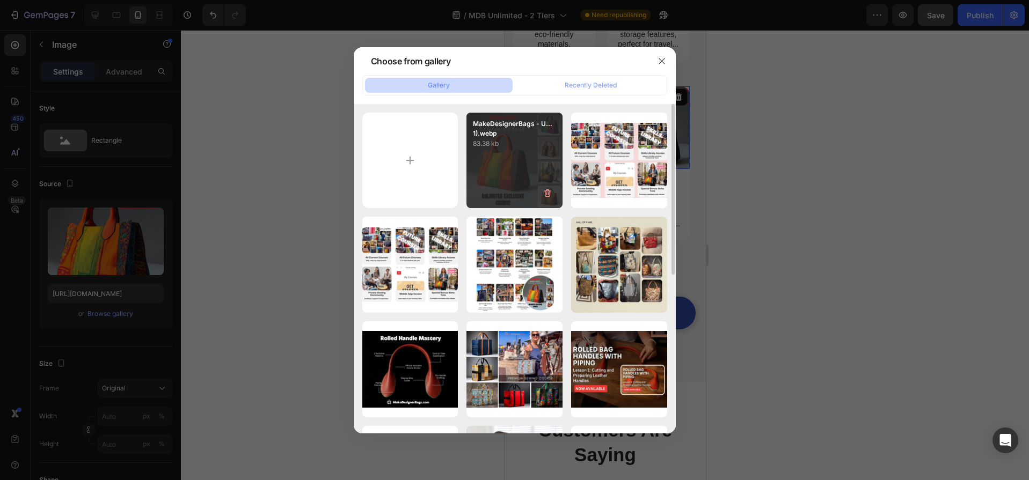
click at [493, 175] on div "MakeDesignerBags - U...1).webp 83.38 kb" at bounding box center [514, 161] width 96 height 96
type input "https://cdn.shopify.com/s/files/1/0668/4429/5305/files/gempages_543669372900606…"
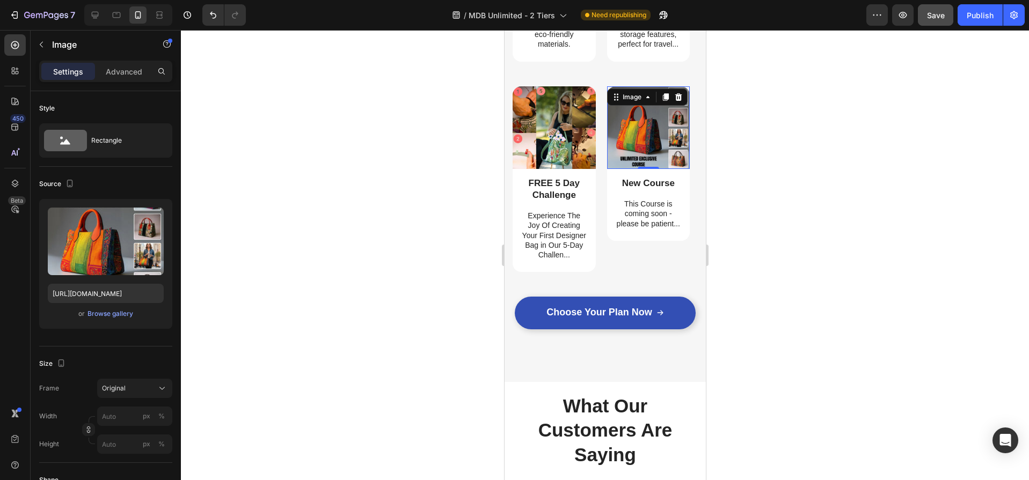
click at [309, 226] on div at bounding box center [605, 255] width 848 height 450
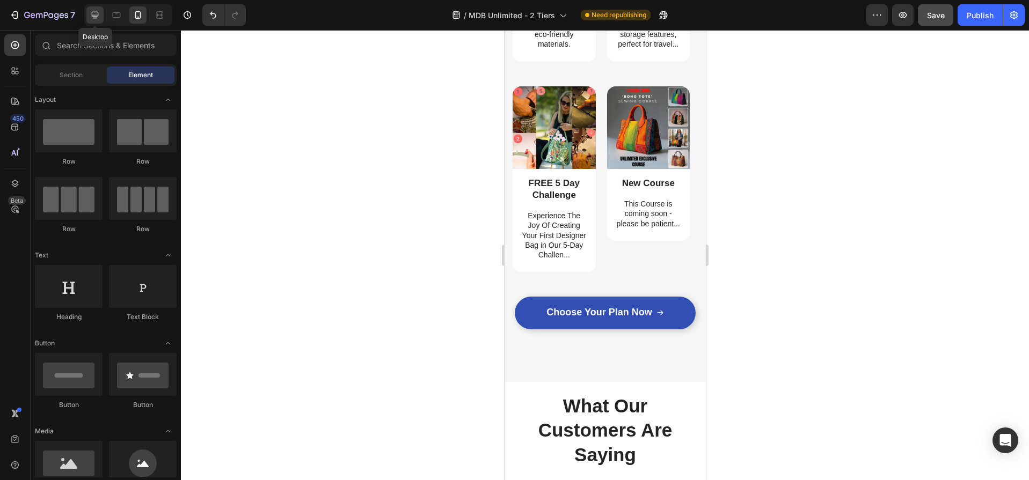
click at [98, 17] on icon at bounding box center [95, 15] width 11 height 11
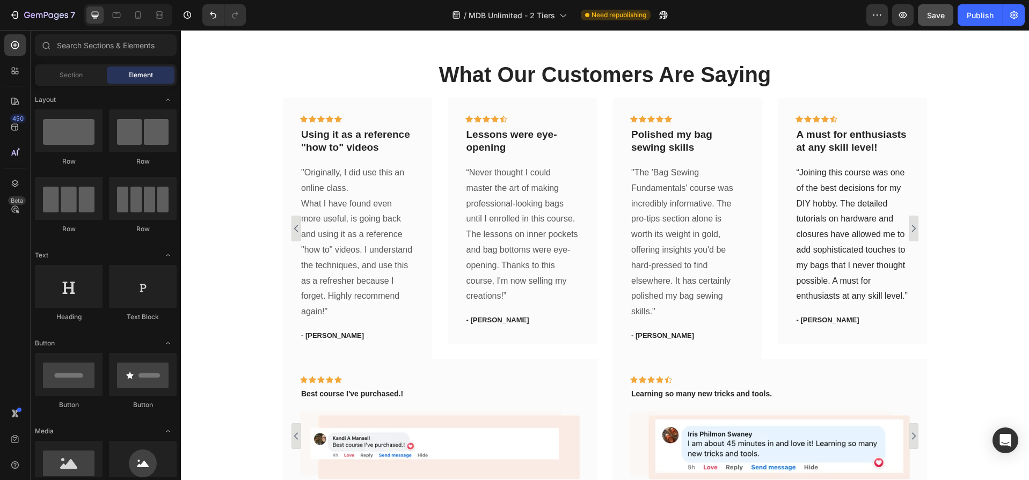
scroll to position [1905, 0]
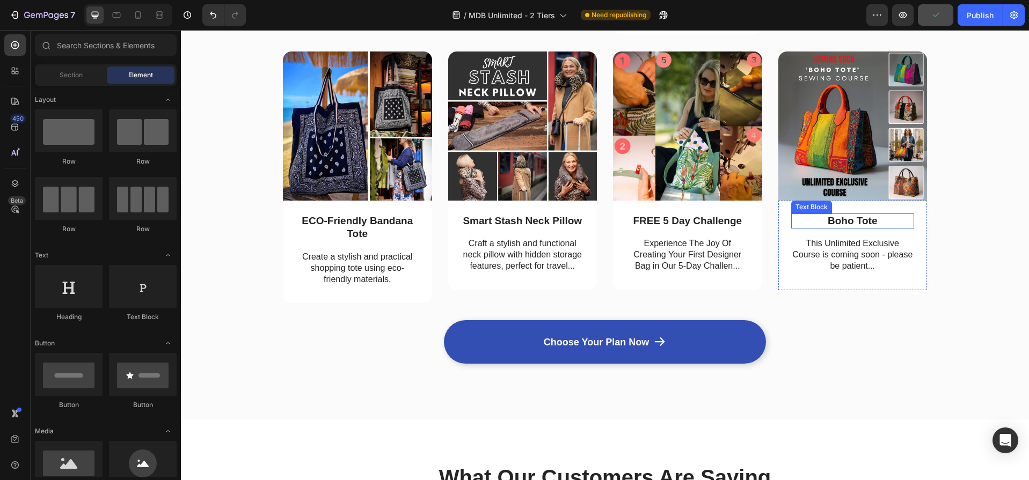
click at [847, 221] on p "Boho Tote" at bounding box center [852, 221] width 121 height 13
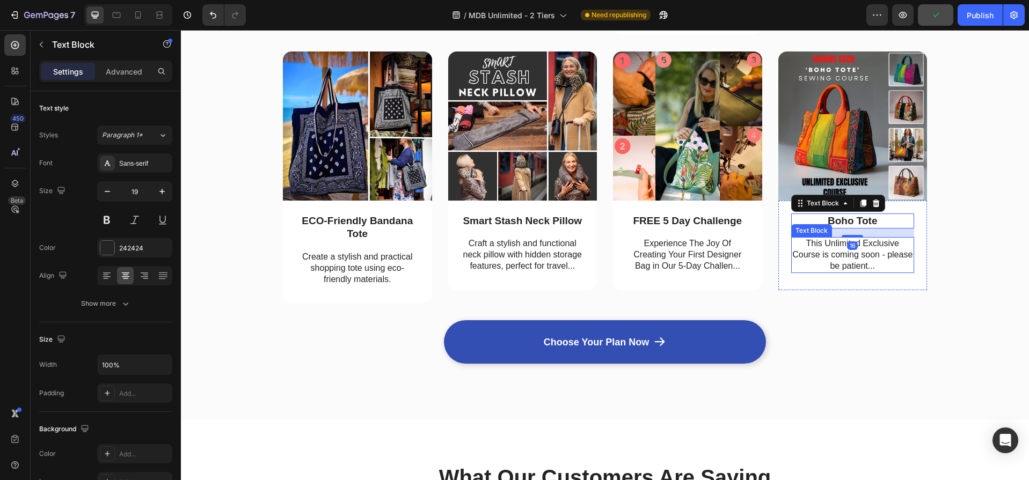
click at [881, 248] on p "This Unlimited Exclusive Course is coming soon - please be patient..." at bounding box center [852, 254] width 121 height 33
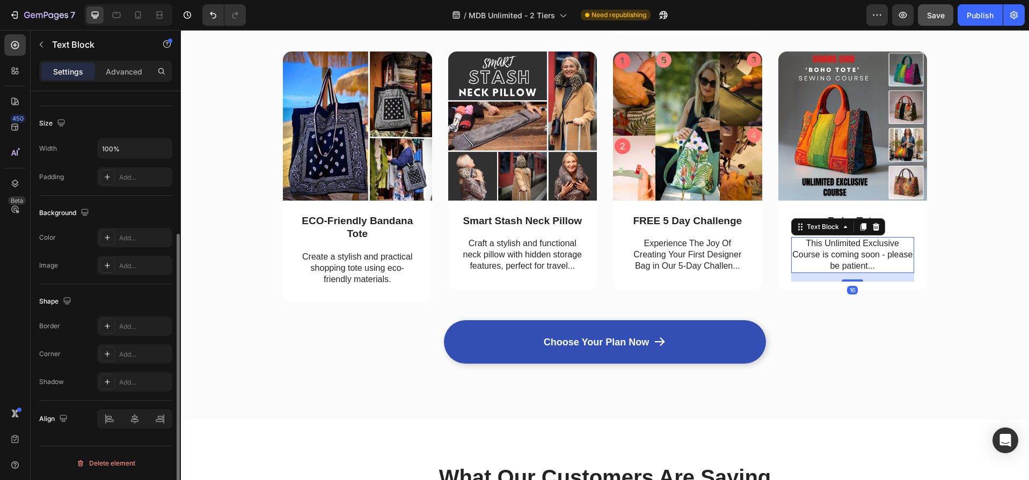
click at [881, 248] on p "This Unlimited Exclusive Course is coming soon - please be patient..." at bounding box center [852, 254] width 121 height 33
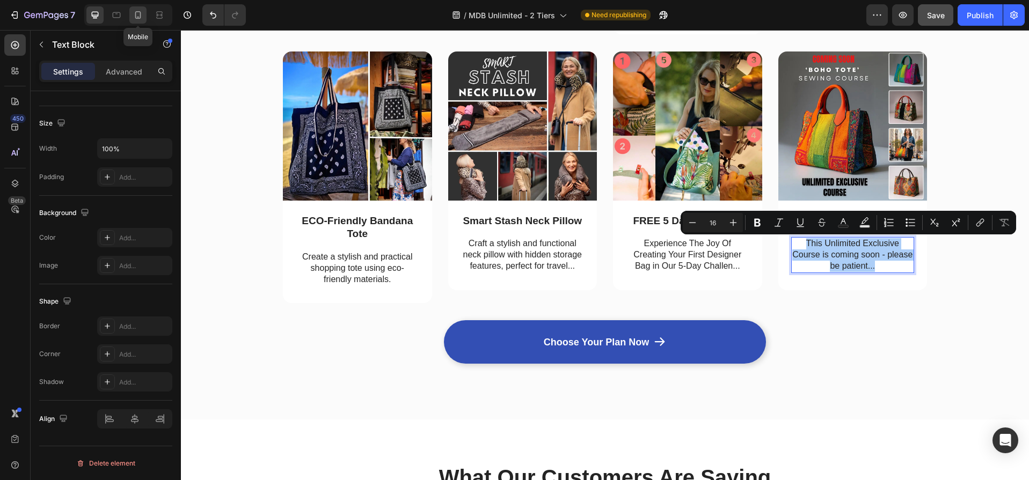
click at [137, 13] on icon at bounding box center [138, 15] width 11 height 11
type input "14"
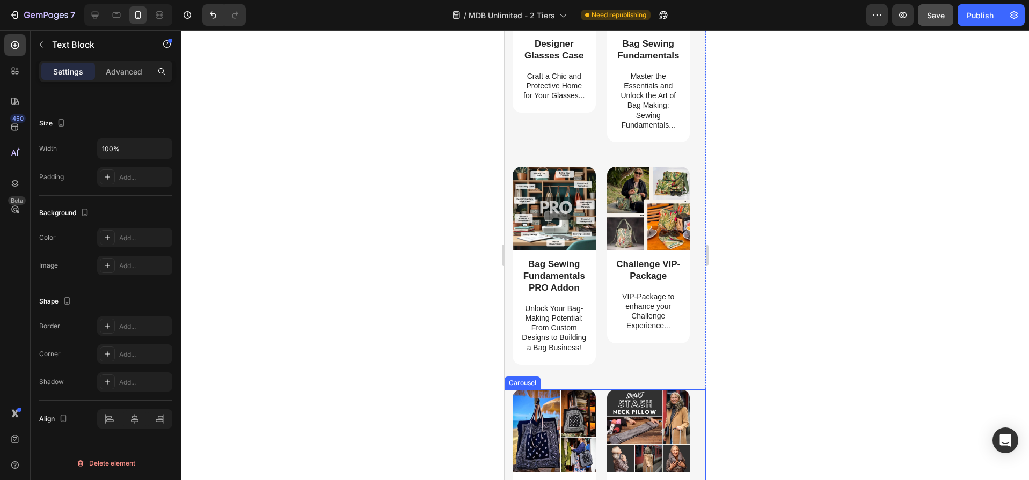
scroll to position [2116, 0]
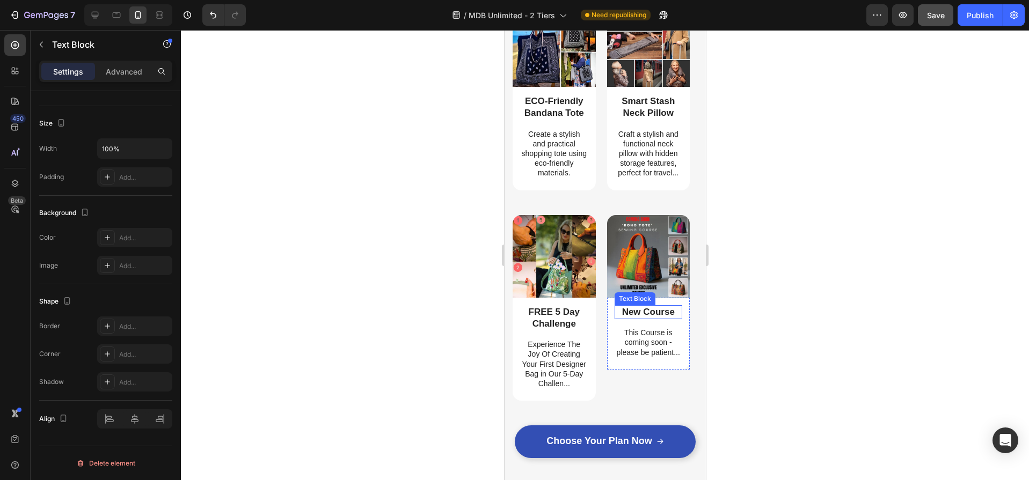
click at [656, 311] on p "New Course" at bounding box center [648, 312] width 66 height 12
click at [654, 349] on p "This Course is coming soon - please be patient..." at bounding box center [648, 343] width 66 height 30
click at [627, 334] on p "aThis Unlimited Exclusive Course is coming soon - please be patient..." at bounding box center [648, 347] width 66 height 39
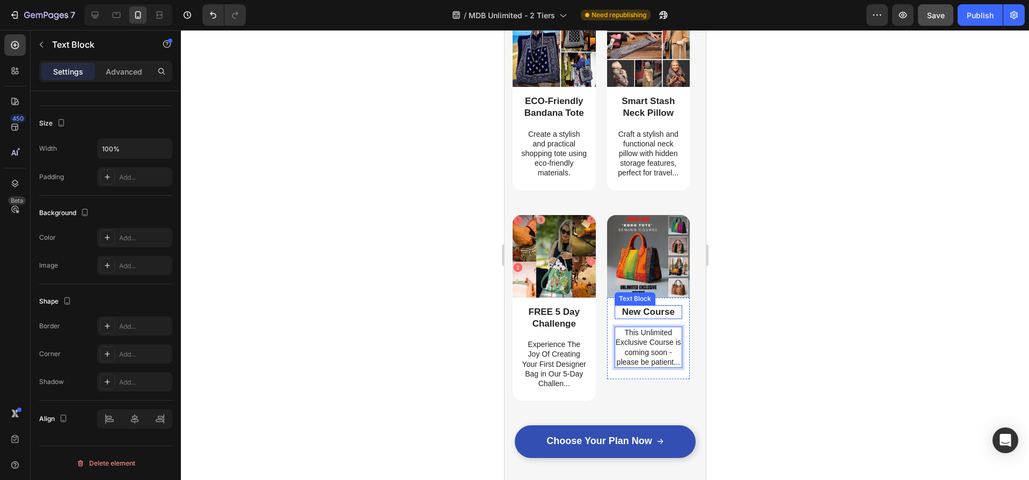
click at [656, 312] on p "New Course" at bounding box center [648, 312] width 66 height 12
click at [450, 273] on div at bounding box center [605, 255] width 848 height 450
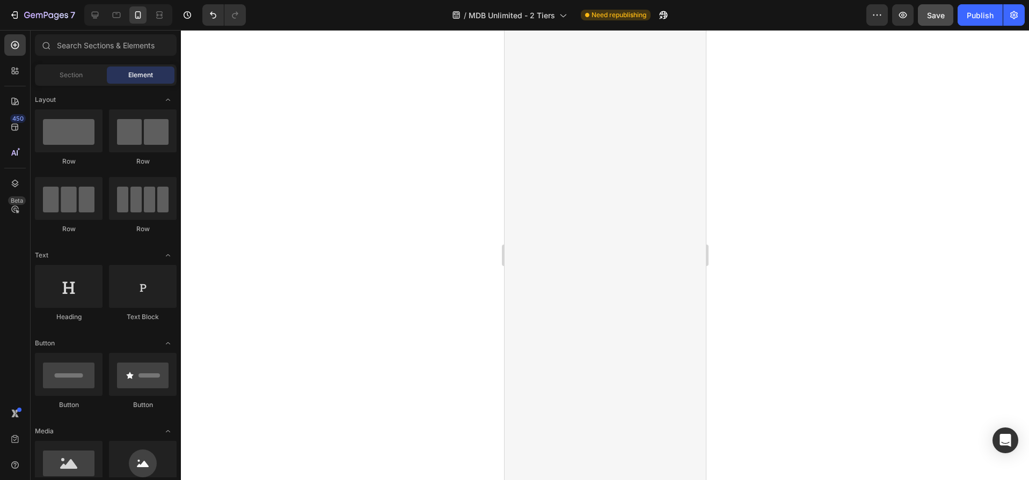
scroll to position [0, 0]
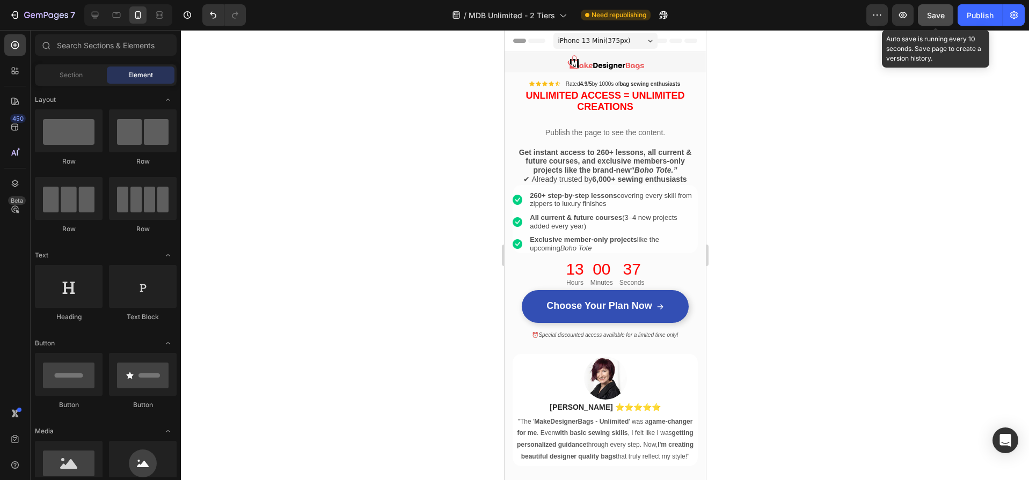
click at [938, 13] on span "Save" at bounding box center [936, 15] width 18 height 9
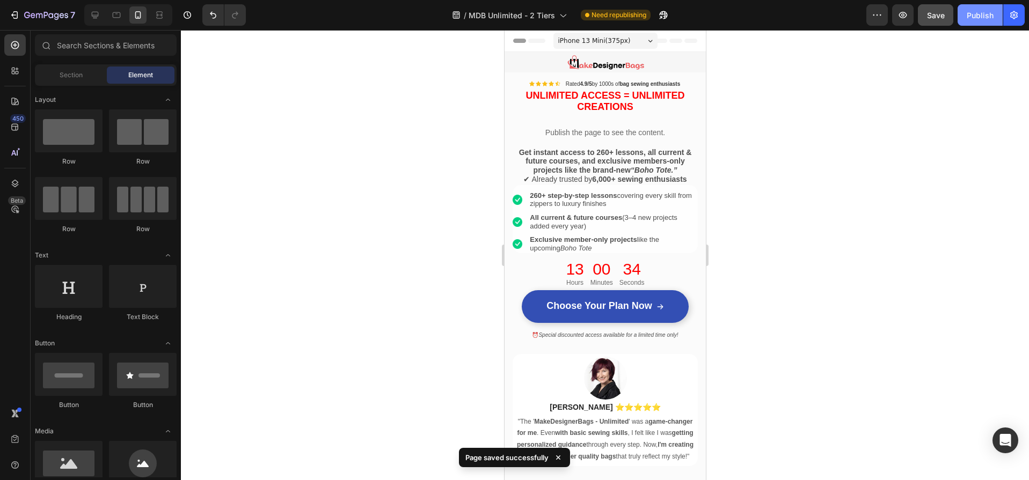
click at [973, 17] on div "Publish" at bounding box center [980, 15] width 27 height 11
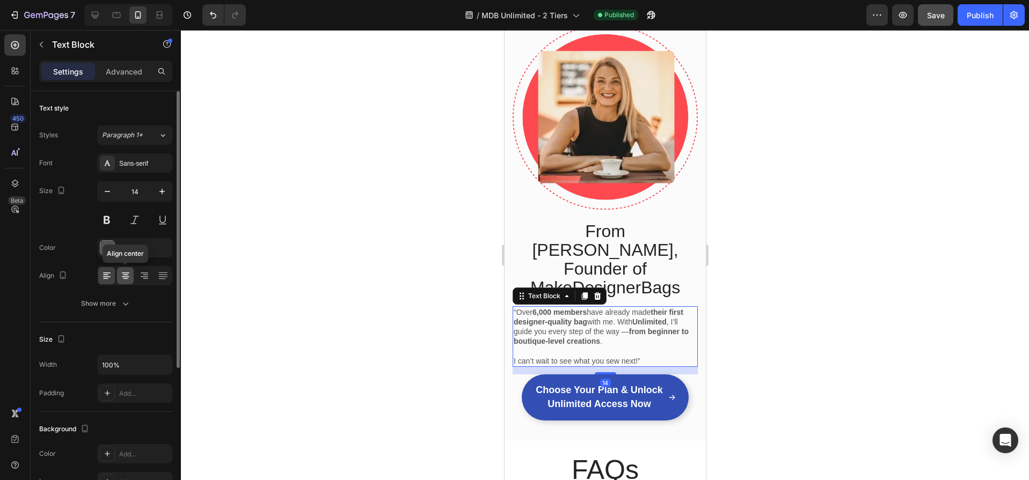
click at [127, 275] on icon at bounding box center [125, 275] width 5 height 1
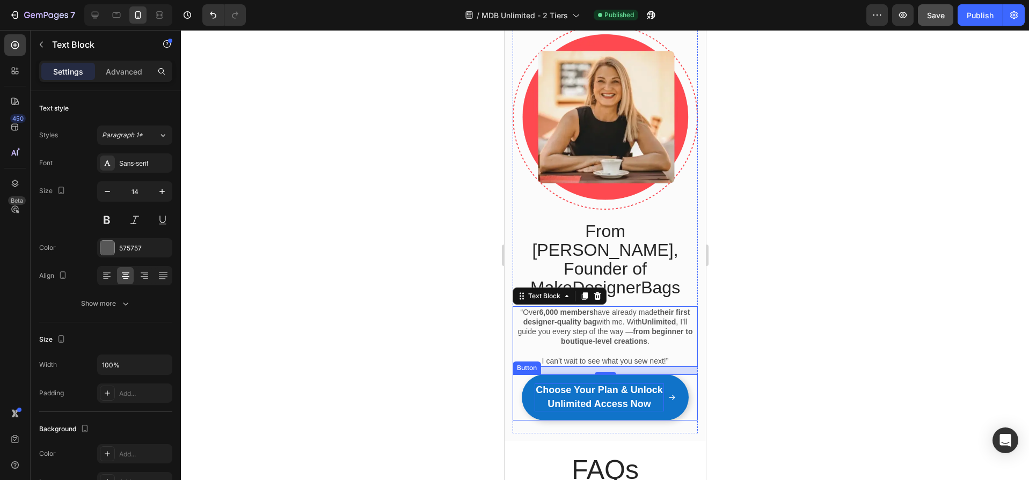
click at [608, 385] on span "Choose Your Plan & Unlock Unlimited Access Now" at bounding box center [598, 397] width 127 height 25
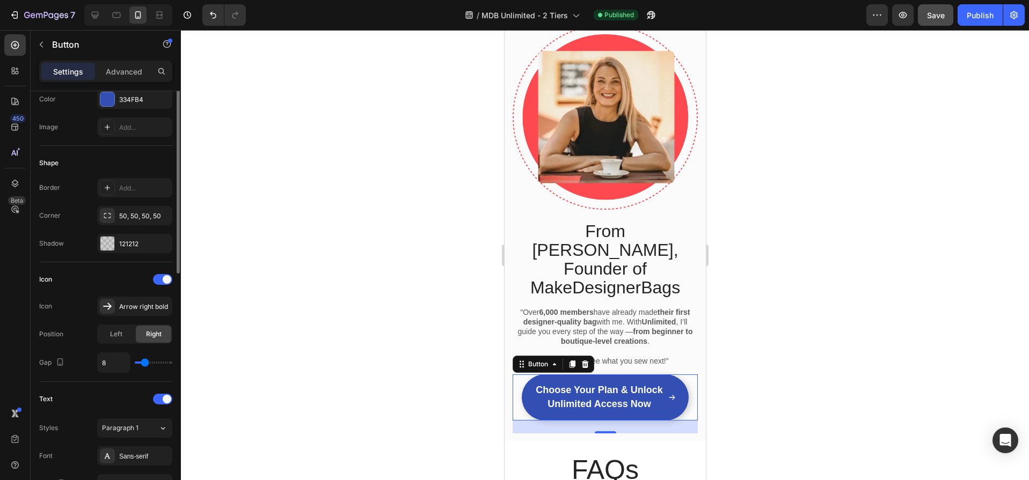
scroll to position [262, 0]
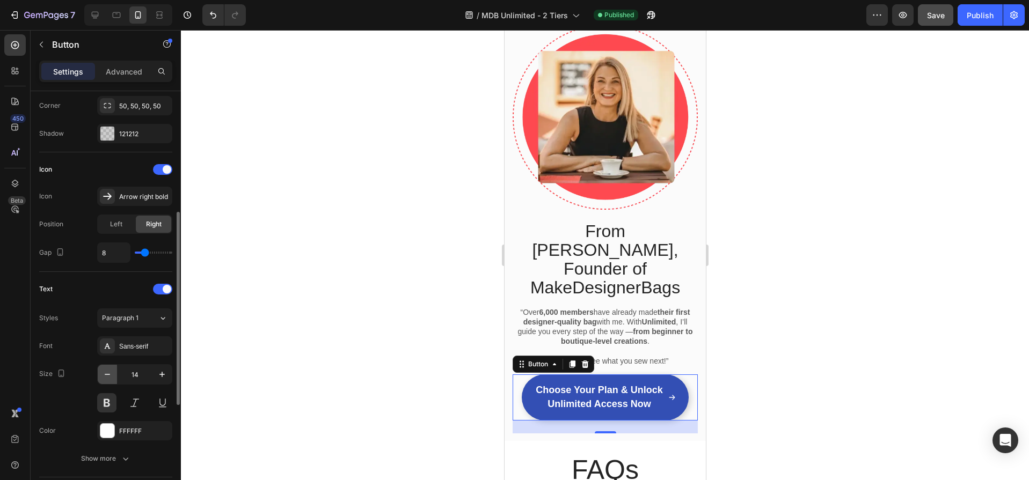
click at [107, 375] on icon "button" at bounding box center [107, 374] width 11 height 11
click at [107, 375] on icon "button" at bounding box center [107, 374] width 5 height 1
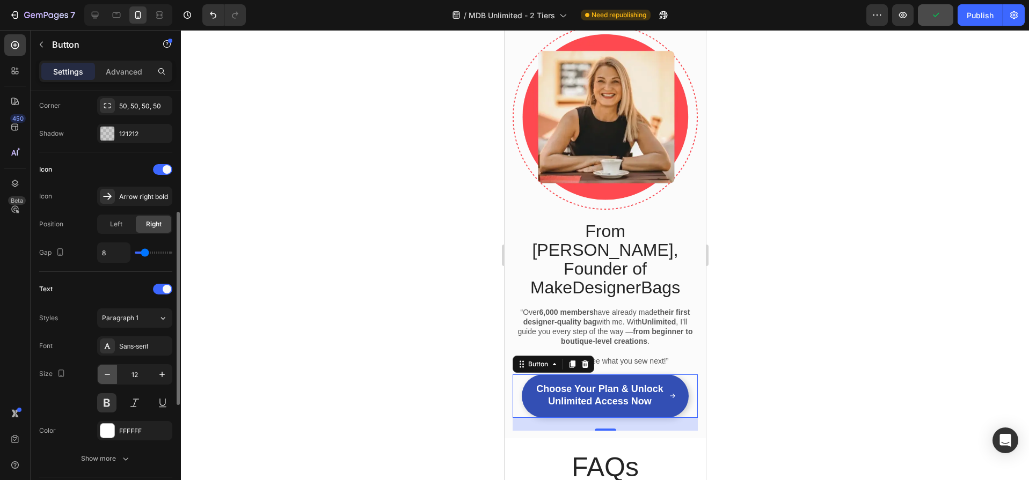
click at [107, 375] on icon "button" at bounding box center [107, 374] width 5 height 1
click at [147, 375] on input "10" at bounding box center [134, 374] width 35 height 19
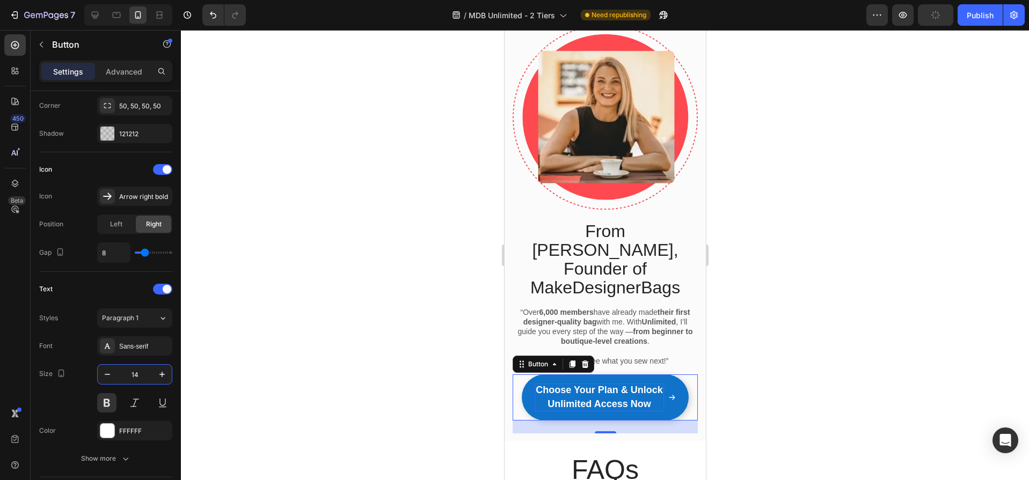
type input "14"
click at [608, 385] on span "Choose Your Plan & Unlock Unlimited Access Now" at bounding box center [598, 397] width 127 height 25
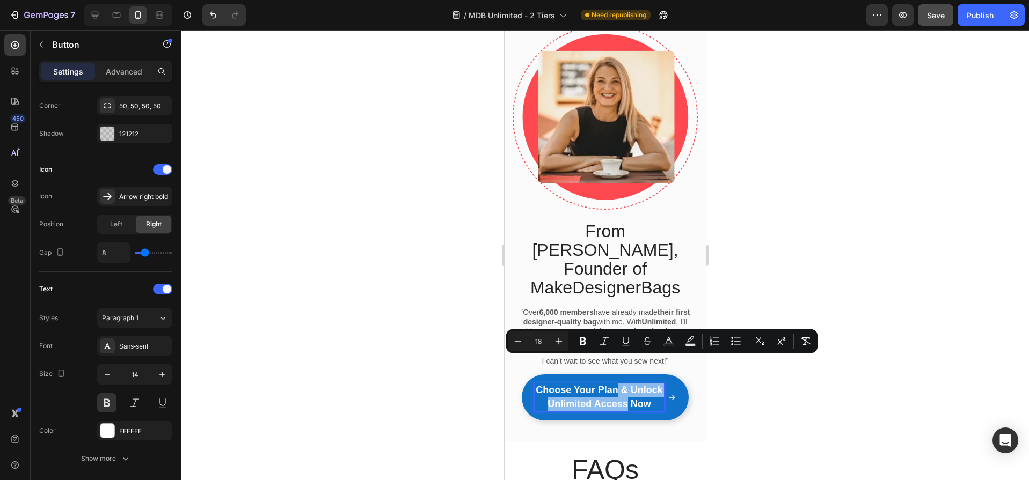
drag, startPoint x: 631, startPoint y: 365, endPoint x: 651, endPoint y: 379, distance: 24.4
click at [651, 385] on span "Choose Your Plan & Unlock Unlimited Access Now" at bounding box center [598, 397] width 127 height 25
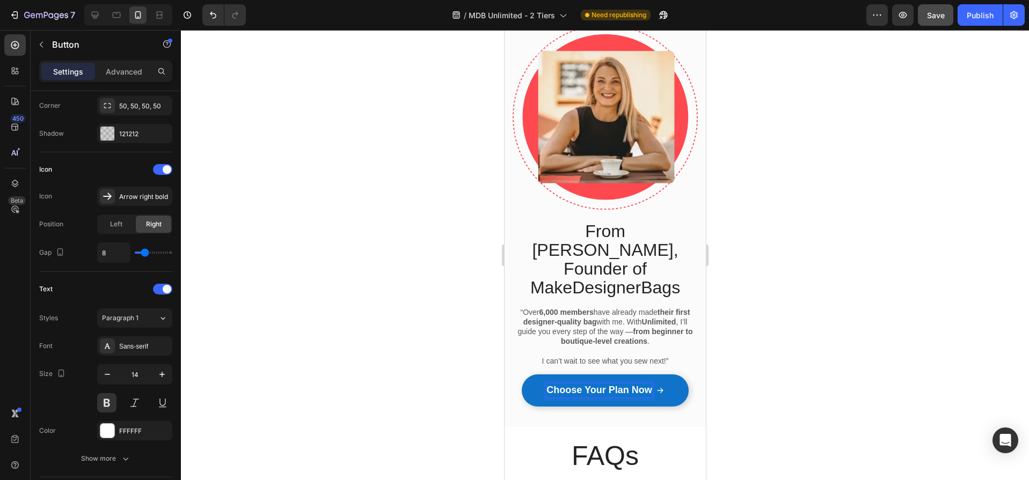
click at [397, 373] on div at bounding box center [605, 255] width 848 height 450
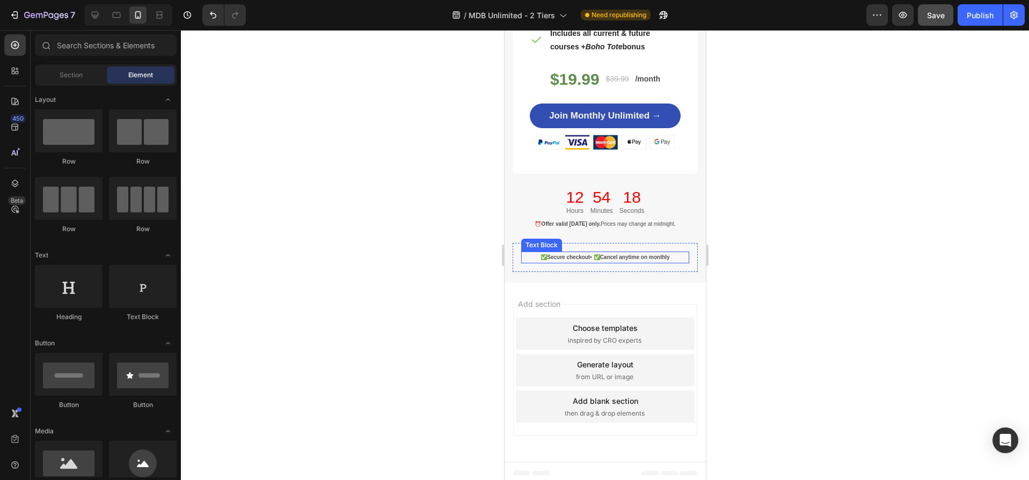
scroll to position [5805, 0]
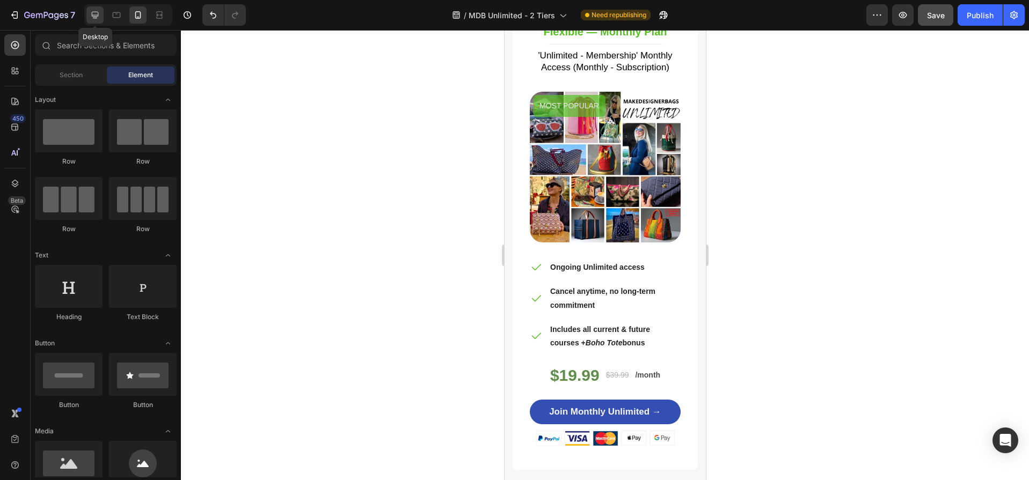
click at [97, 14] on icon at bounding box center [95, 15] width 7 height 7
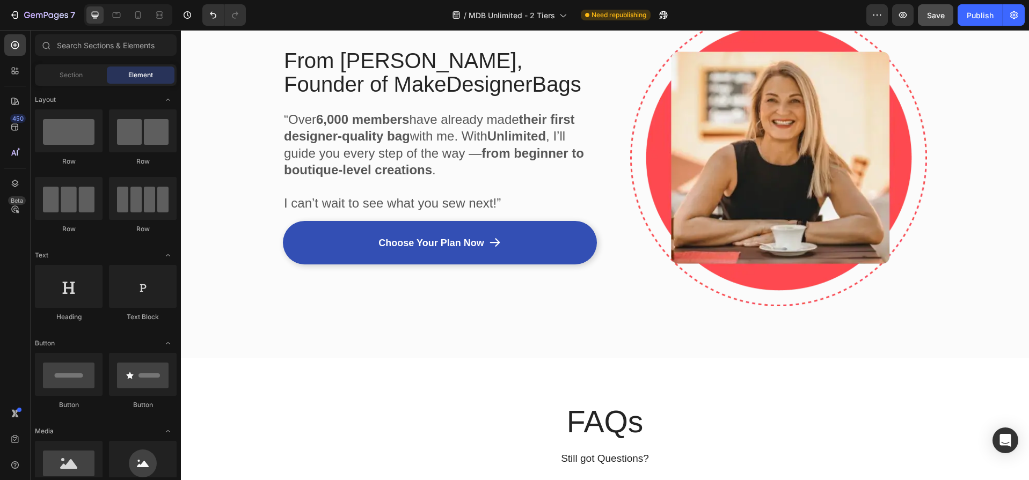
scroll to position [4304, 0]
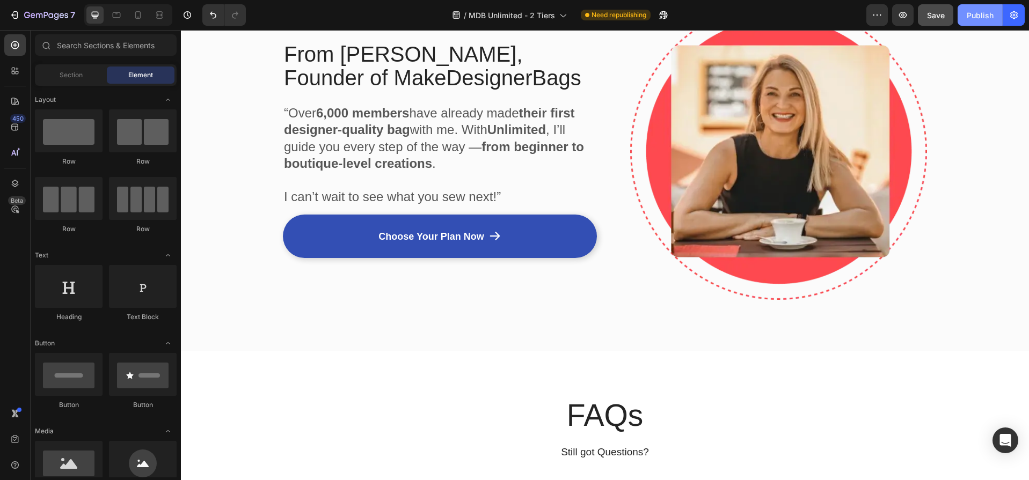
click at [977, 12] on div "Publish" at bounding box center [980, 15] width 27 height 11
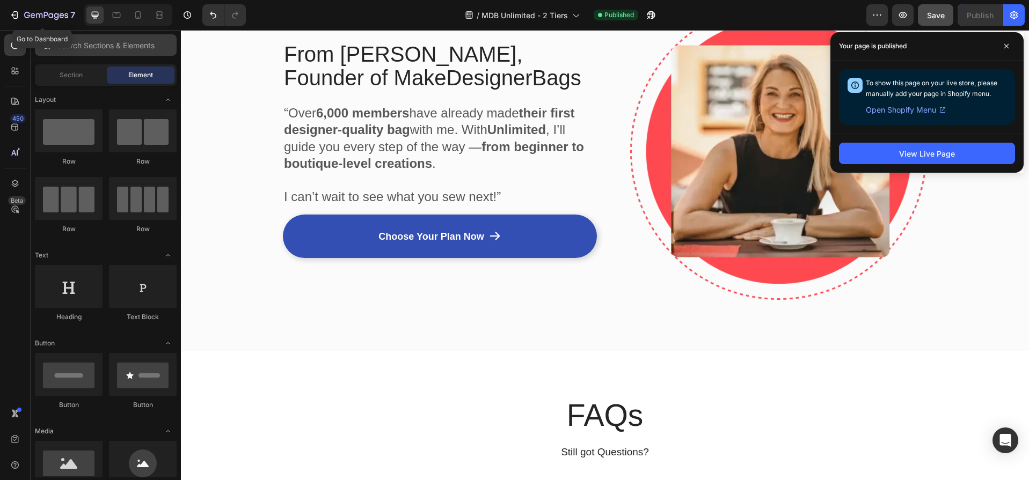
drag, startPoint x: 17, startPoint y: 13, endPoint x: 75, endPoint y: 34, distance: 60.9
click at [17, 13] on icon "button" at bounding box center [14, 15] width 11 height 11
